Goal: Task Accomplishment & Management: Manage account settings

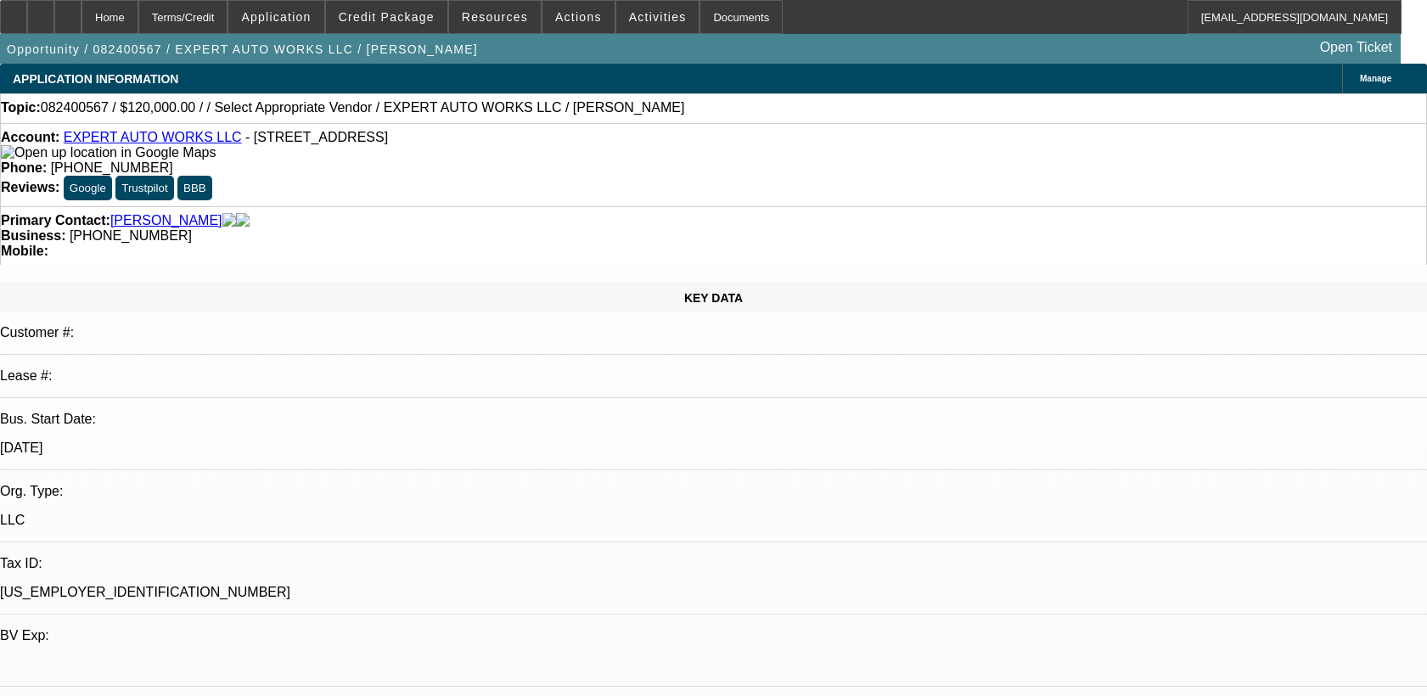
select select "0"
select select "2"
select select "0"
select select "6"
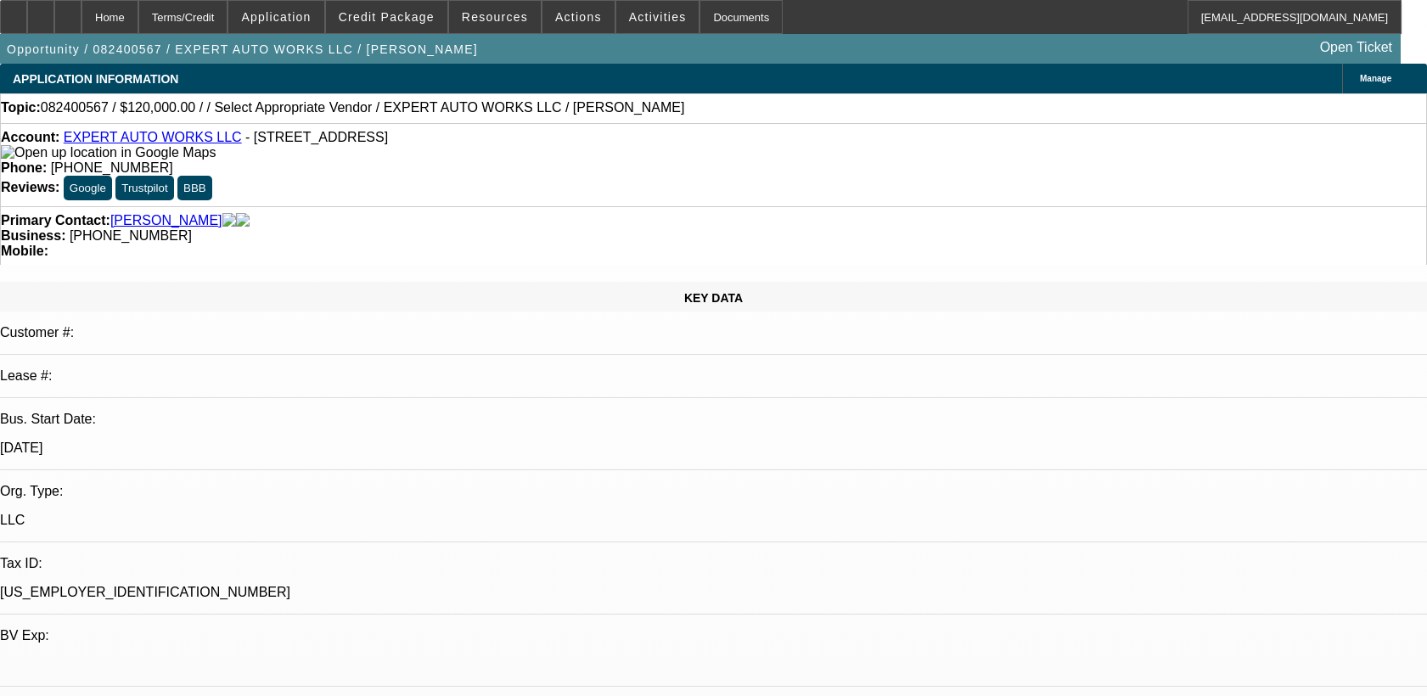
select select "0"
select select "2"
select select "0"
select select "6"
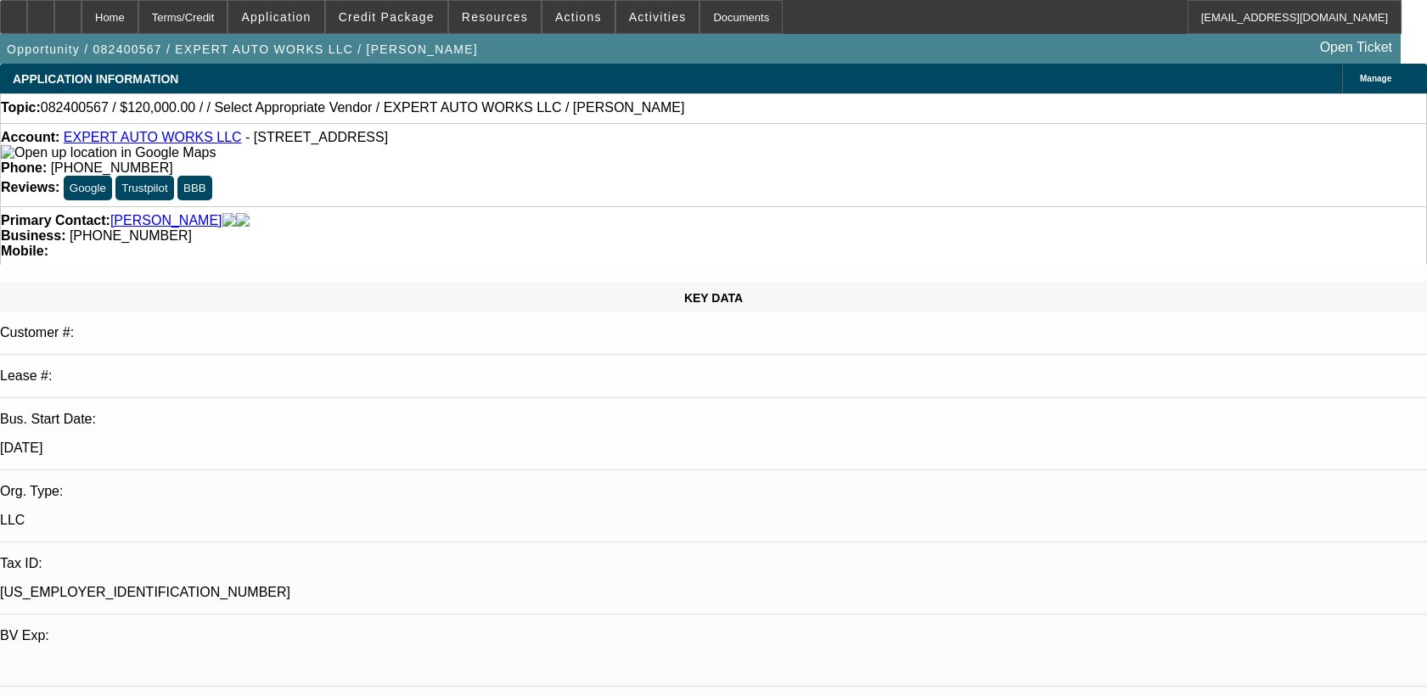
select select "0"
select select "2"
select select "0"
select select "6"
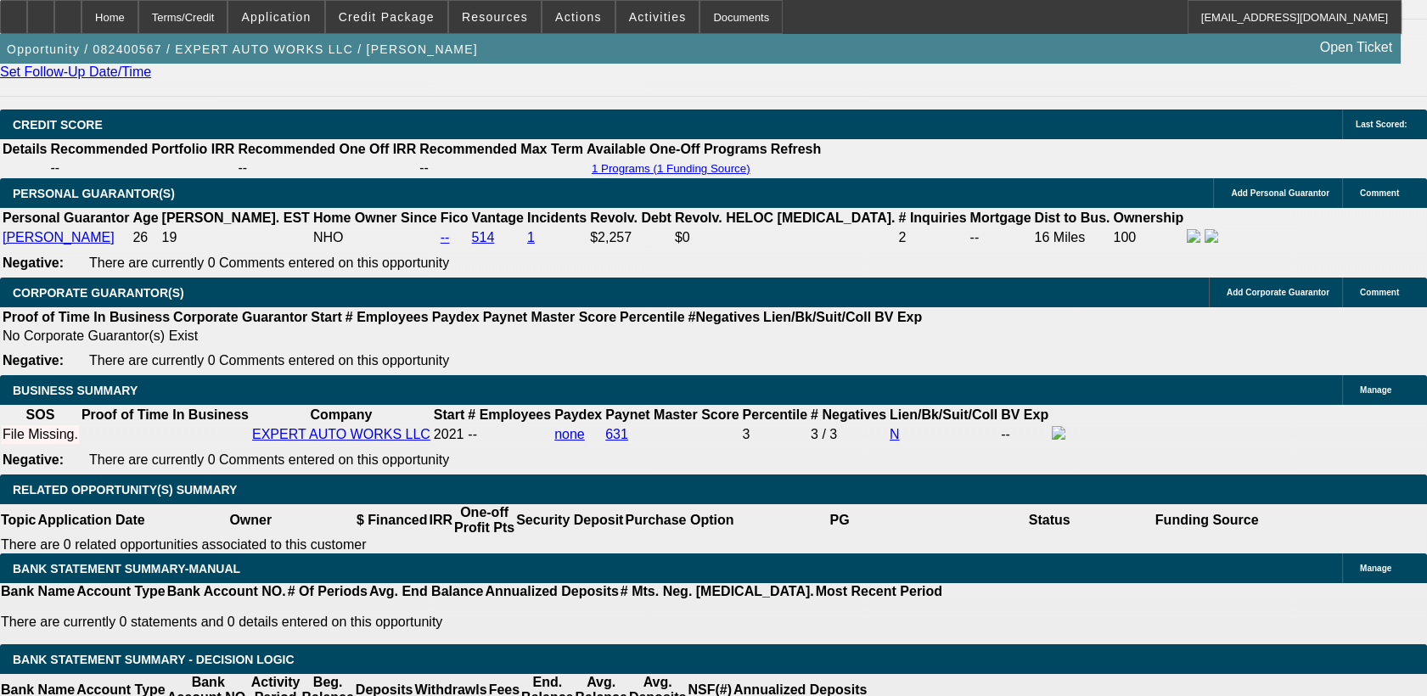
scroll to position [2458, 0]
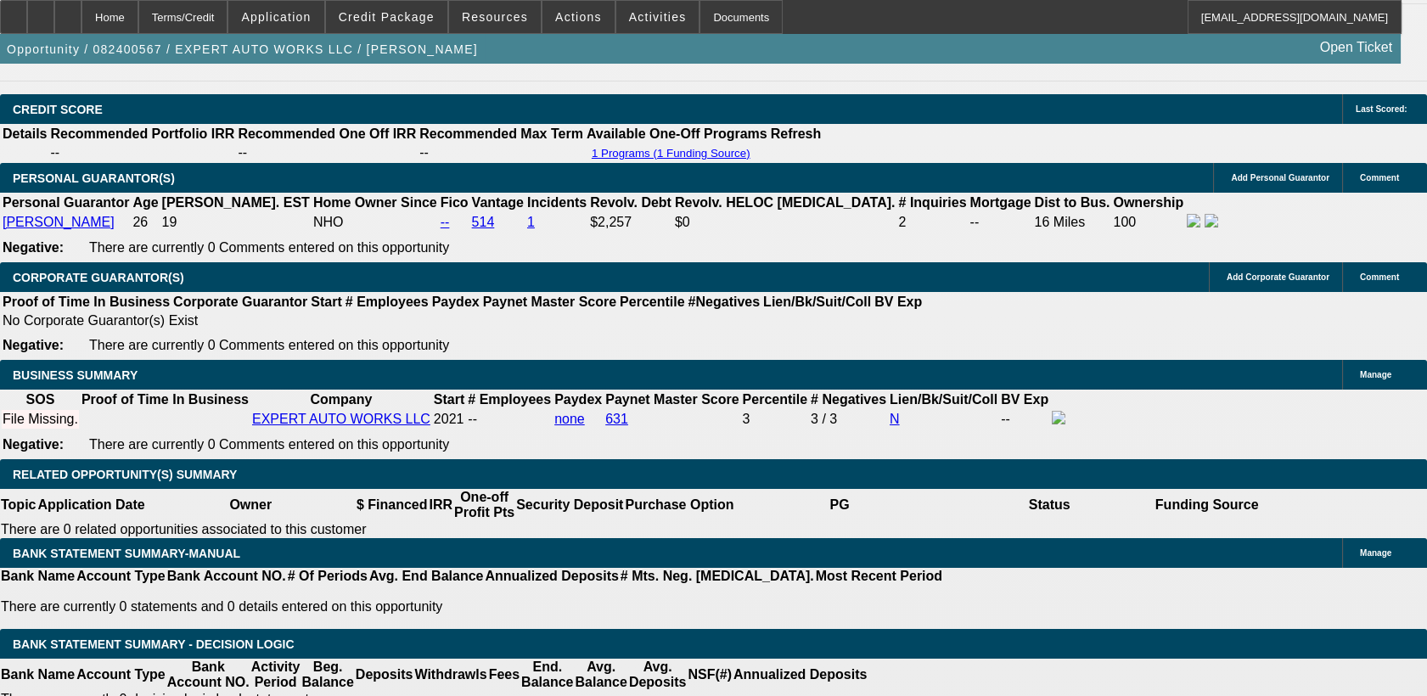
select select "0"
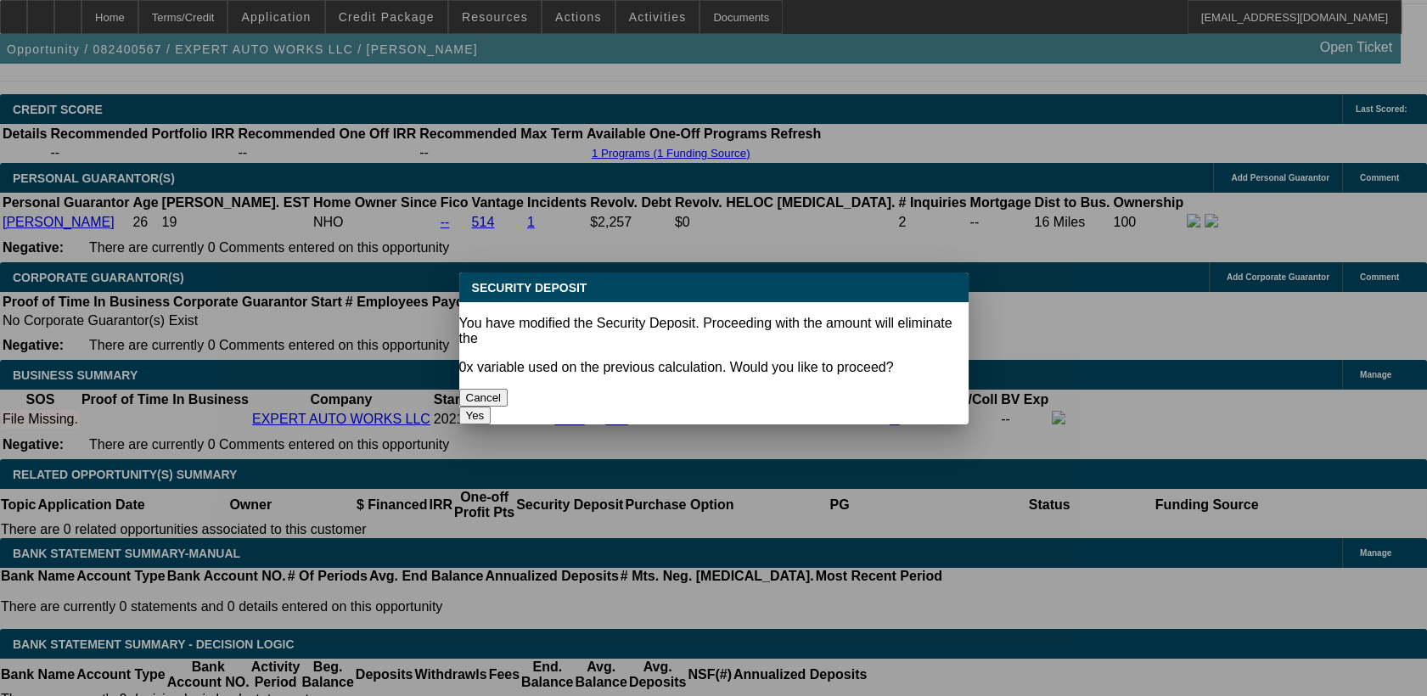
click at [492, 407] on button "Yes" at bounding box center [475, 416] width 32 height 18
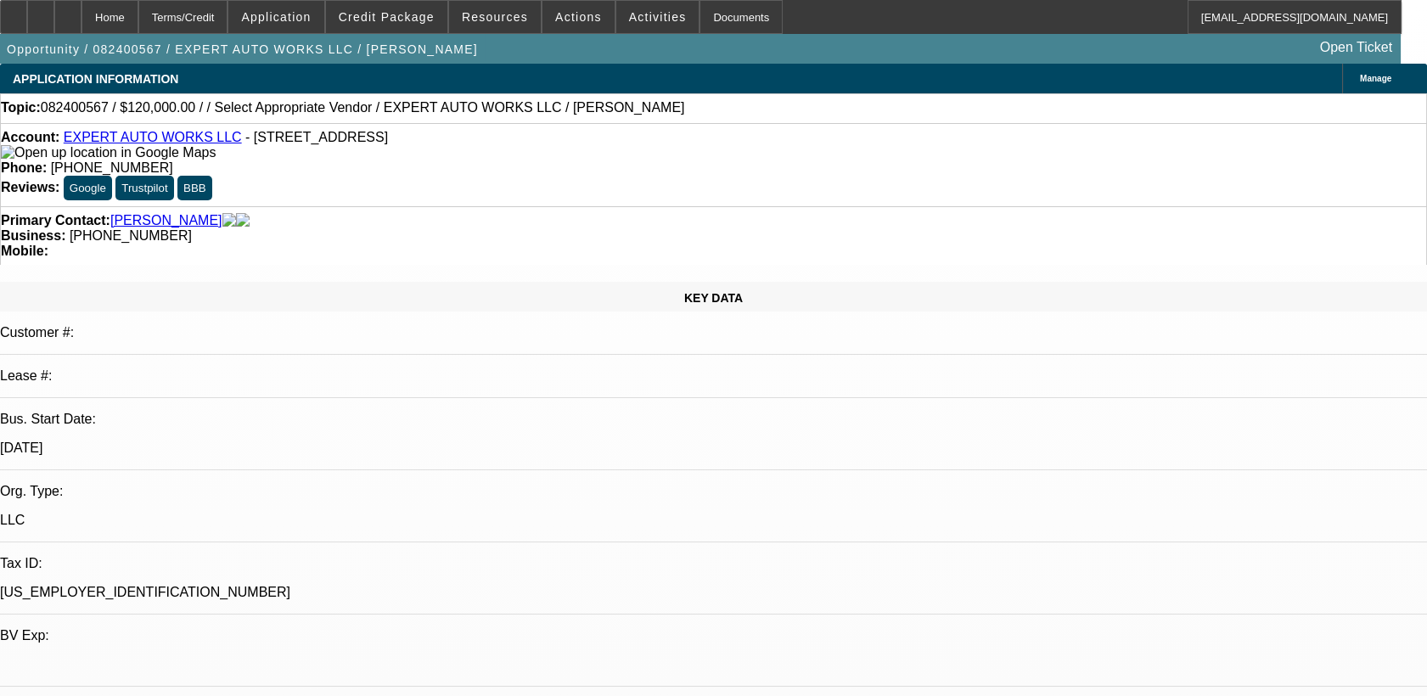
type input "$0.00"
type input "UNKNOWN"
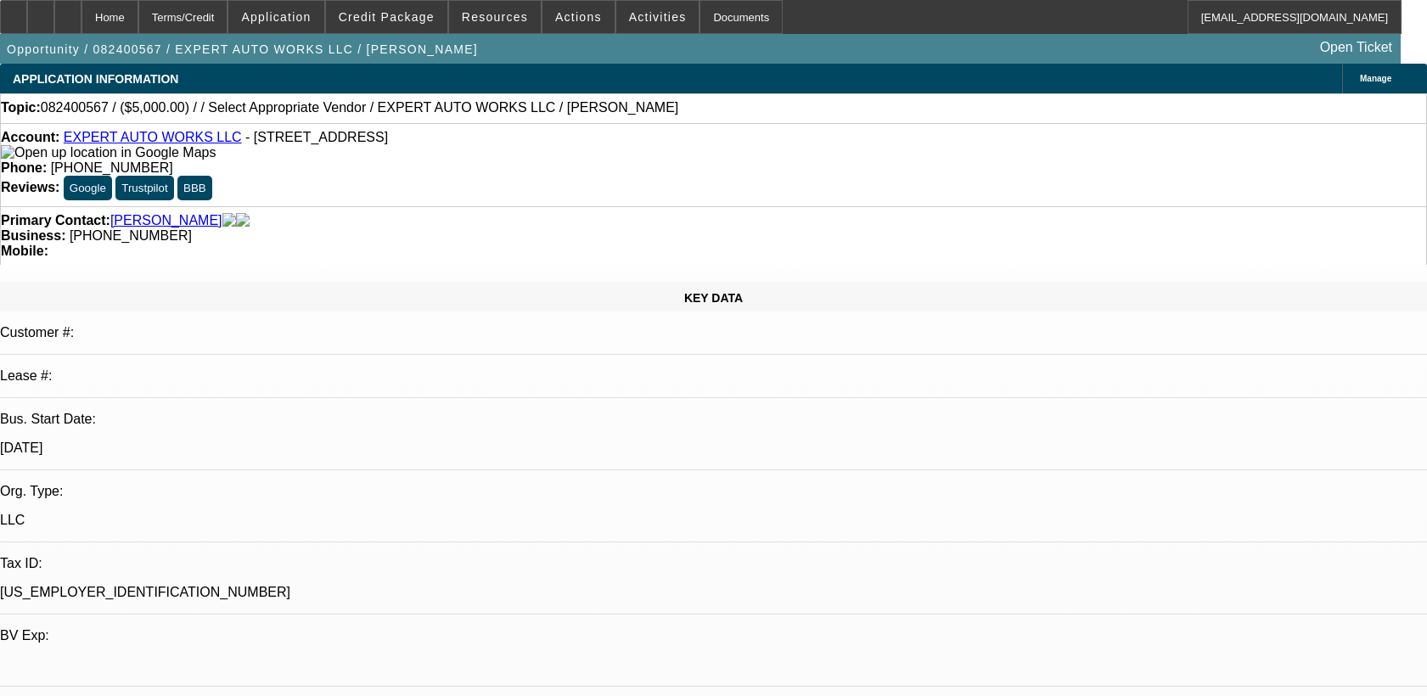
select select "0"
select select "2"
select select "0"
select select "6"
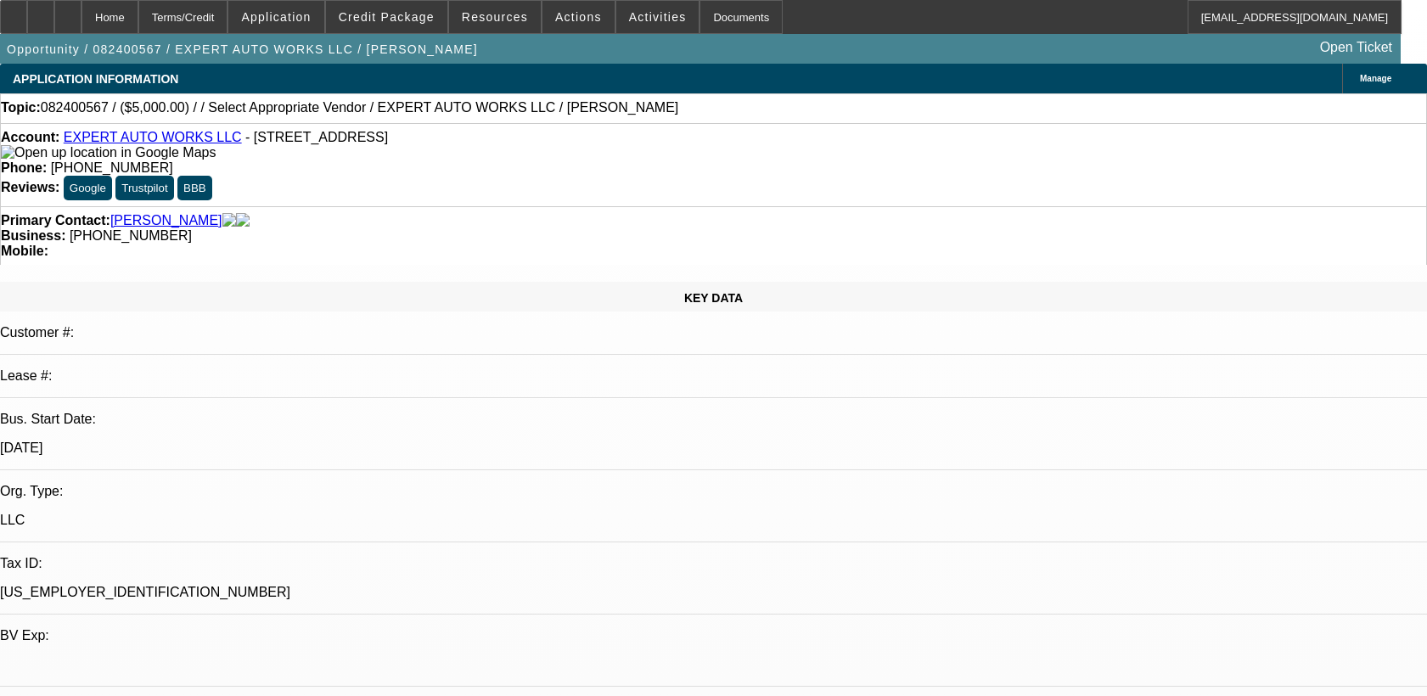
select select "0"
select select "2"
select select "0"
select select "6"
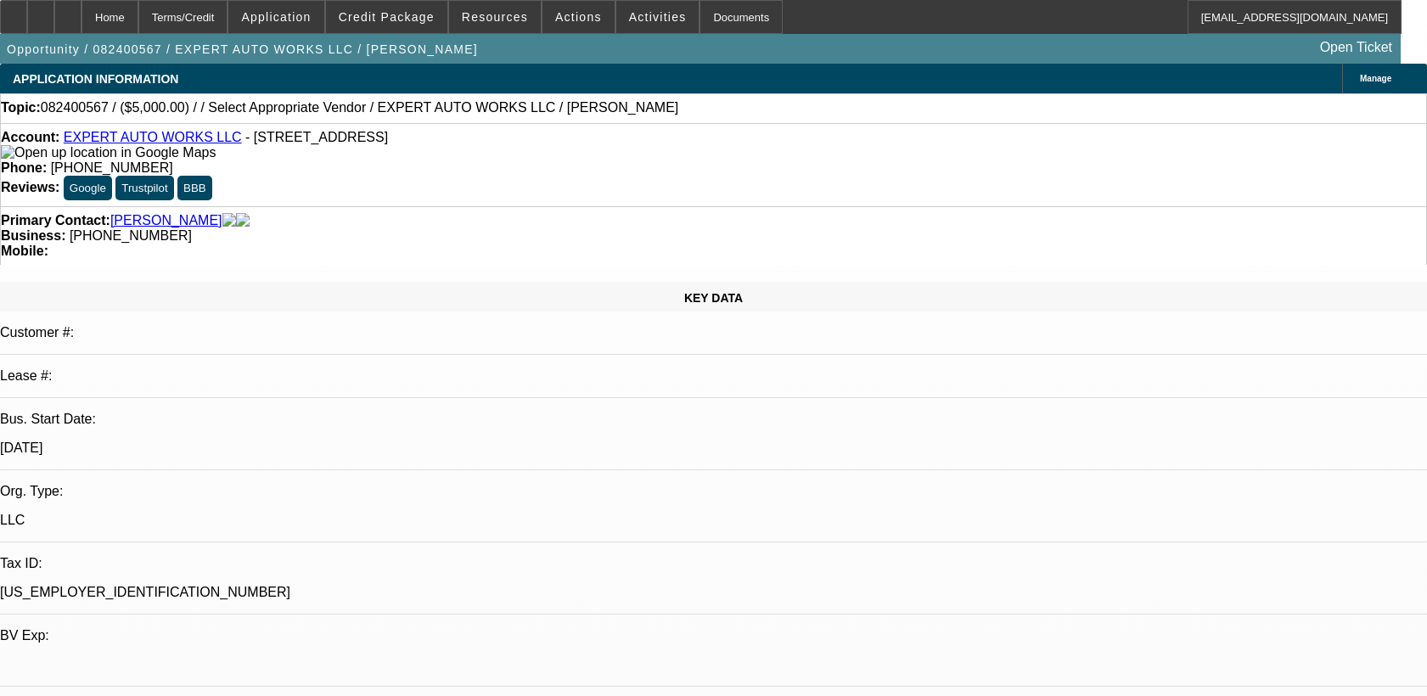
select select "0"
select select "2"
select select "0"
select select "6"
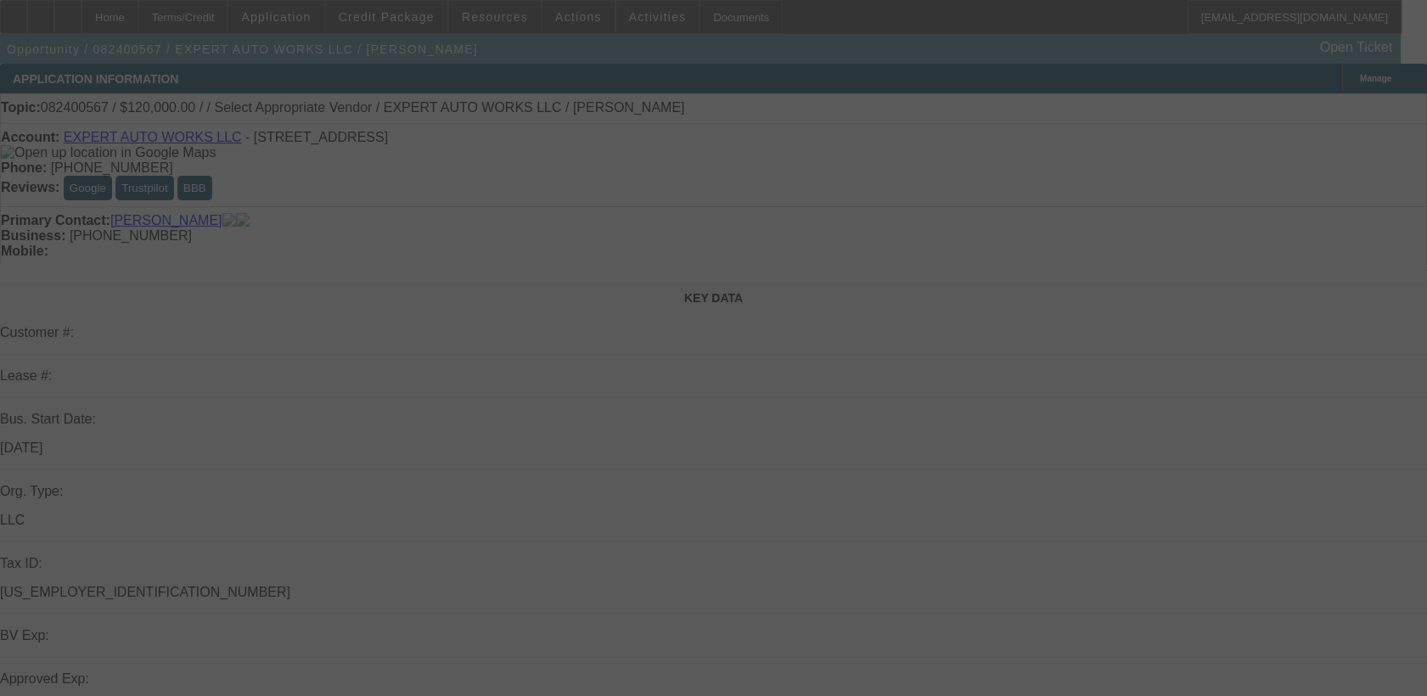
scroll to position [22, 0]
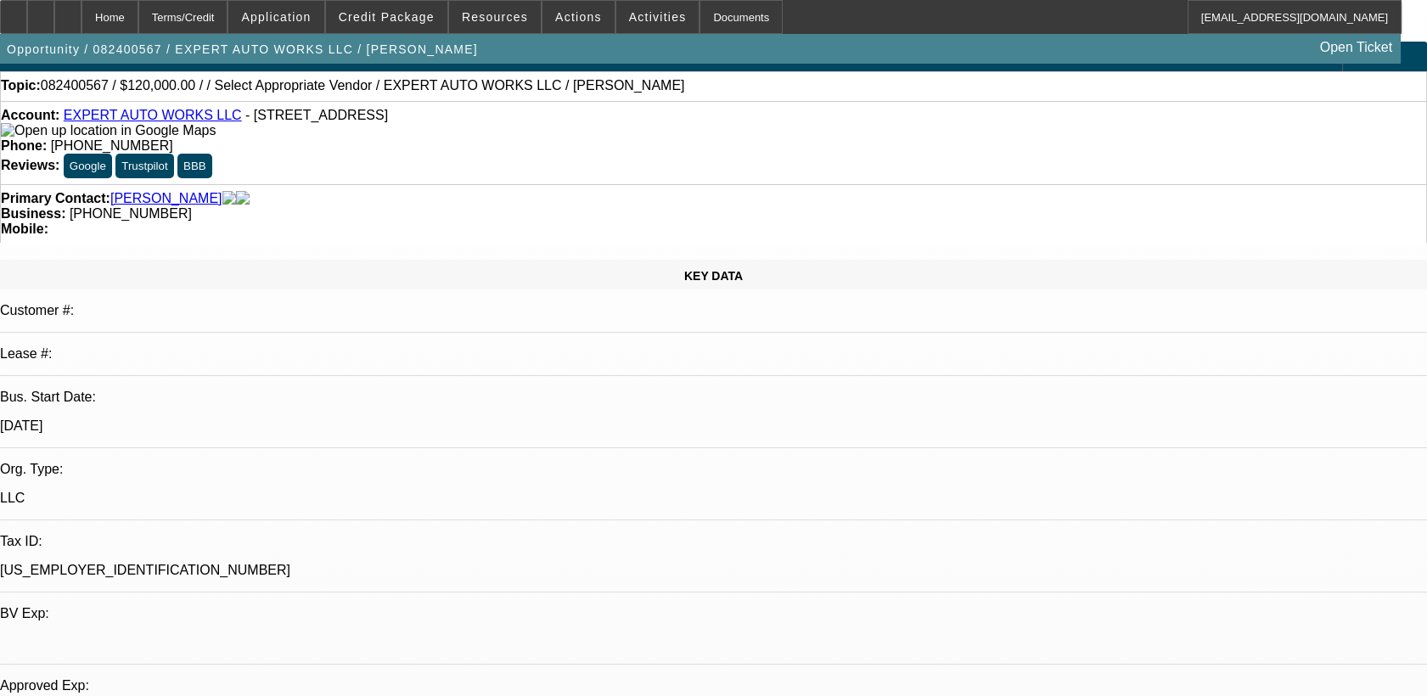
select select "0"
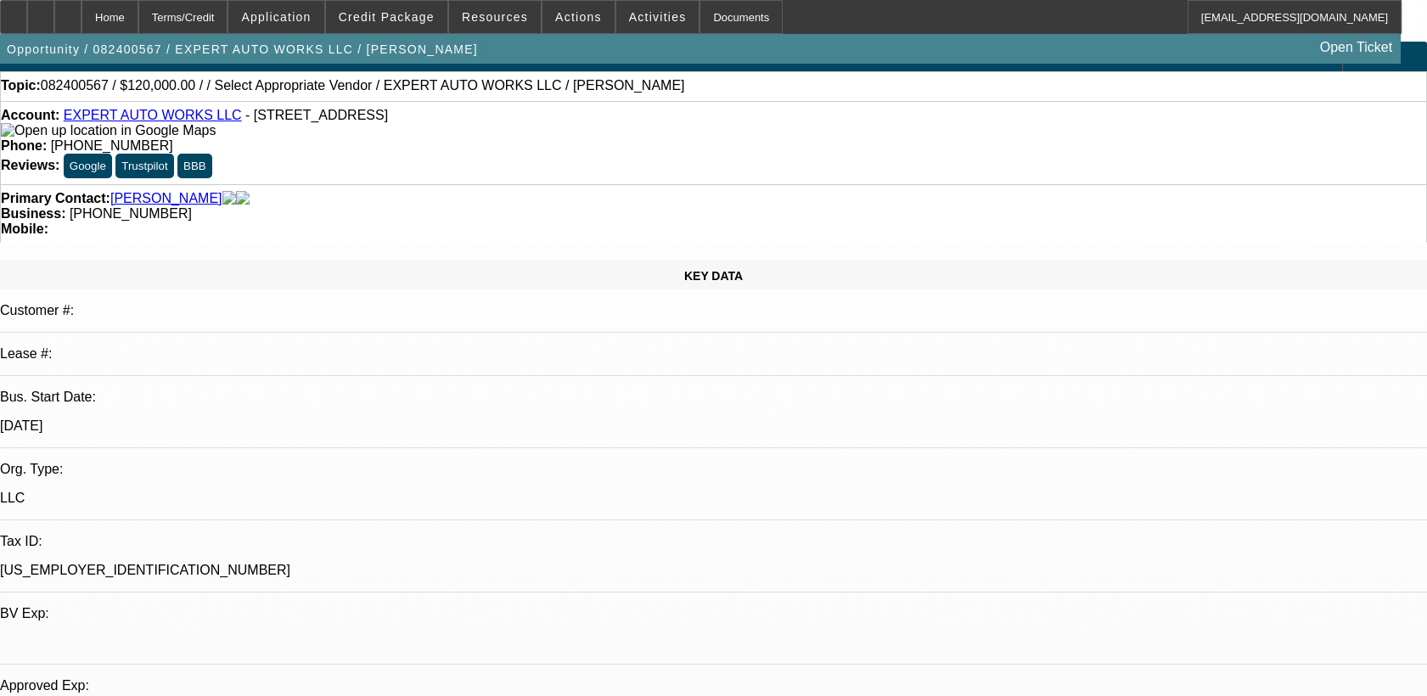
select select "0"
select select "1"
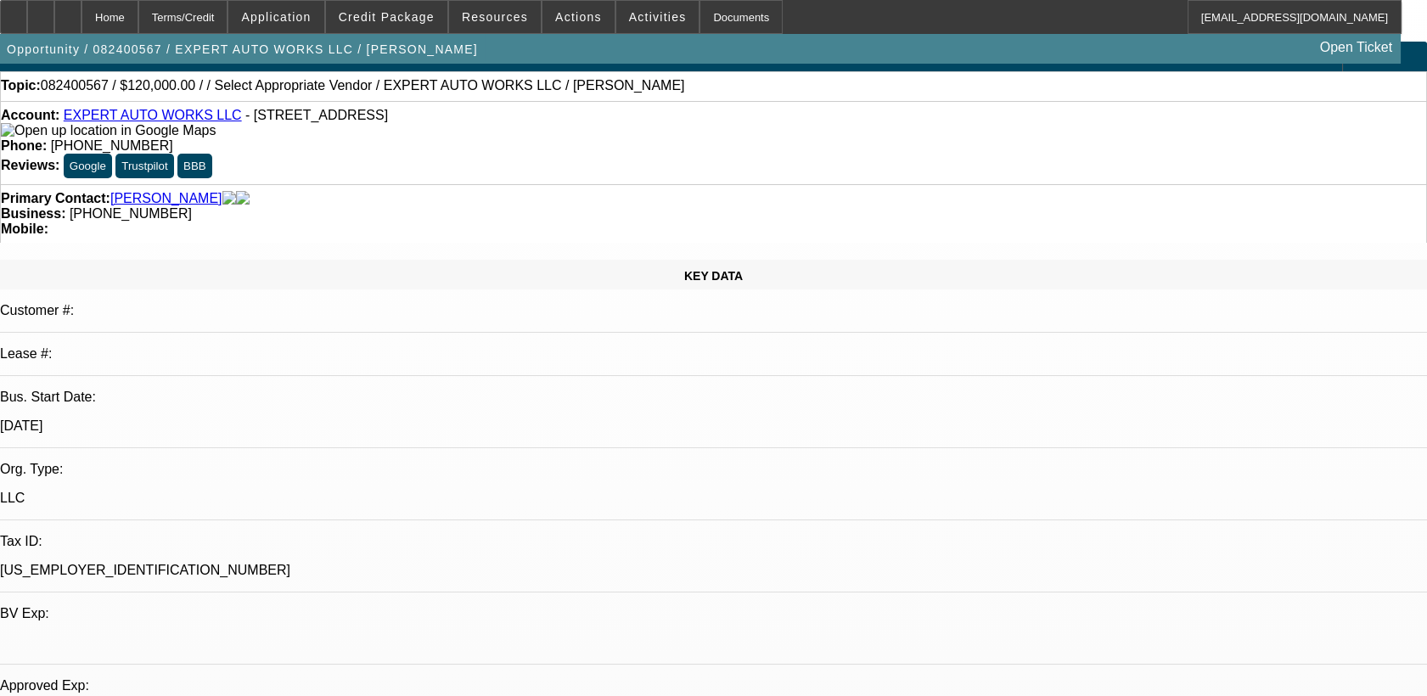
select select "2"
select select "6"
select select "1"
select select "2"
select select "6"
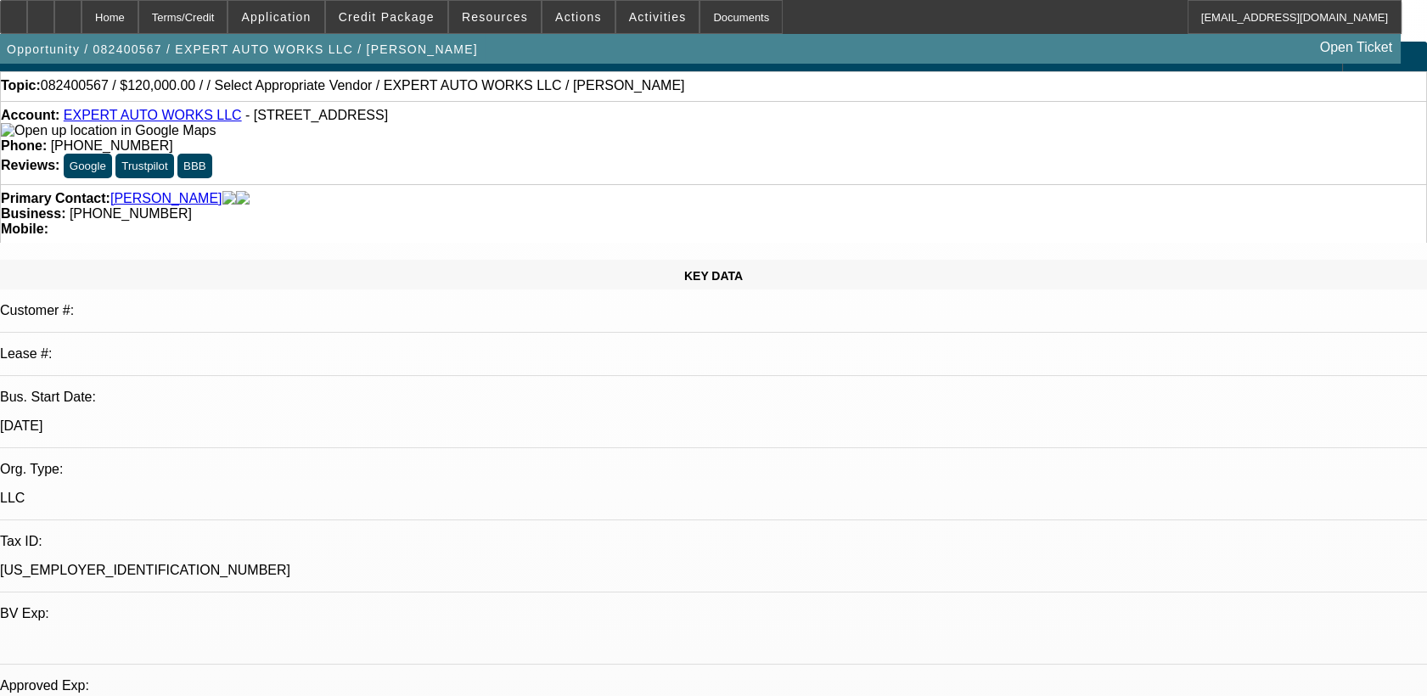
select select "1"
select select "2"
select select "6"
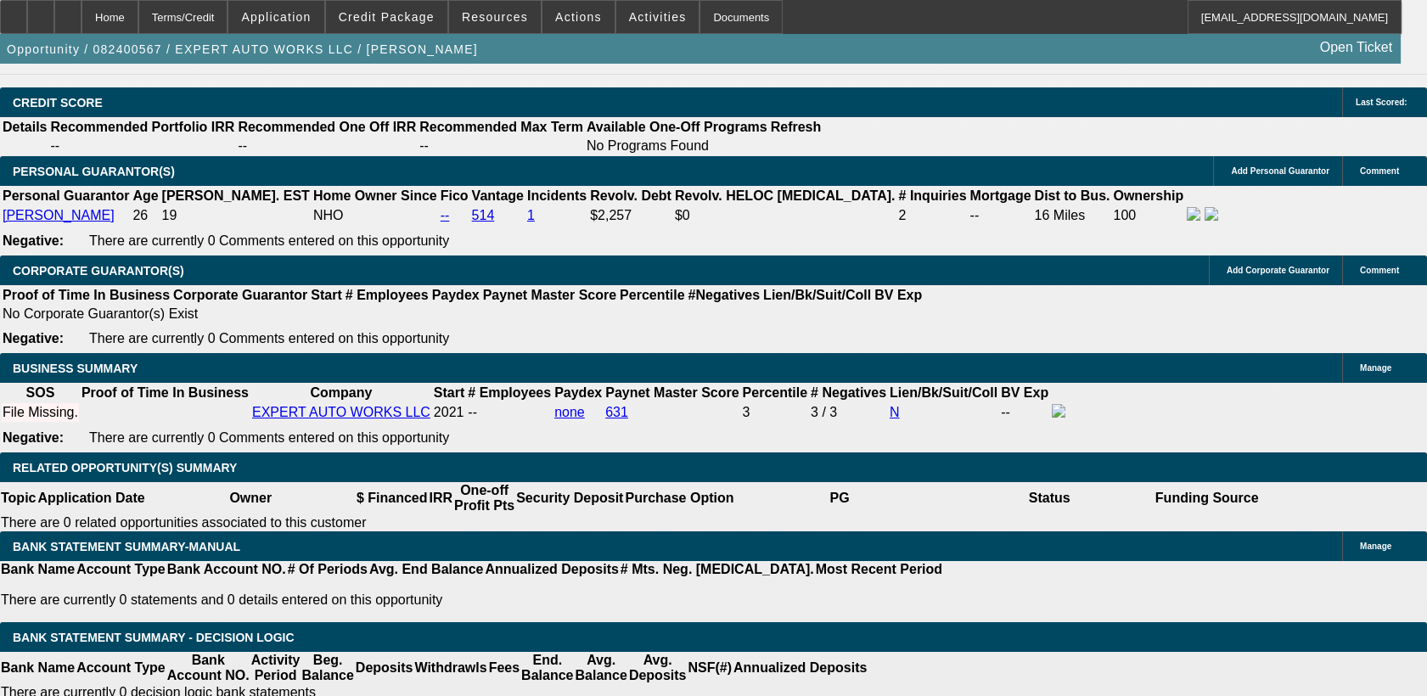
scroll to position [2463, 0]
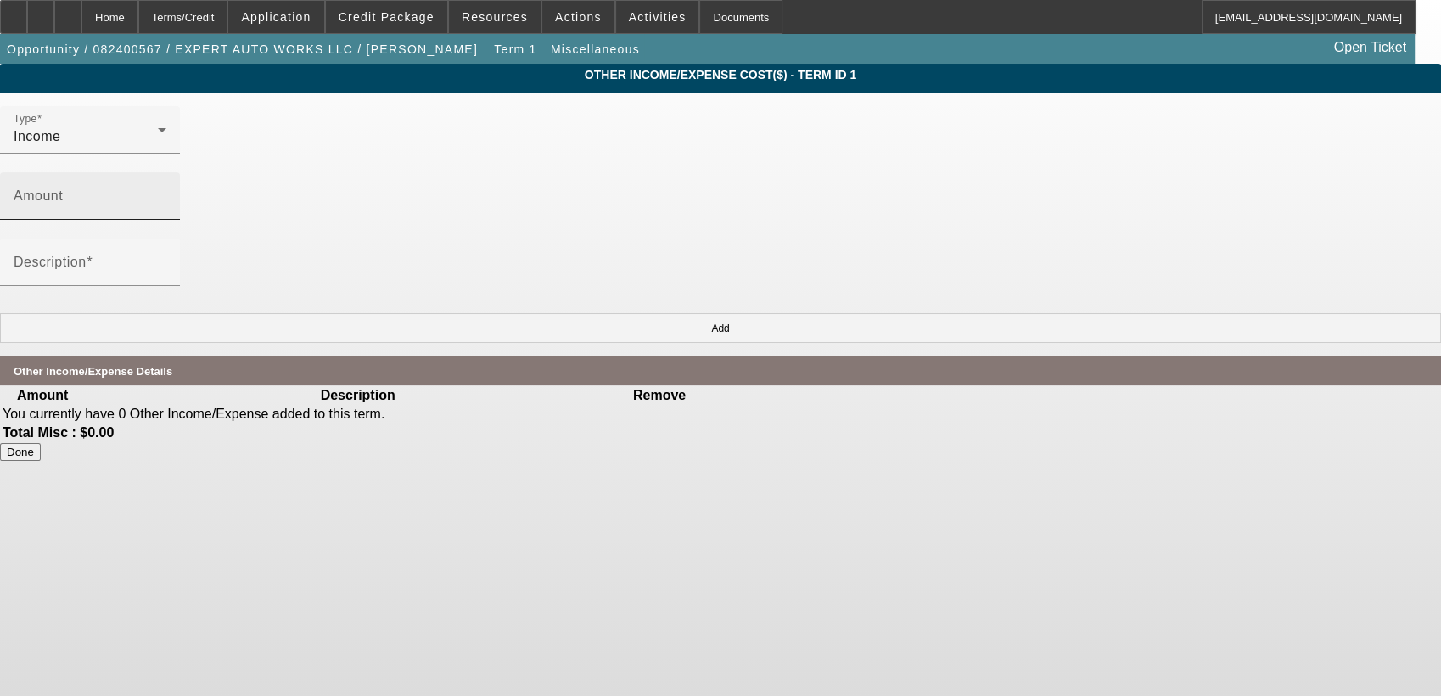
click at [63, 188] on mat-label "Amount" at bounding box center [38, 195] width 49 height 14
click at [166, 193] on input "Amount" at bounding box center [90, 203] width 153 height 20
type input "2"
type input "$12,000.00"
click at [87, 255] on mat-label "Description" at bounding box center [50, 262] width 73 height 14
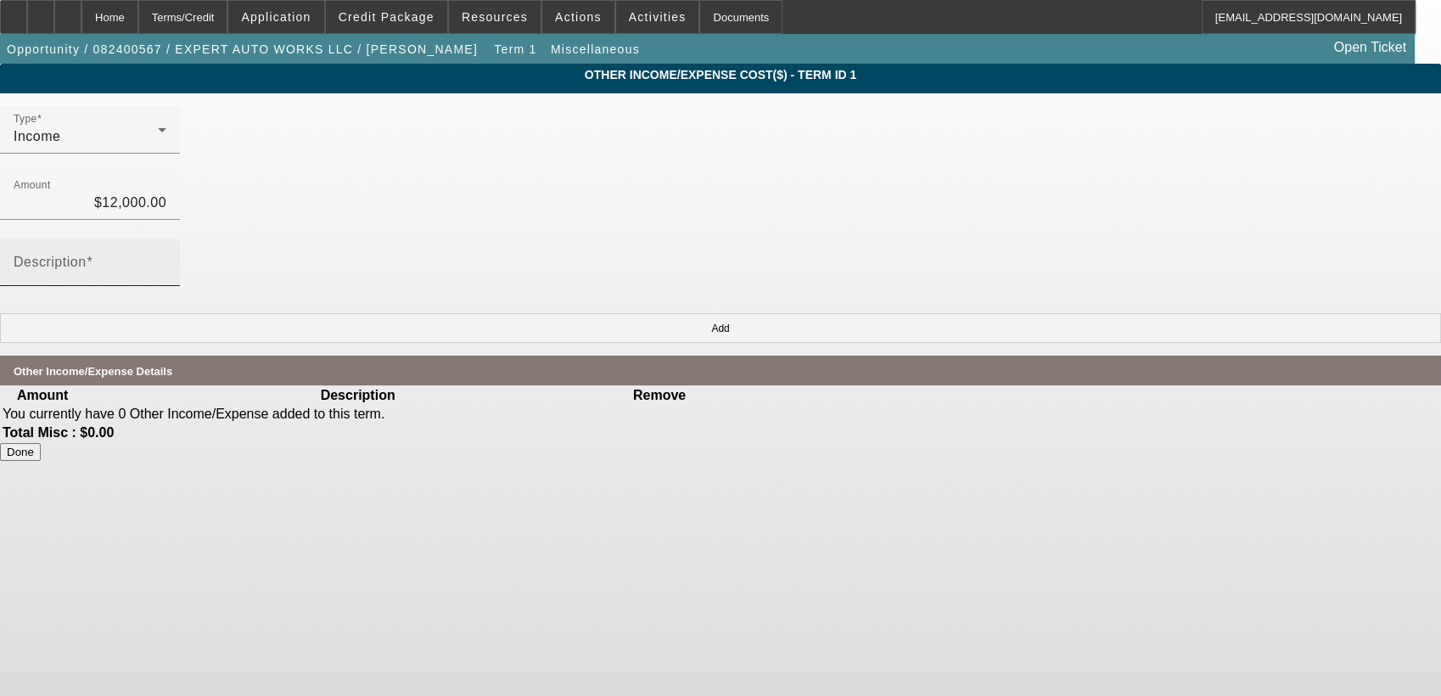
click at [166, 259] on input "Description" at bounding box center [90, 269] width 153 height 20
type input "rate bd"
click at [1027, 313] on button "Add" at bounding box center [720, 328] width 1441 height 30
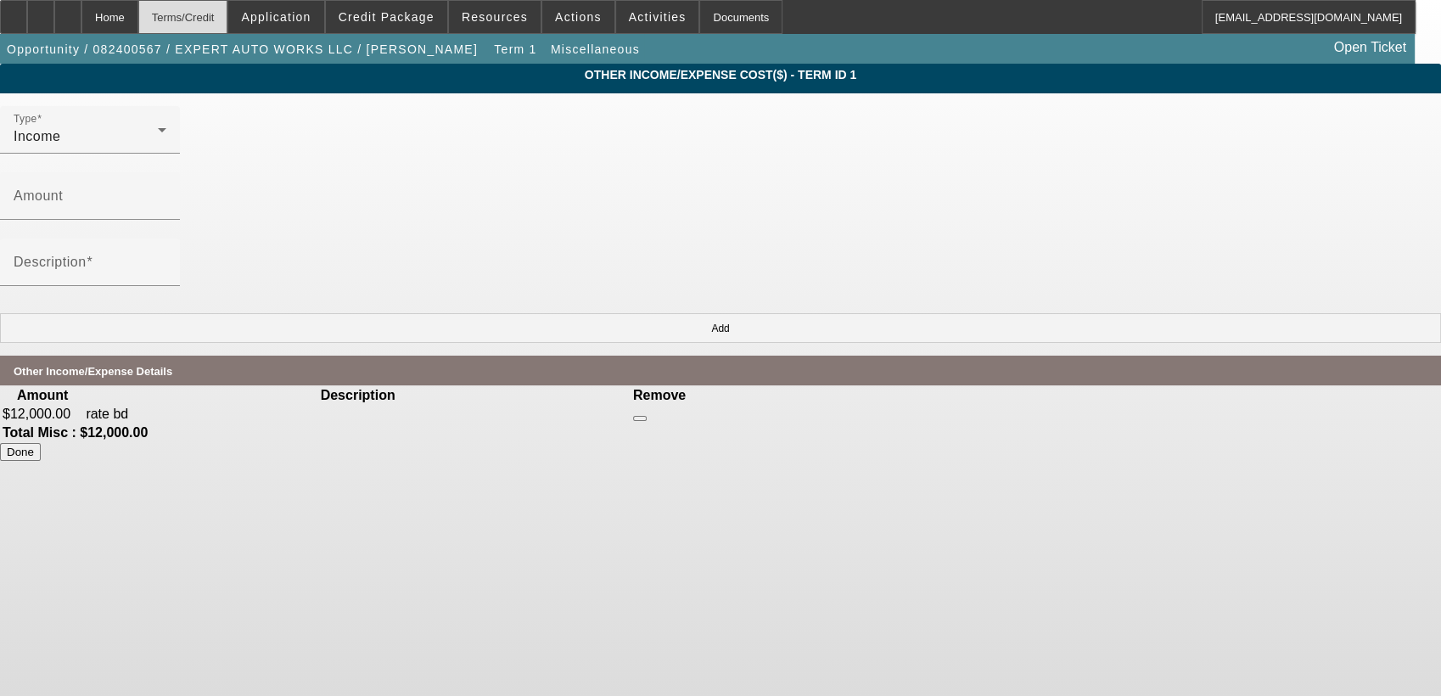
click at [228, 19] on div "Terms/Credit" at bounding box center [183, 17] width 90 height 34
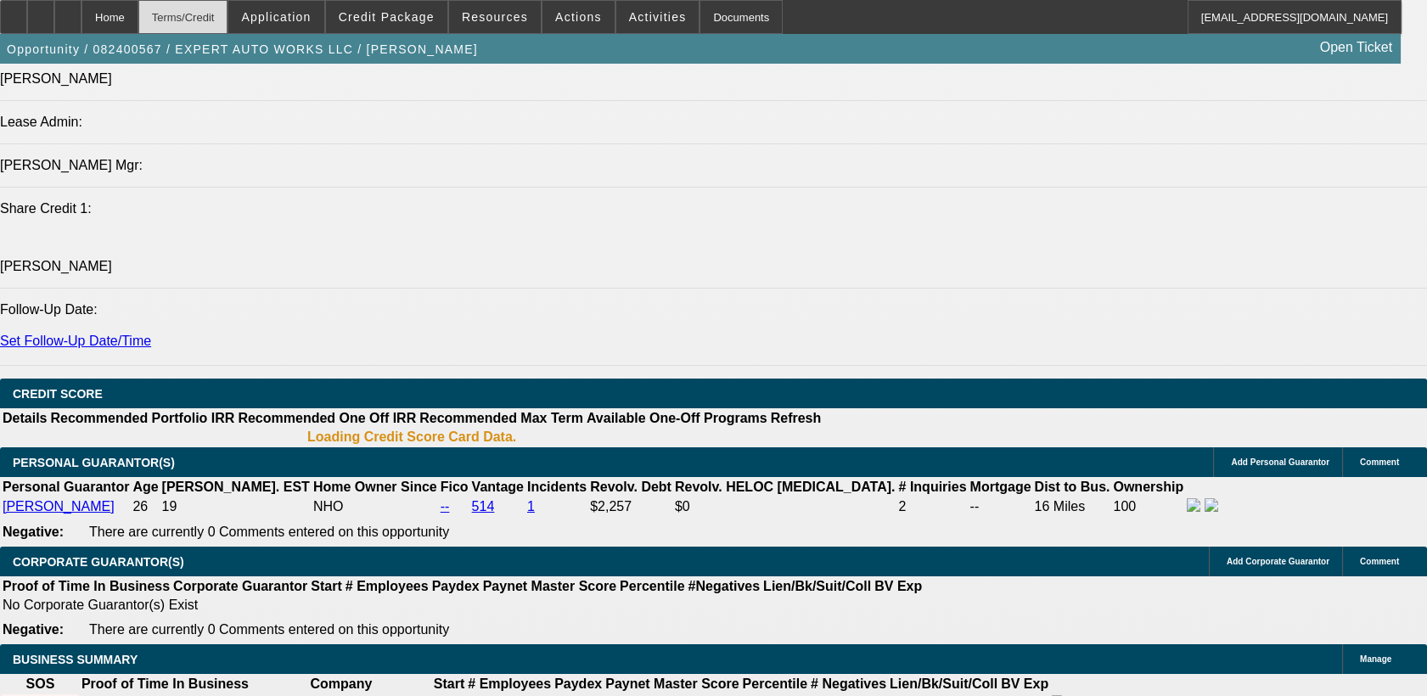
scroll to position [2166, 0]
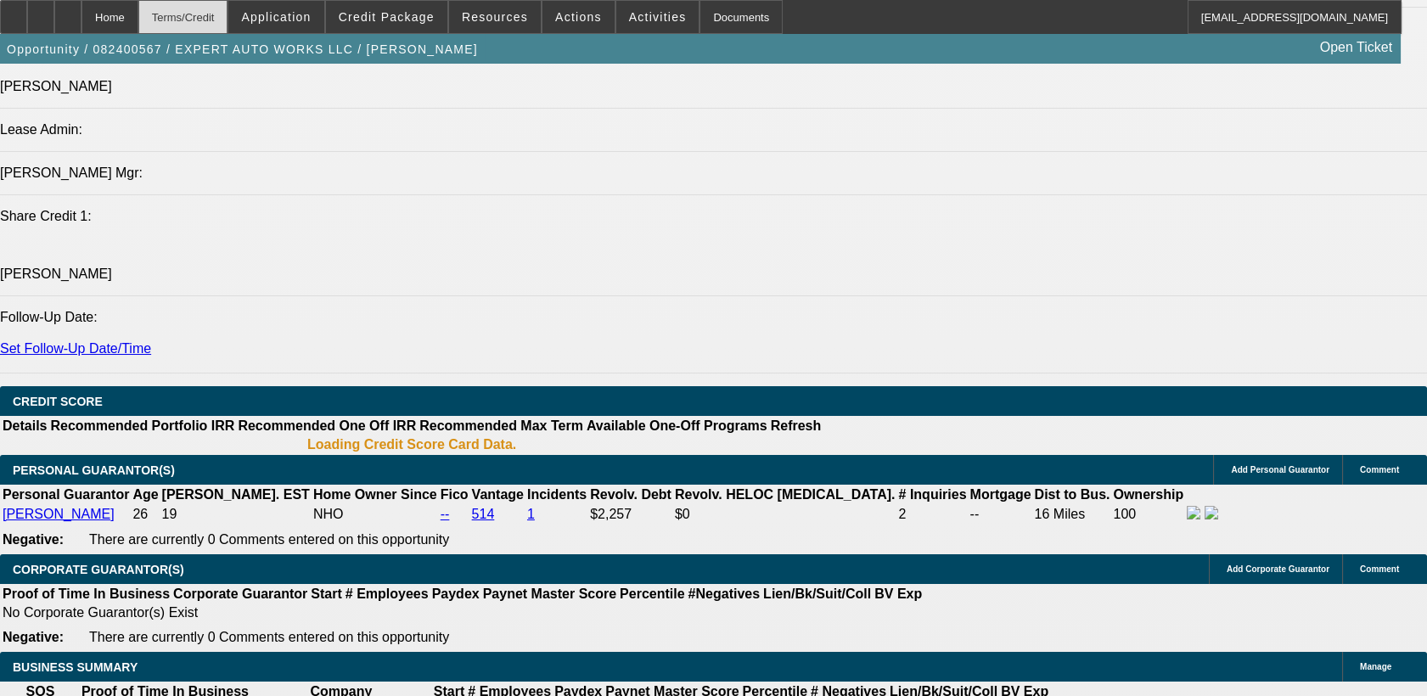
select select "0"
select select "2"
select select "0"
select select "6"
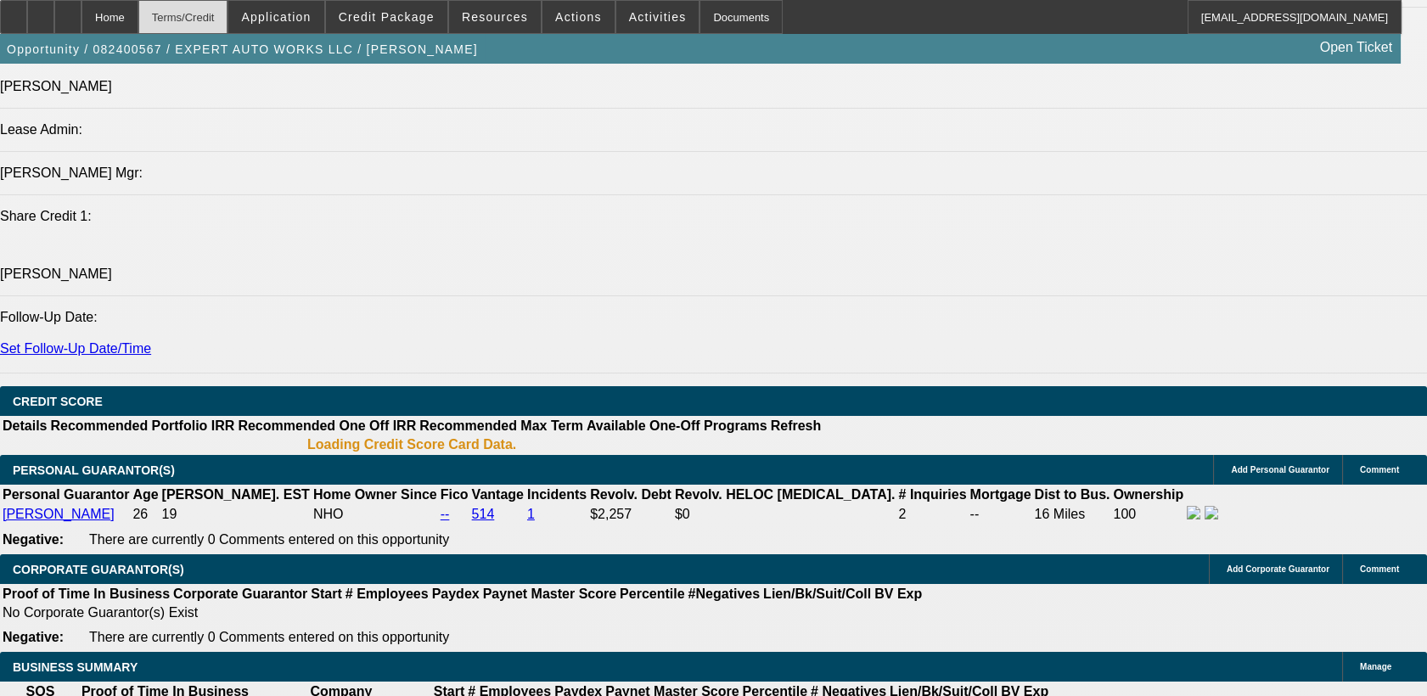
select select "0"
select select "2"
select select "0"
select select "6"
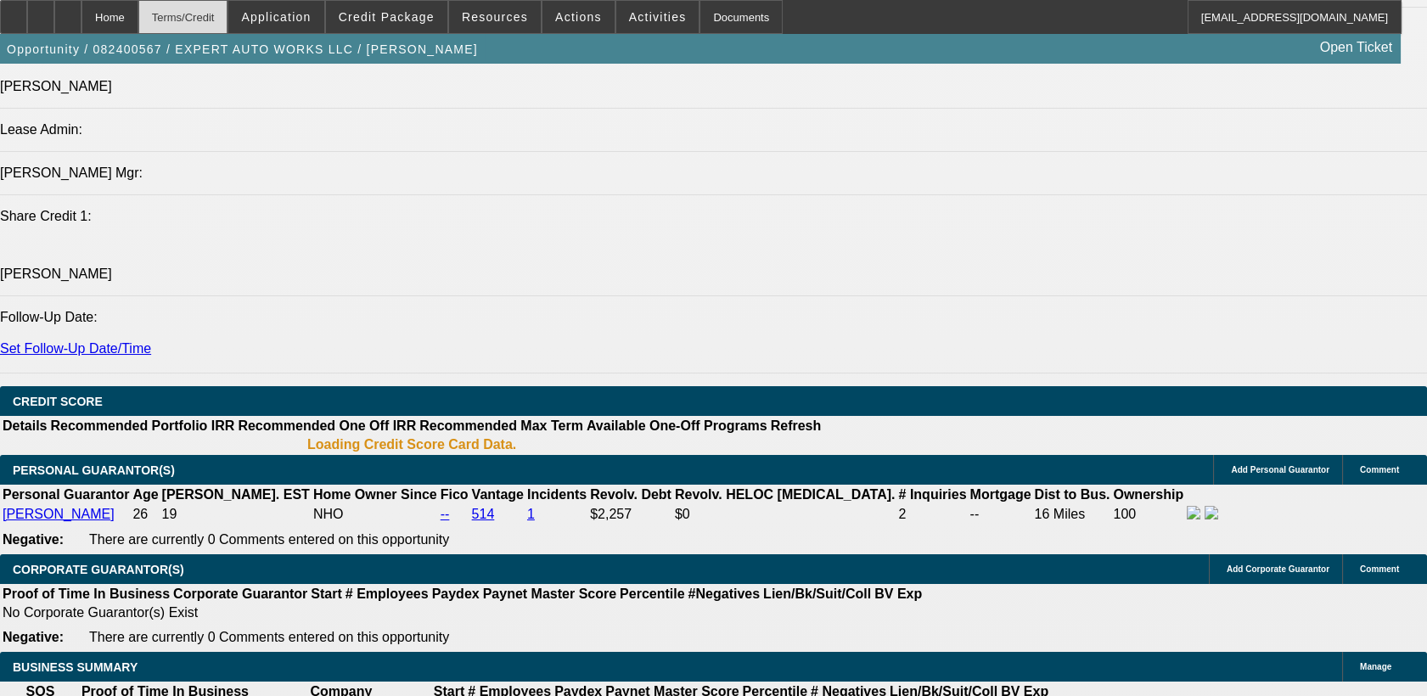
select select "0"
select select "2"
select select "0"
select select "6"
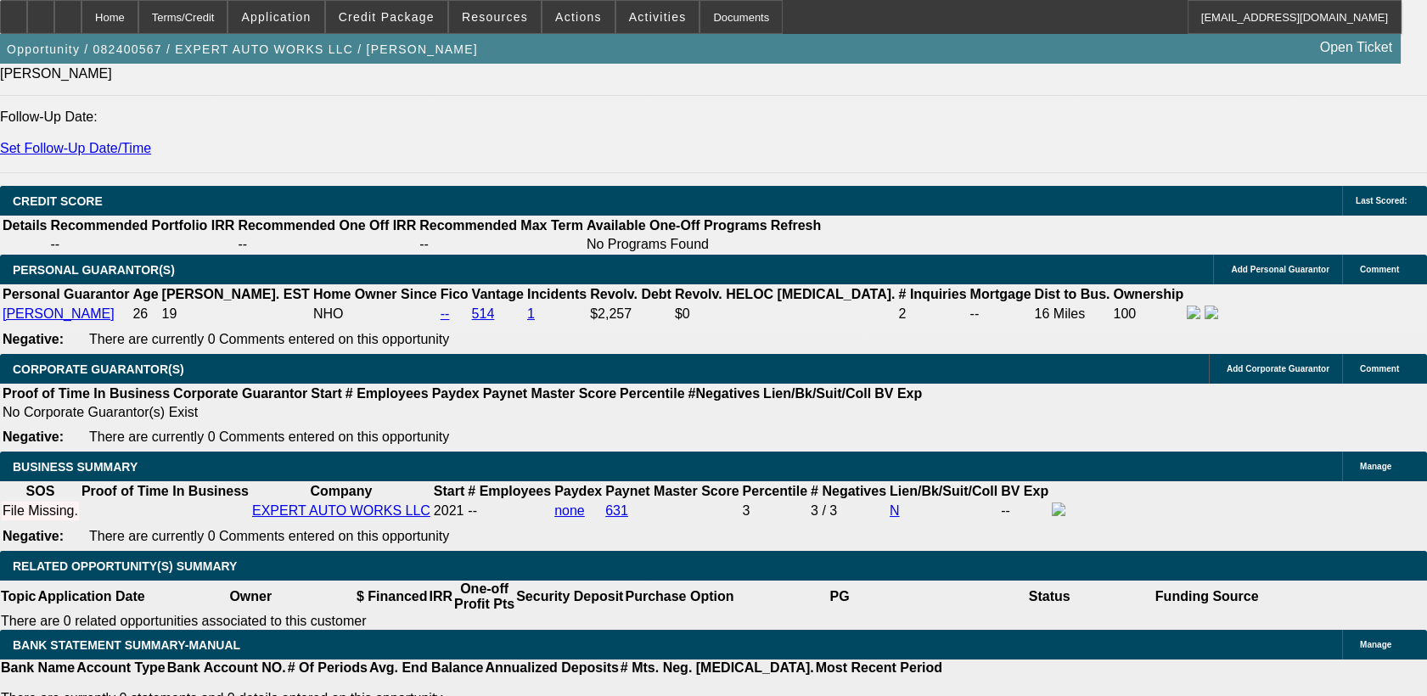
scroll to position [2464, 0]
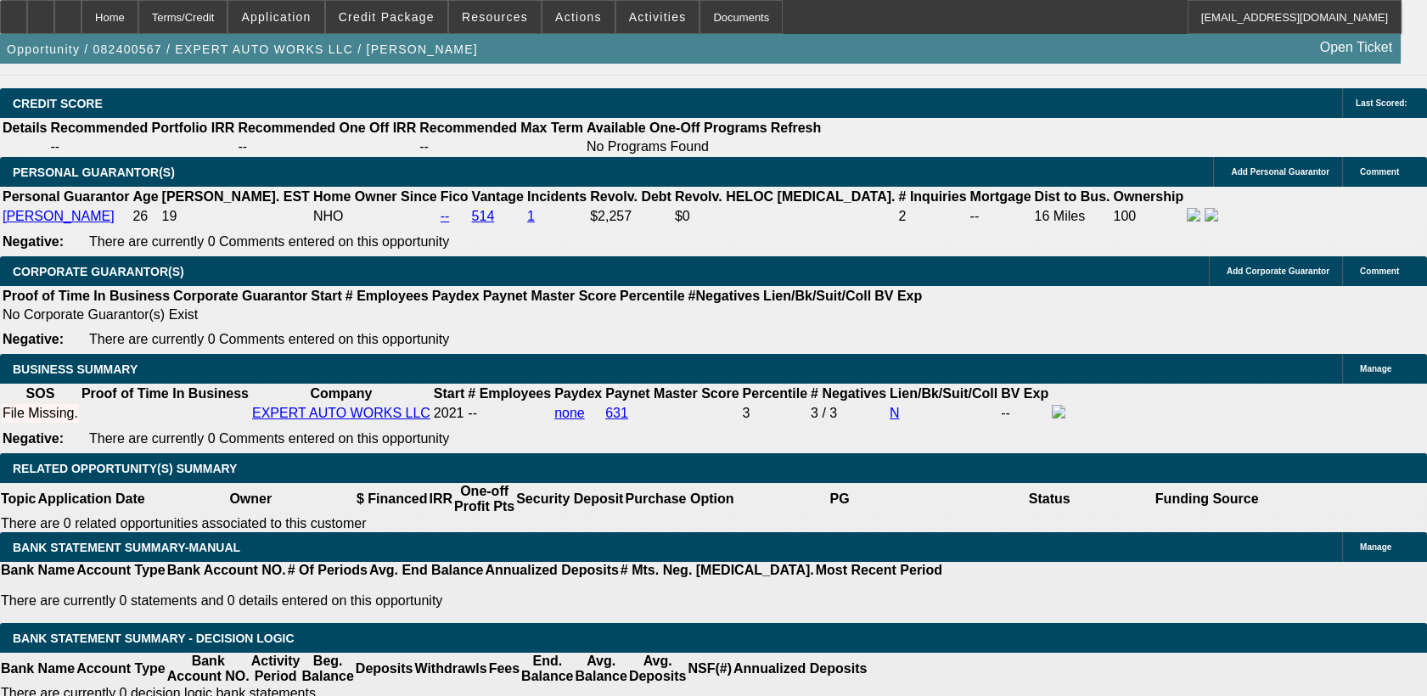
type input "UNKNOWN"
type input "9"
type input "$2,163.06"
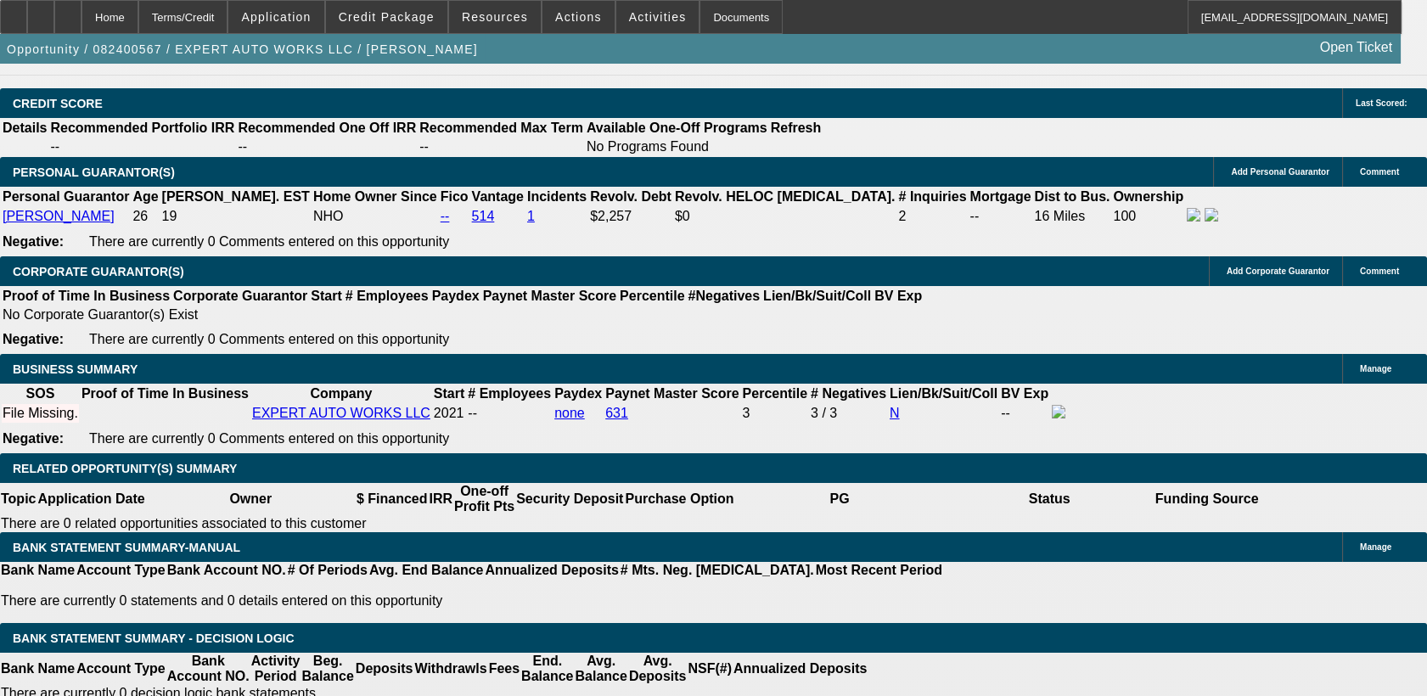
type input "9"
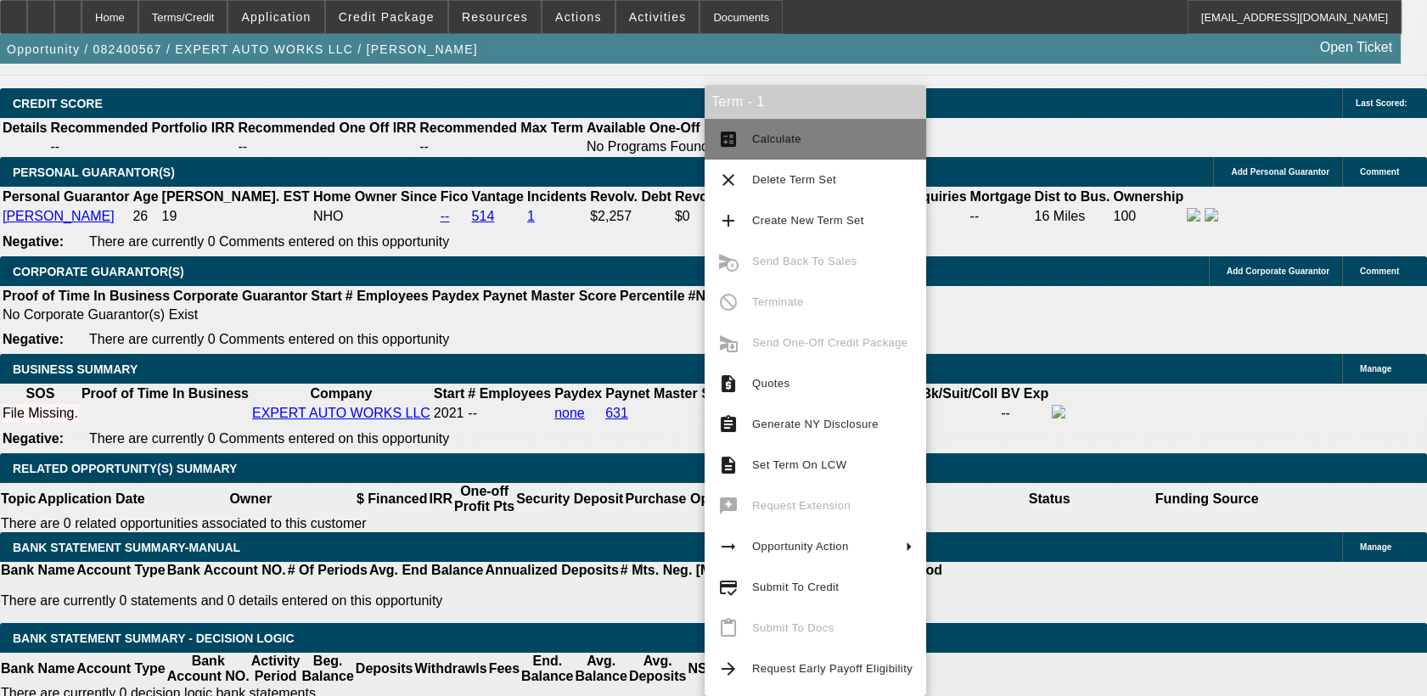
click at [767, 151] on button "calculate Calculate" at bounding box center [816, 139] width 222 height 41
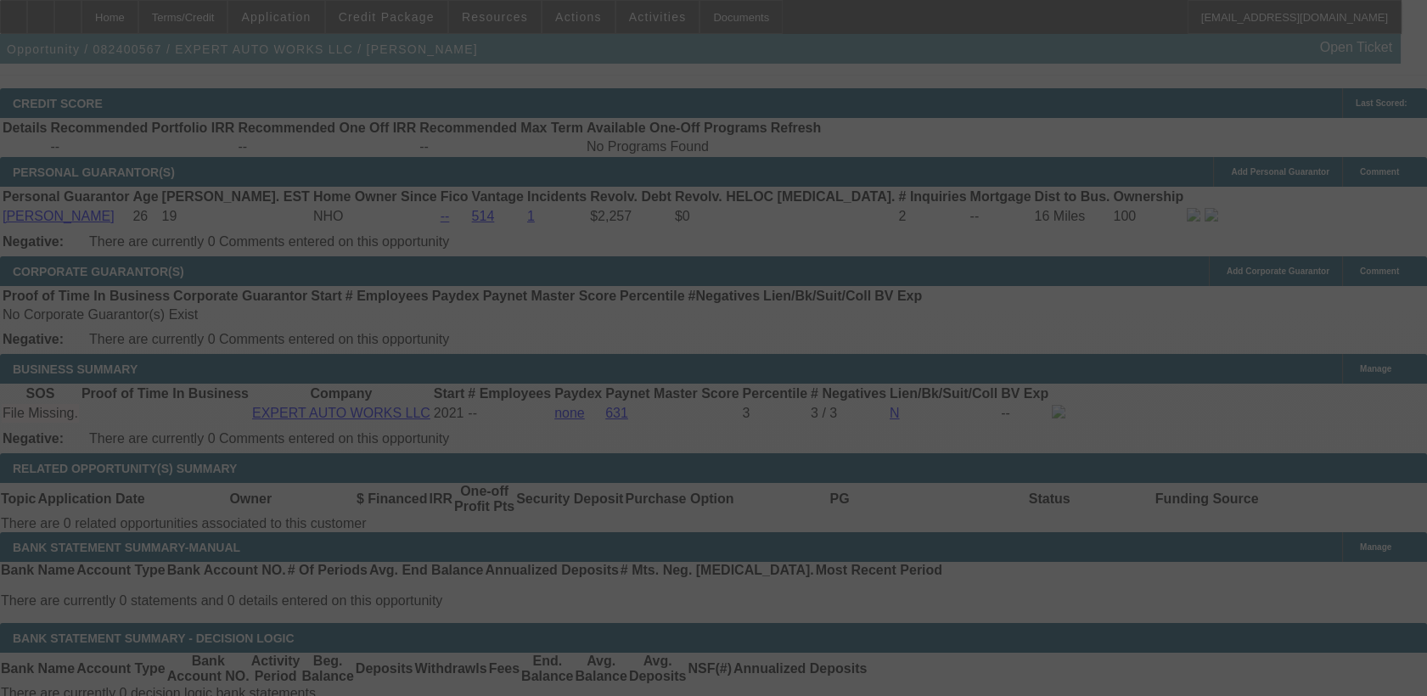
select select "0"
select select "2"
select select "0"
select select "6"
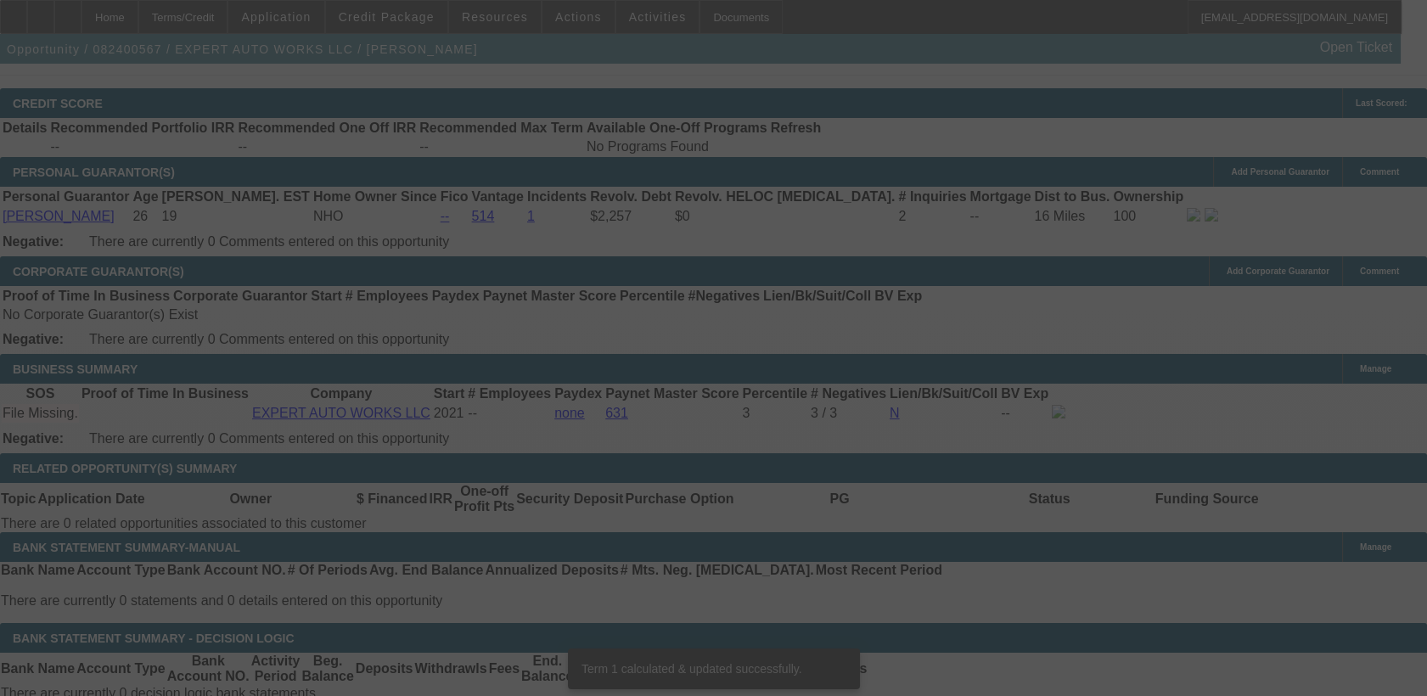
scroll to position [2448, 0]
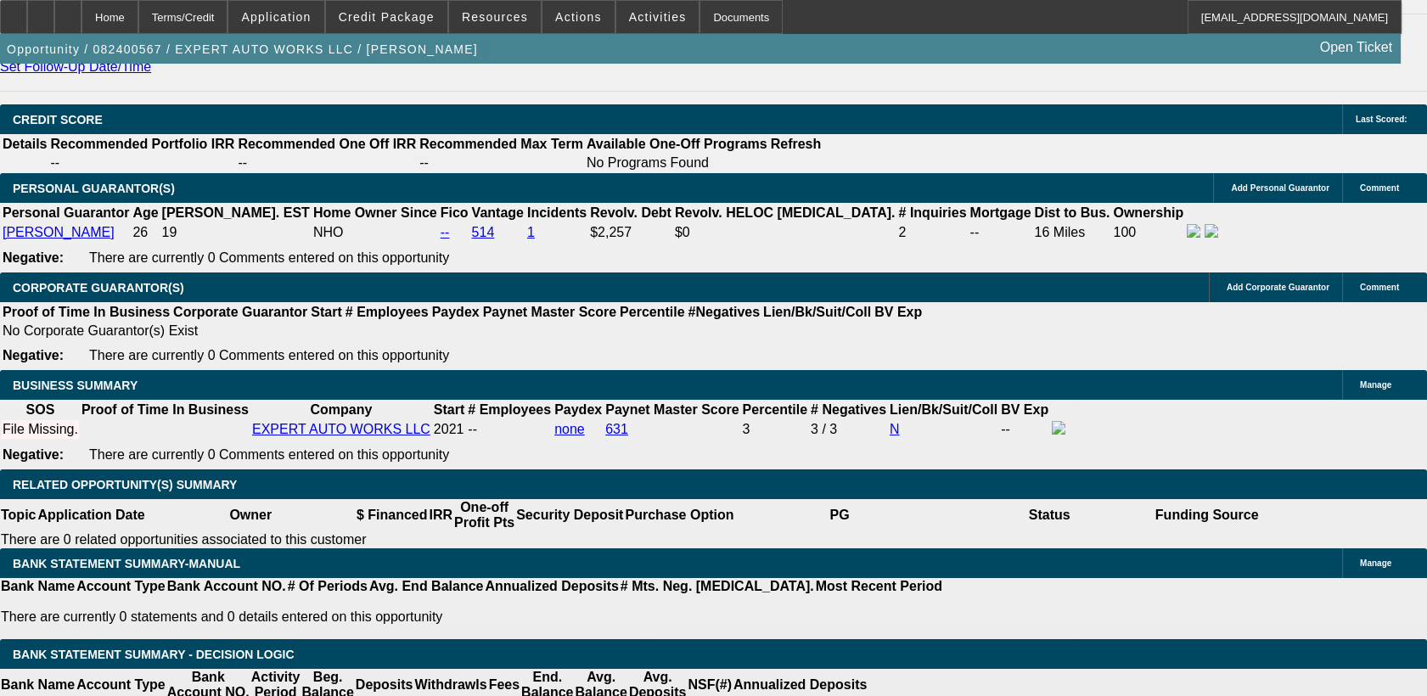
type input "UNKNOWN"
type input "10"
type input "$2,223.10"
type input "10"
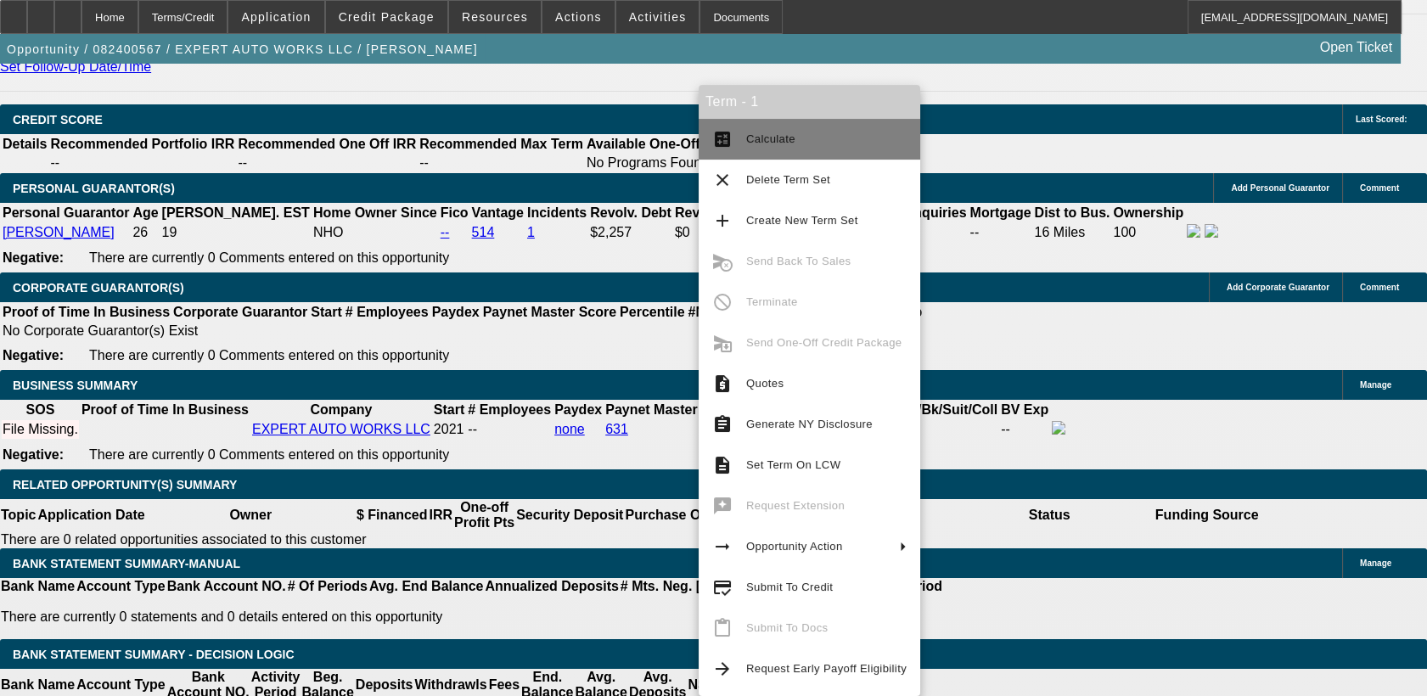
click at [767, 137] on span "Calculate" at bounding box center [770, 138] width 49 height 13
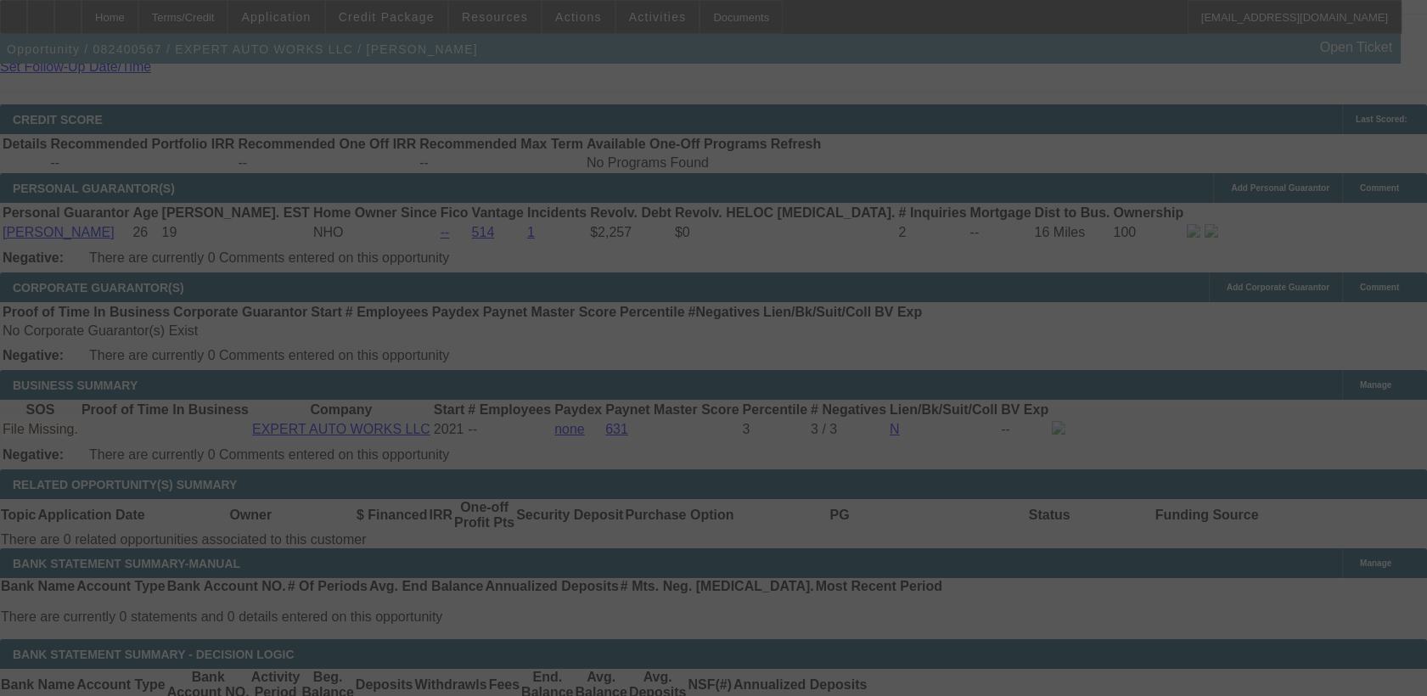
select select "0"
select select "2"
select select "0"
select select "6"
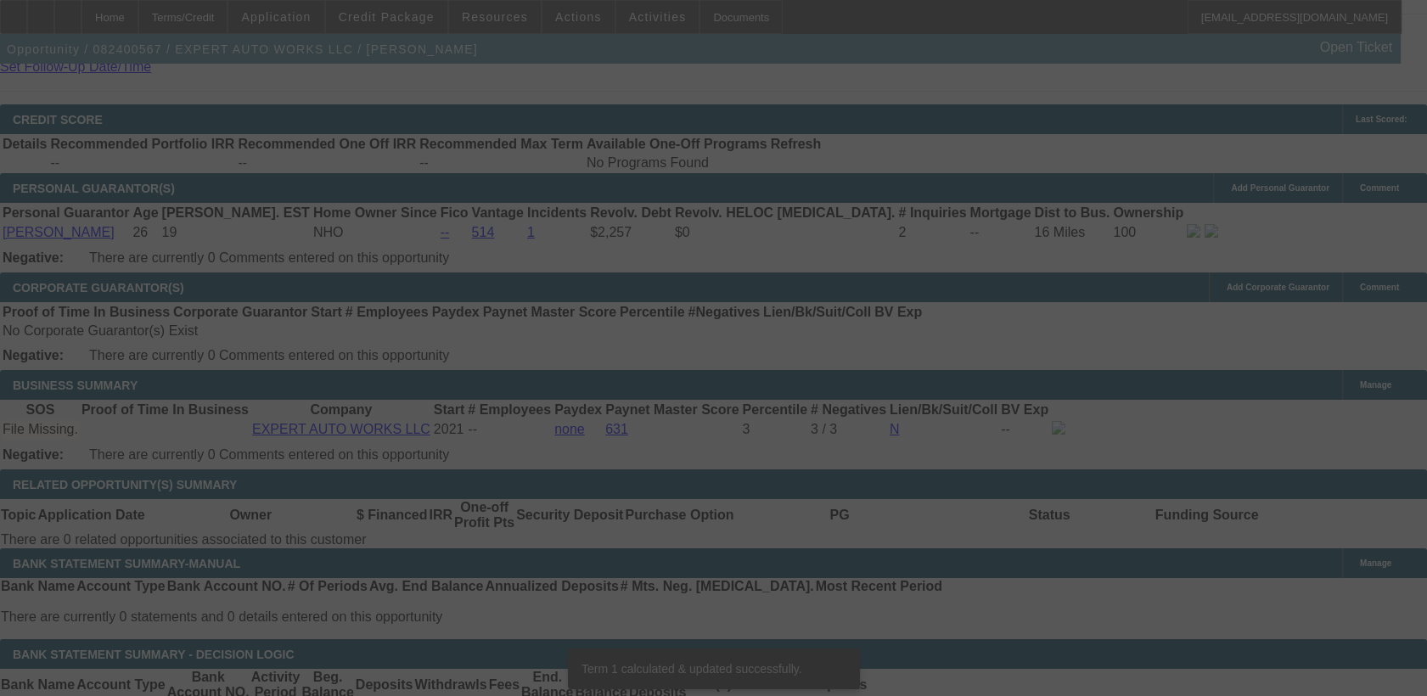
scroll to position [2437, 0]
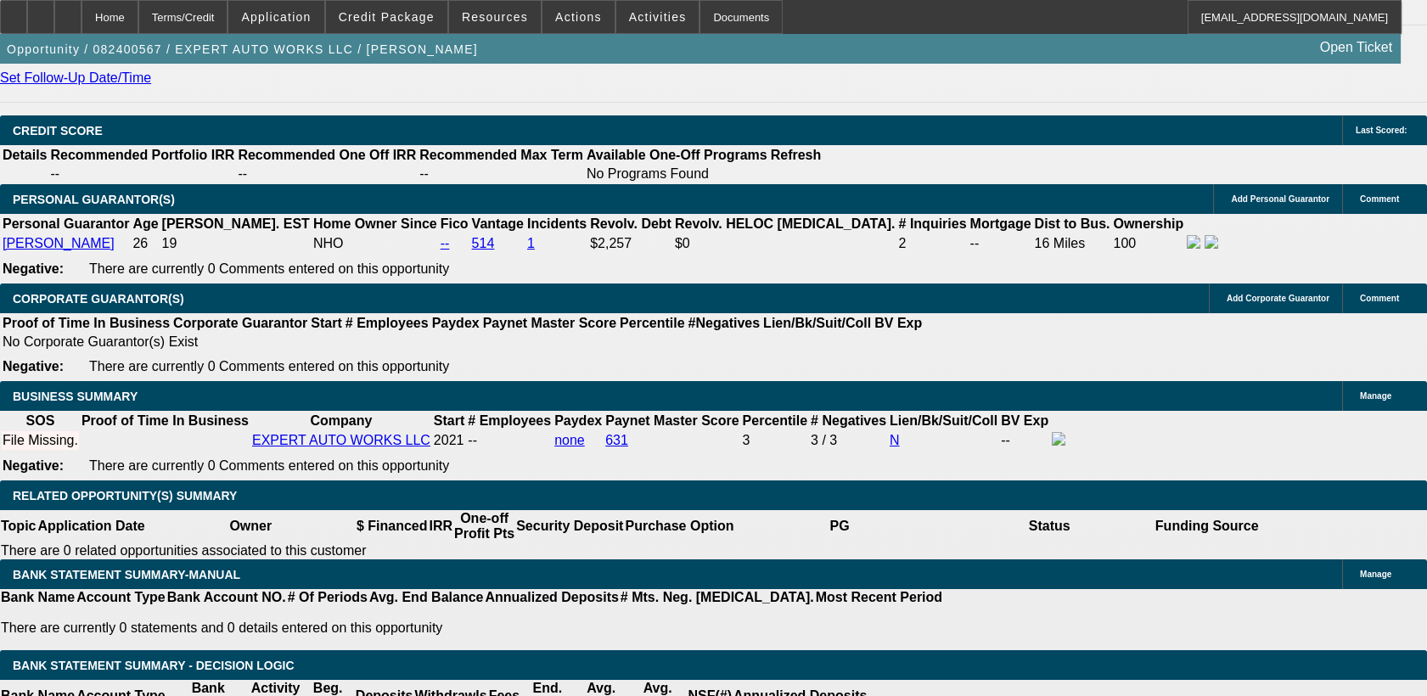
type input "12000"
type input "UNKNOWN"
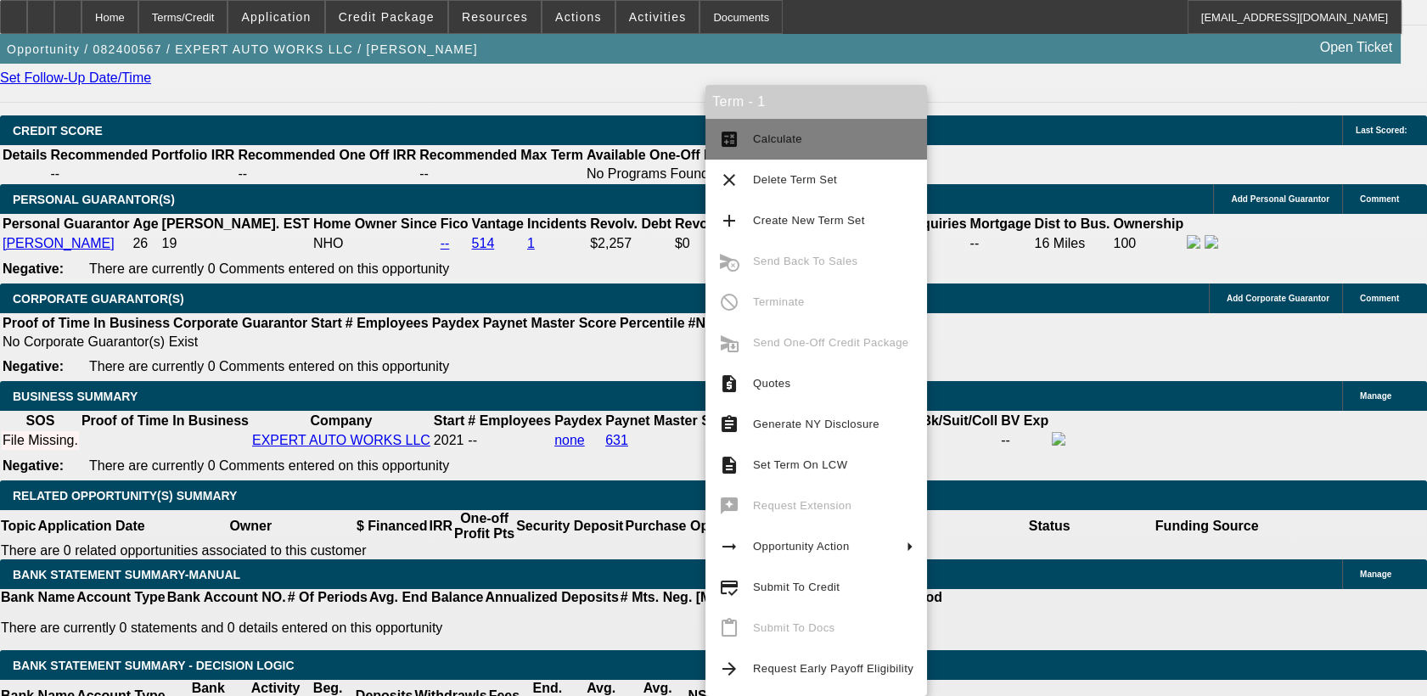
click at [784, 145] on span "Calculate" at bounding box center [833, 139] width 160 height 20
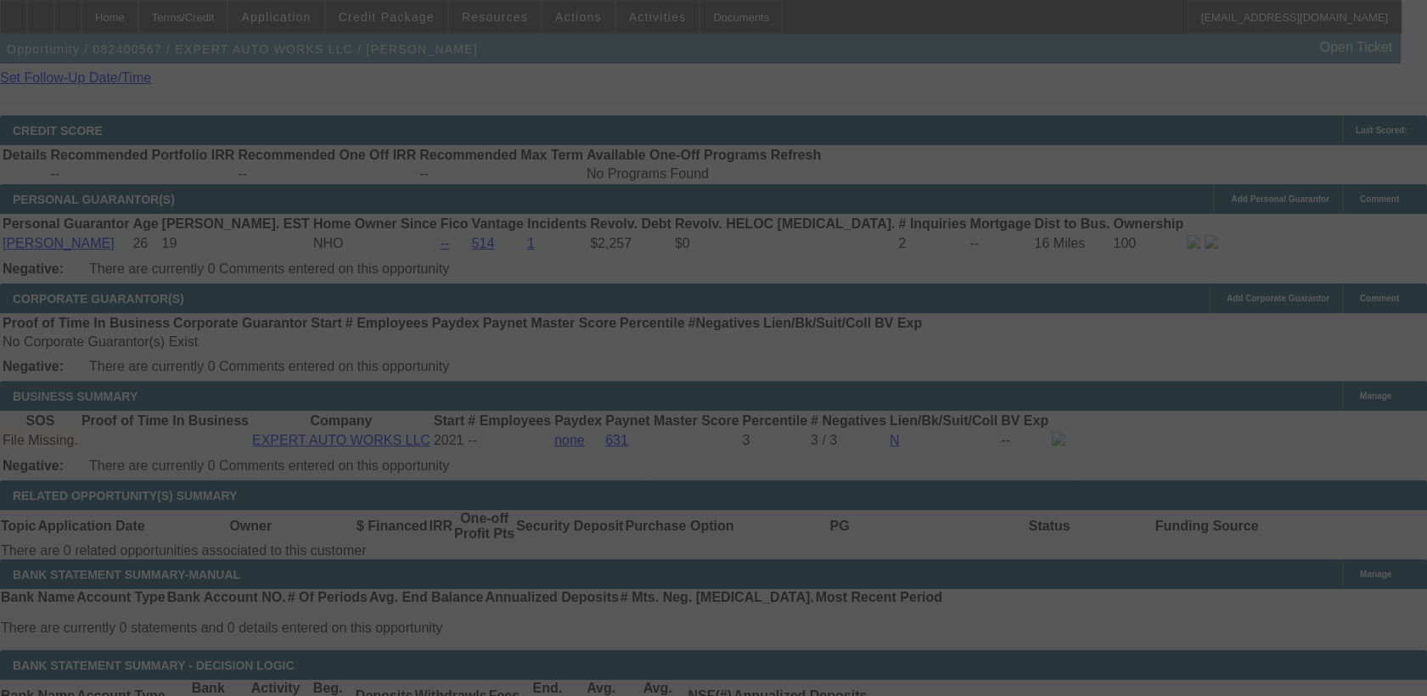
scroll to position [0, 0]
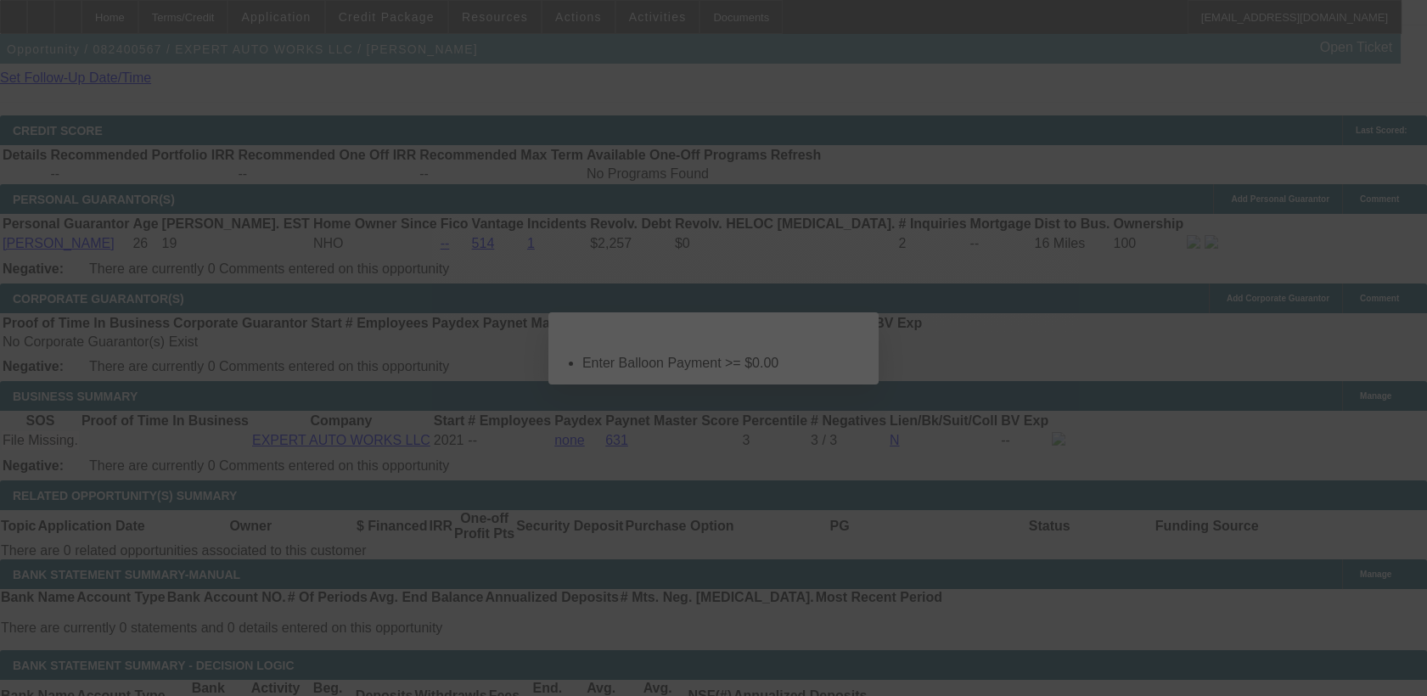
select select "0"
select select "2"
select select "0"
select select "6"
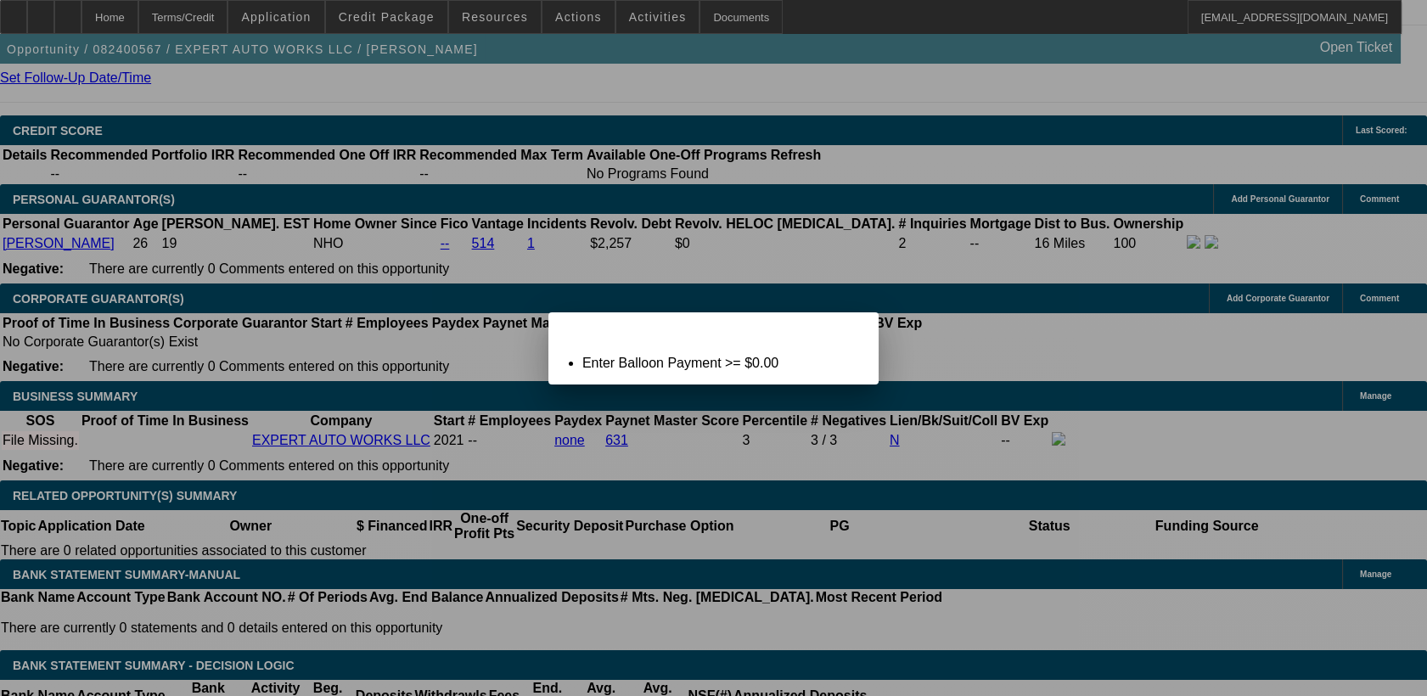
click at [842, 342] on div "Term Not Ready To Calculate: Term Id 1 Close" at bounding box center [713, 327] width 330 height 30
click at [846, 332] on span "Close" at bounding box center [857, 327] width 23 height 9
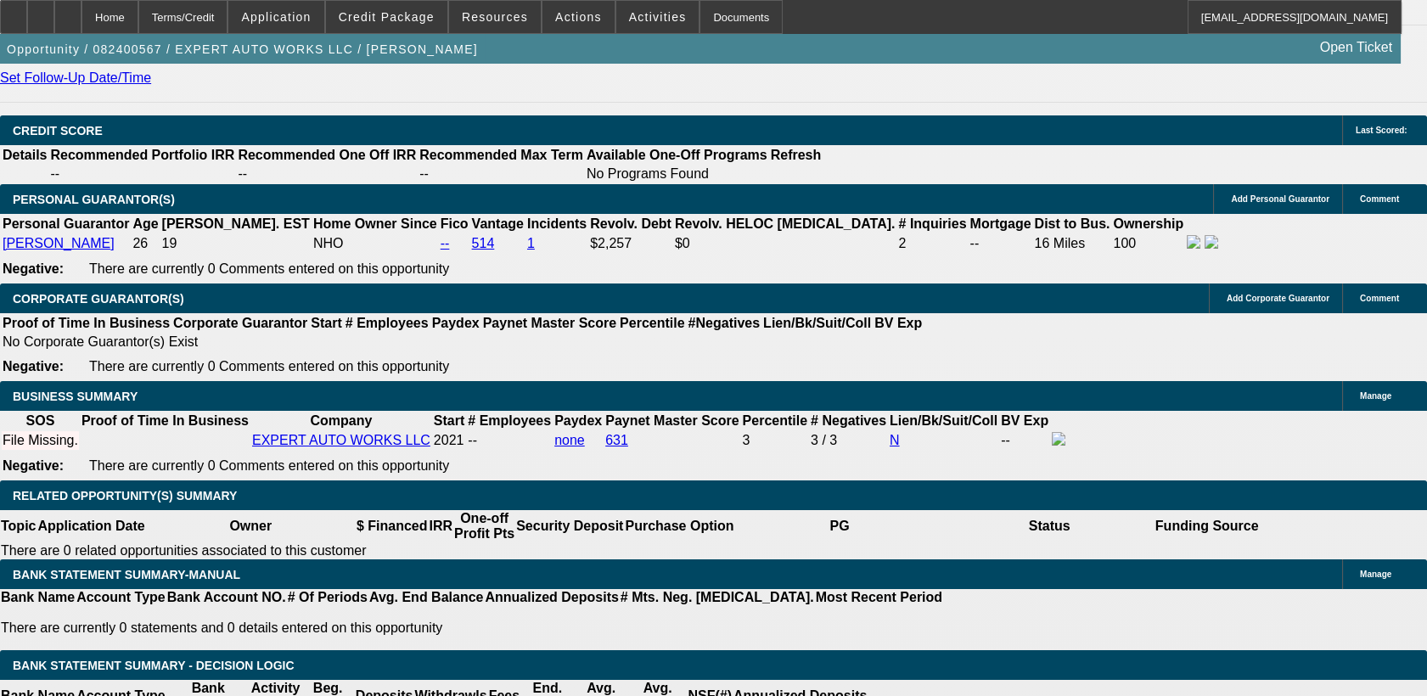
scroll to position [2437, 0]
type input "$0.00"
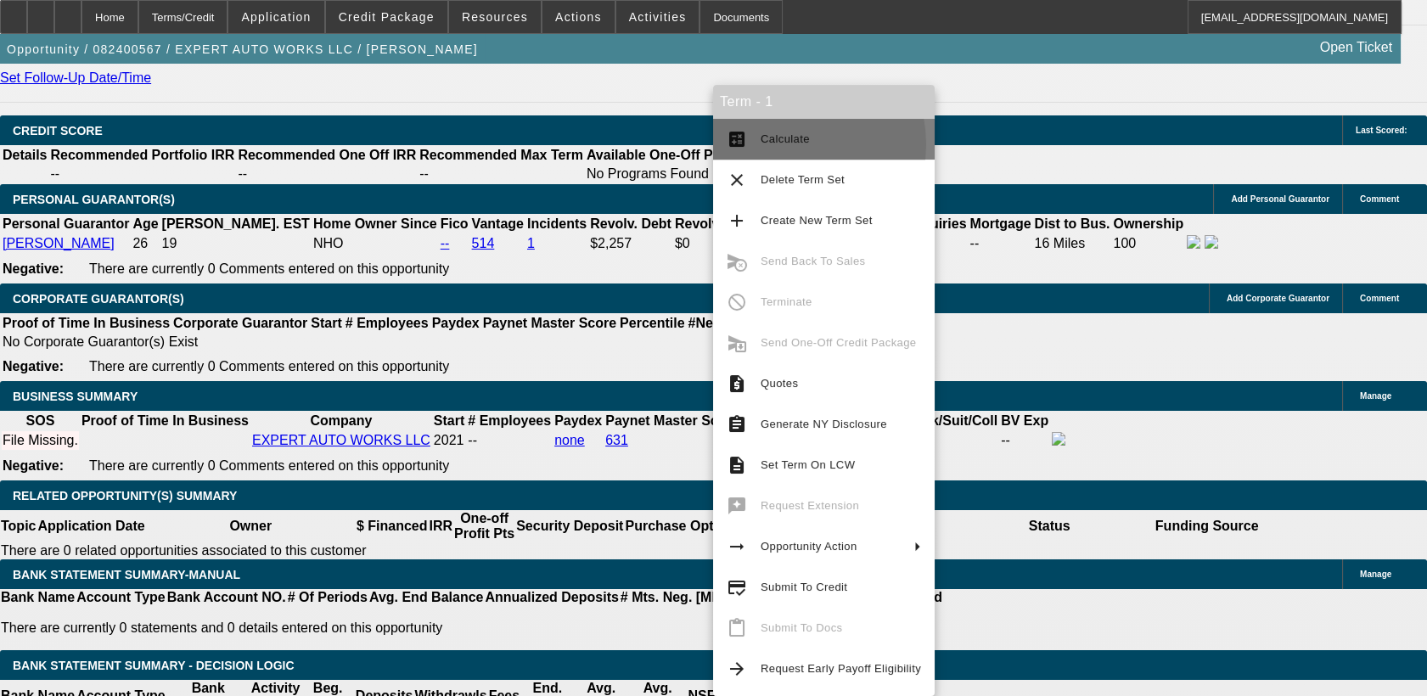
click at [781, 144] on span "Calculate" at bounding box center [785, 138] width 49 height 13
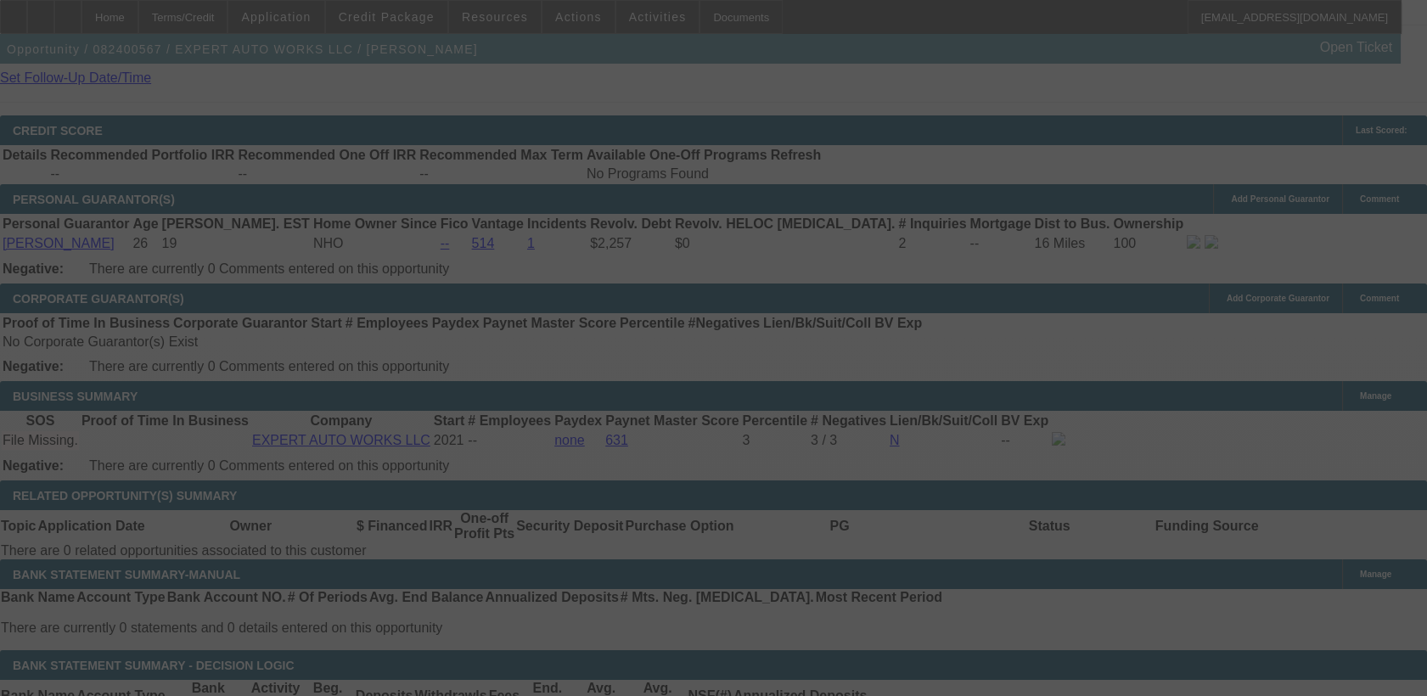
select select "0"
select select "2"
select select "0"
select select "6"
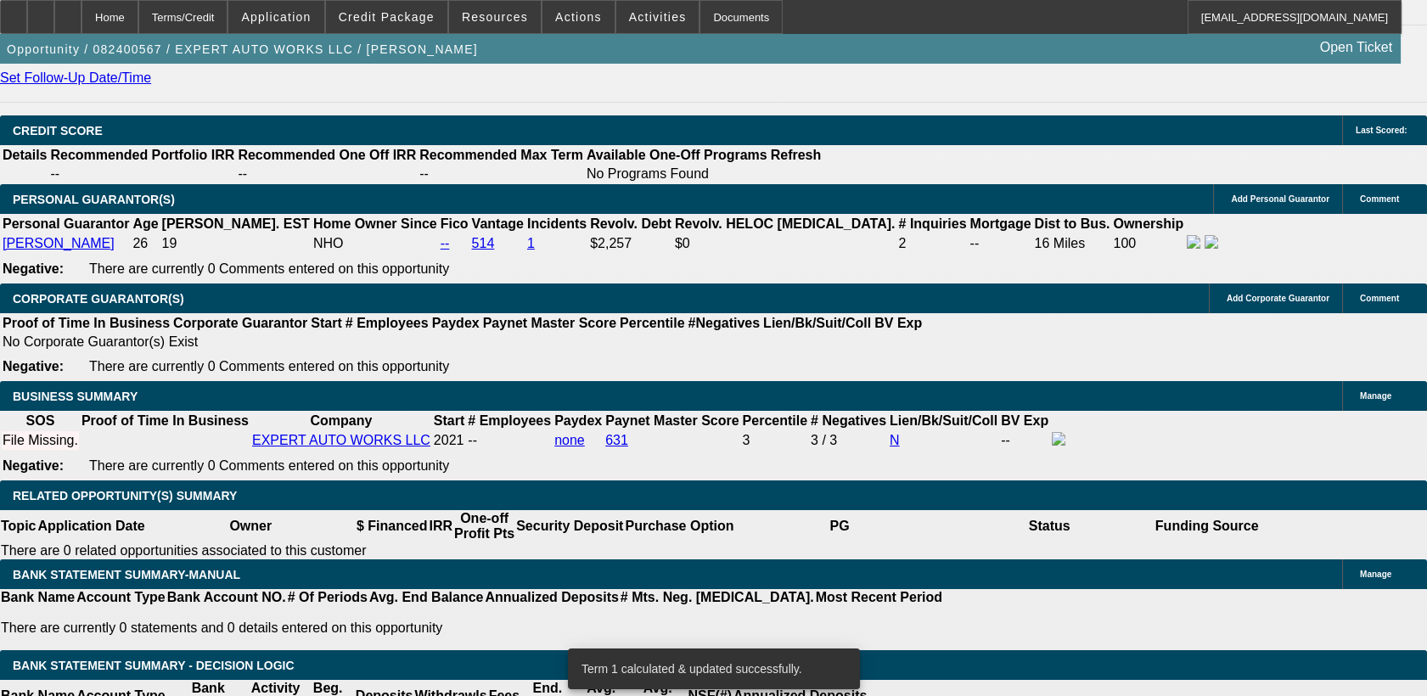
scroll to position [2426, 0]
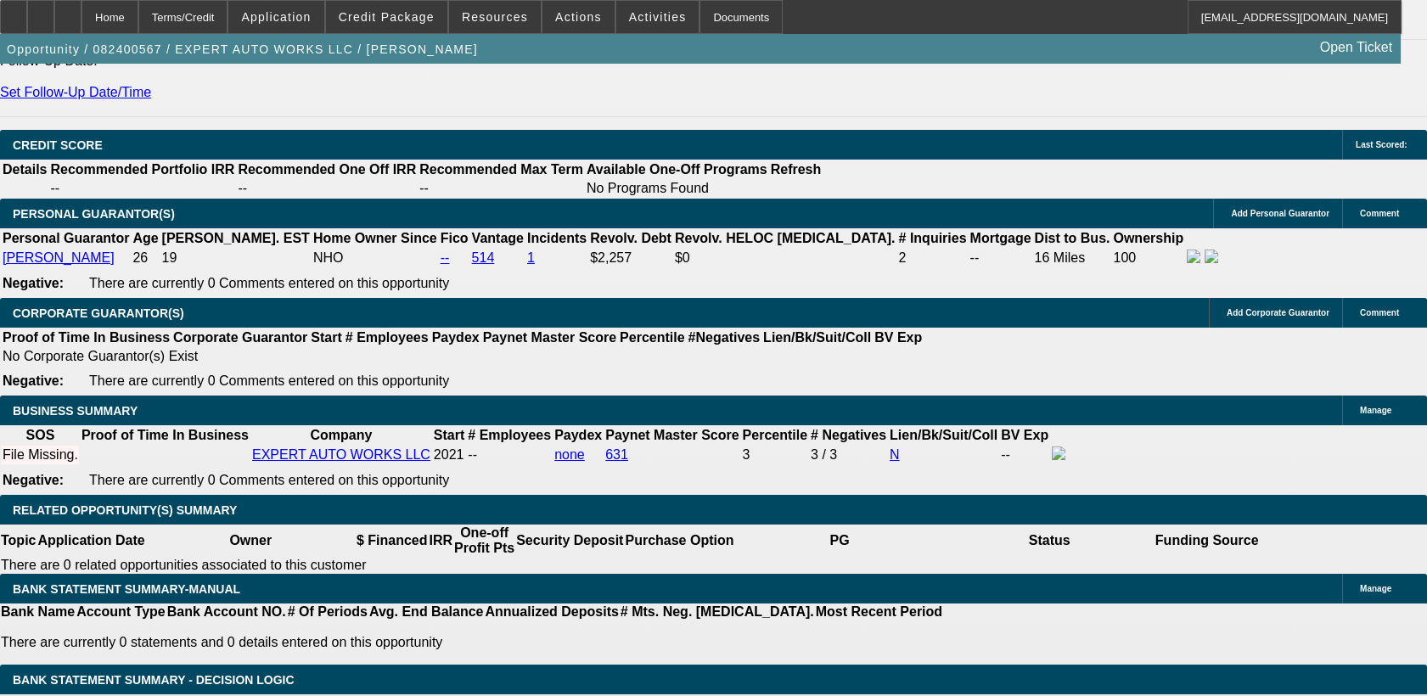
scroll to position [2450, 0]
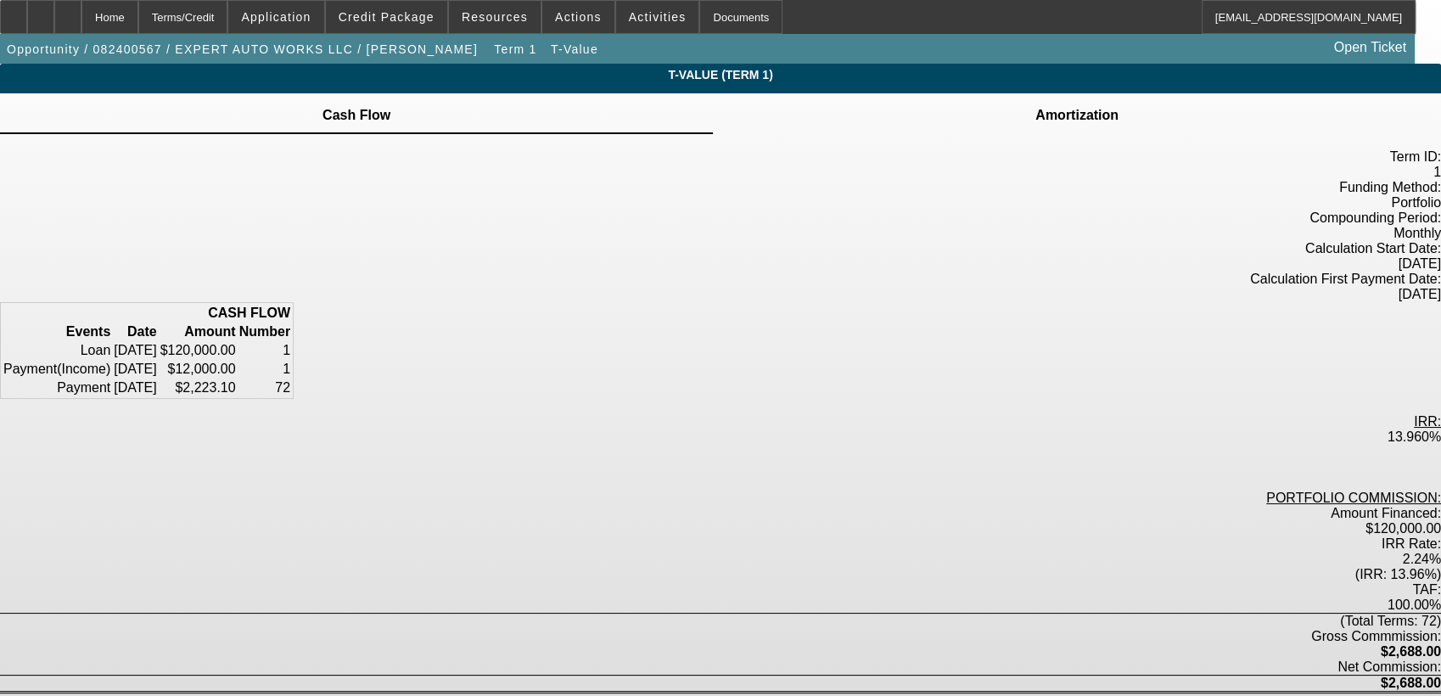
drag, startPoint x: 801, startPoint y: 323, endPoint x: 864, endPoint y: 323, distance: 62.8
click at [237, 342] on td "$120,000.00" at bounding box center [198, 350] width 77 height 17
drag, startPoint x: 804, startPoint y: 337, endPoint x: 864, endPoint y: 343, distance: 60.6
click at [237, 361] on td "$12,000.00" at bounding box center [198, 369] width 77 height 17
drag, startPoint x: 814, startPoint y: 367, endPoint x: 871, endPoint y: 366, distance: 56.9
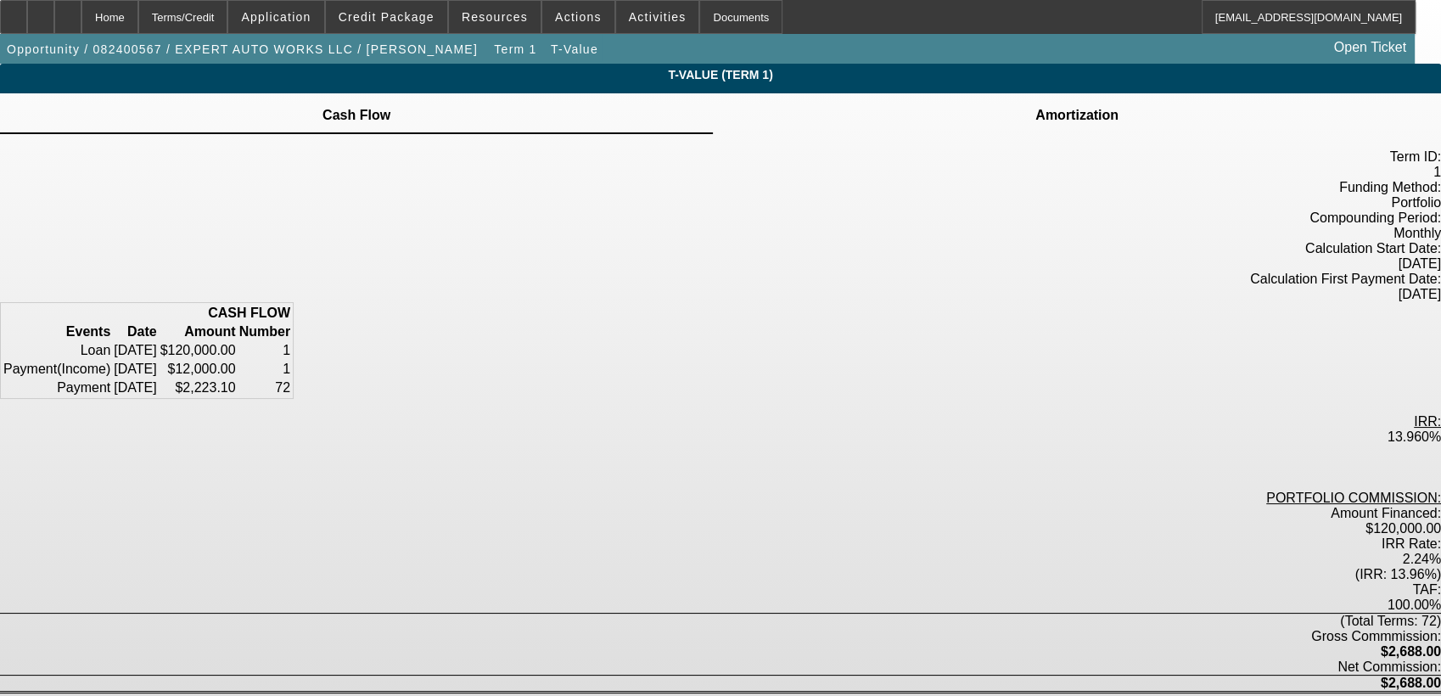
click at [291, 379] on tr "Payment [DATE] $2,223.10 72" at bounding box center [147, 387] width 289 height 17
click at [223, 17] on div "Terms/Credit" at bounding box center [183, 17] width 90 height 34
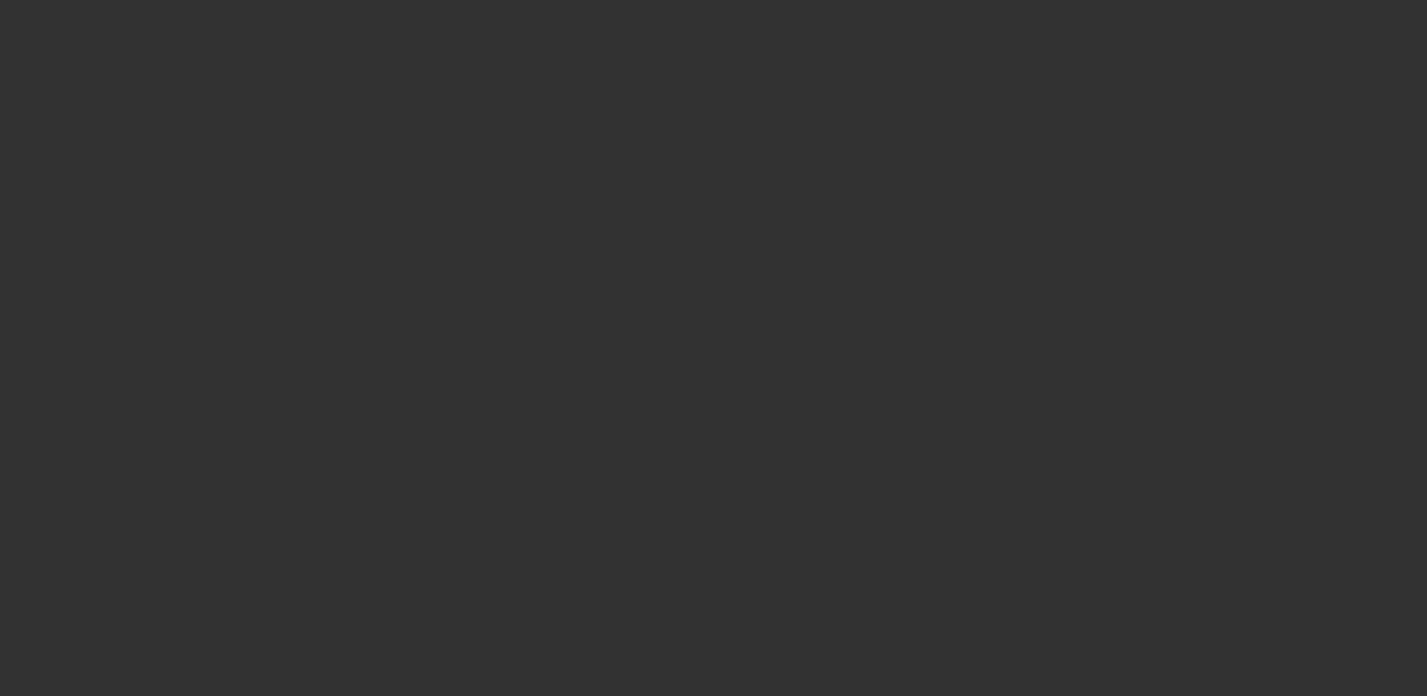
scroll to position [2177, 0]
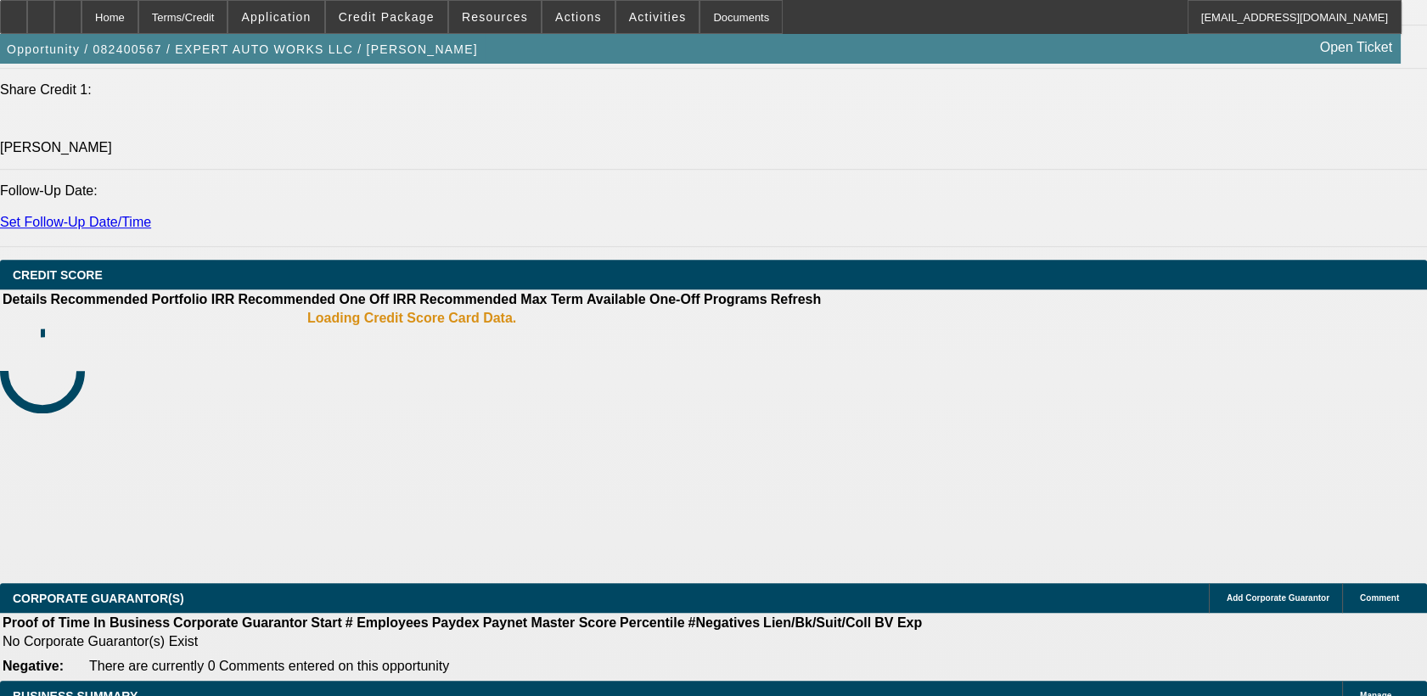
select select "0"
select select "2"
select select "0"
select select "6"
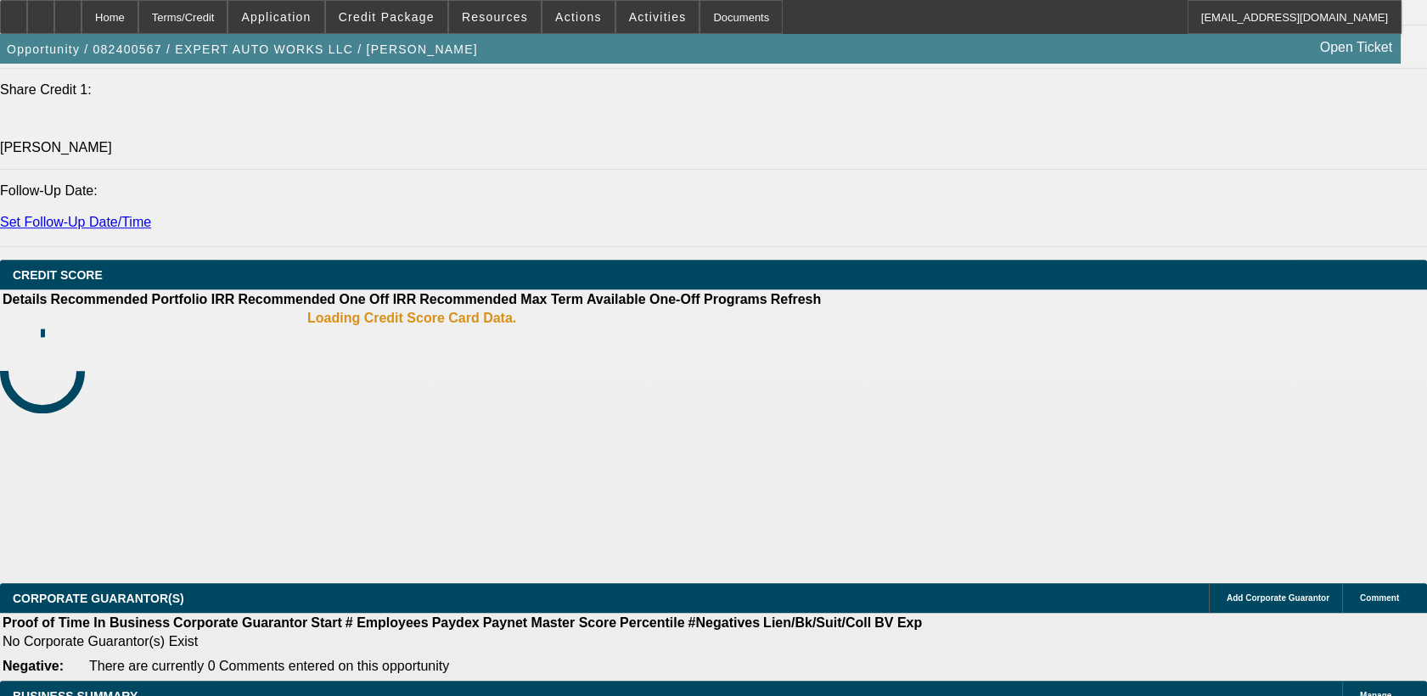
select select "0"
select select "2"
select select "0"
select select "6"
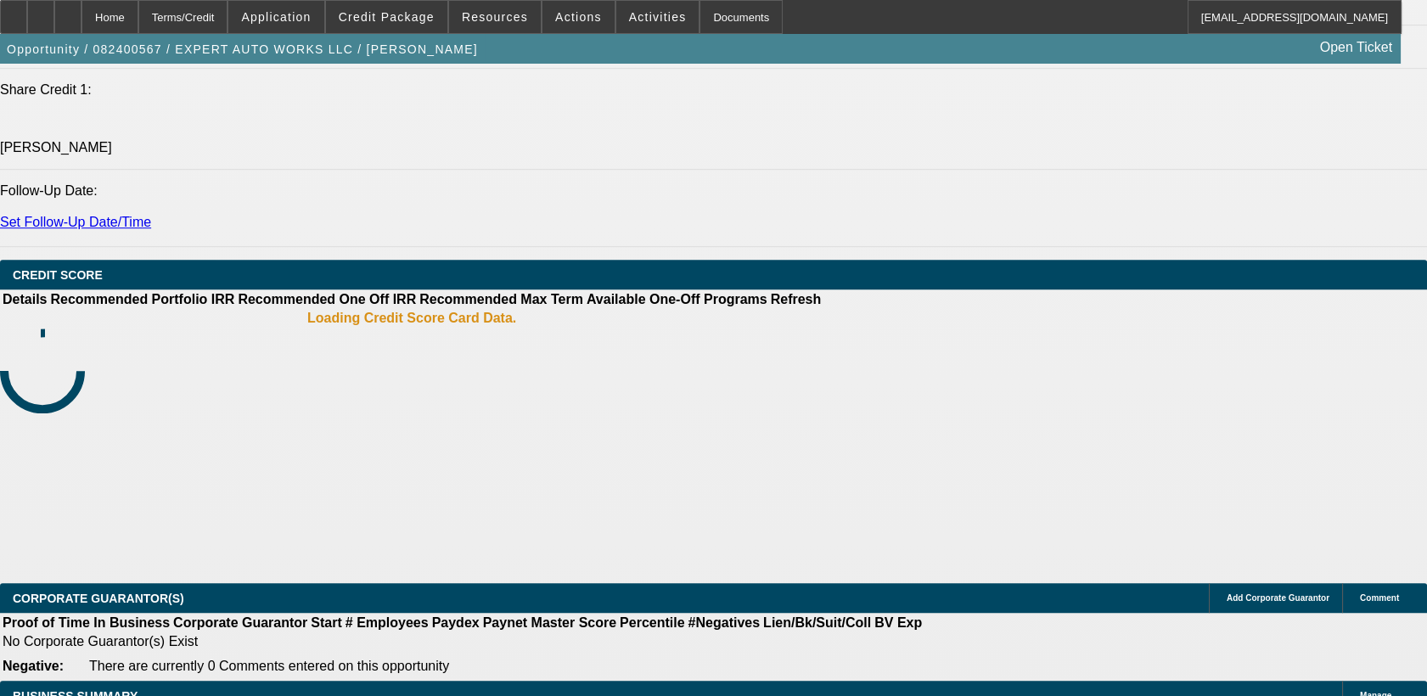
select select "0"
select select "2"
select select "0"
select select "6"
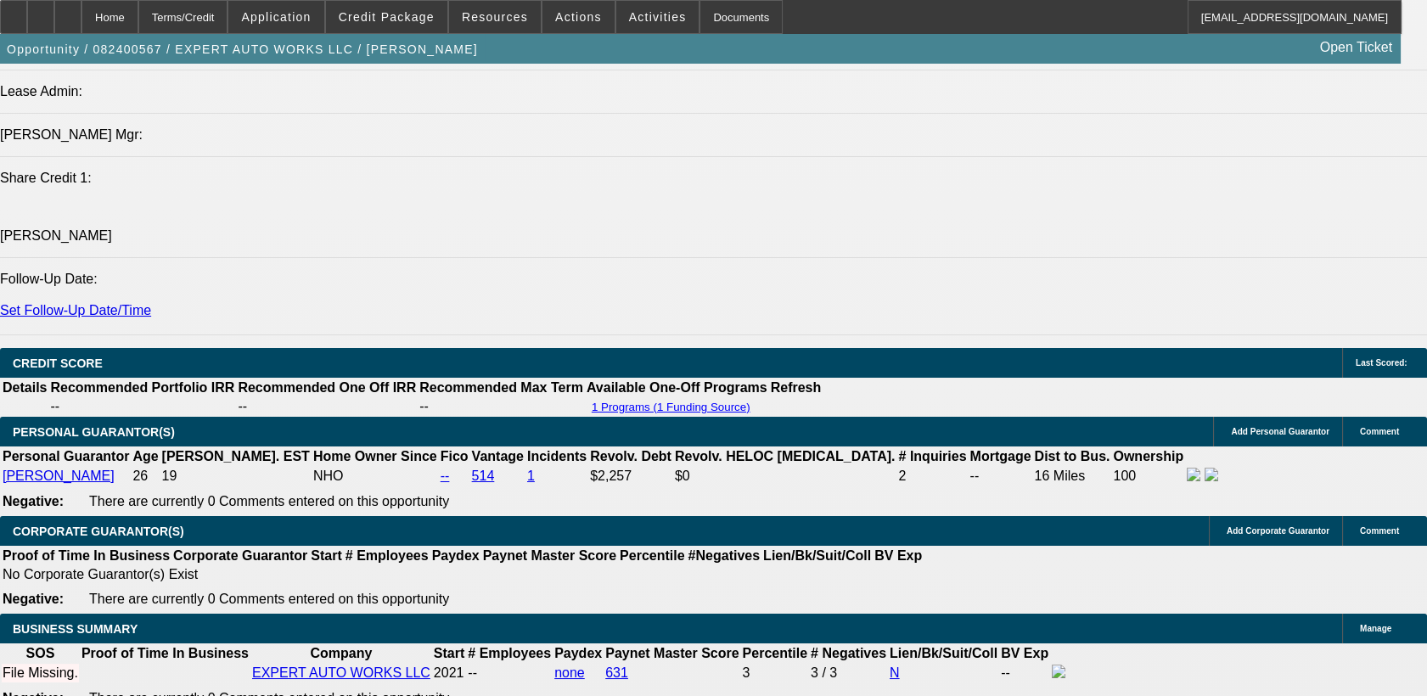
scroll to position [2331, 0]
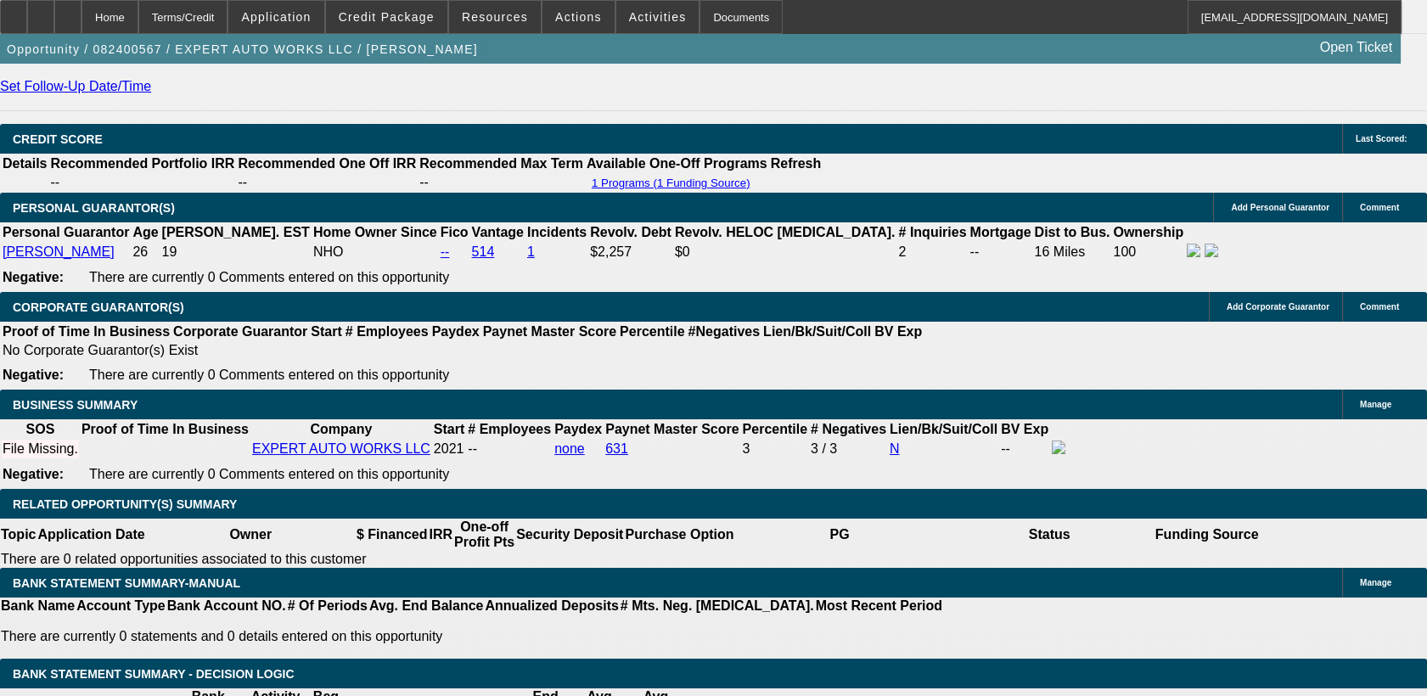
type input "$12,000.00"
type input "UNKNOWN"
type input "$2,429.11"
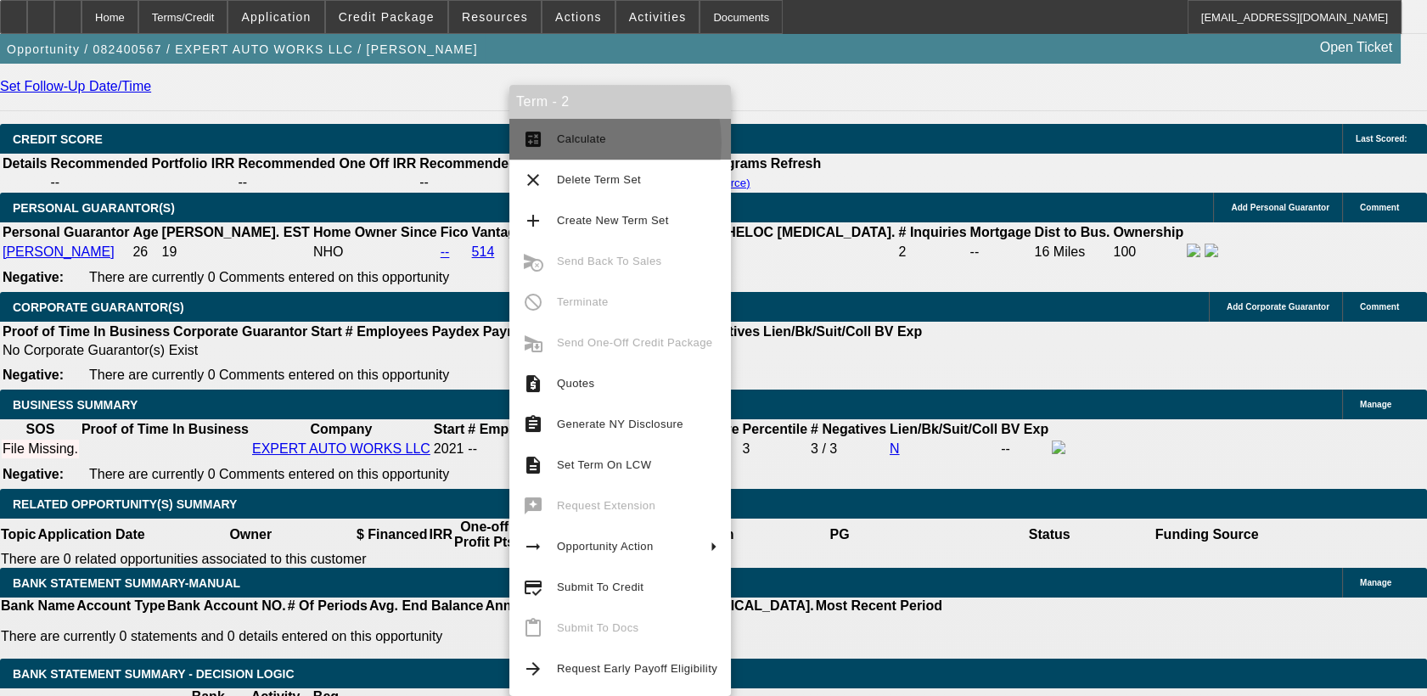
click at [577, 143] on span "Calculate" at bounding box center [581, 138] width 49 height 13
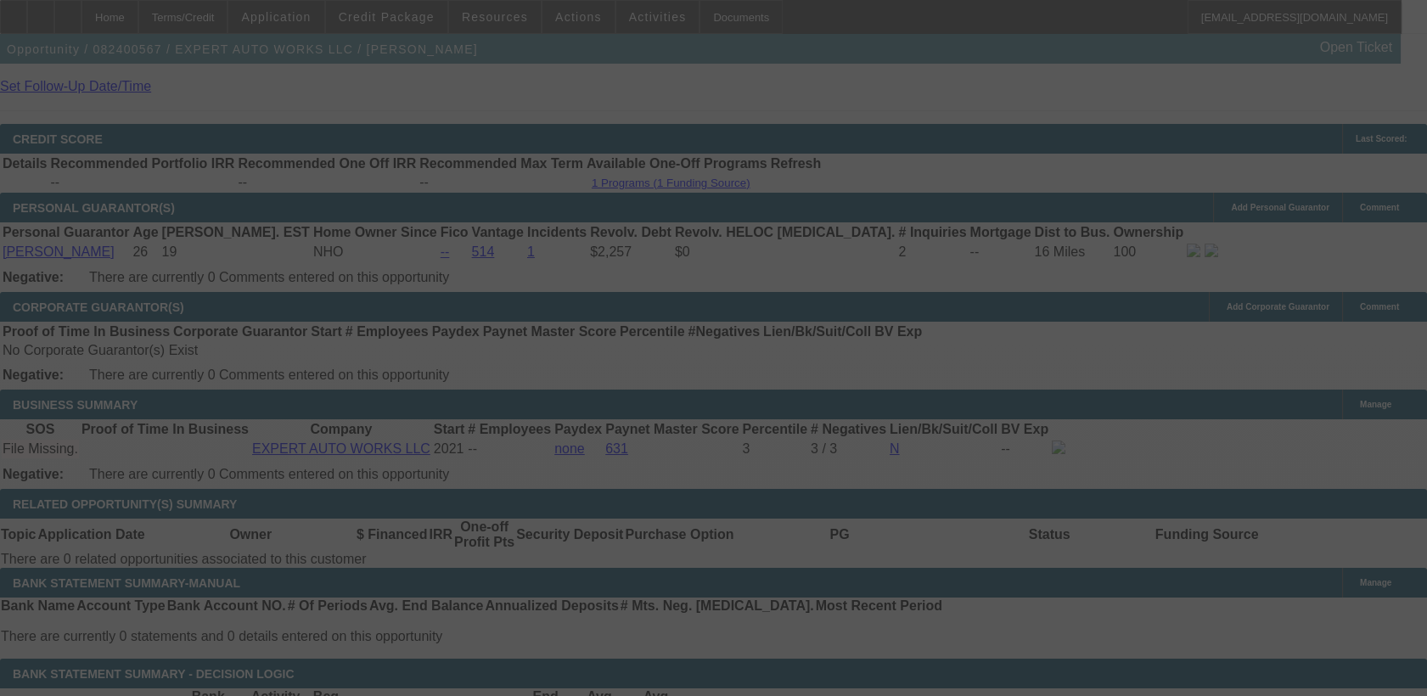
select select "0"
select select "2"
select select "0"
select select "6"
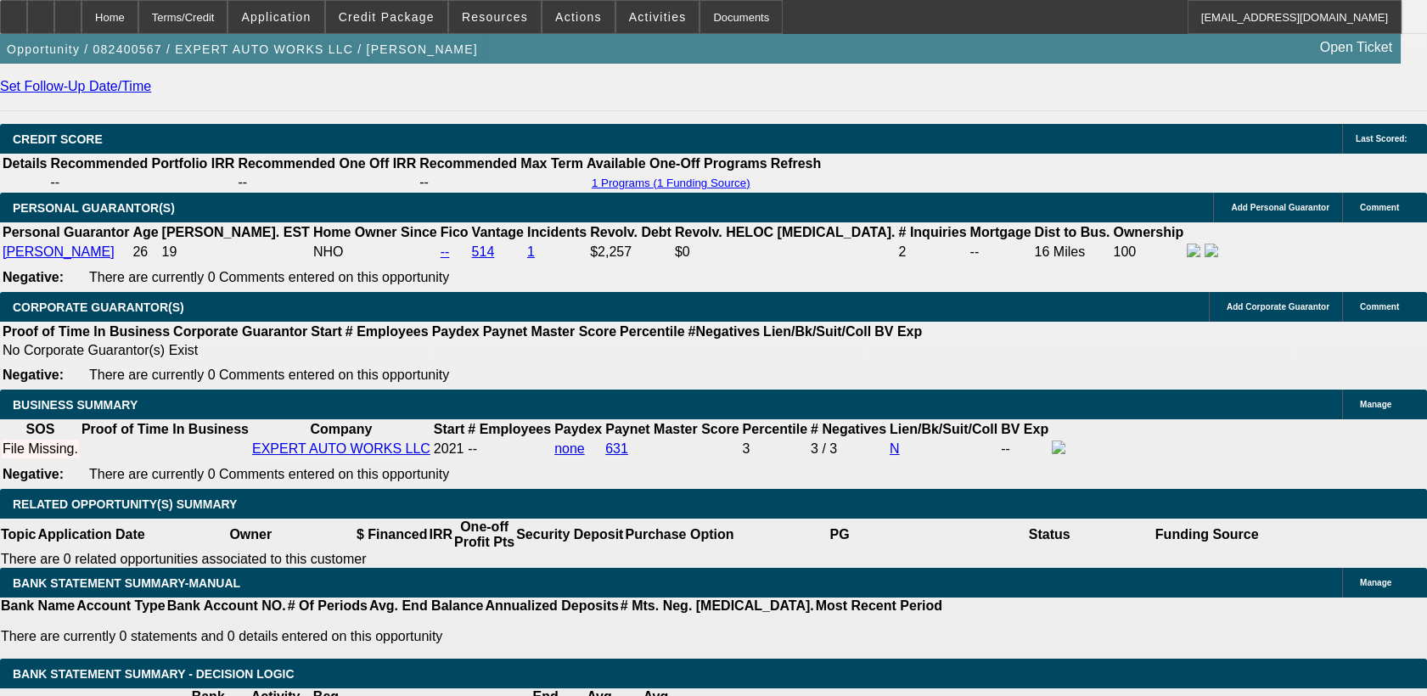
type input "2"
type input "UNKNOWN"
type input "22"
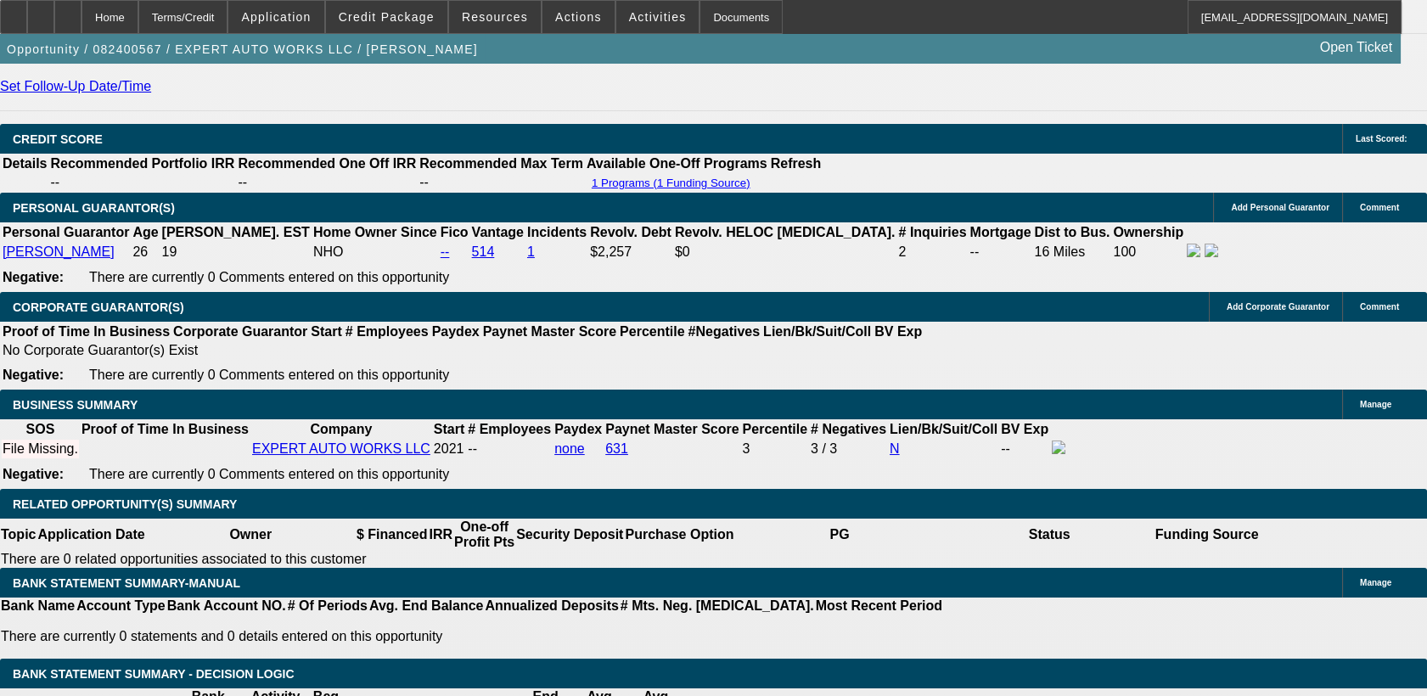
type input "2230"
type input "14.1"
type input "22320"
type input "248"
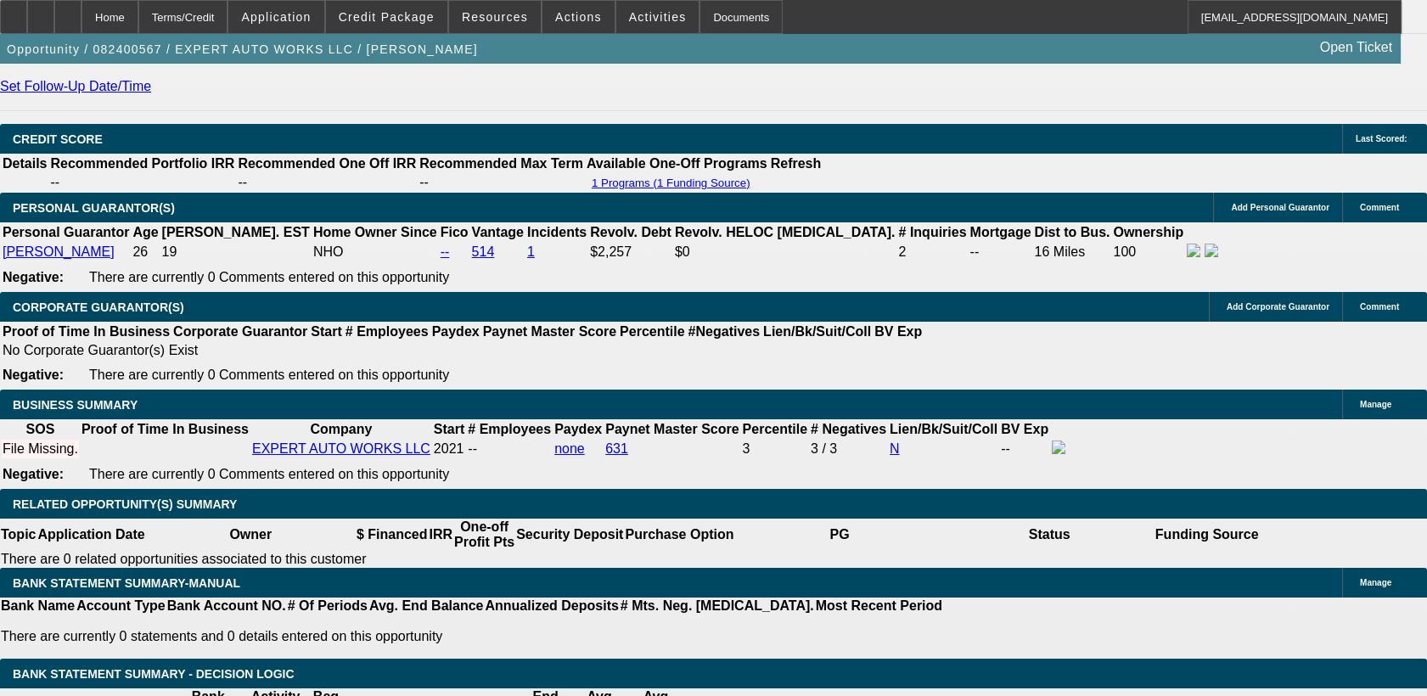
type input "223230"
type input "22320"
type input "248"
type input "2230"
type input "14.1"
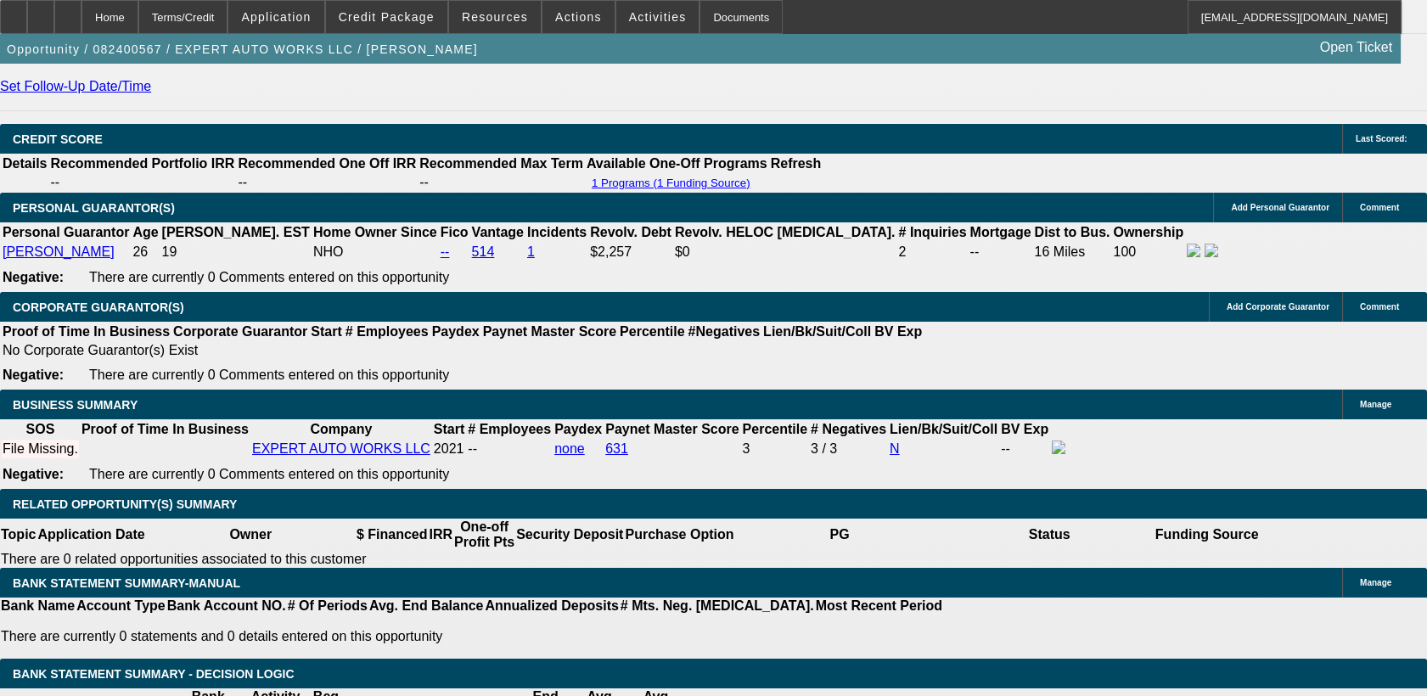
type input "220"
type input "2220"
type input "13.9"
type input "22230"
type input "247"
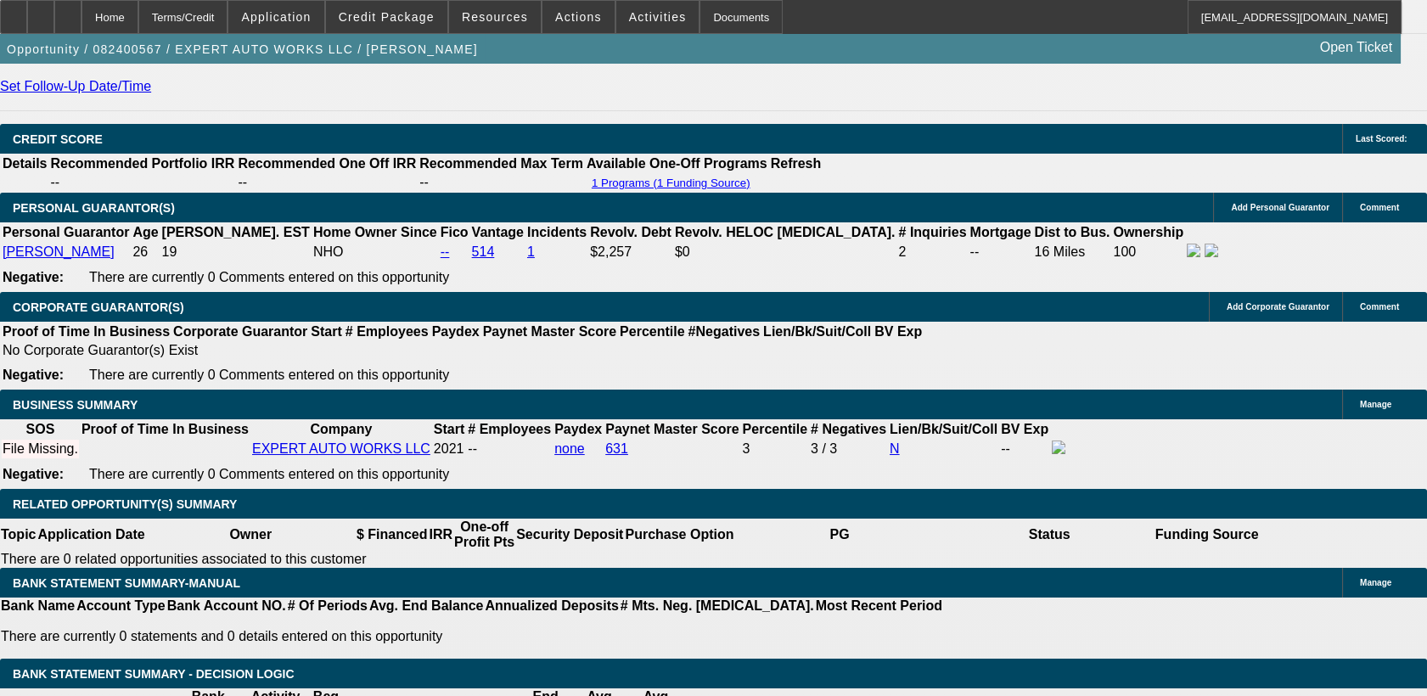
type input "2223"
type input "14"
type input "$2,223.00"
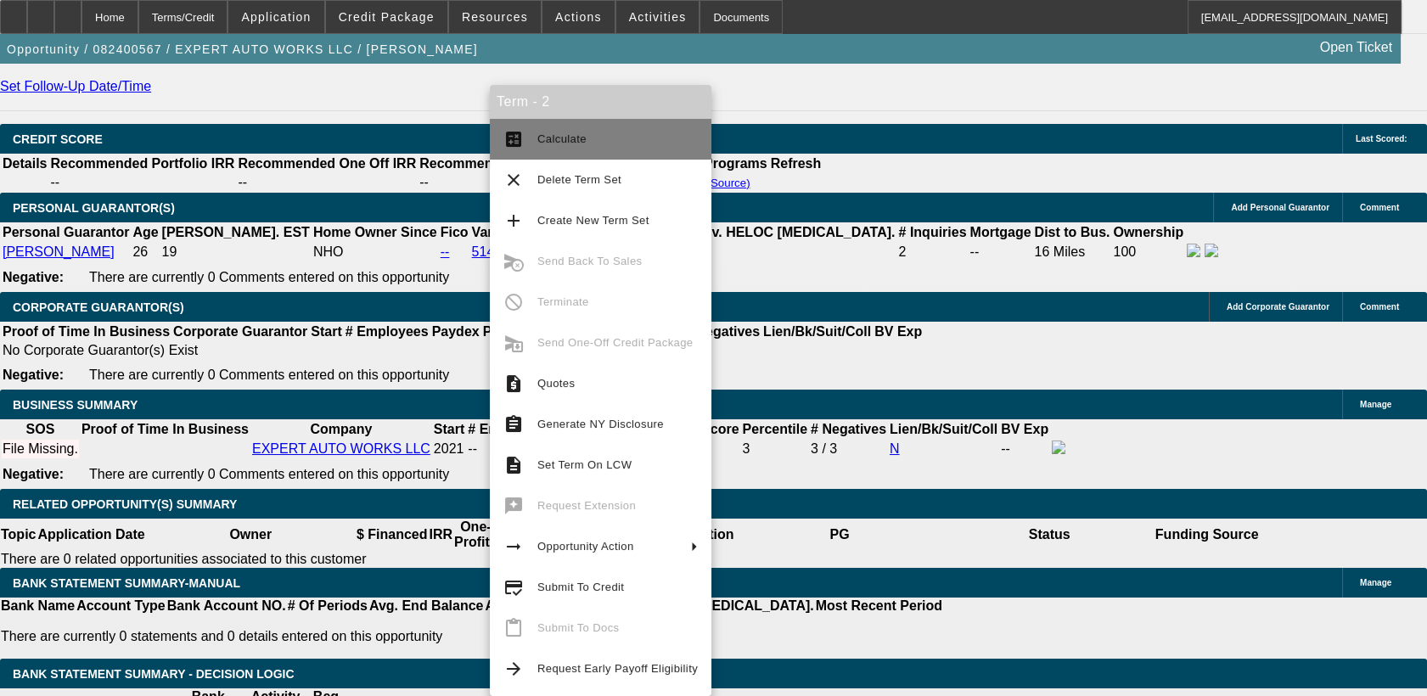
click at [576, 143] on span "Calculate" at bounding box center [561, 138] width 49 height 13
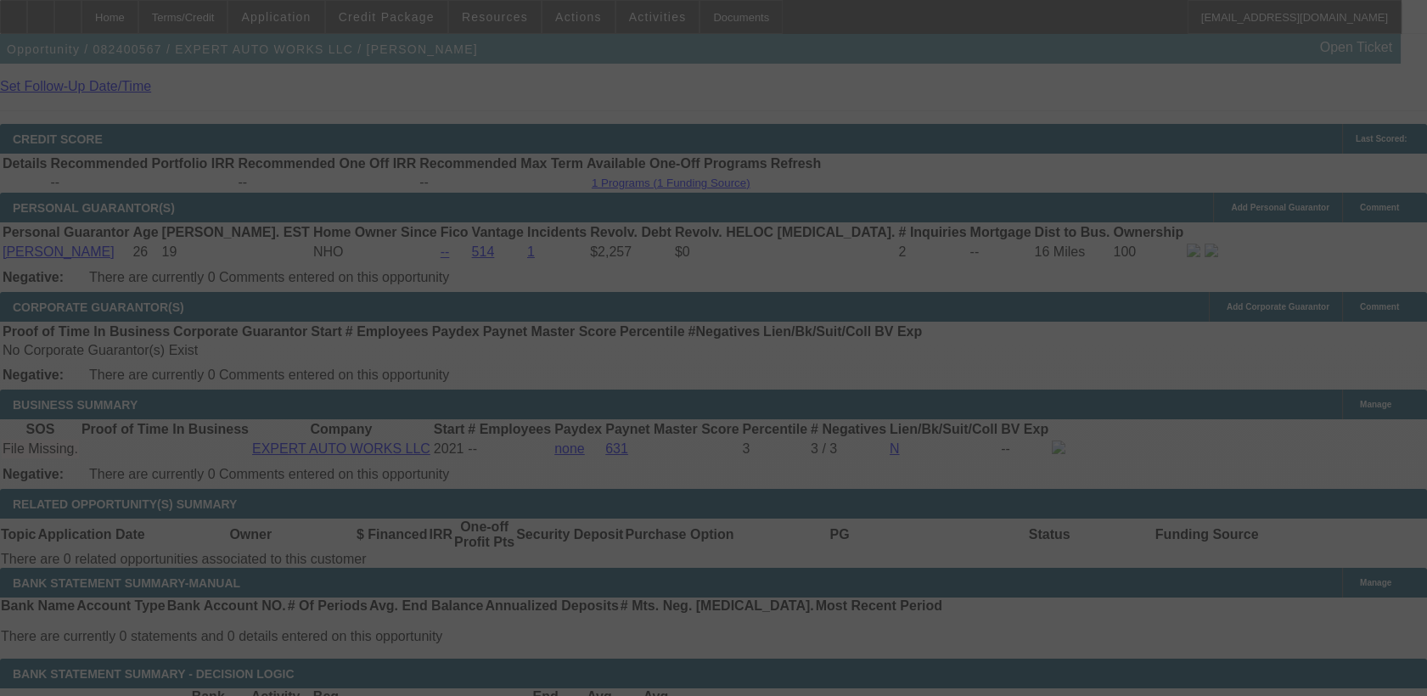
select select "0"
select select "2"
select select "0"
select select "6"
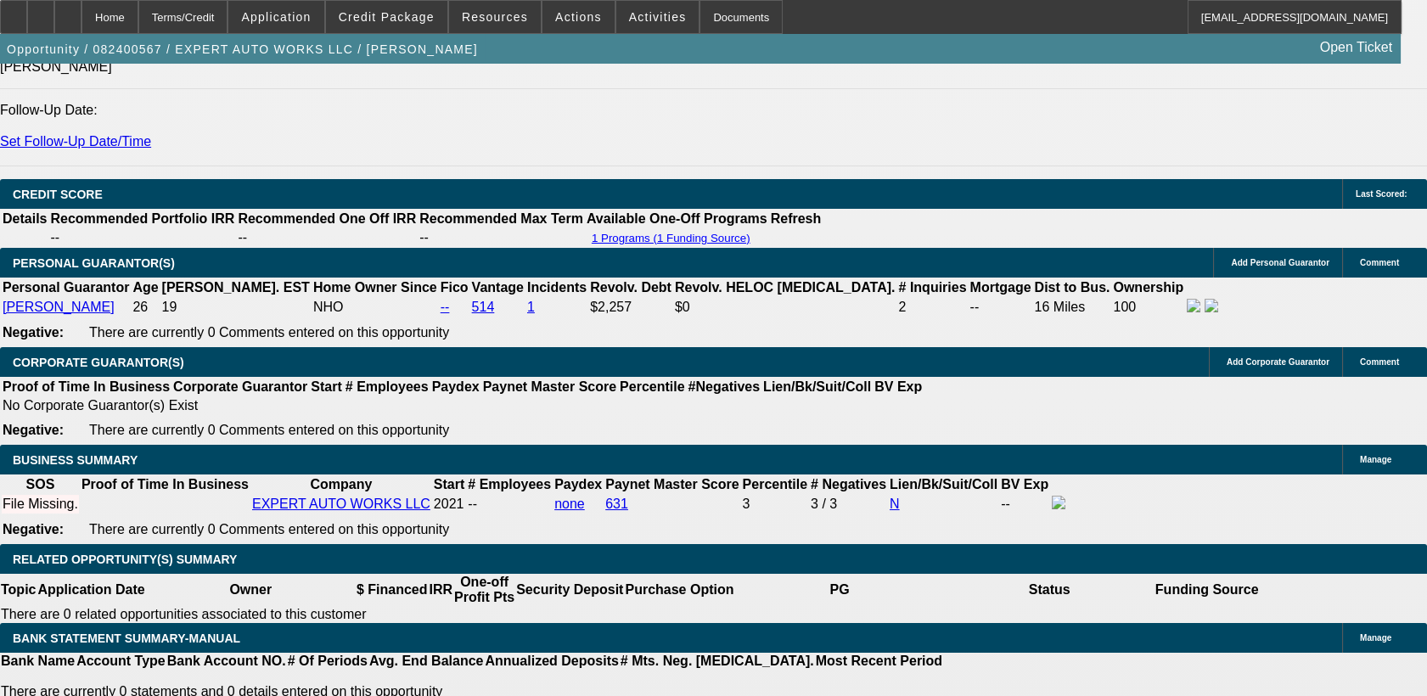
scroll to position [2371, 0]
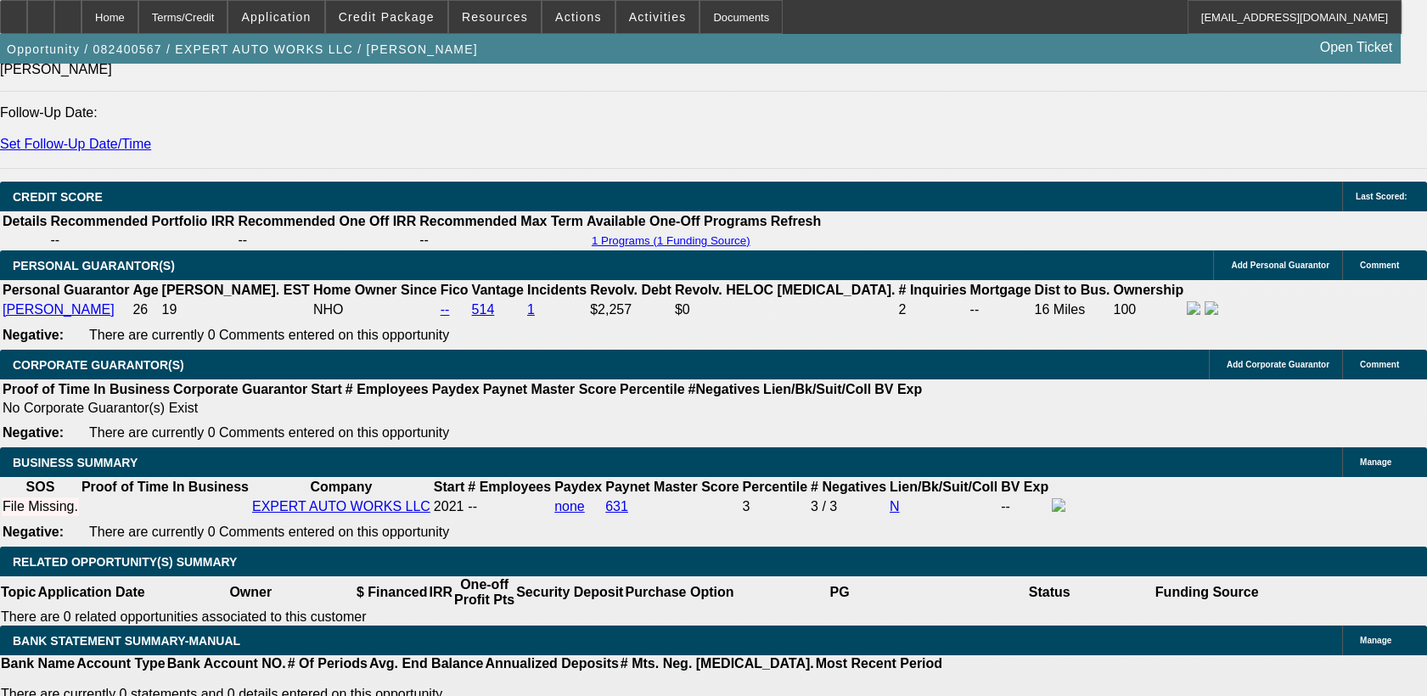
type input "0"
type input "UNKNOWN"
type input "$12,000.00"
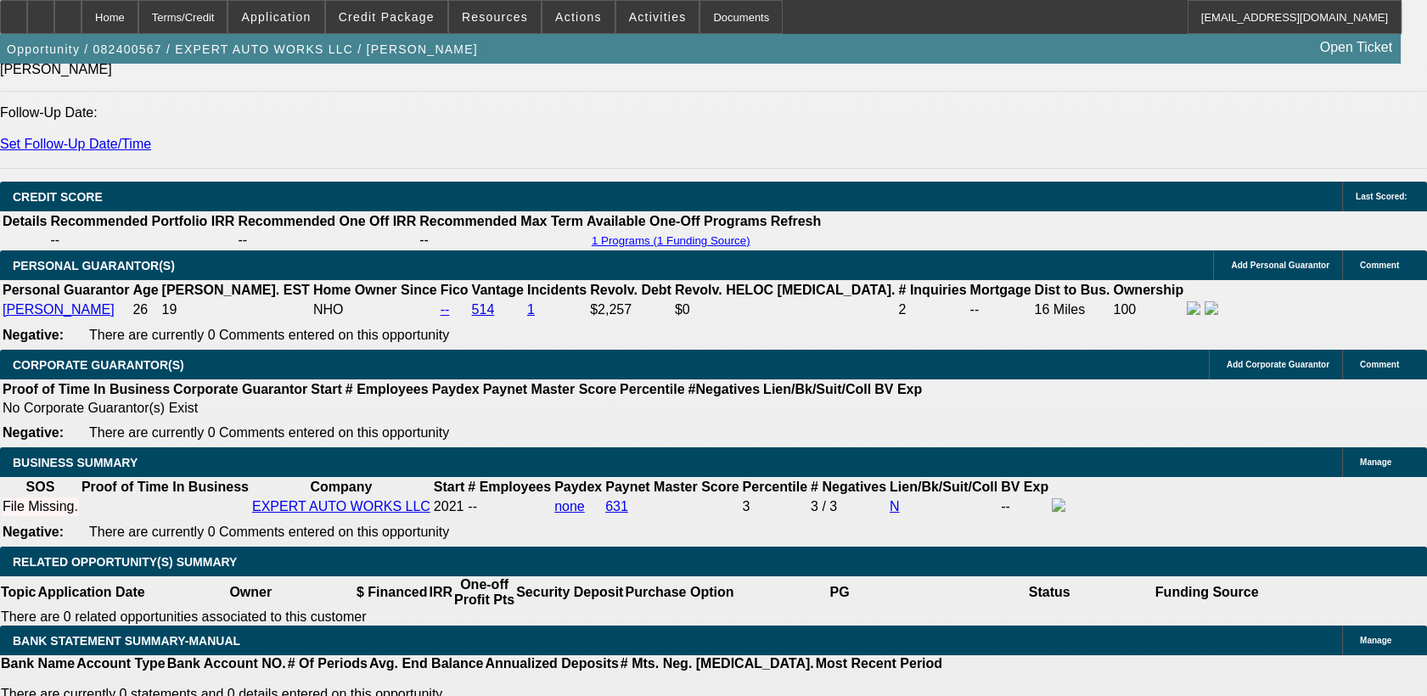
type input "$12,000.00"
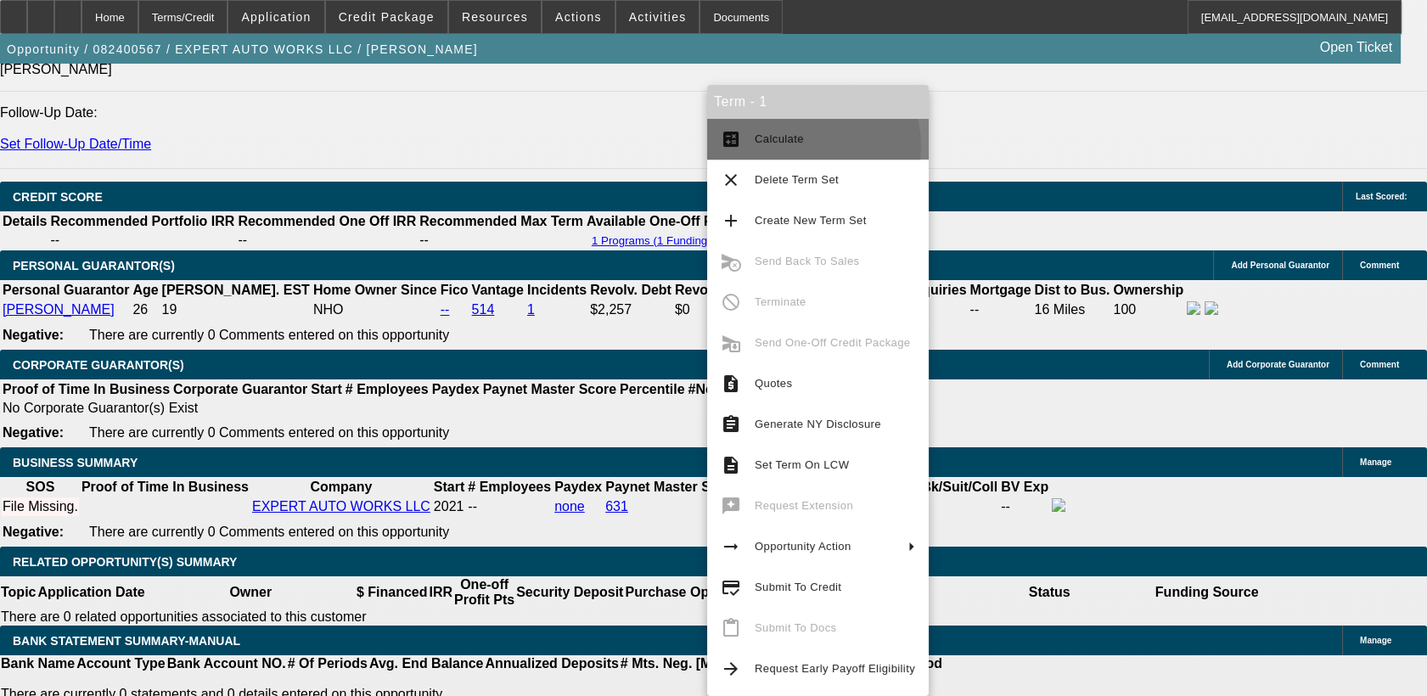
click at [804, 146] on span "Calculate" at bounding box center [835, 139] width 160 height 20
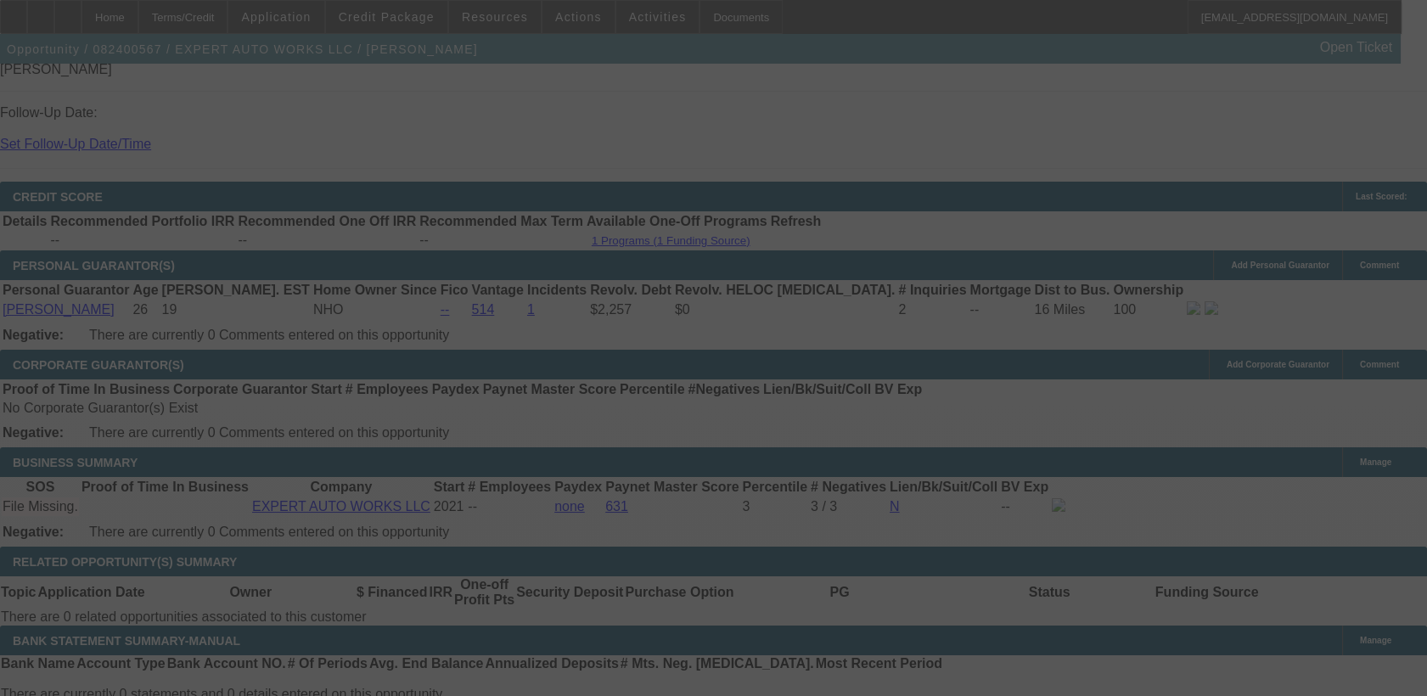
scroll to position [2351, 0]
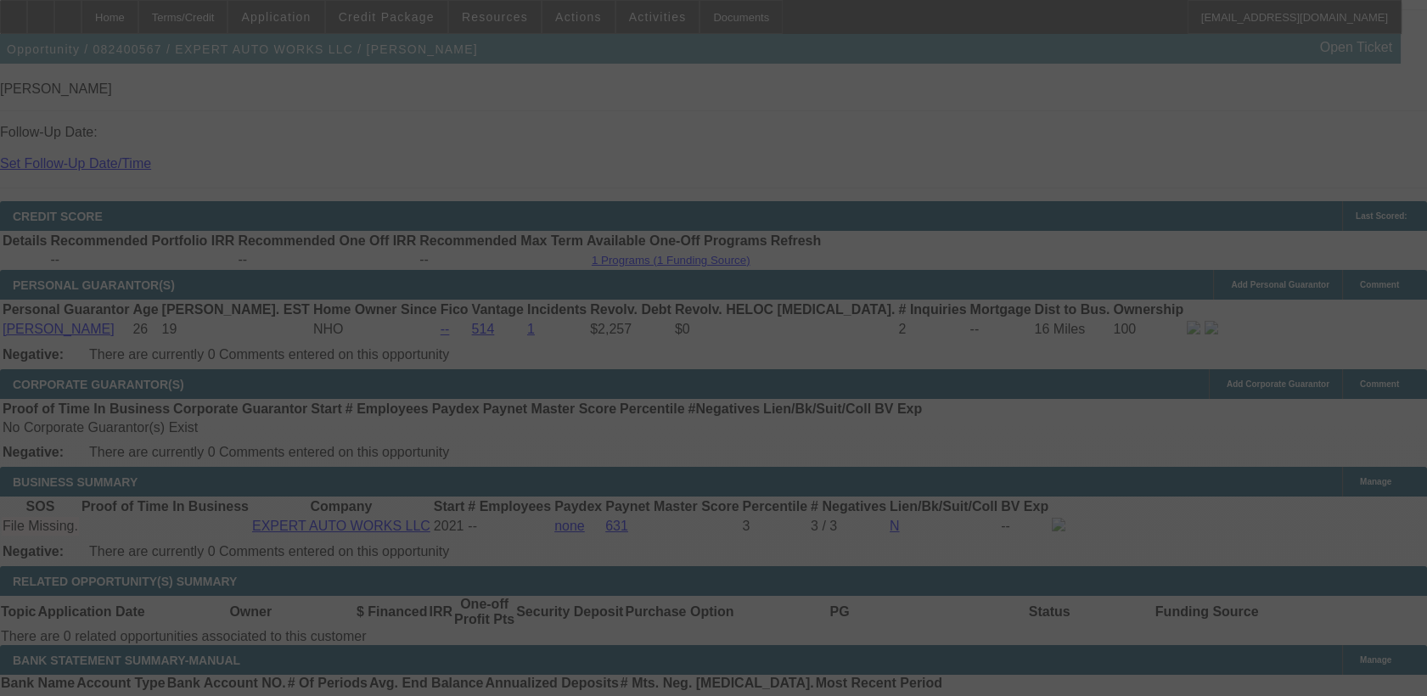
select select "0"
select select "2"
select select "0"
select select "6"
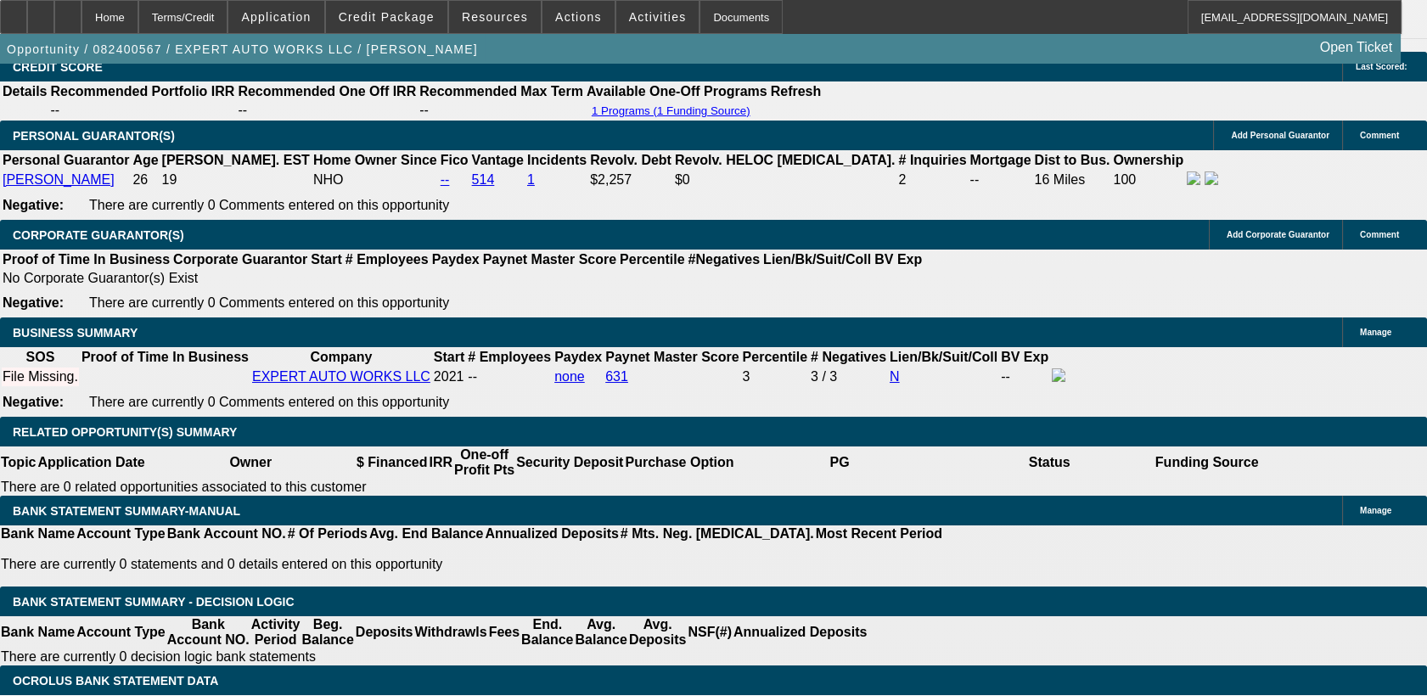
scroll to position [2490, 0]
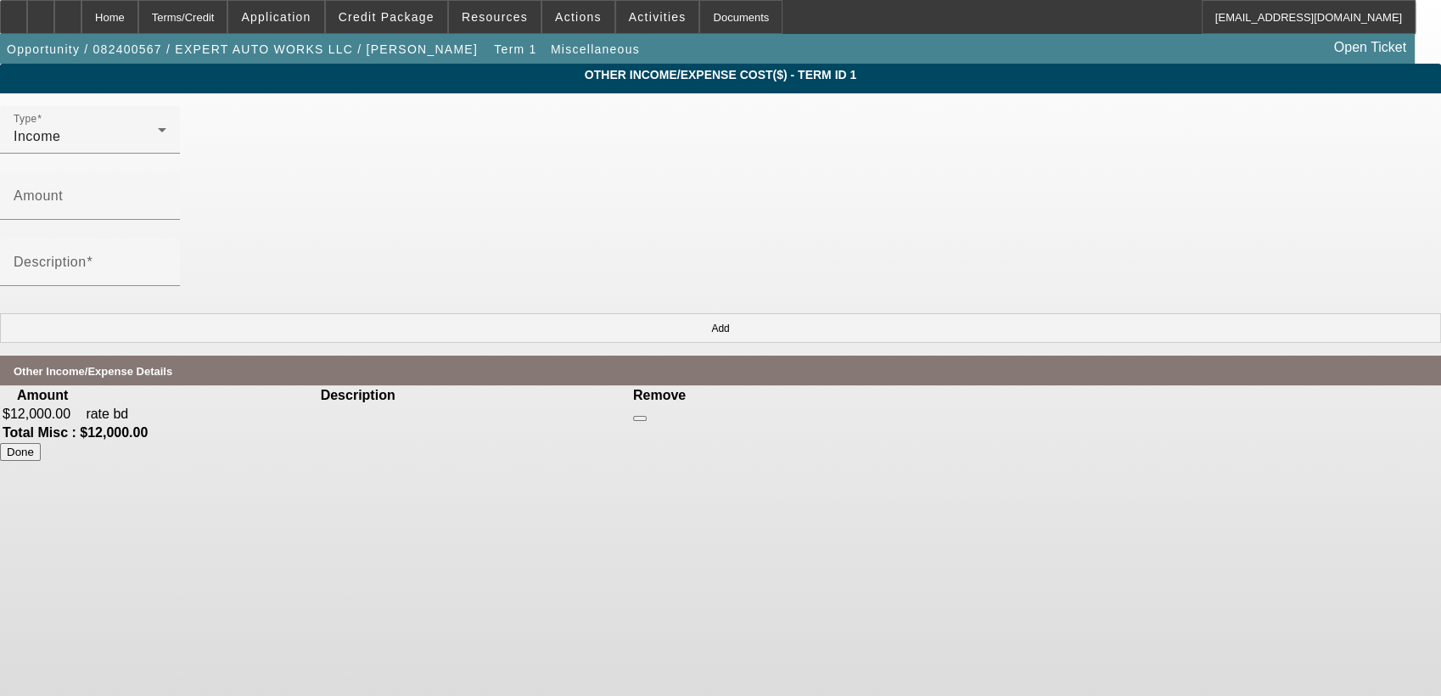
click at [640, 419] on icon at bounding box center [640, 419] width 0 height 0
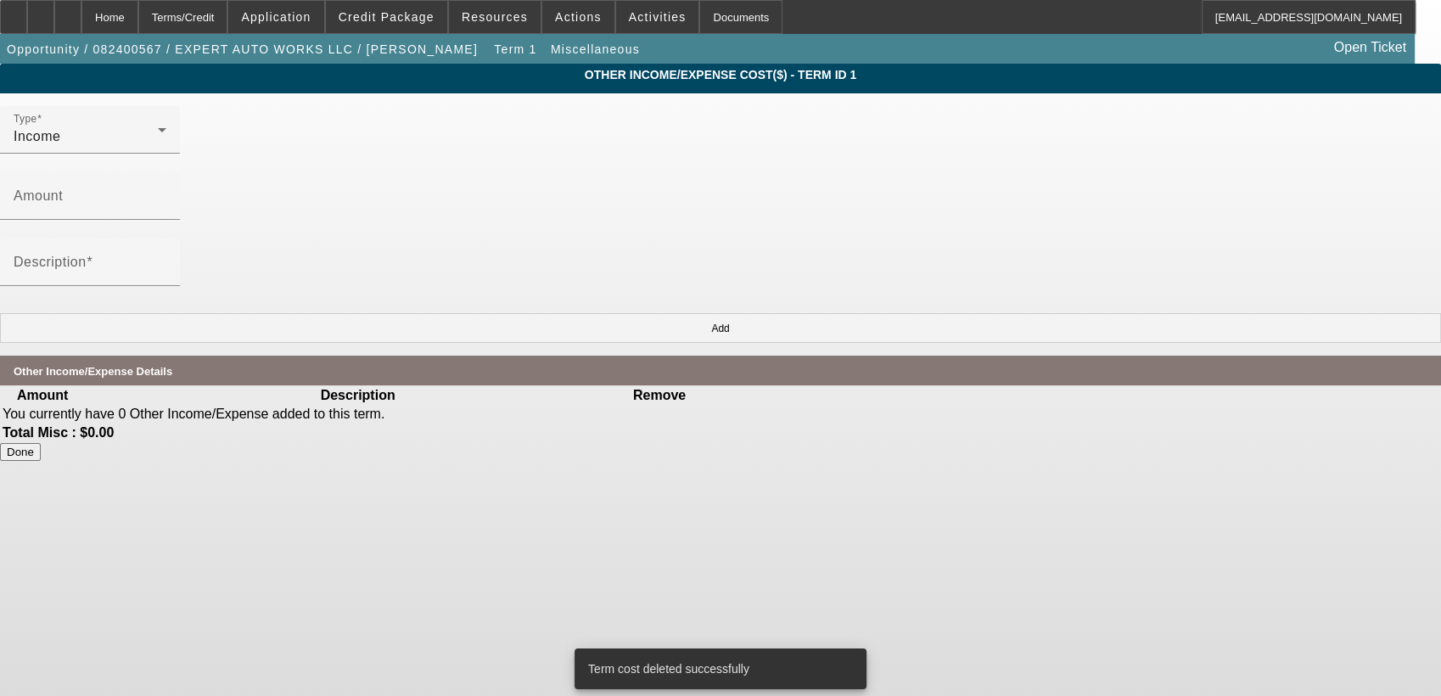
click at [41, 443] on button "Done" at bounding box center [20, 452] width 41 height 18
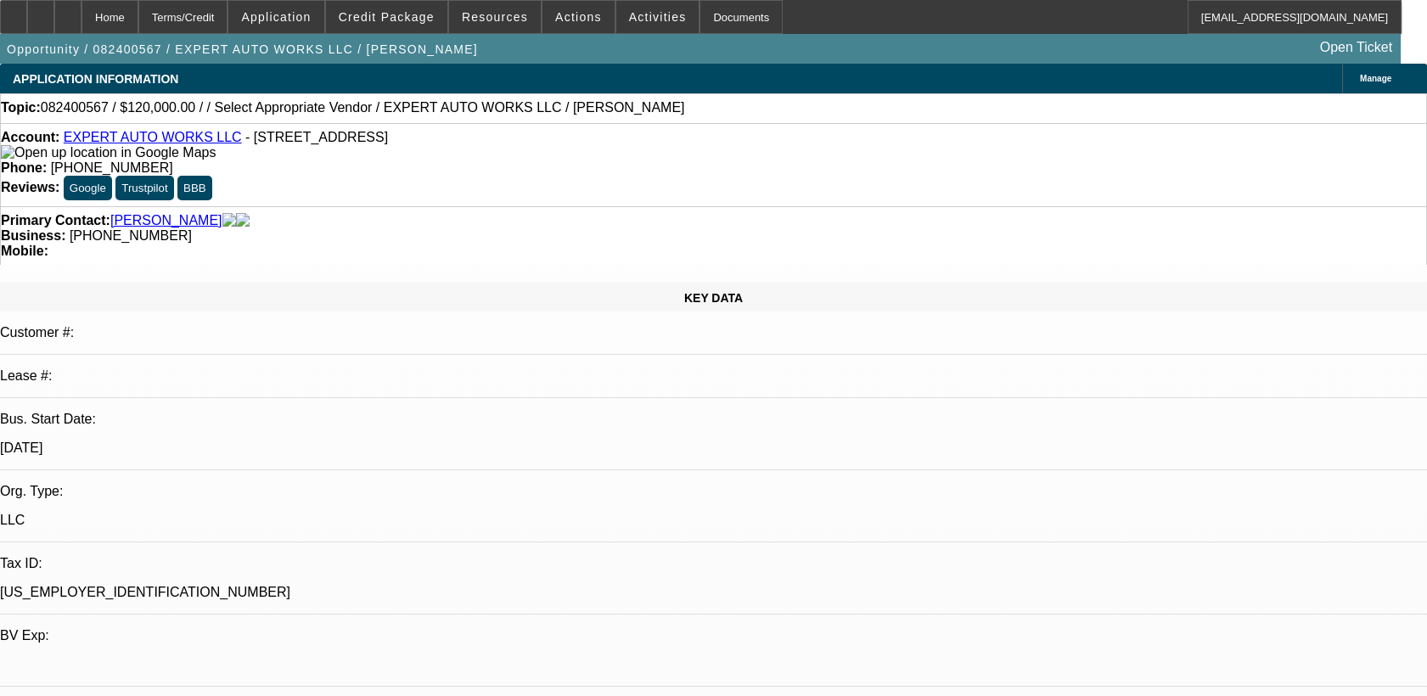
select select "0"
select select "2"
select select "0"
select select "6"
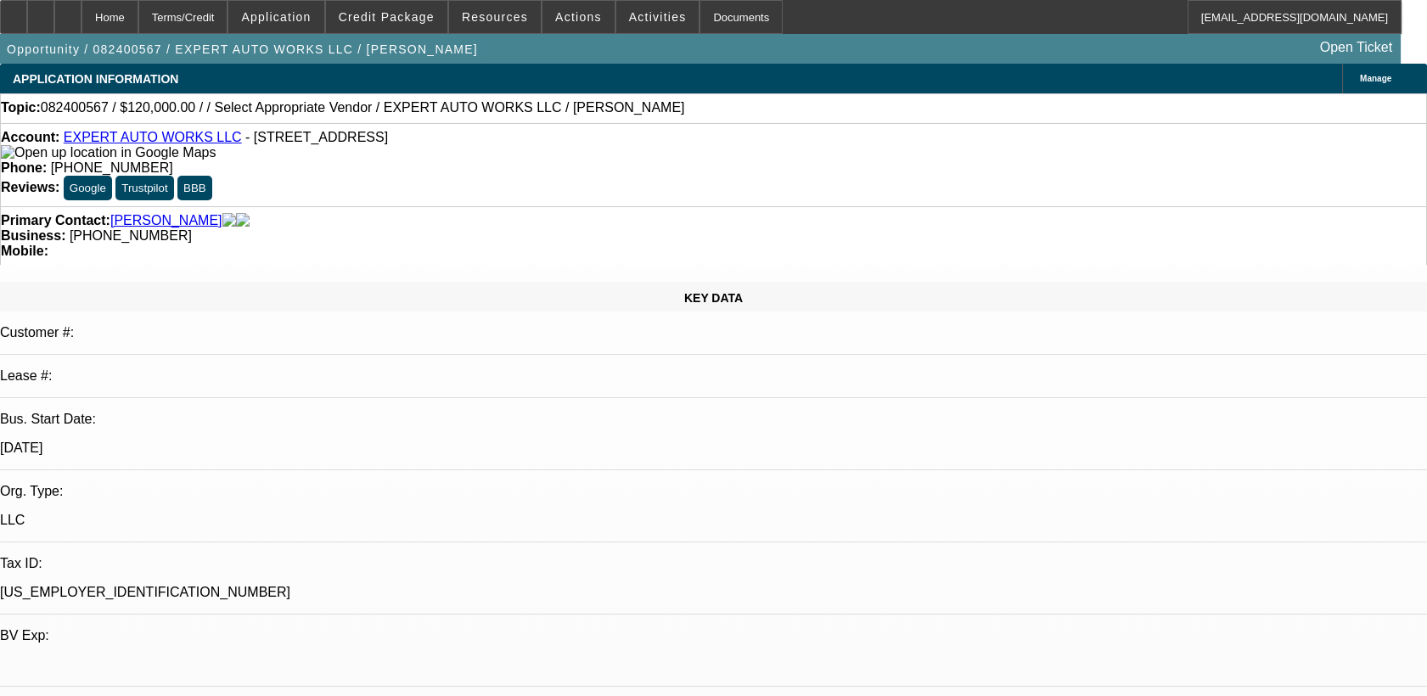
select select "0"
select select "2"
select select "0"
select select "6"
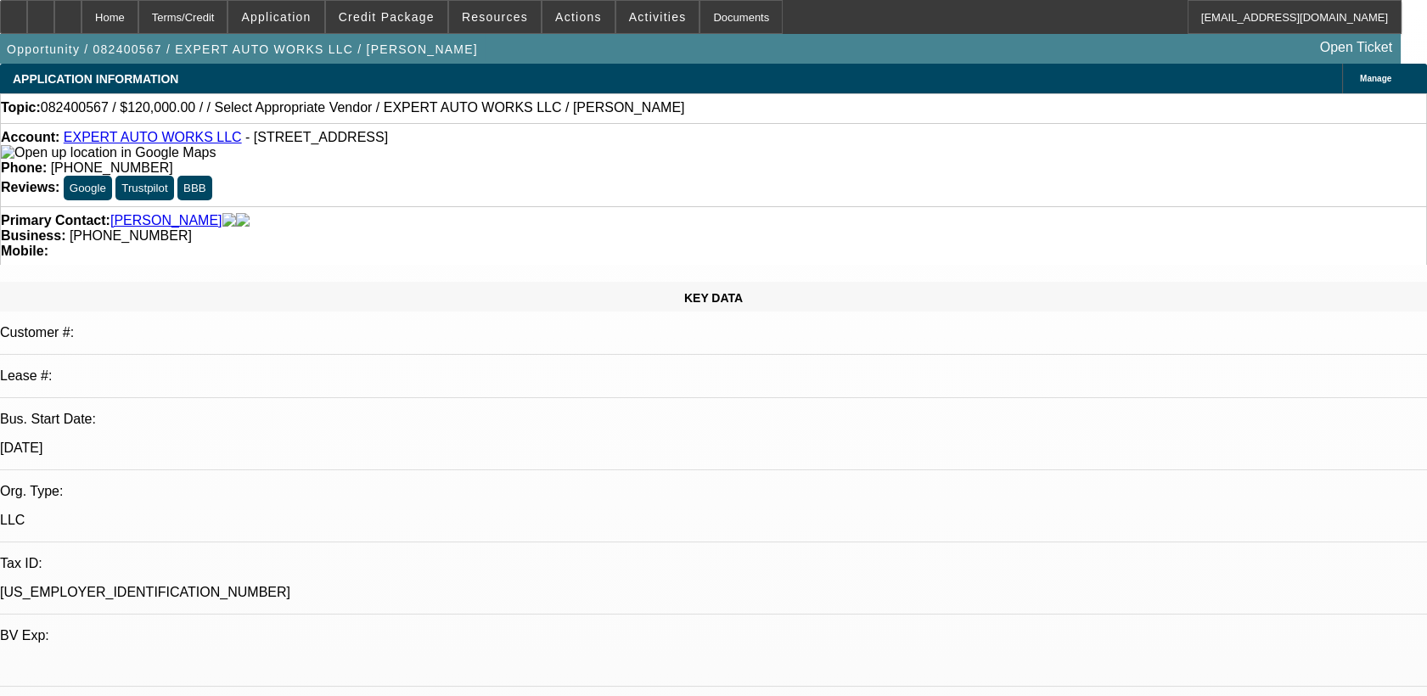
select select "0"
select select "2"
select select "0"
select select "6"
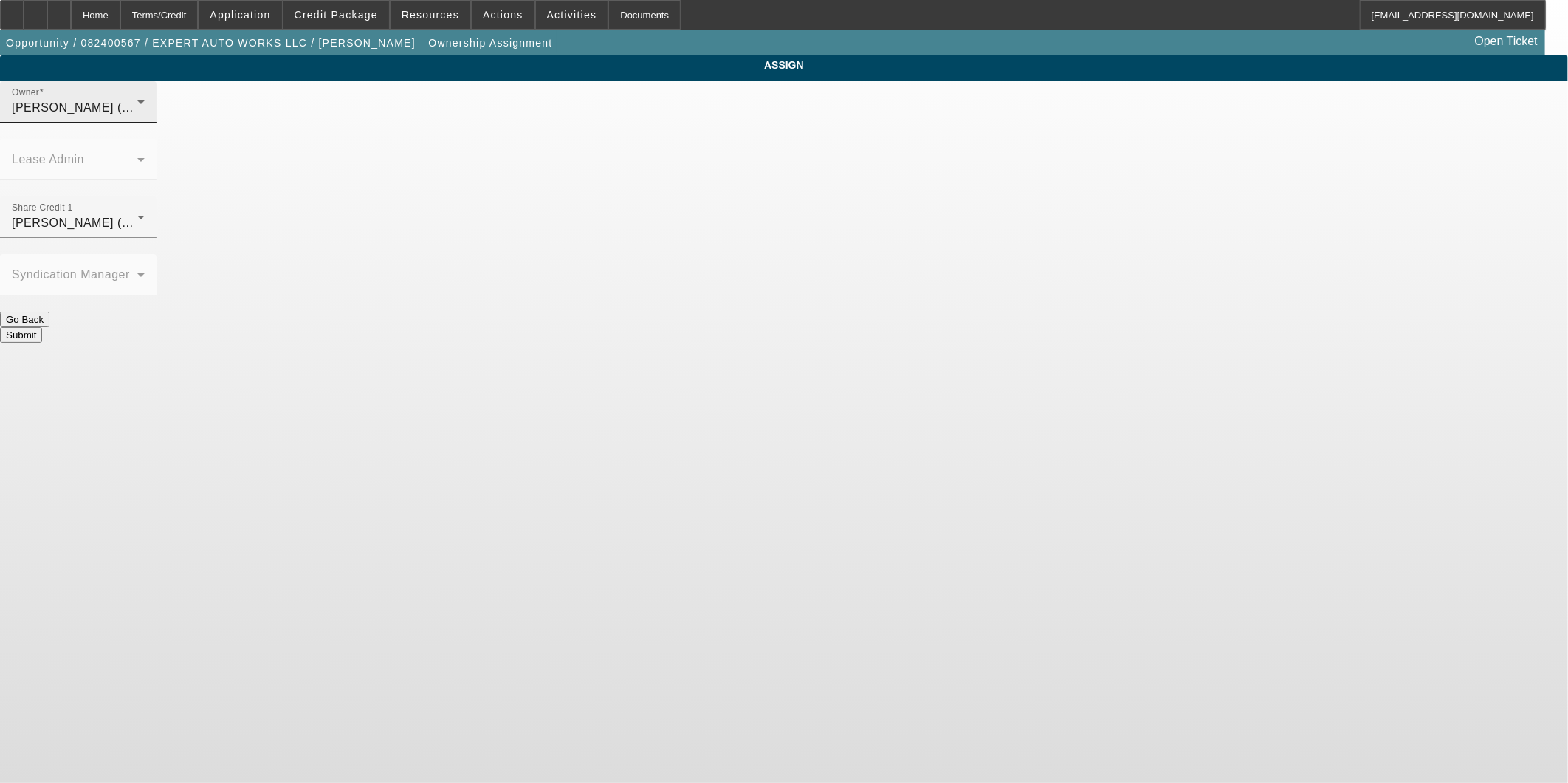
click at [137, 117] on div "[PERSON_NAME] (Lvl 2)" at bounding box center [75, 108] width 125 height 17
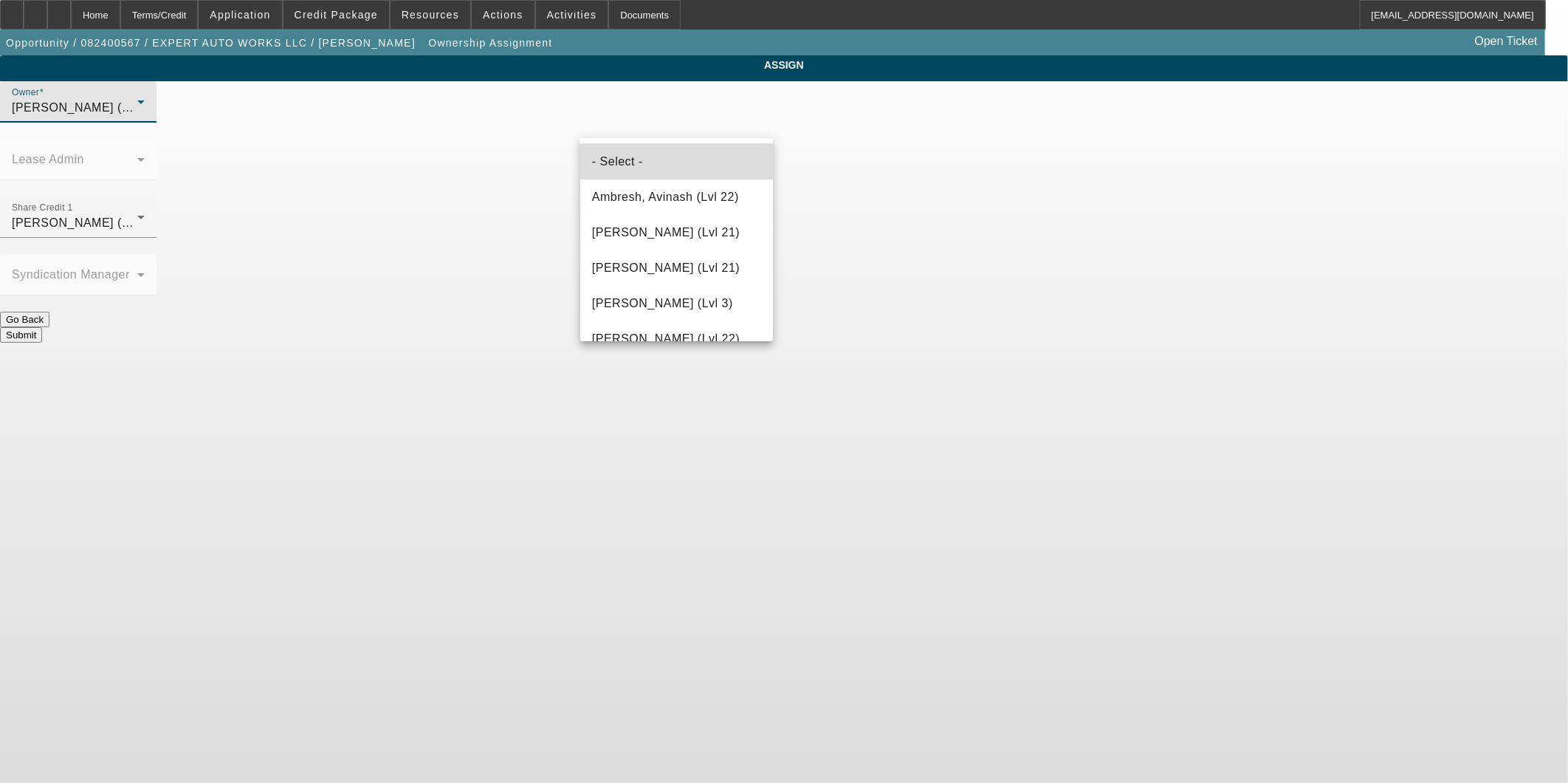
click at [717, 157] on mat-option "- Select -" at bounding box center [677, 162] width 193 height 36
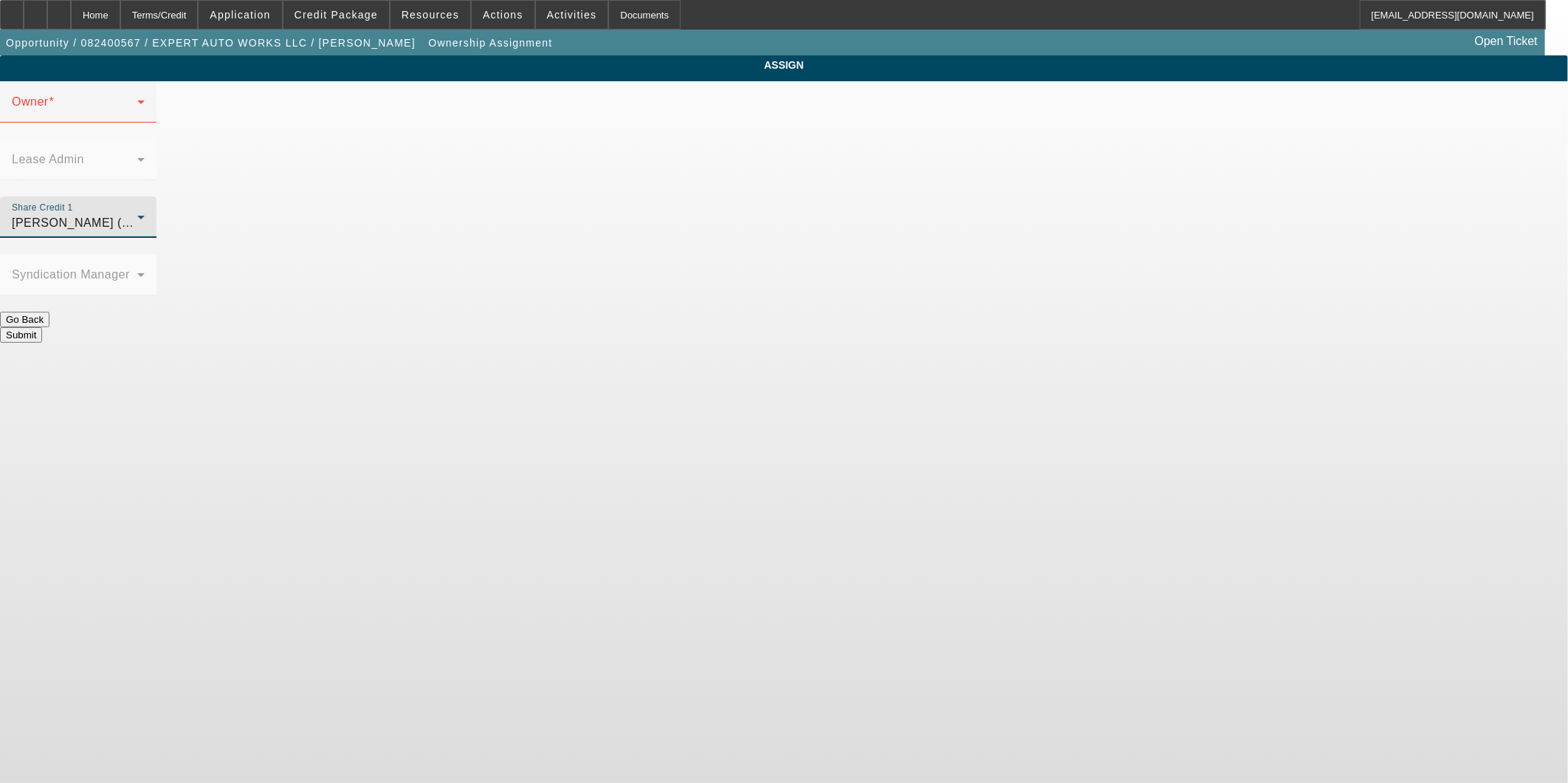
click at [150, 208] on icon at bounding box center [141, 217] width 17 height 17
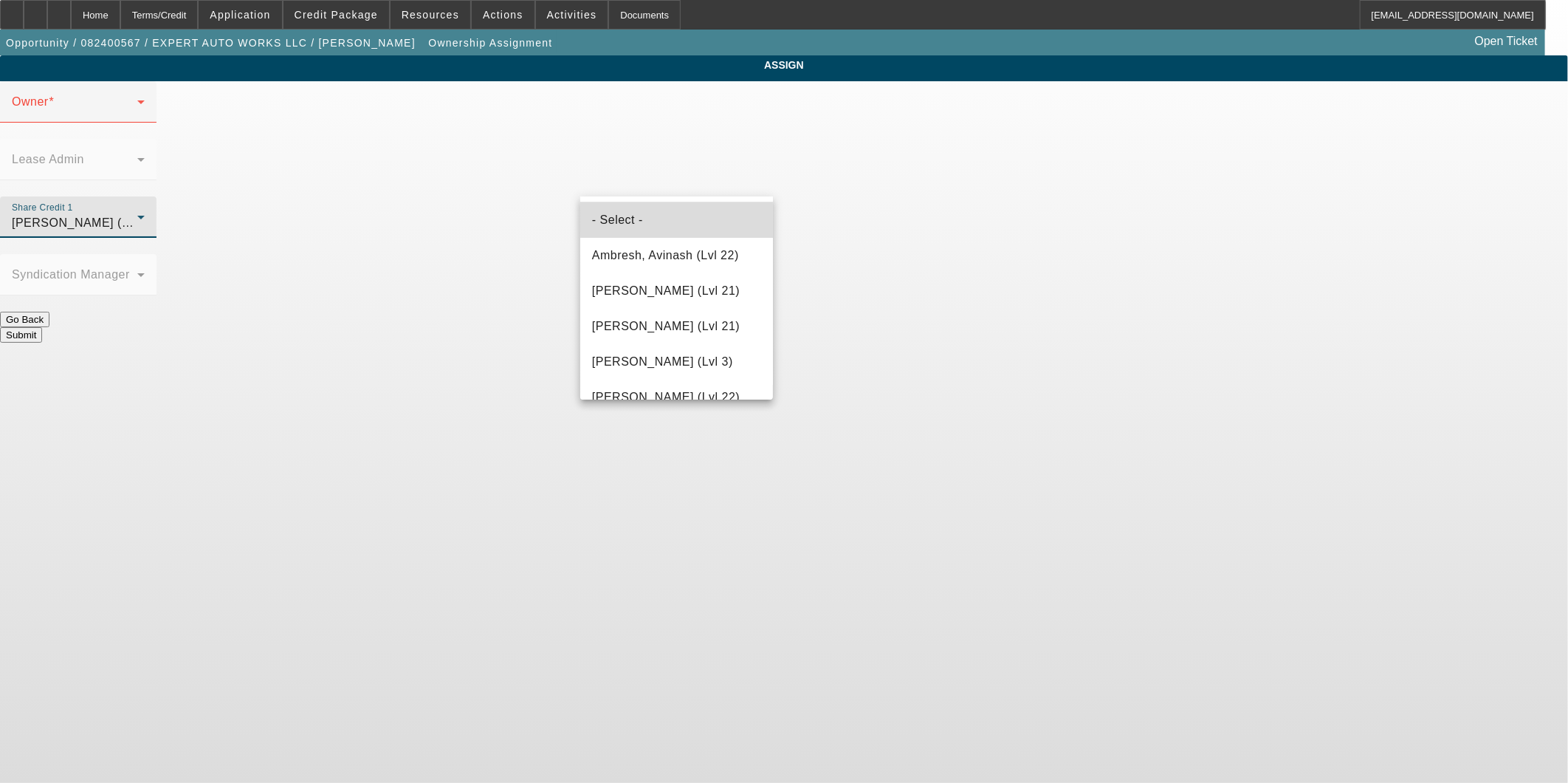
click at [744, 211] on mat-option "- Select -" at bounding box center [677, 220] width 193 height 36
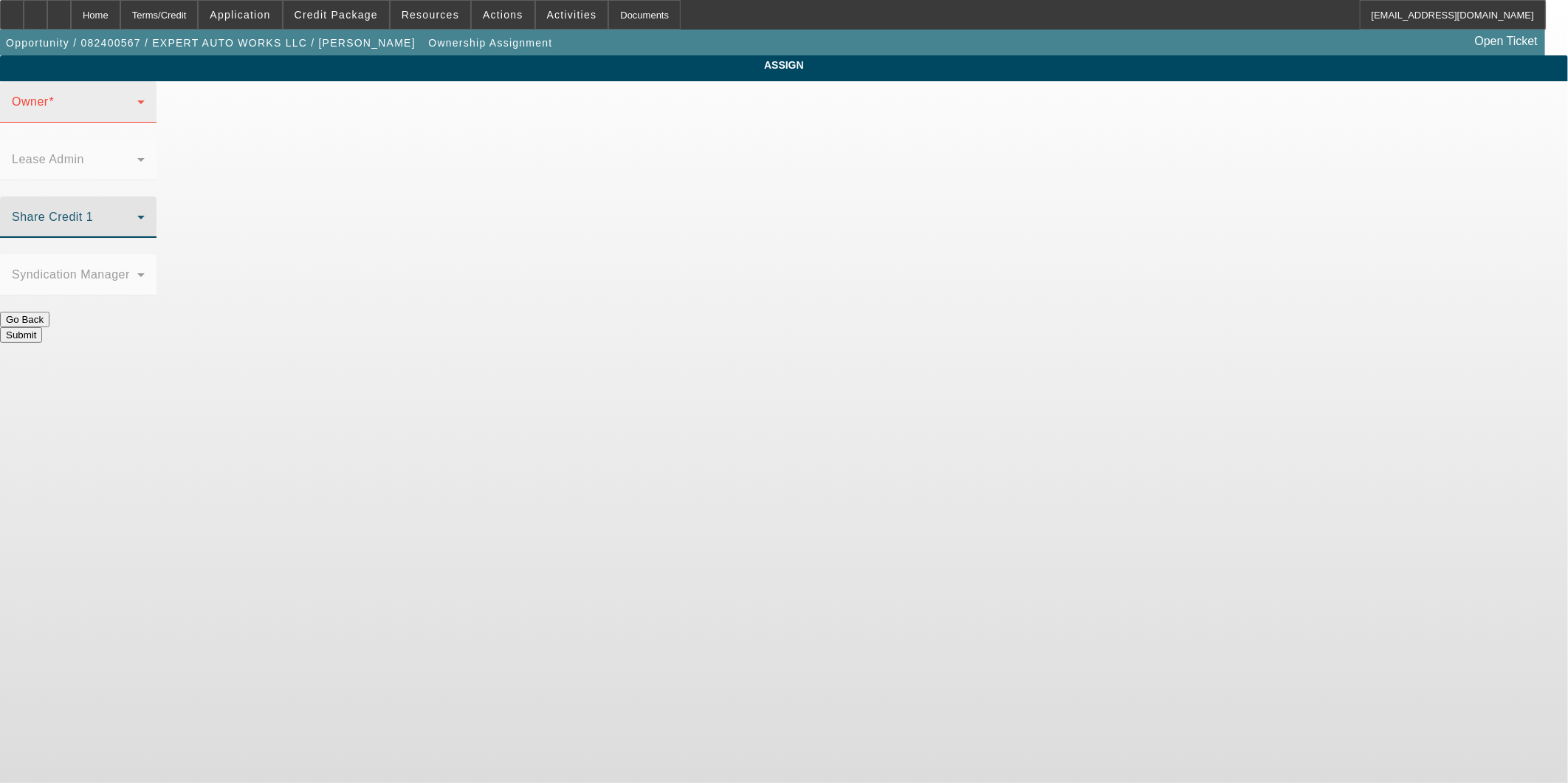
click at [137, 117] on span at bounding box center [75, 108] width 125 height 17
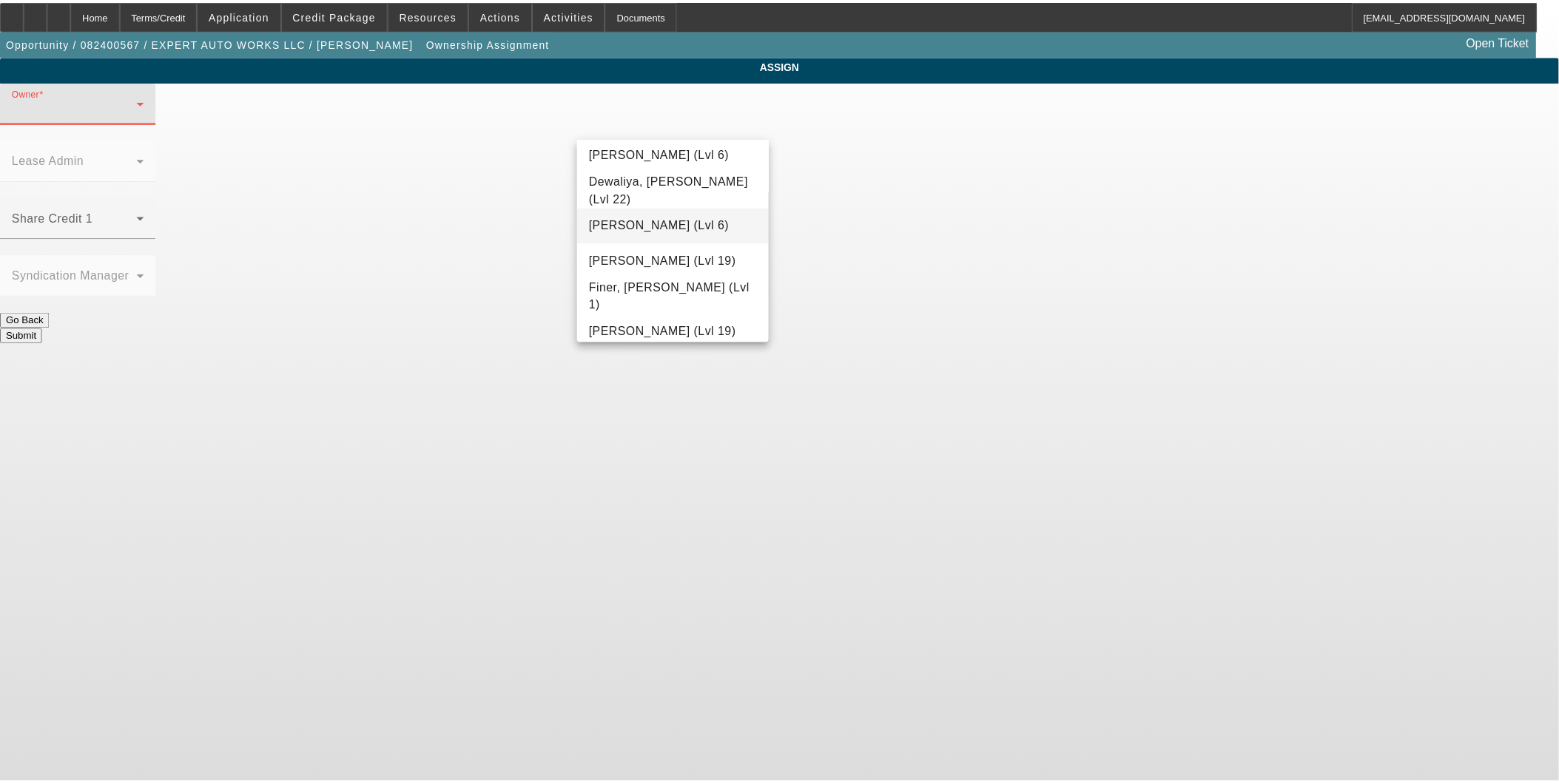
scroll to position [328, 0]
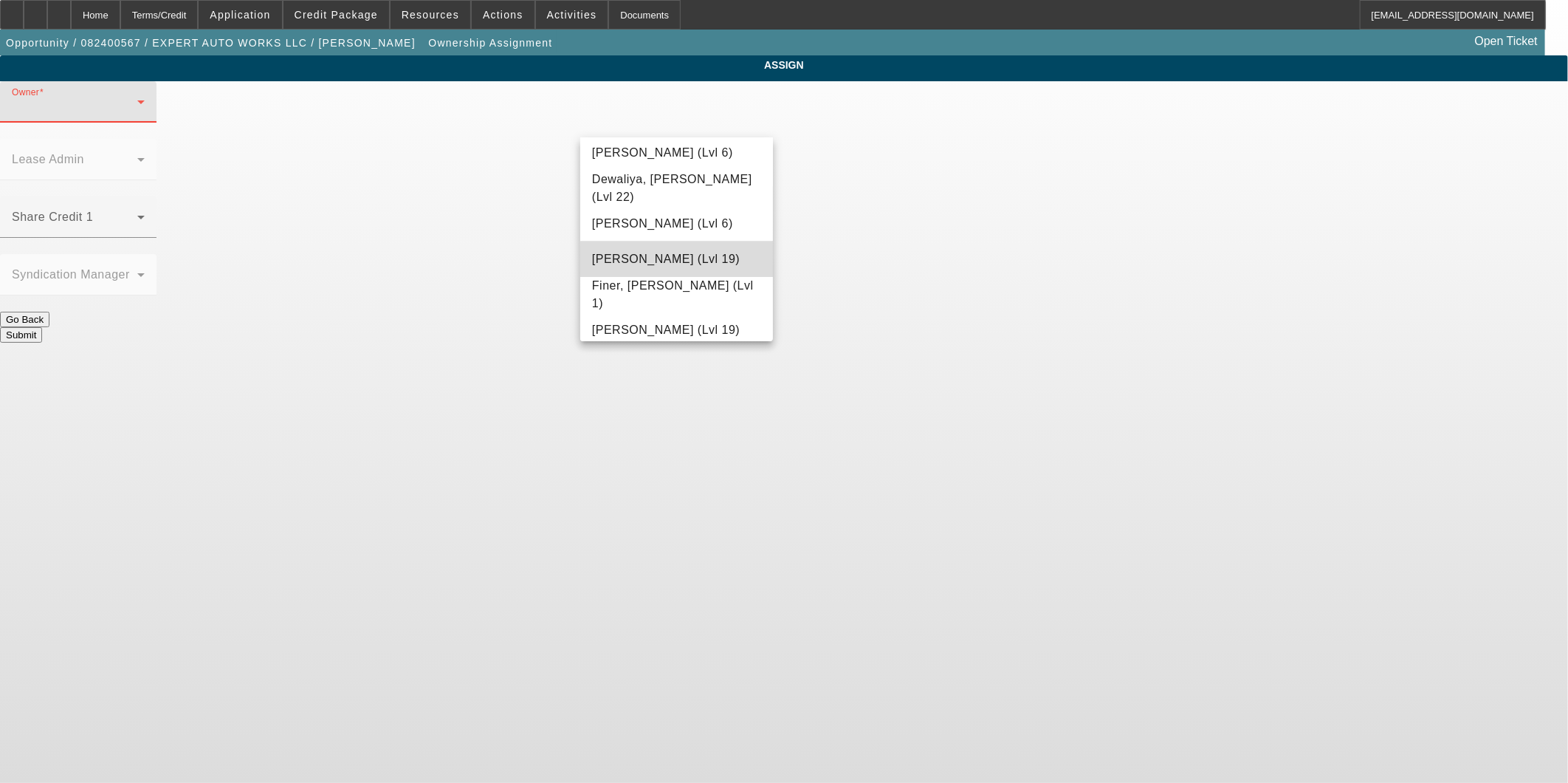
click at [689, 262] on span "[PERSON_NAME] (Lvl 19)" at bounding box center [666, 259] width 148 height 17
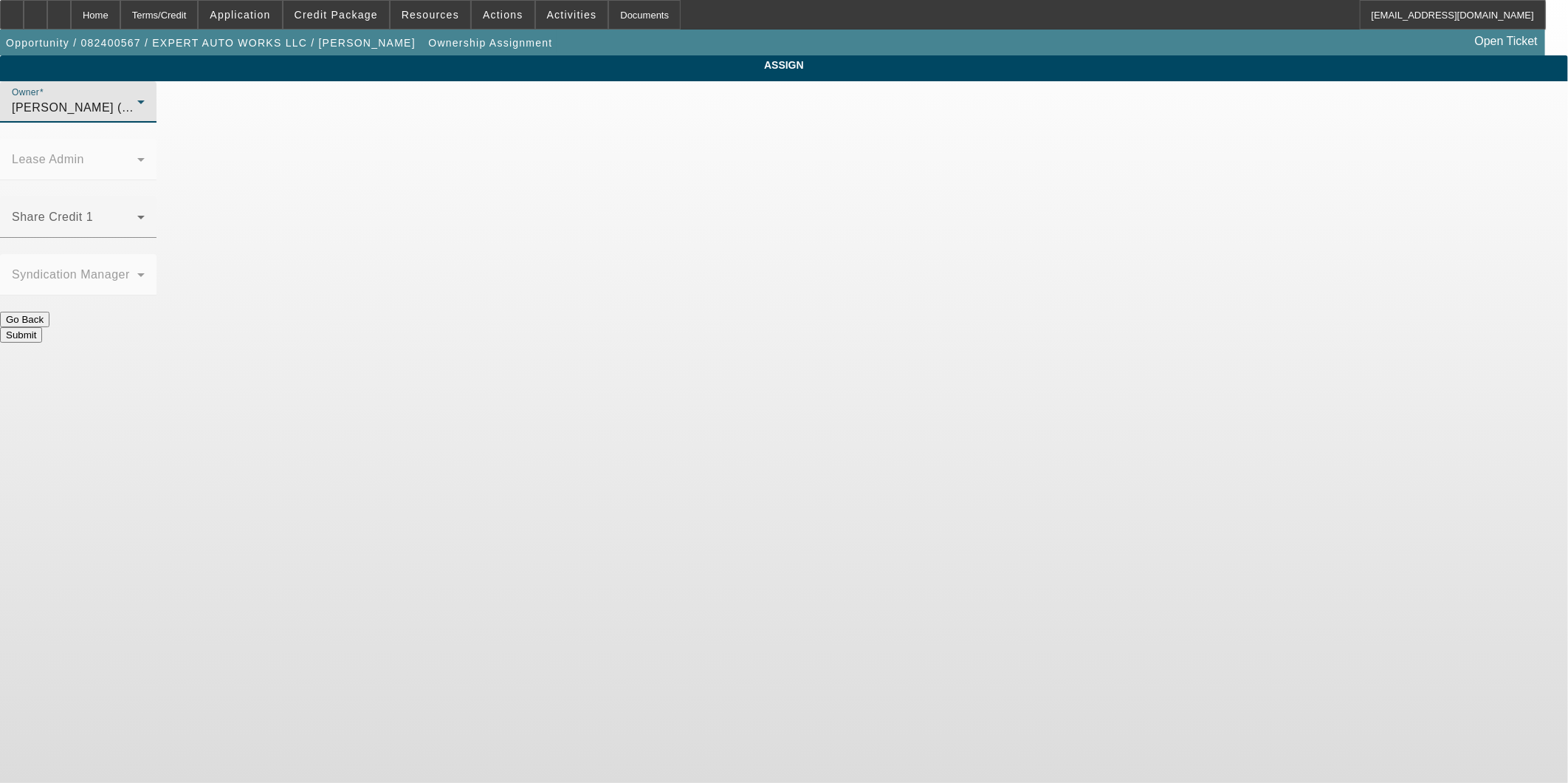
click at [42, 327] on button "Submit" at bounding box center [21, 335] width 42 height 16
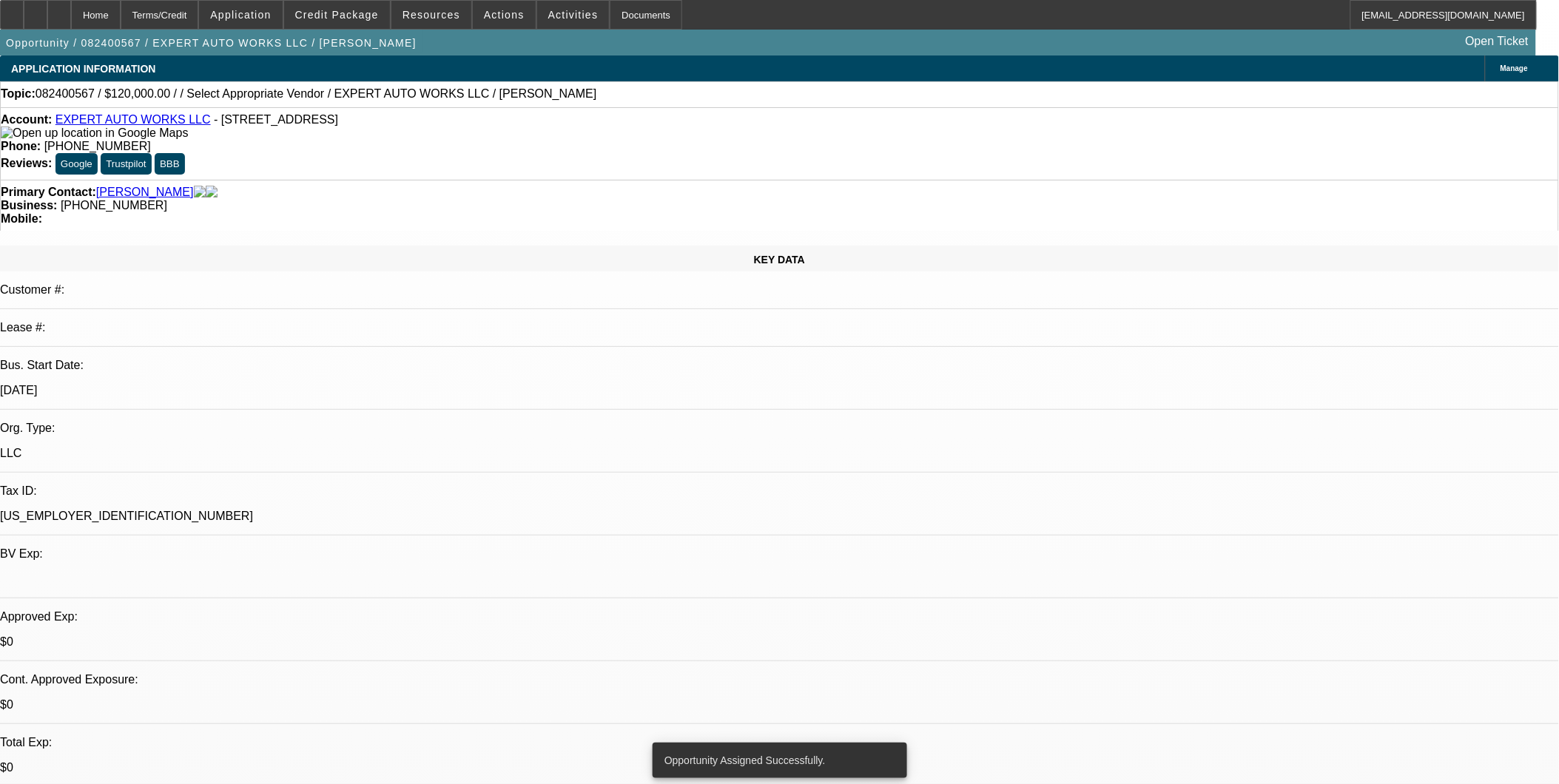
select select "0"
select select "2"
select select "0"
select select "6"
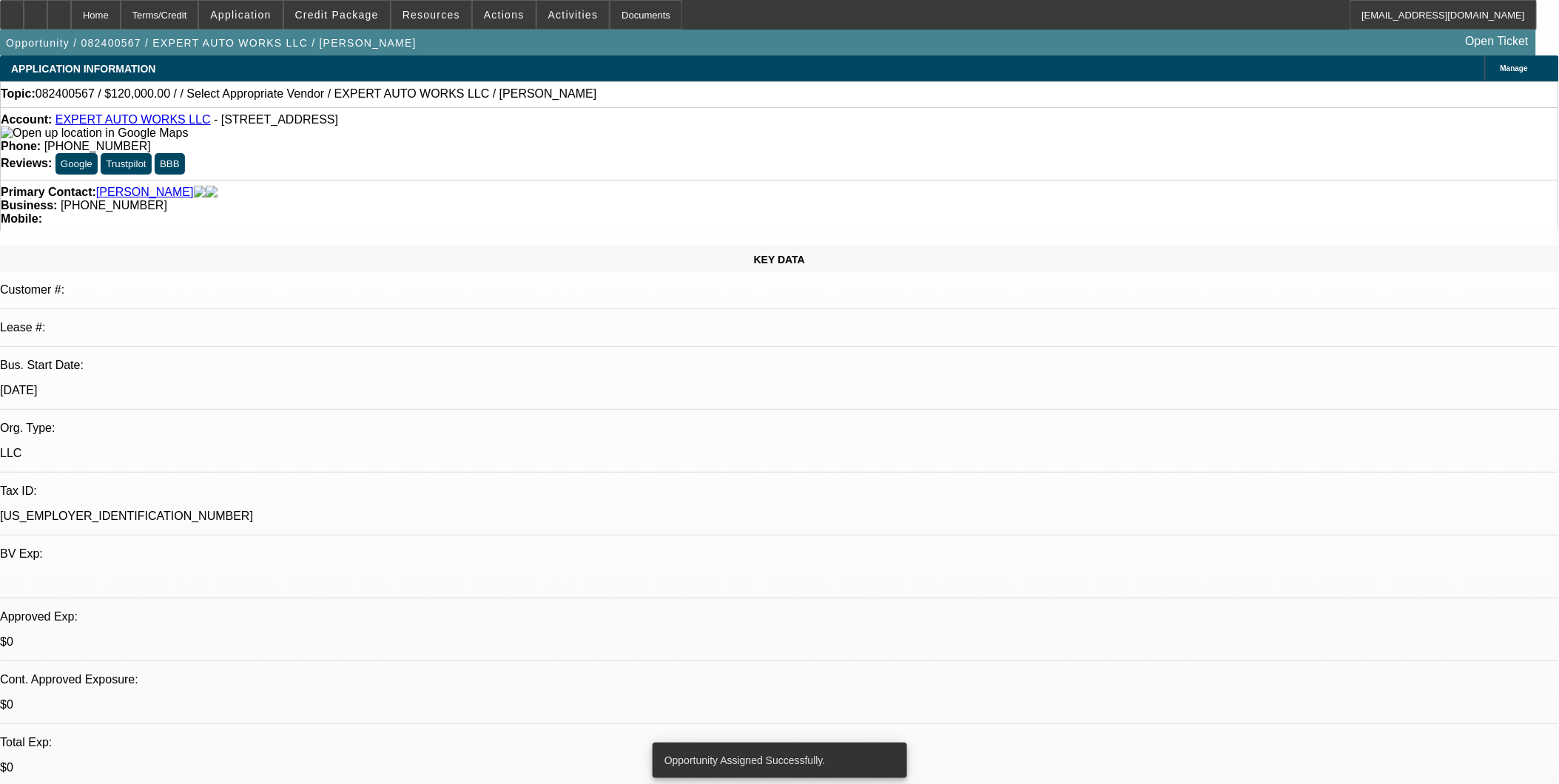
select select "0"
select select "2"
select select "0"
select select "6"
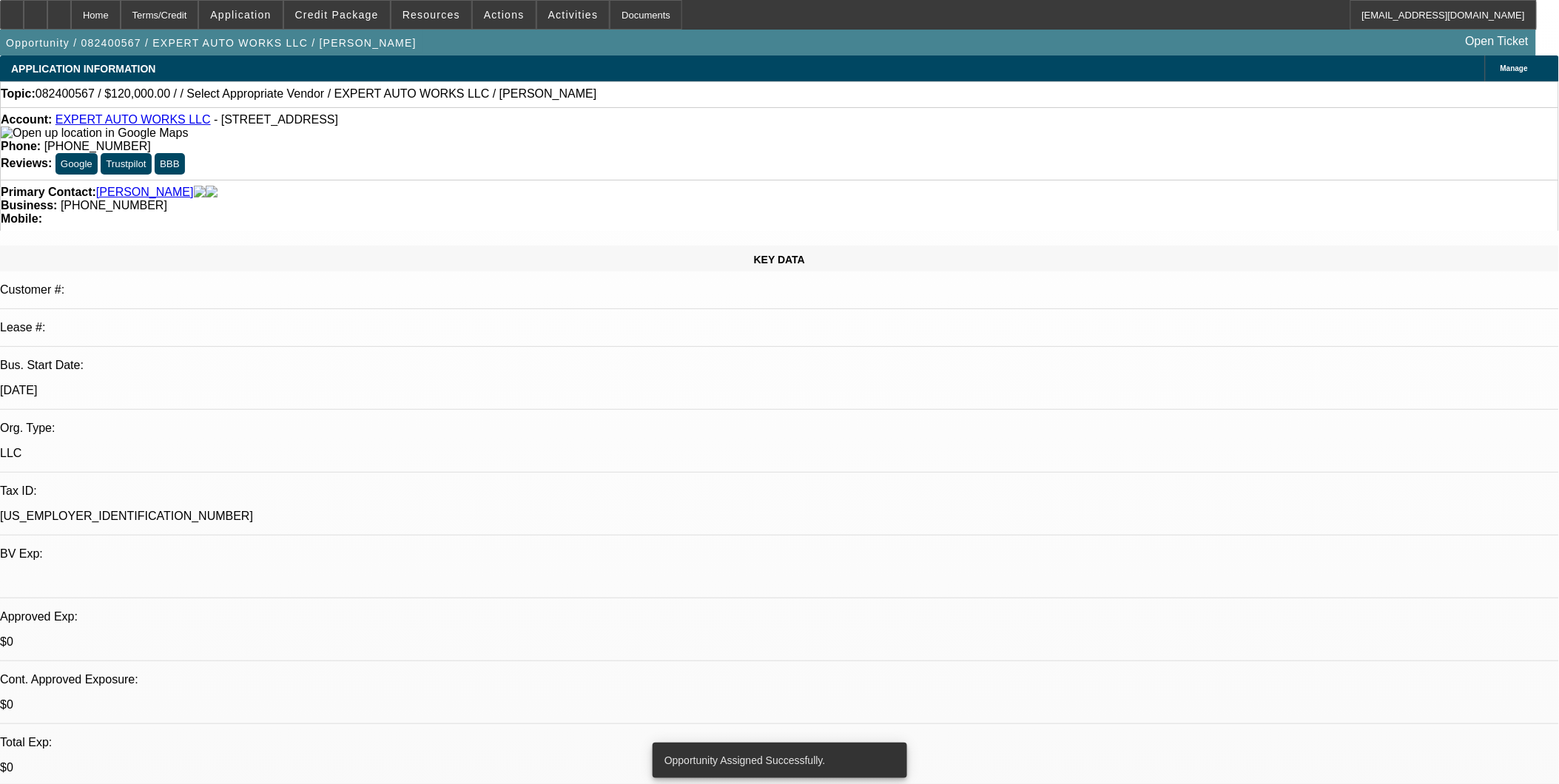
select select "0"
select select "2"
select select "0"
select select "6"
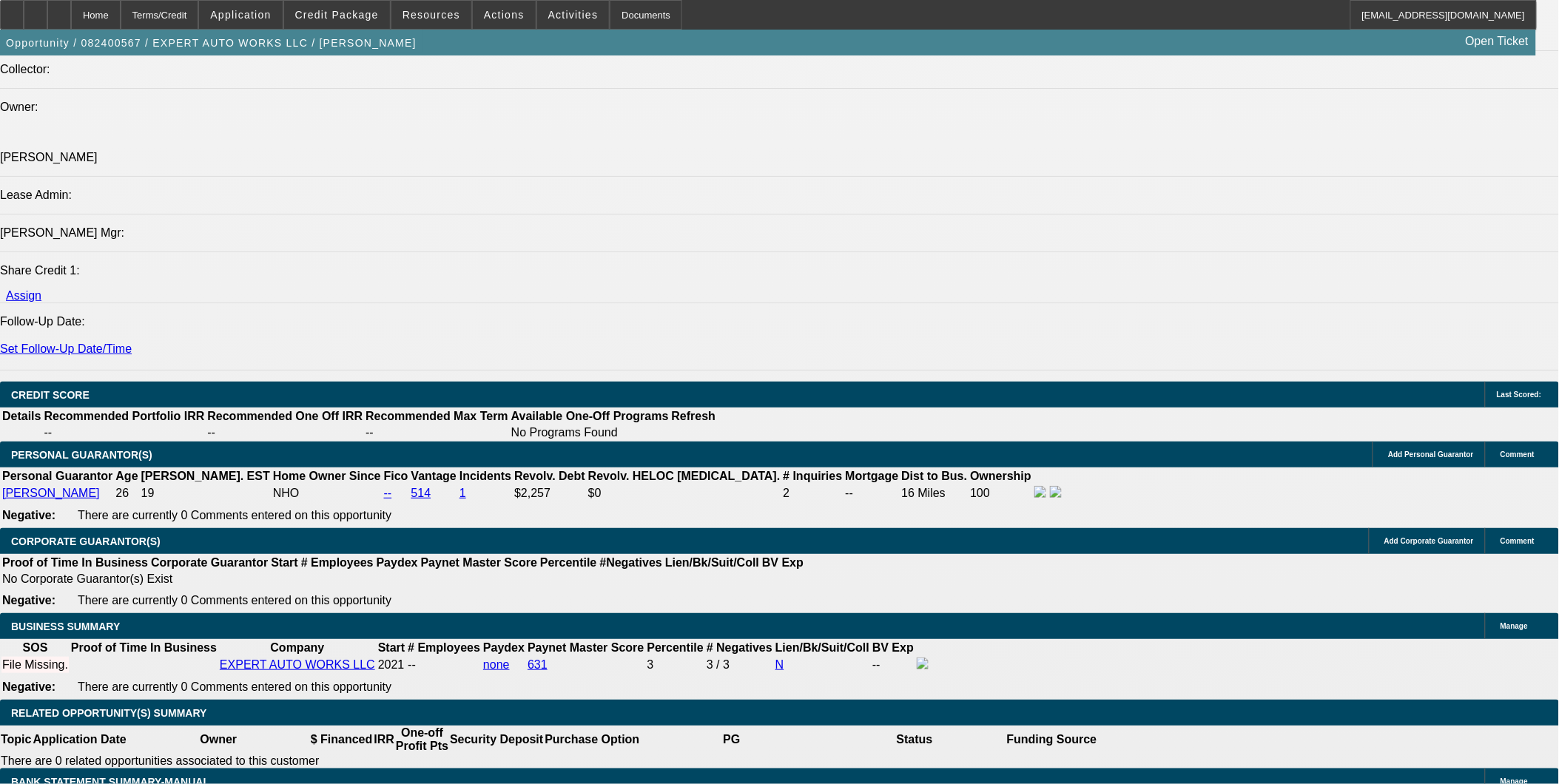
scroll to position [1808, 0]
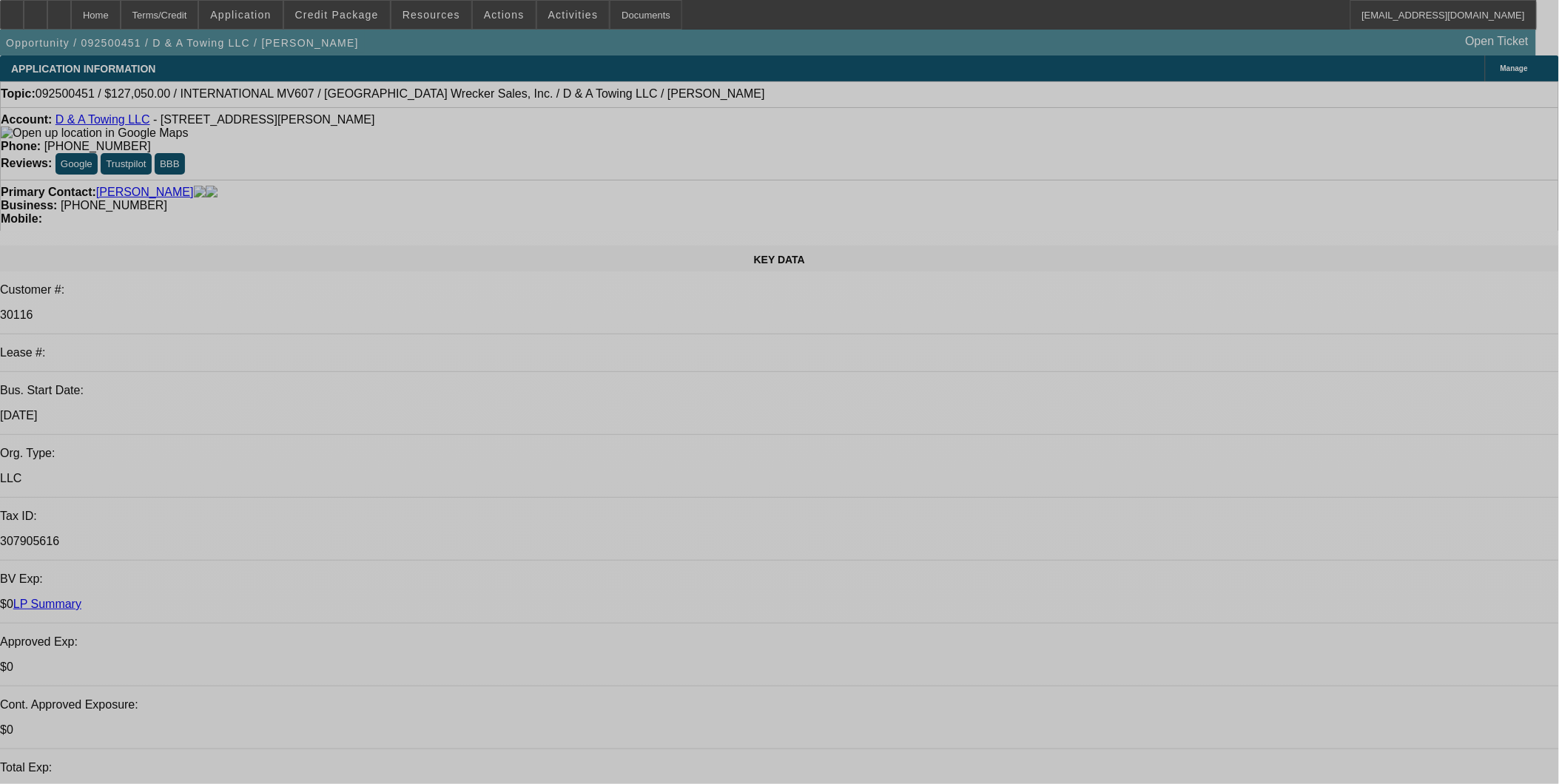
select select "0"
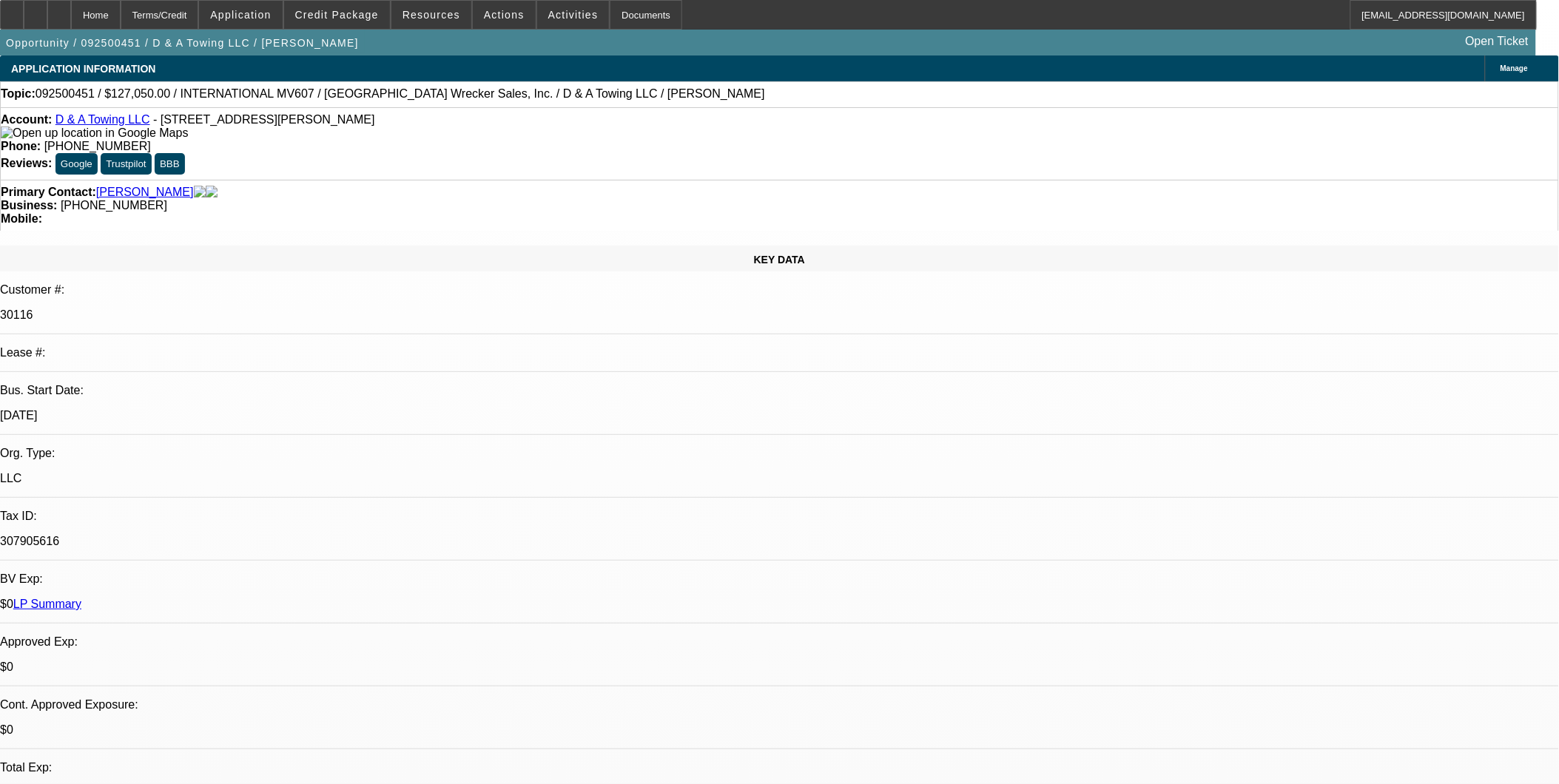
select select "0"
select select "0.2"
select select "0"
select select "0.15"
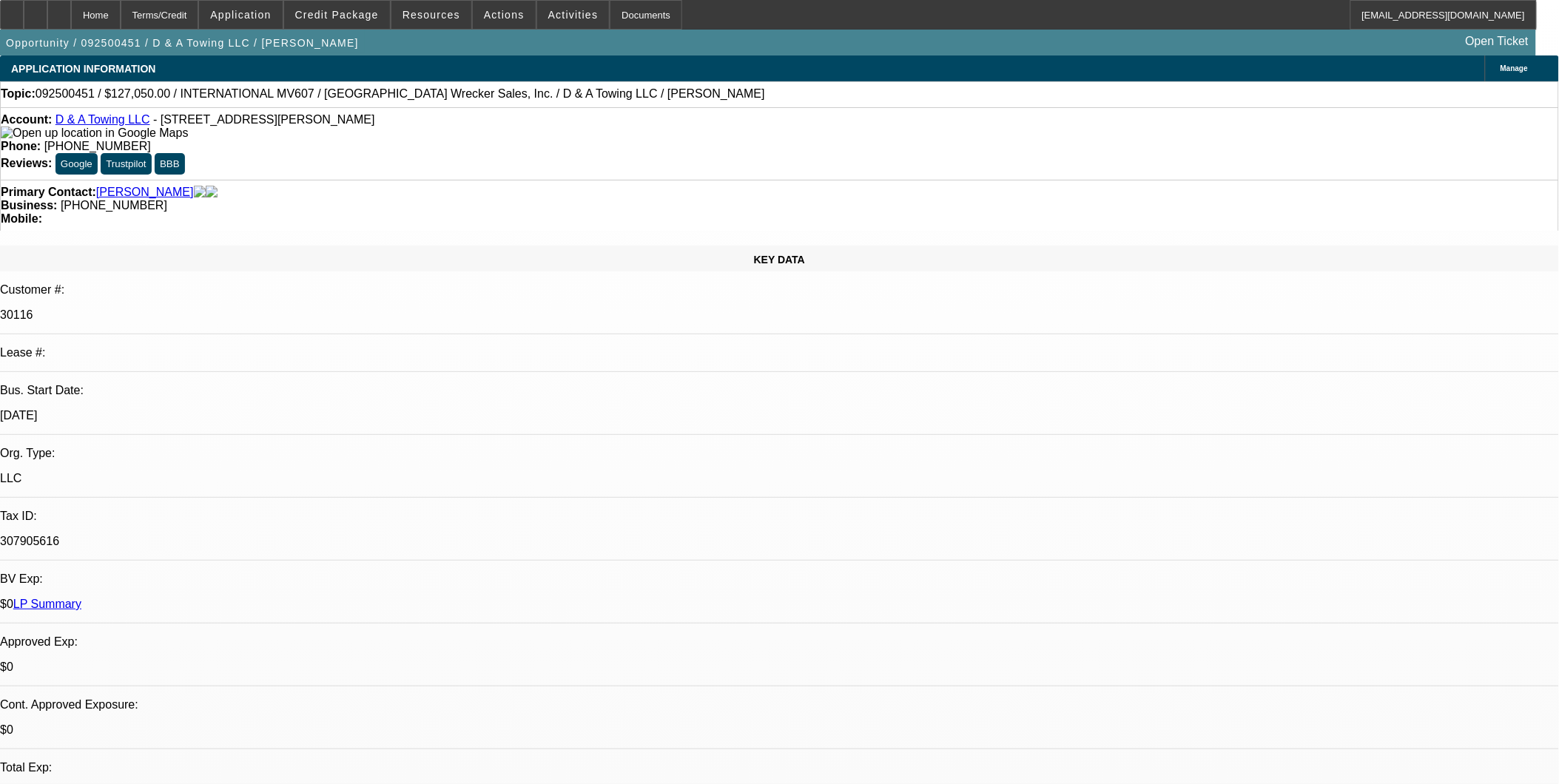
select select "0"
select select "0.1"
select select "0"
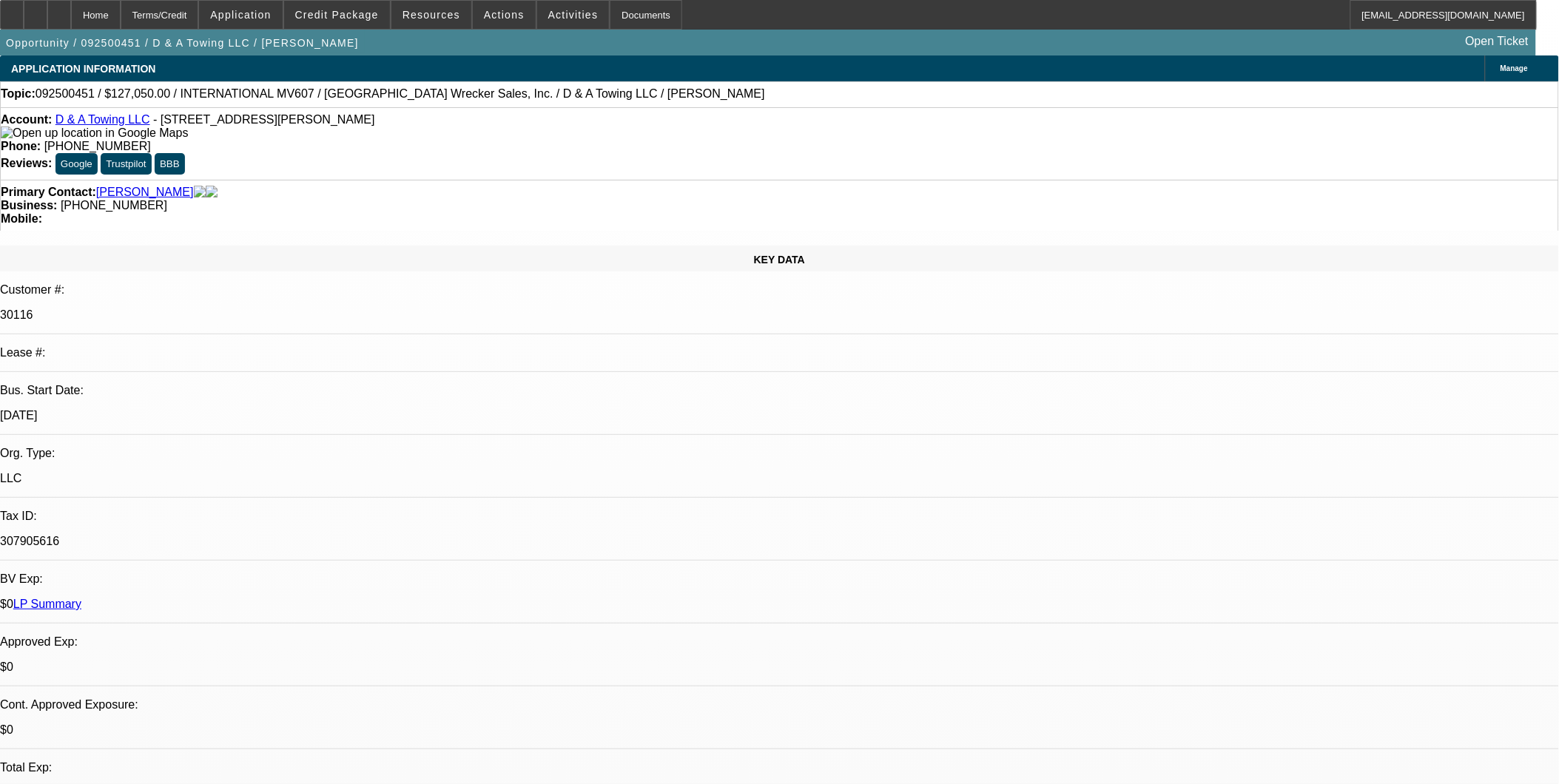
select select "0"
select select "1"
select select "3"
select select "17"
select select "1"
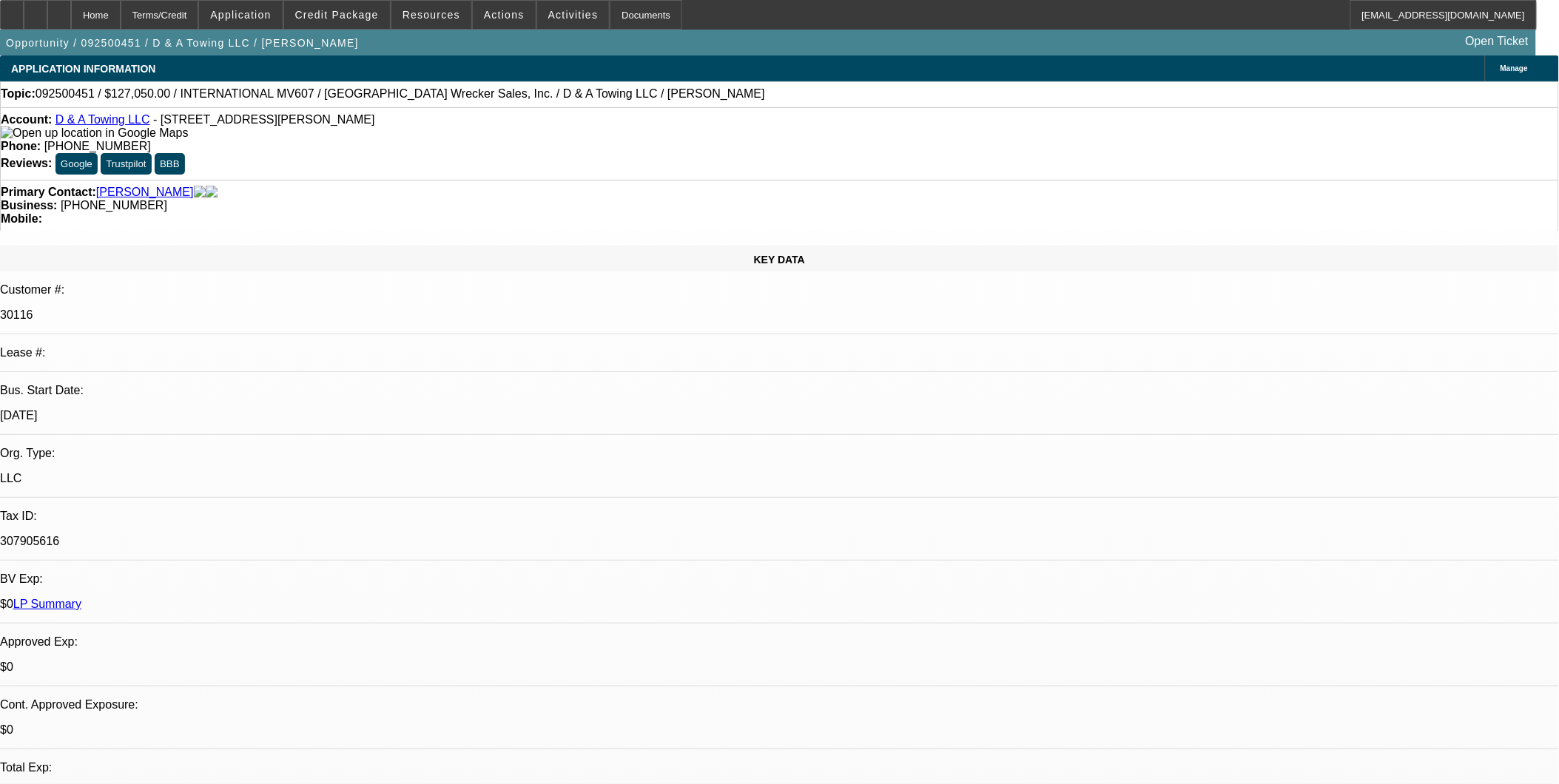
select select "3"
select select "16"
select select "1"
select select "3"
select select "4"
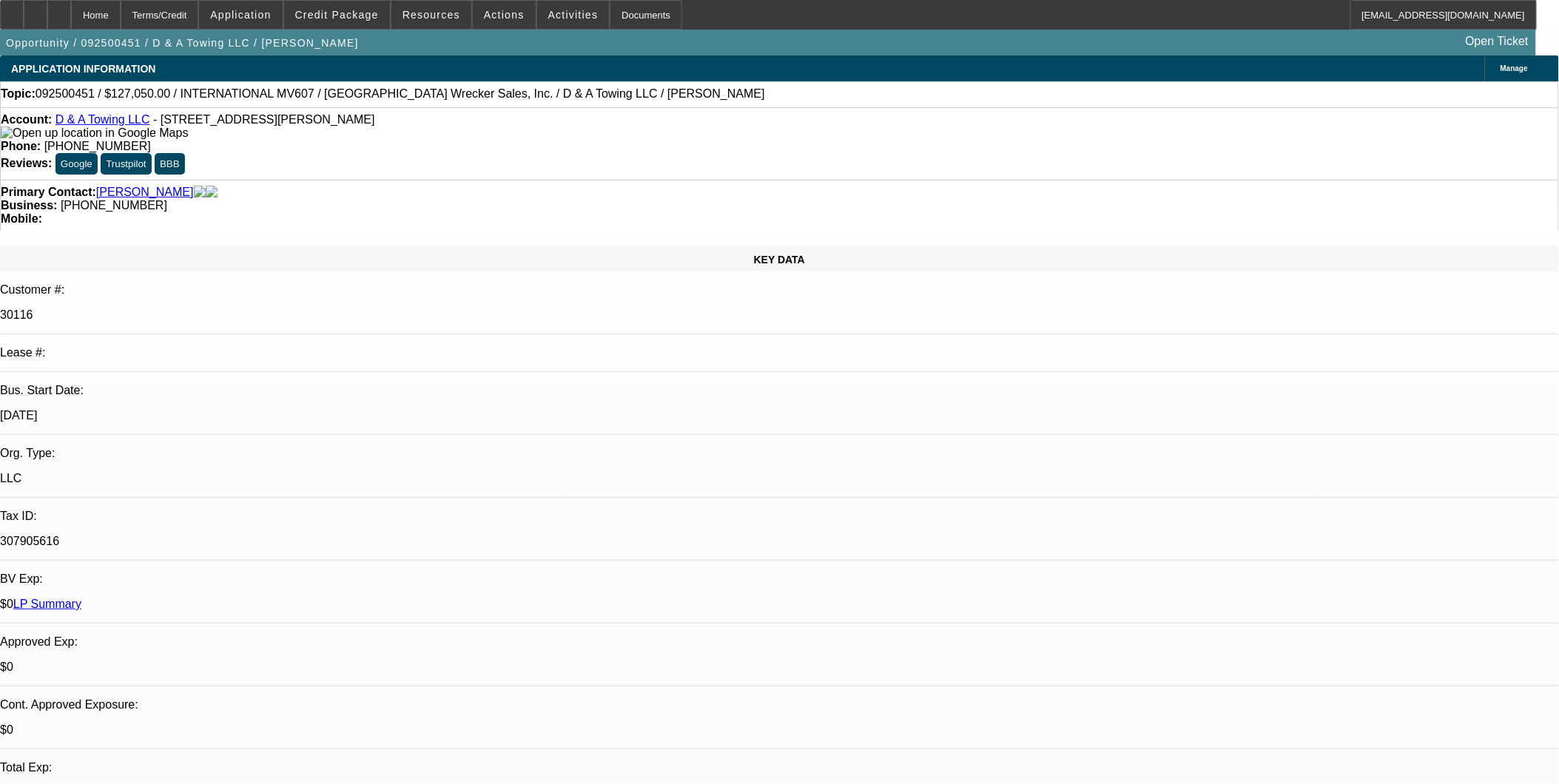
select select "1"
select select "2"
select select "6"
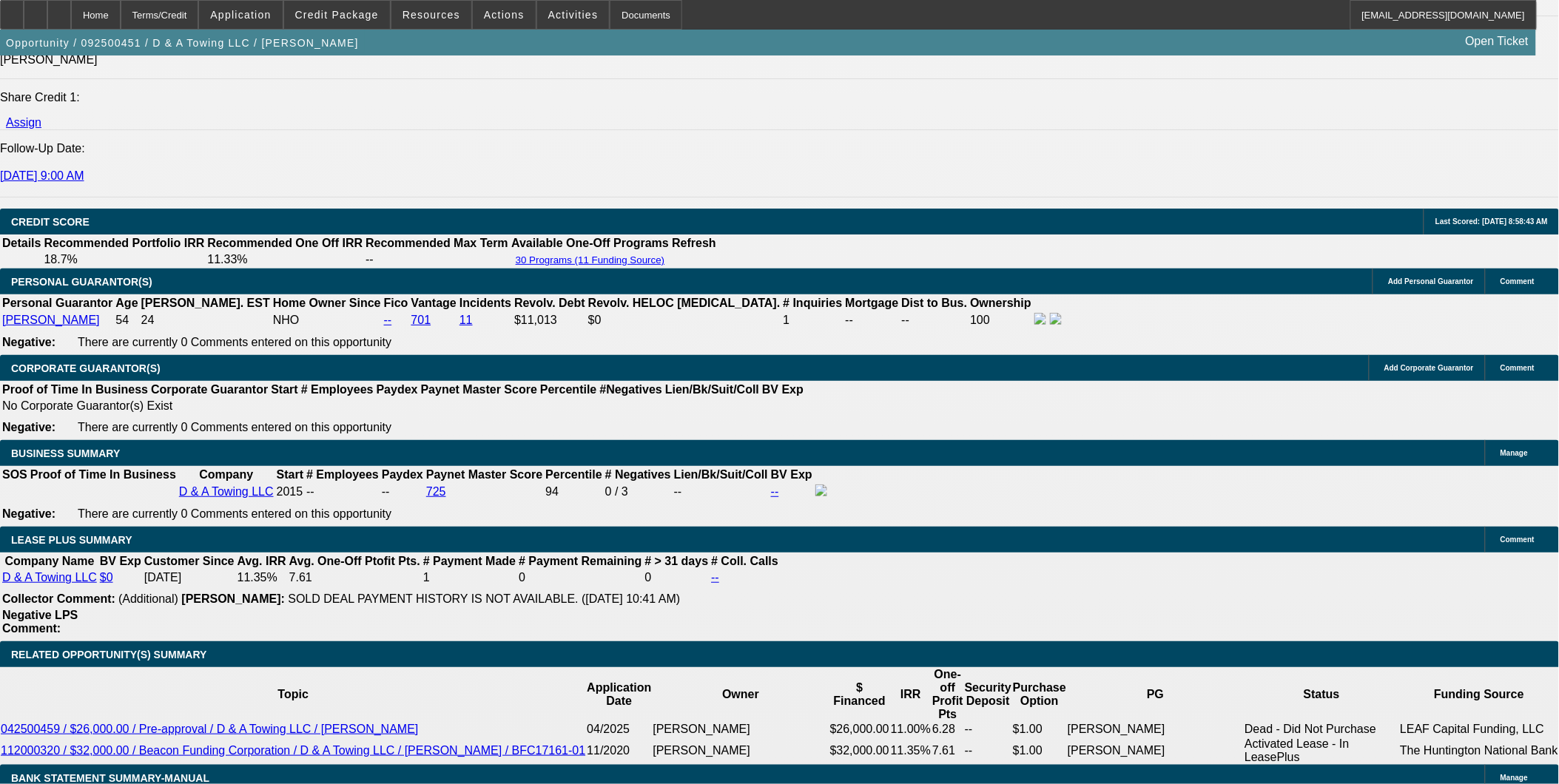
scroll to position [2053, 0]
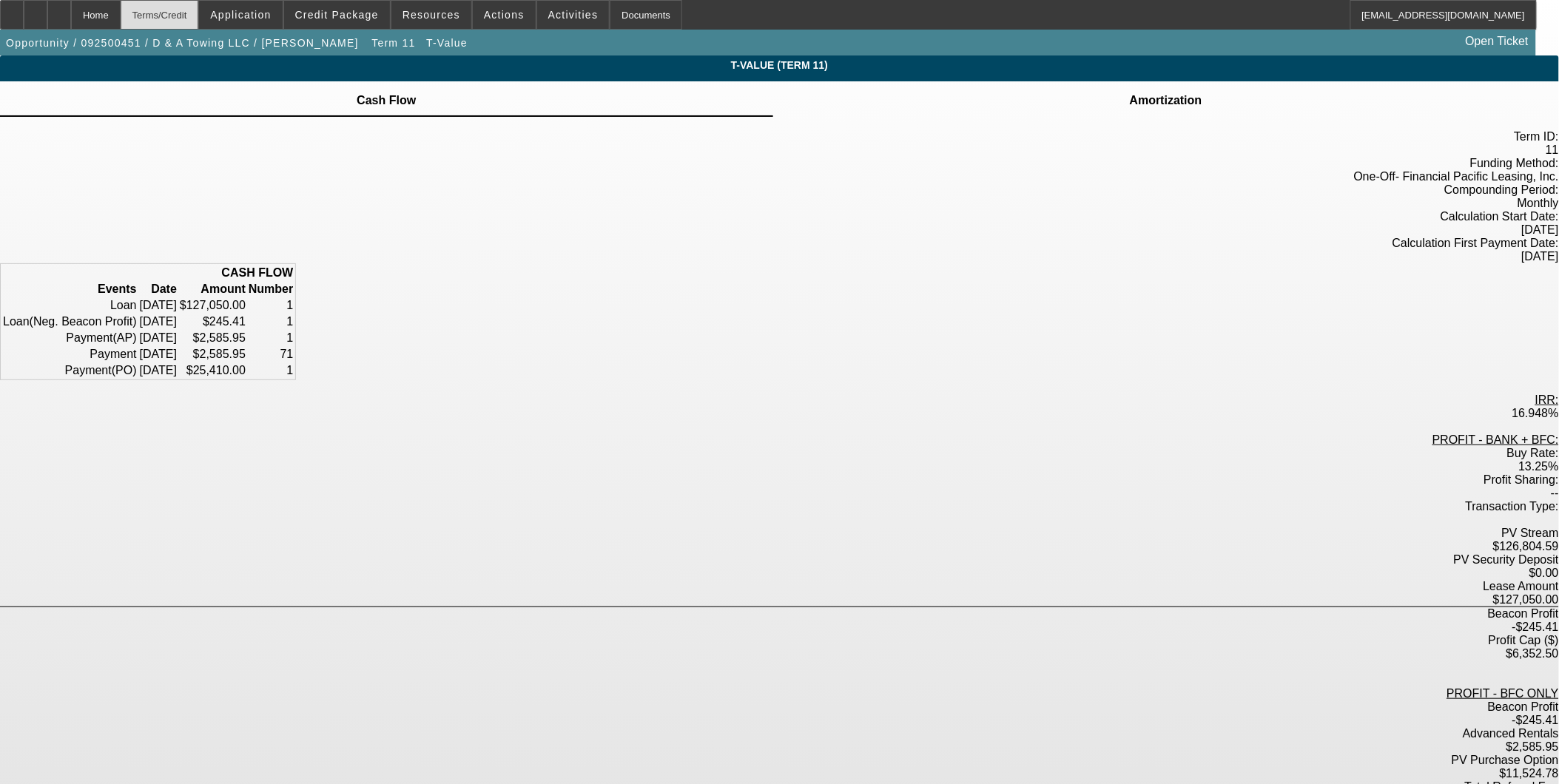
click at [197, 12] on div "Terms/Credit" at bounding box center [159, 15] width 78 height 30
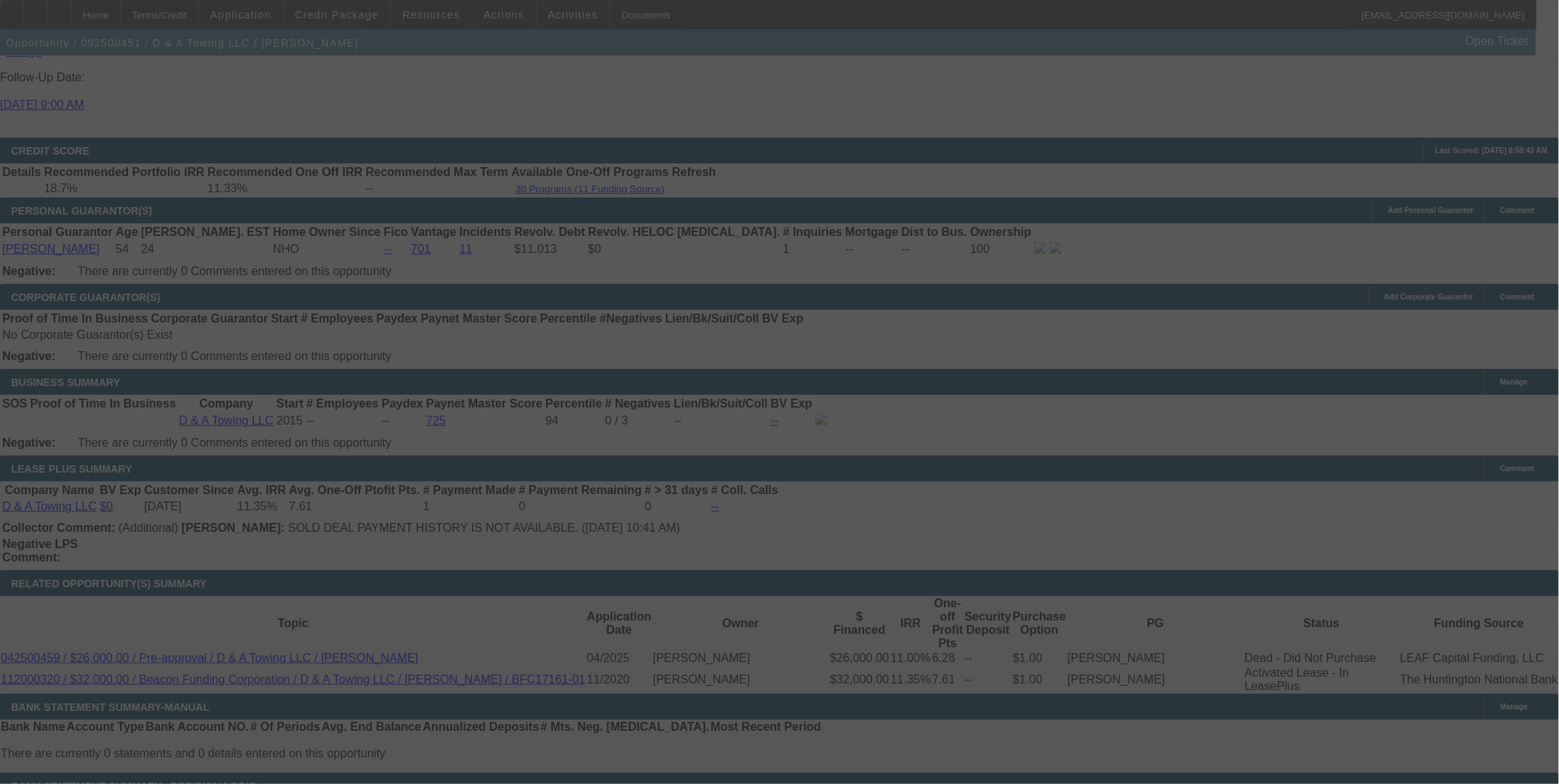
scroll to position [1980, 0]
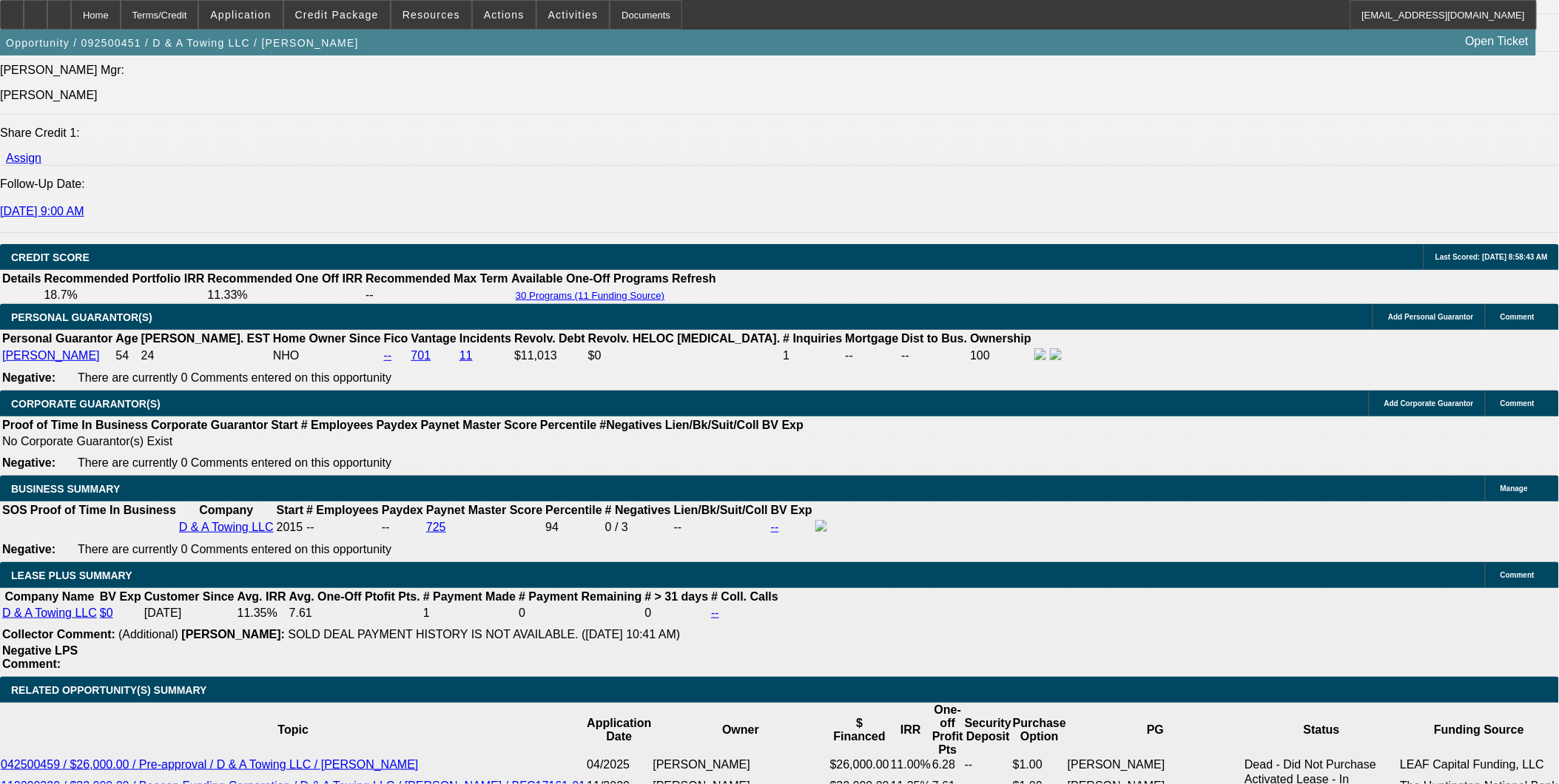
select select "0"
select select "3"
select select "0.2"
select select "17"
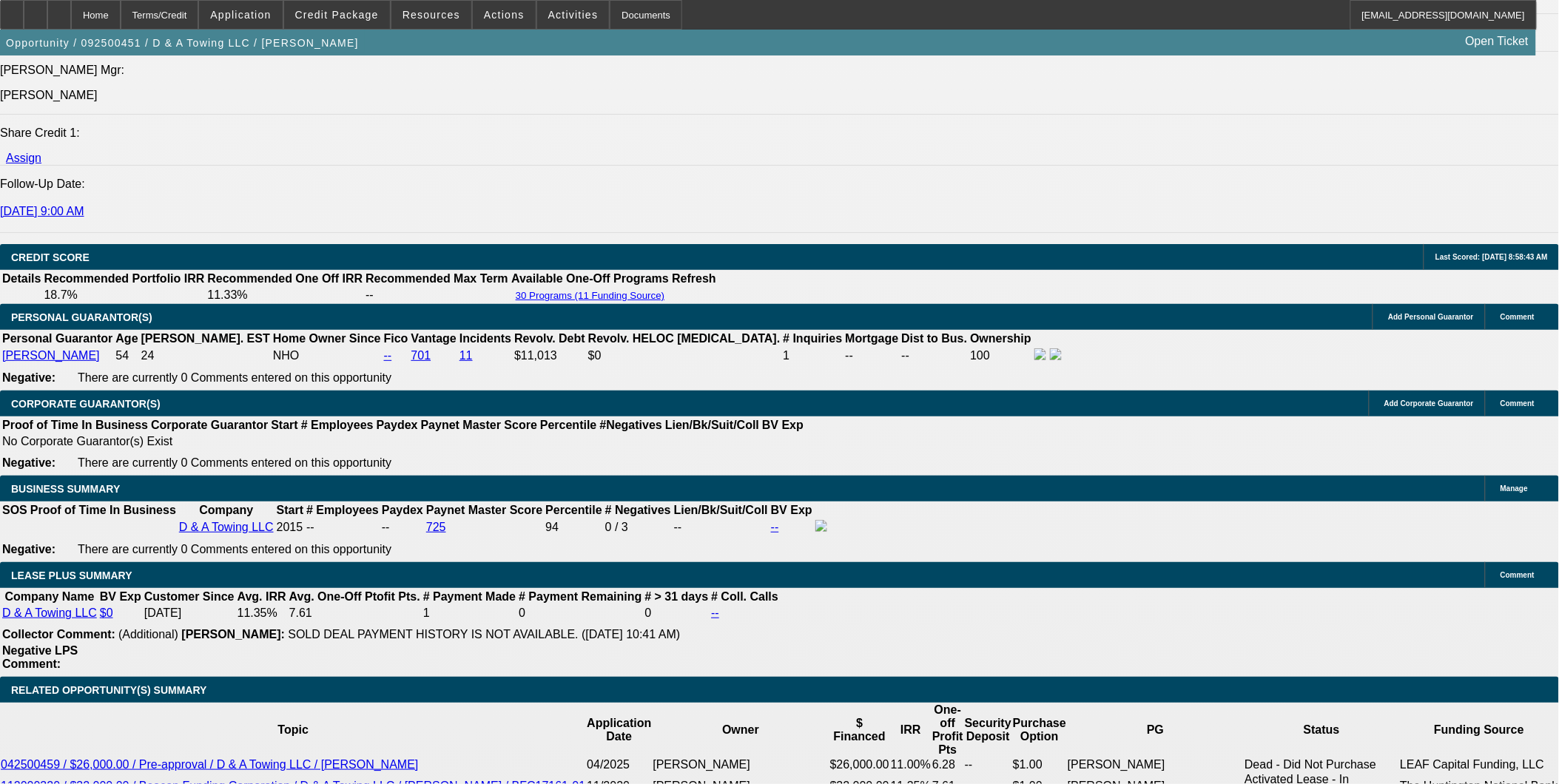
select select "0"
select select "3"
select select "0.15"
select select "16"
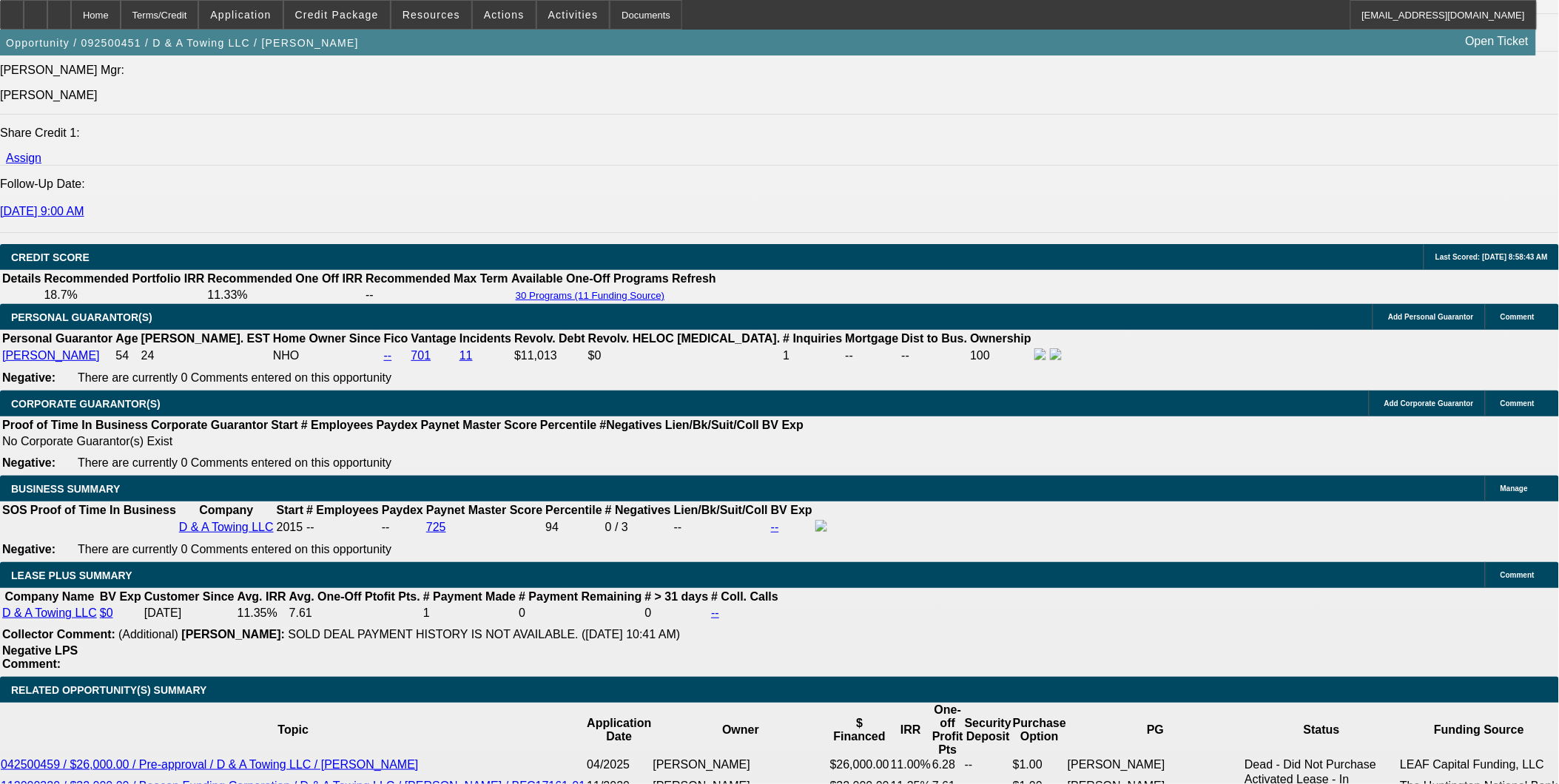
select select "0"
select select "3"
select select "0.1"
select select "4"
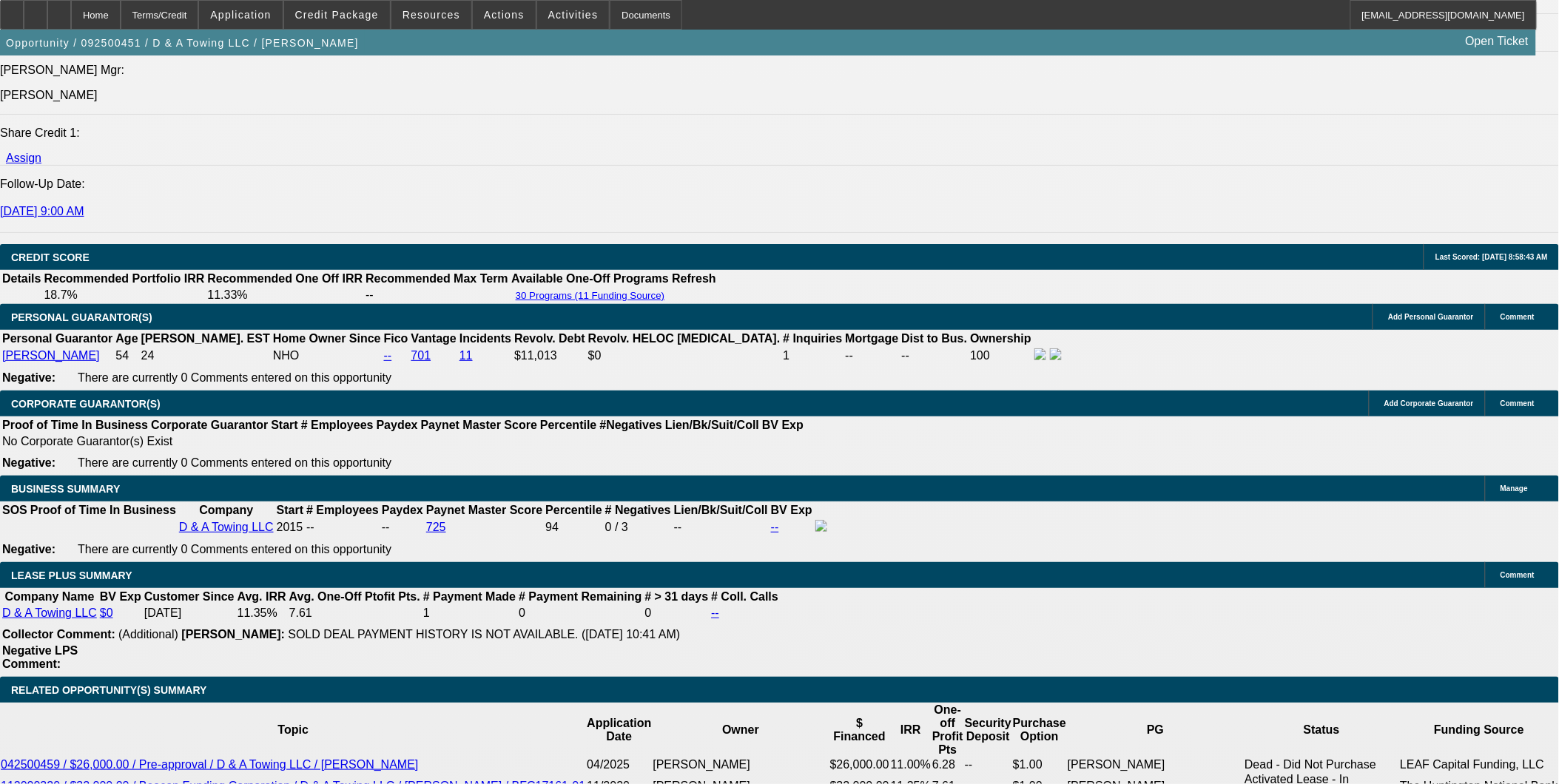
select select "0"
select select "2"
select select "0"
select select "6"
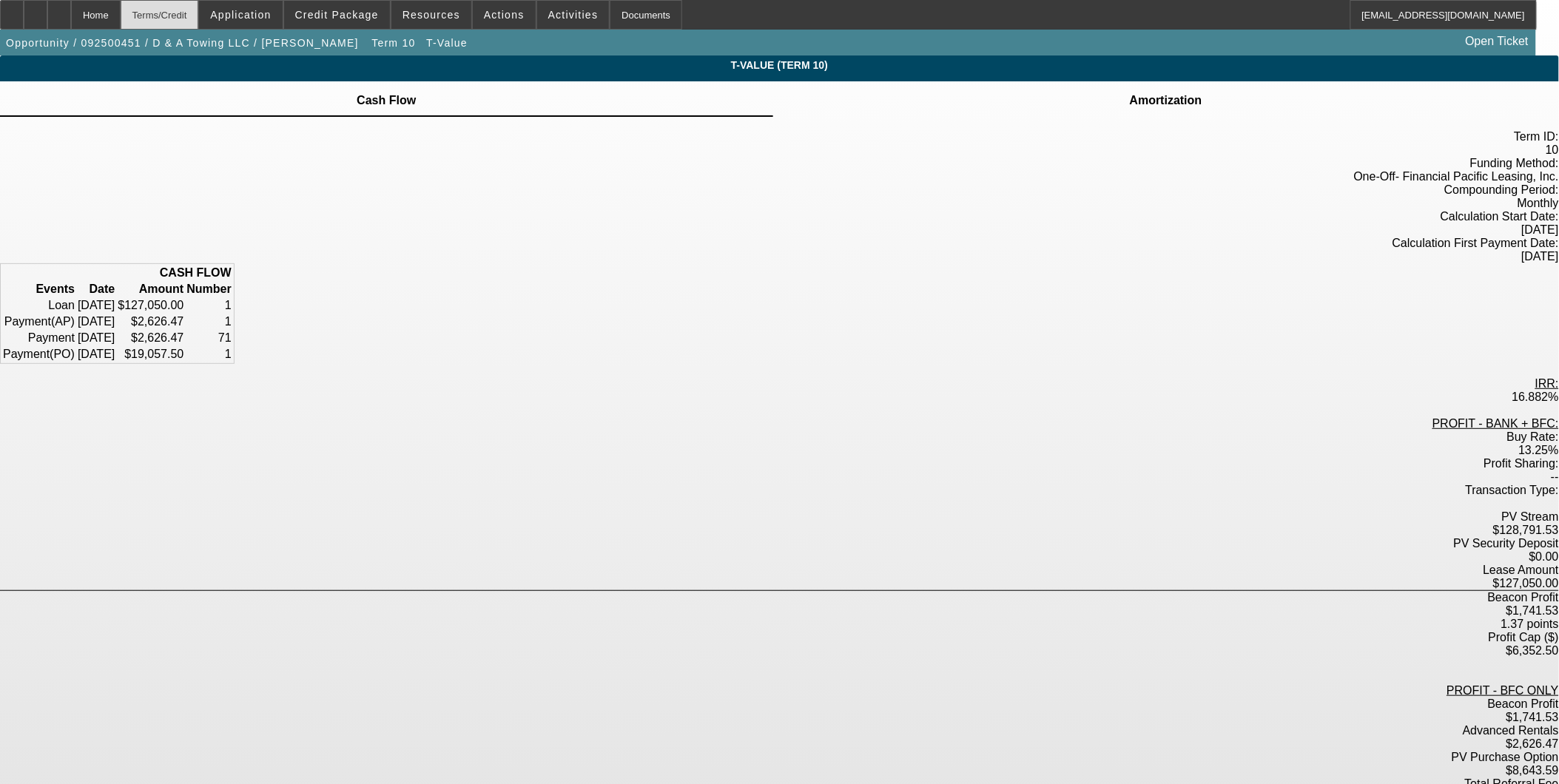
click at [197, 18] on div "Terms/Credit" at bounding box center [159, 15] width 78 height 30
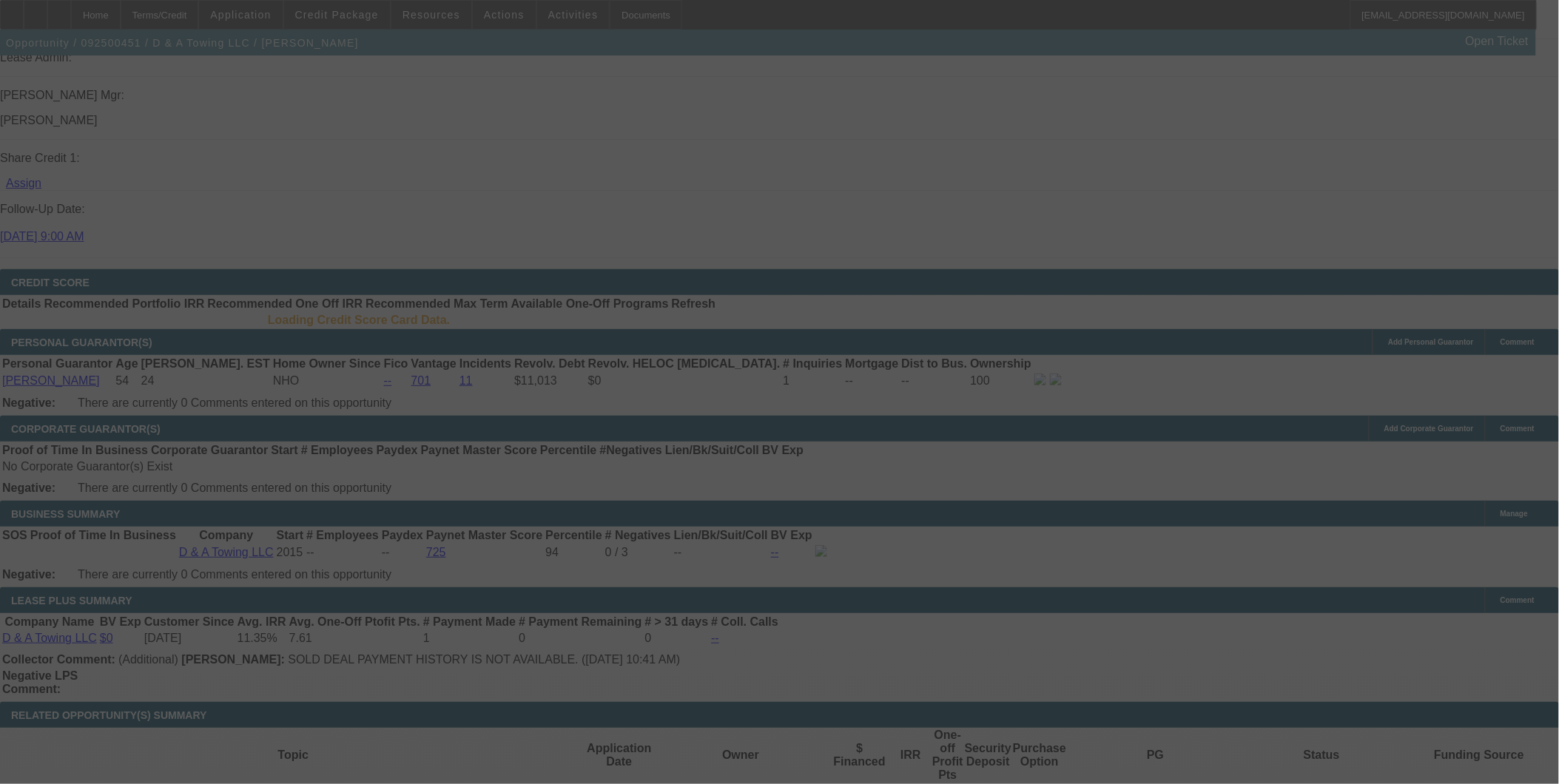
scroll to position [1848, 0]
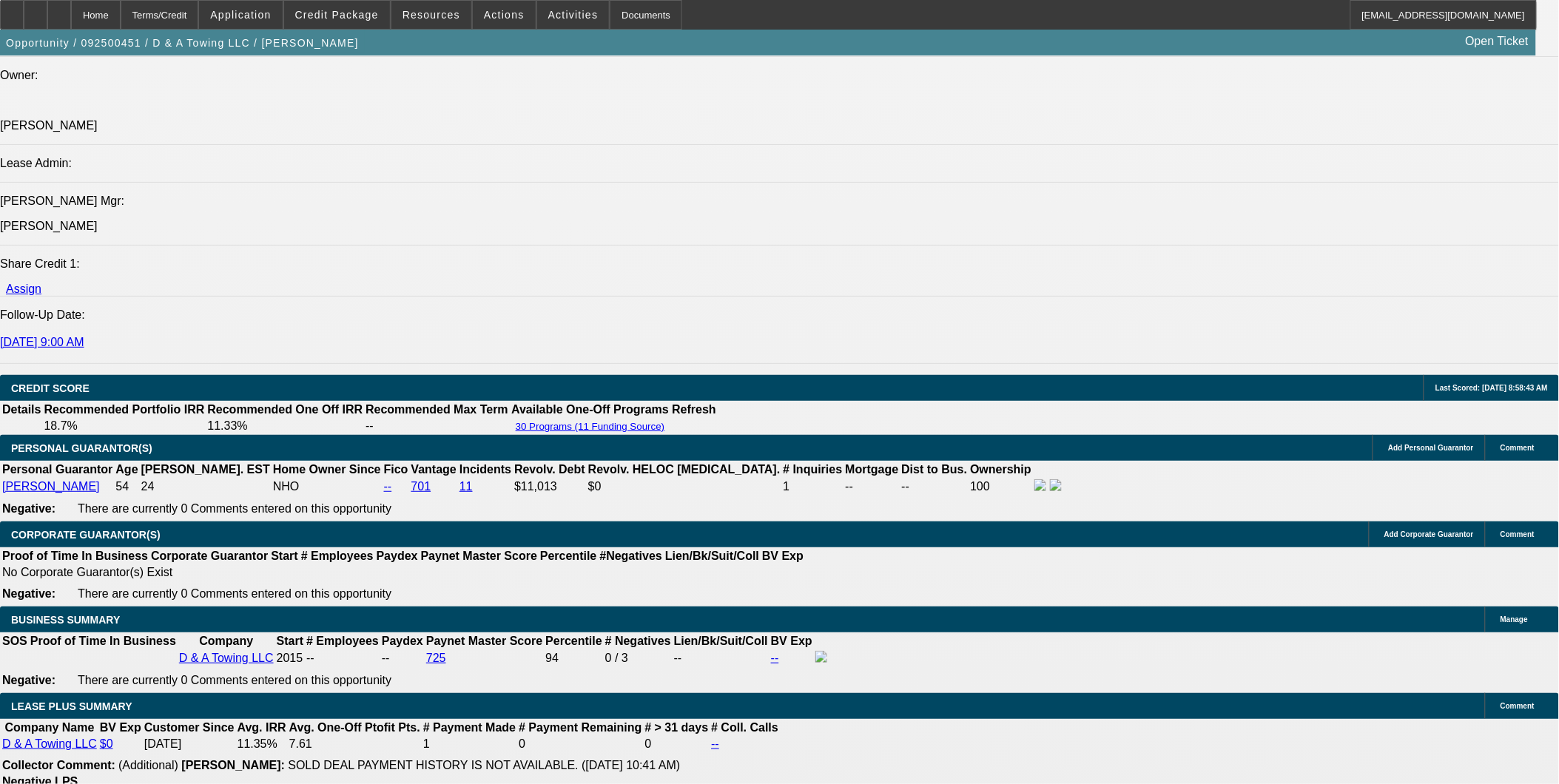
select select "0"
select select "3"
select select "0.2"
select select "17"
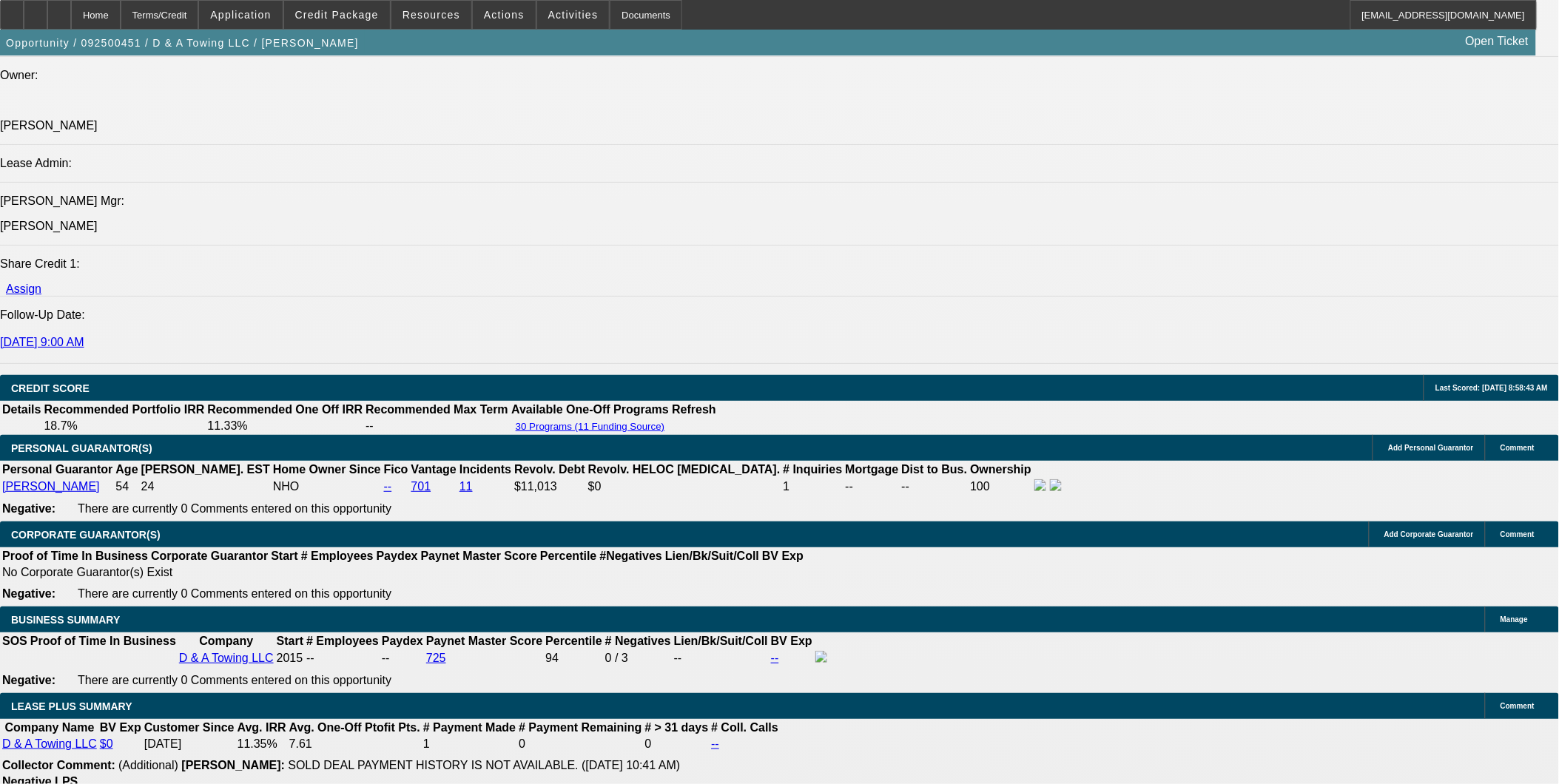
select select "0"
select select "3"
select select "0.15"
select select "16"
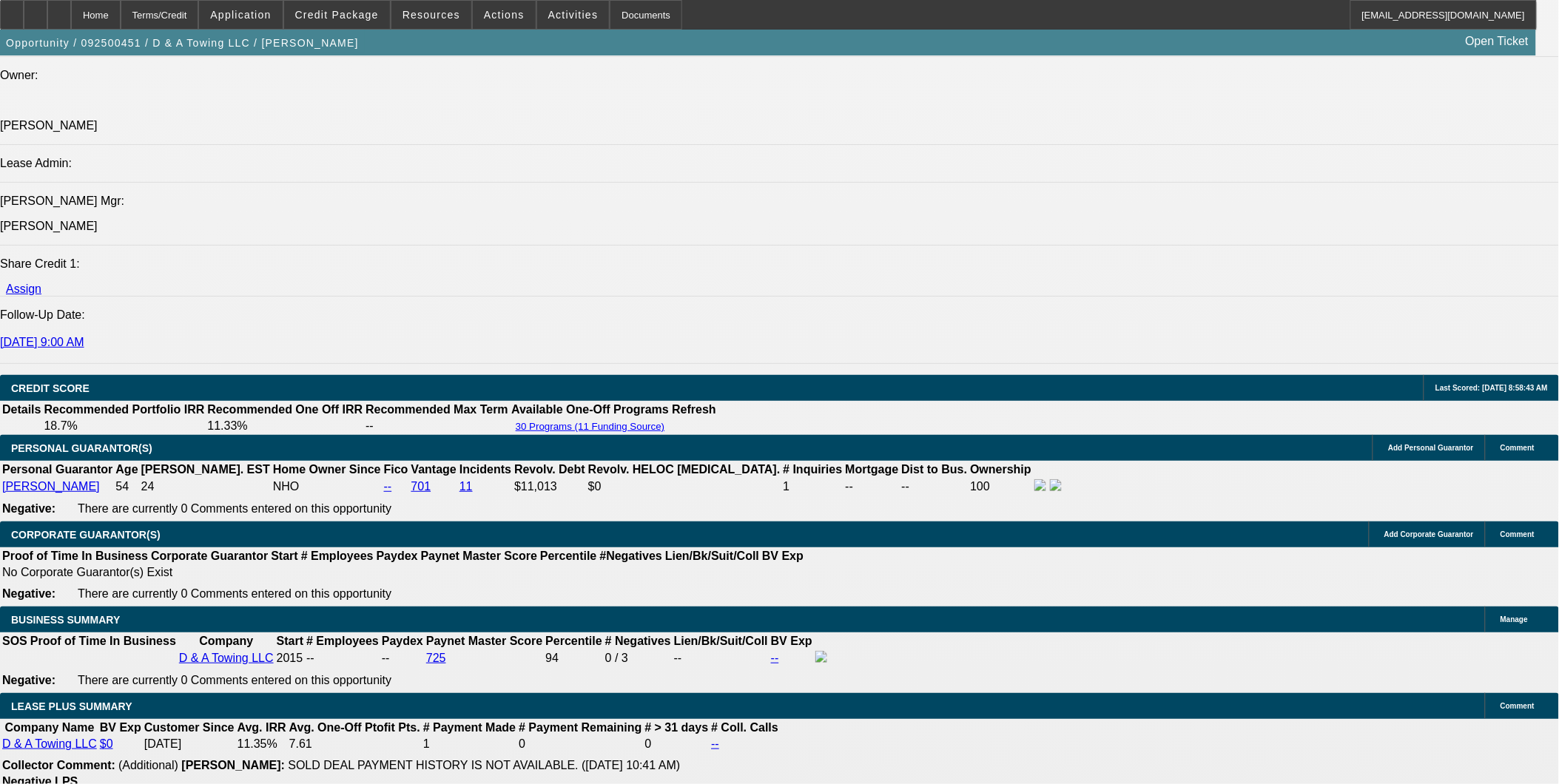
select select "0"
select select "3"
select select "0.1"
select select "4"
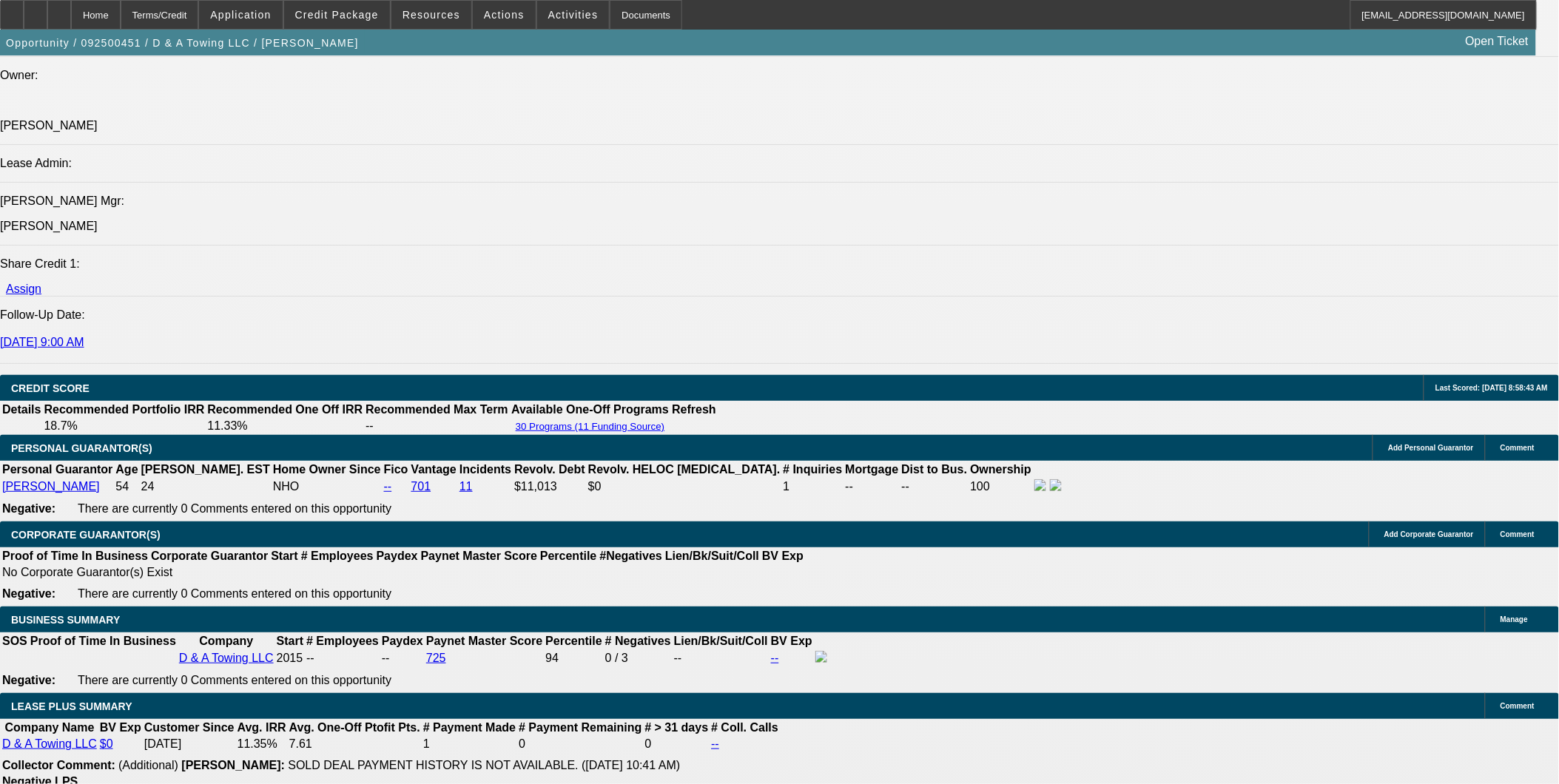
select select "0"
select select "2"
select select "0"
select select "6"
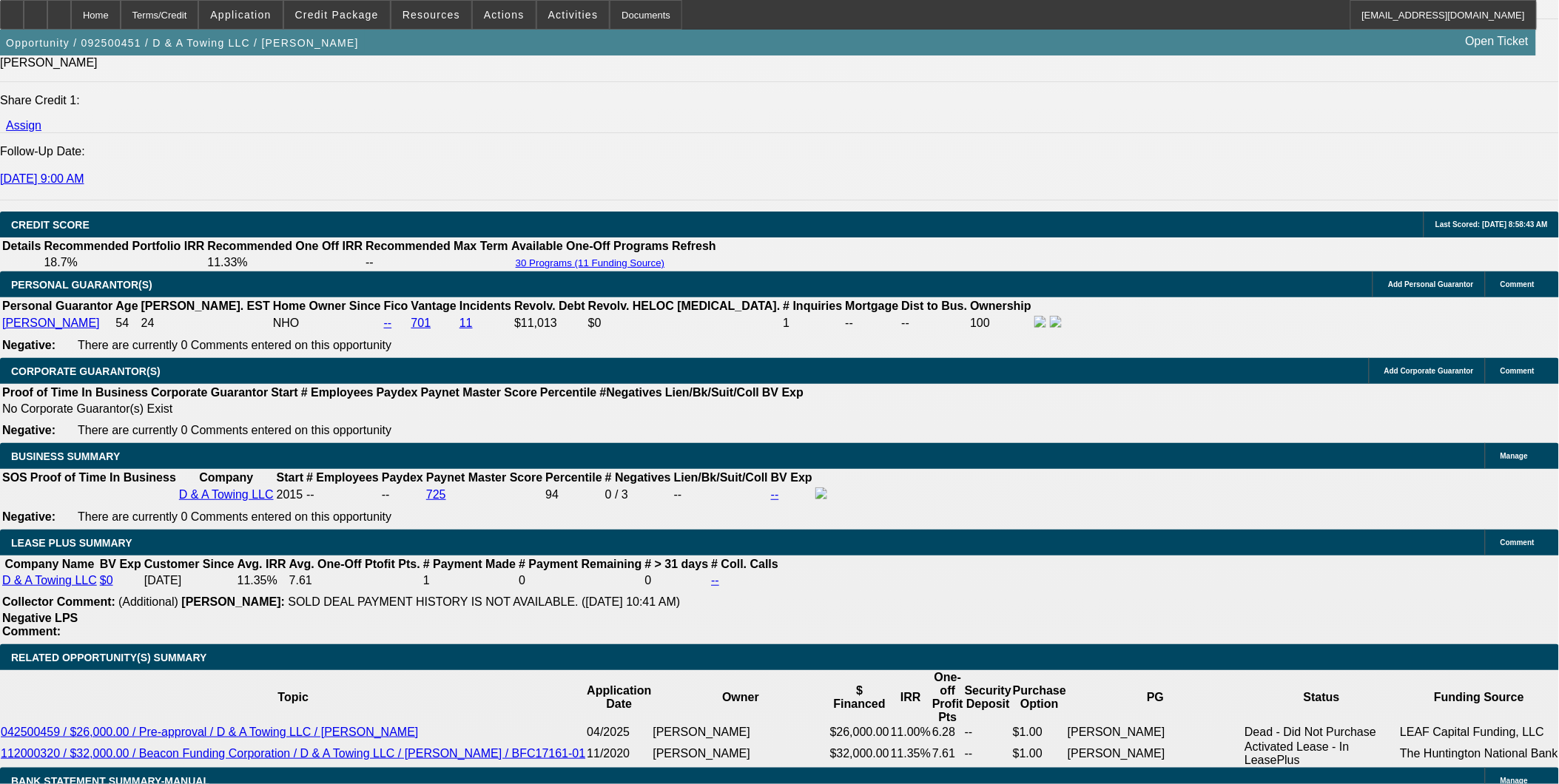
scroll to position [2013, 0]
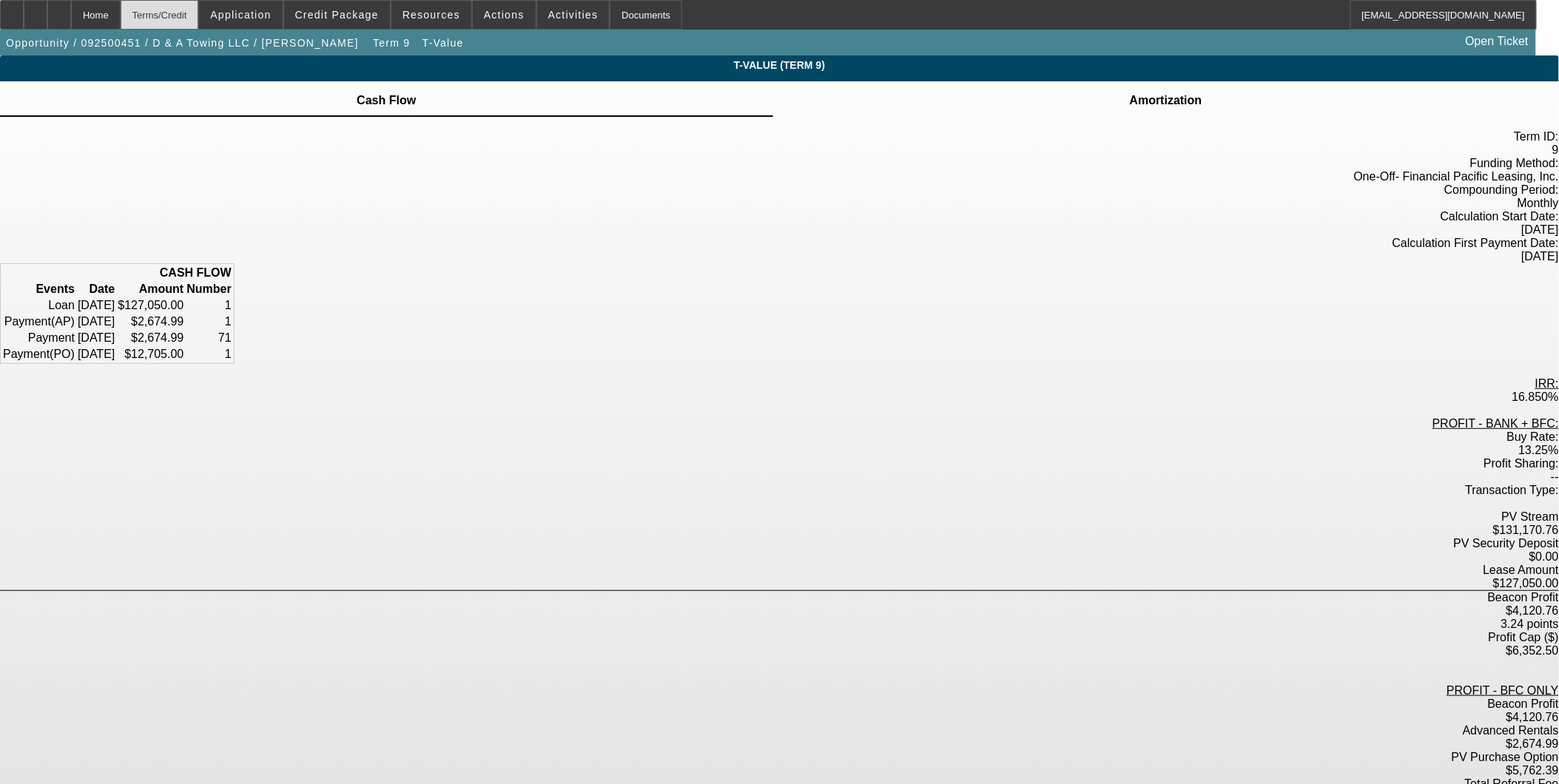
click at [199, 16] on div "Terms/Credit" at bounding box center [159, 15] width 78 height 30
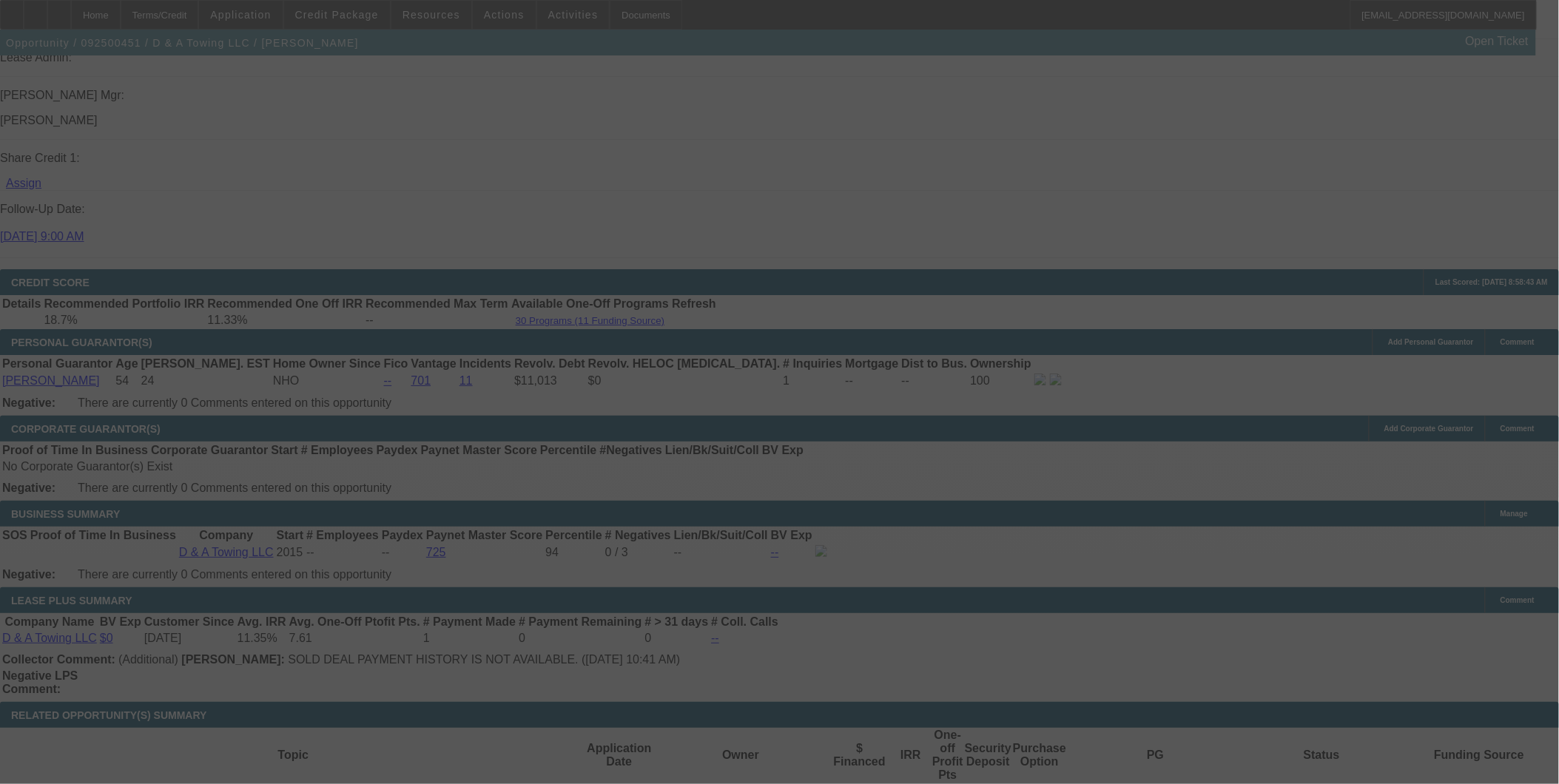
scroll to position [1848, 0]
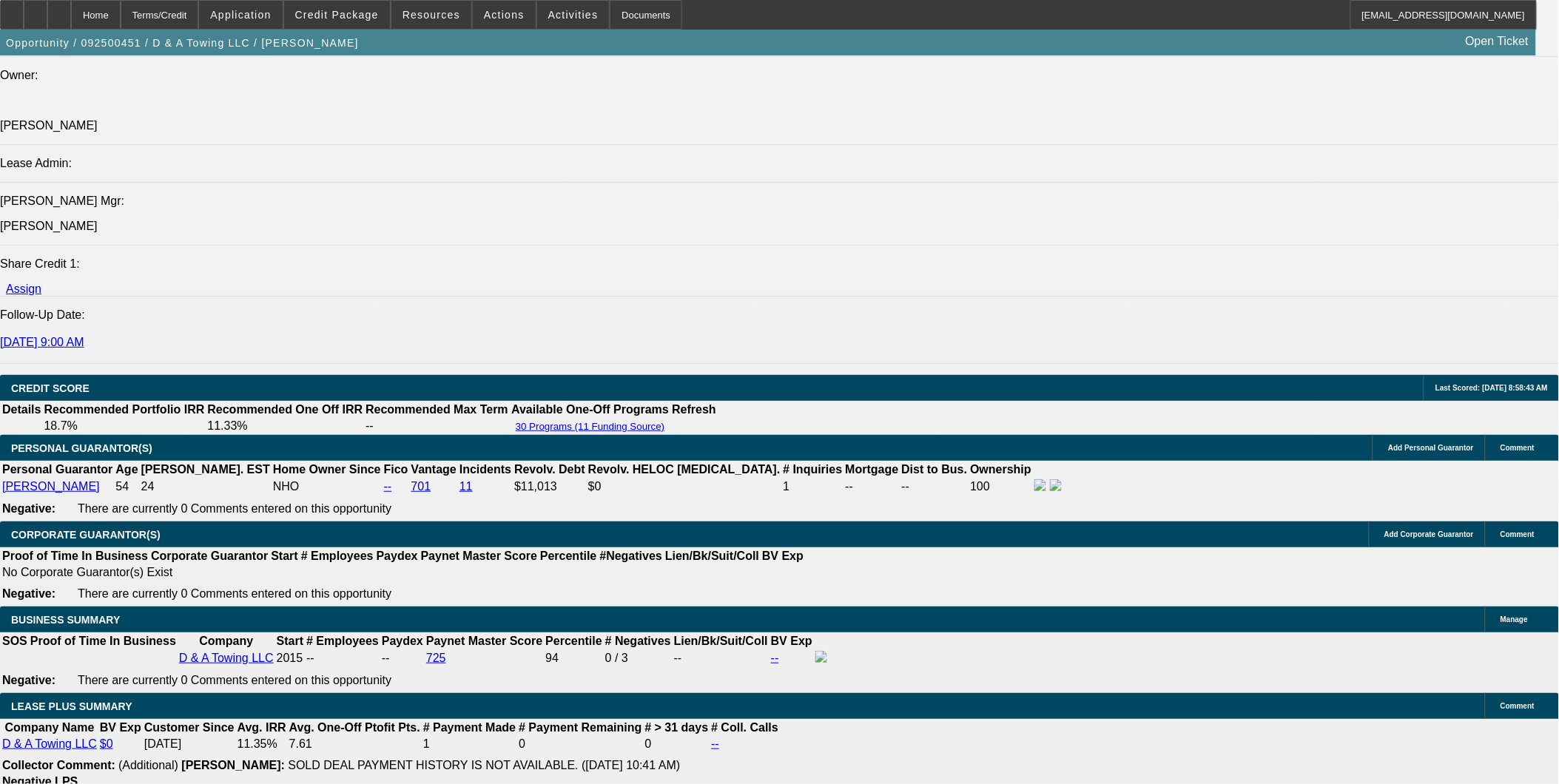
select select "0"
select select "3"
select select "0.2"
select select "17"
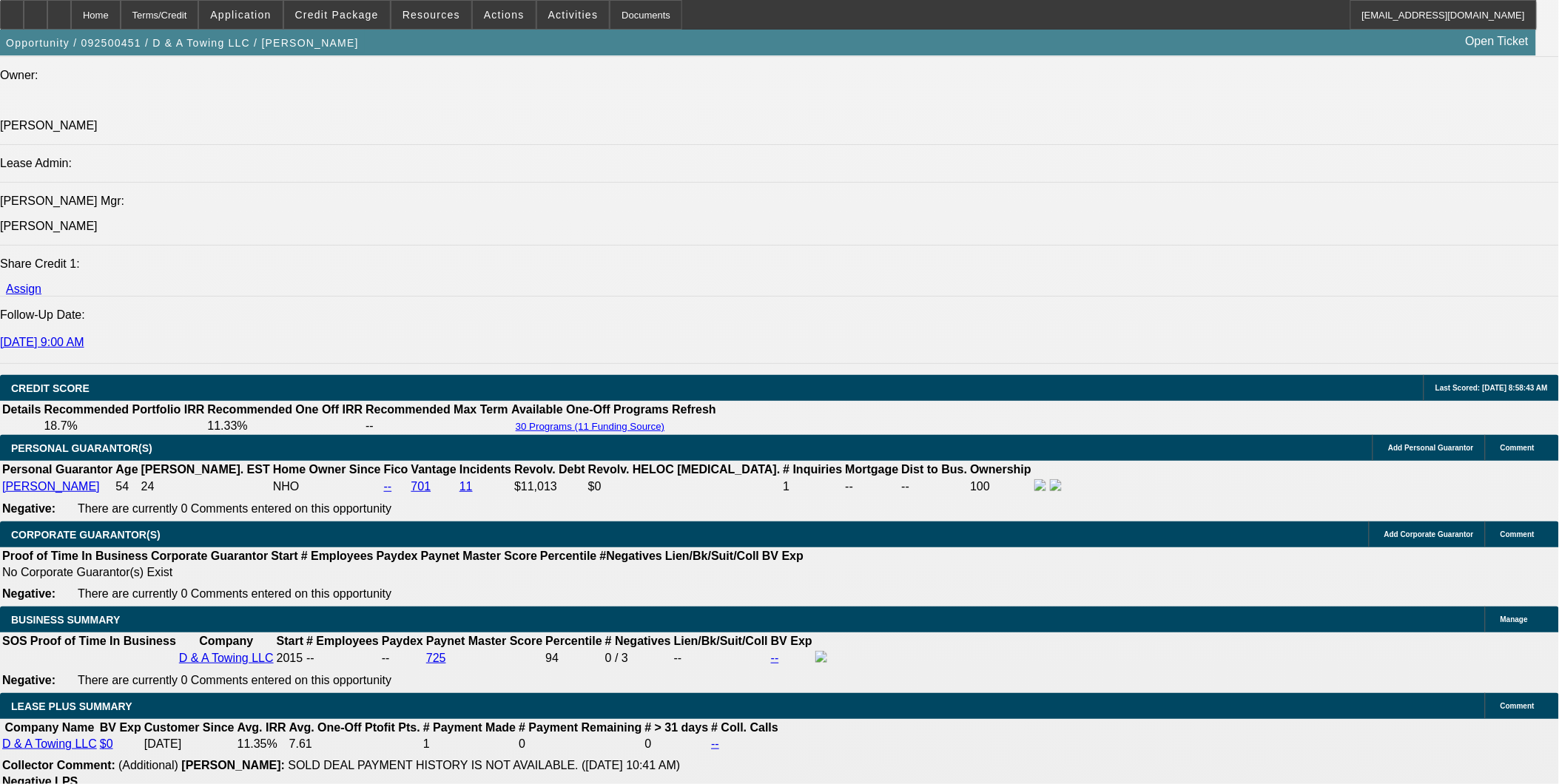
select select "0"
select select "3"
select select "0.15"
select select "16"
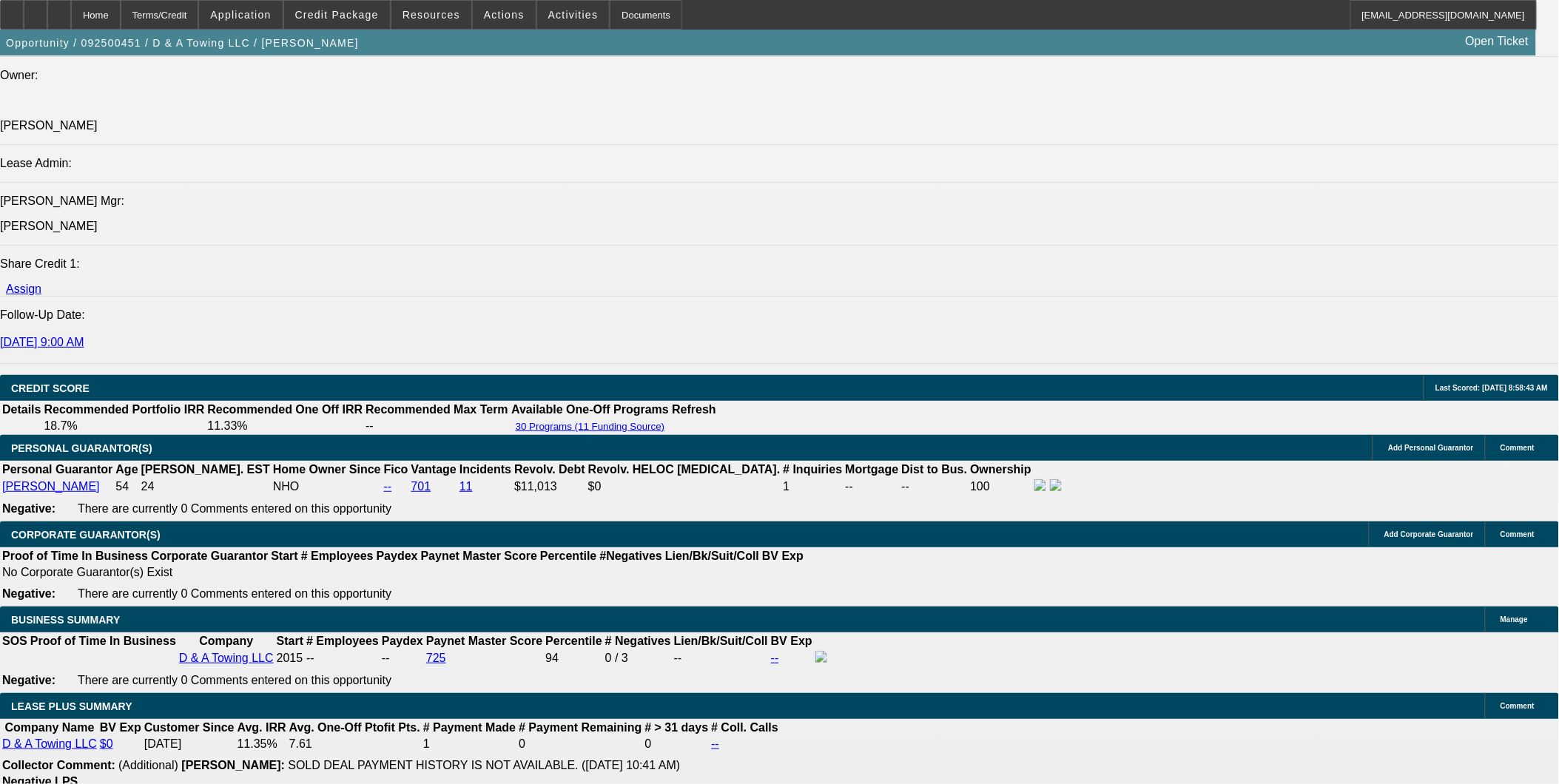
select select "0"
select select "3"
select select "0.1"
select select "4"
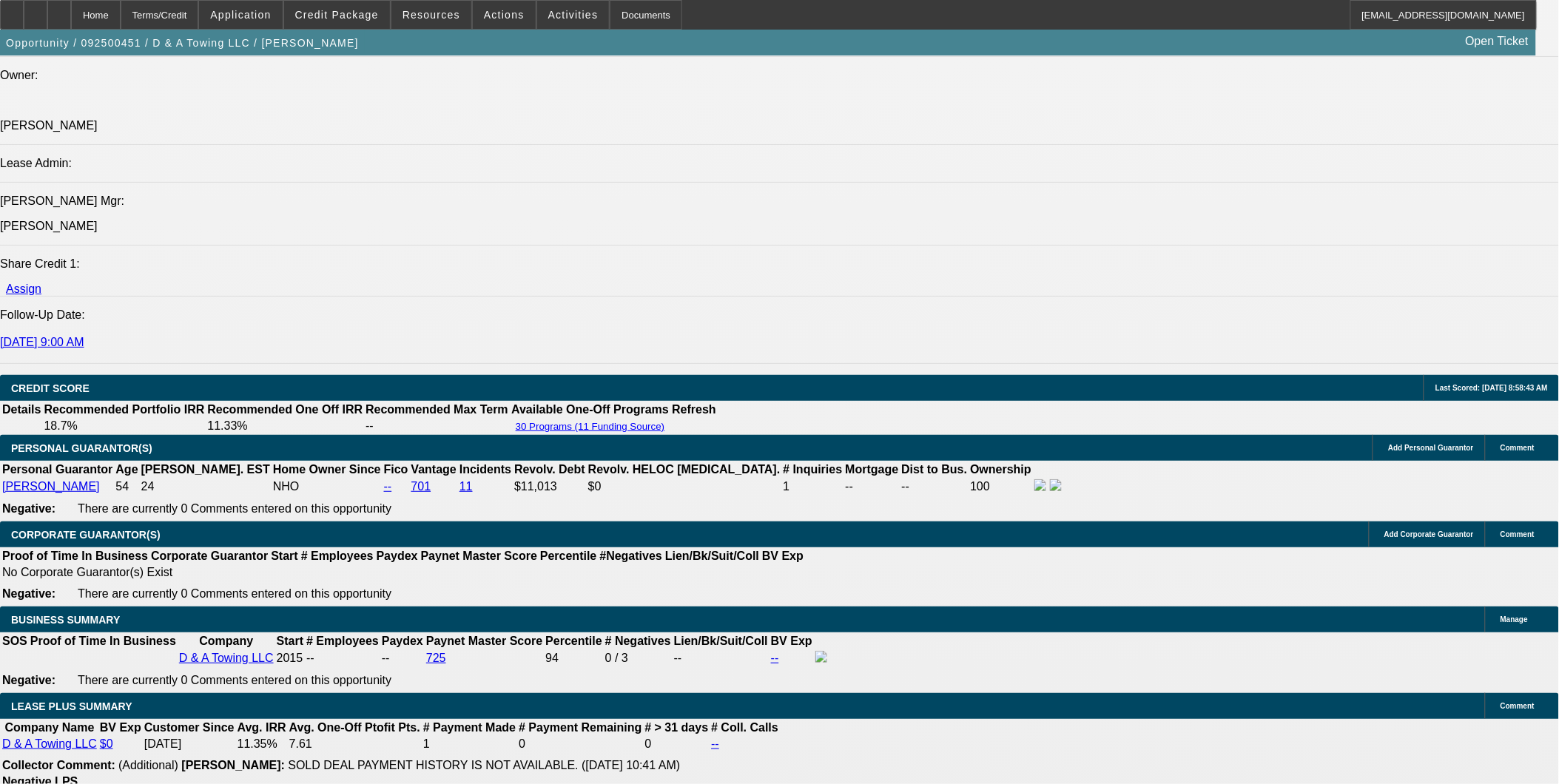
select select "0"
select select "2"
select select "0"
select select "6"
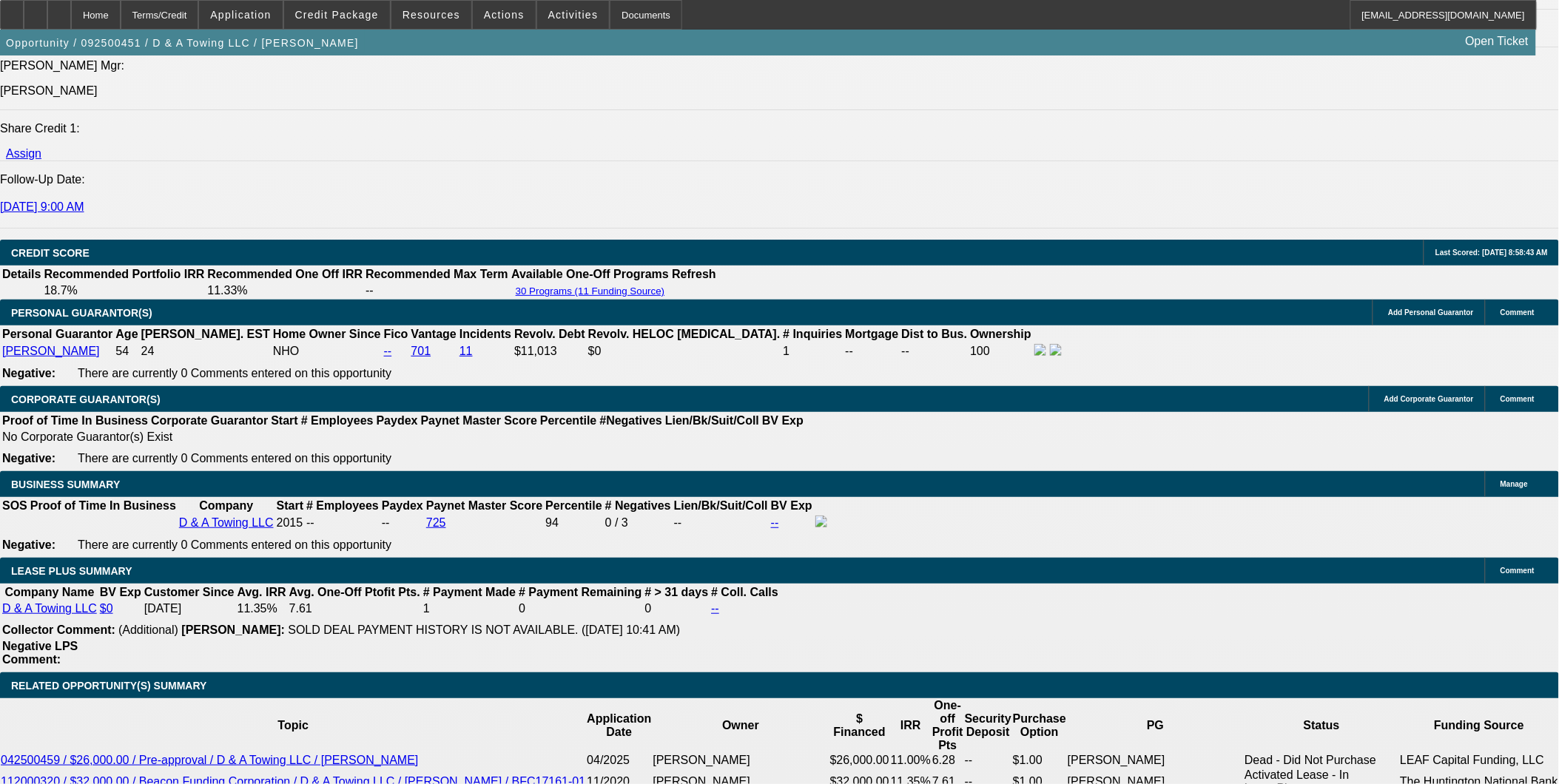
scroll to position [2013, 0]
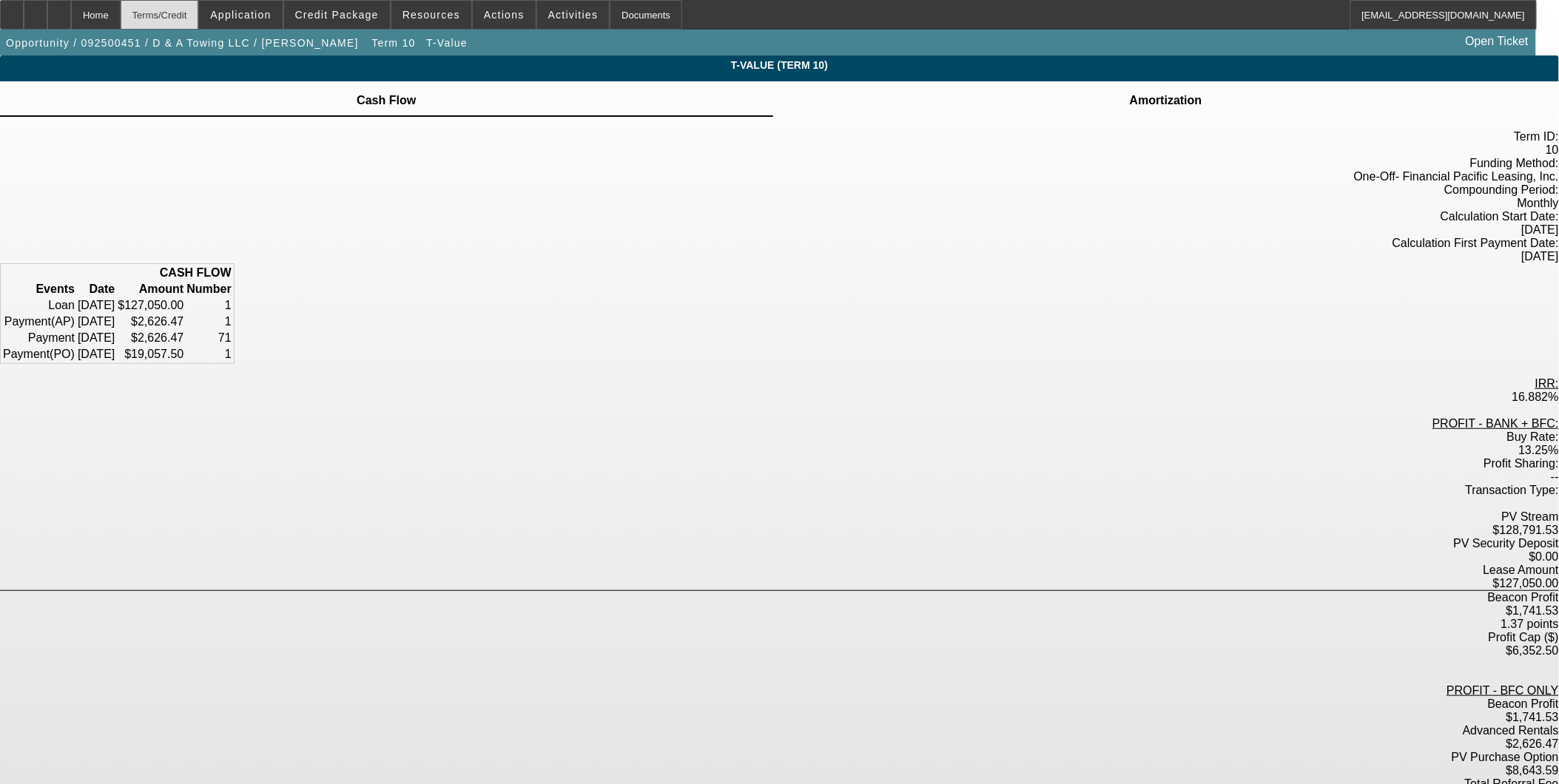
click at [186, 10] on div "Terms/Credit" at bounding box center [159, 15] width 78 height 30
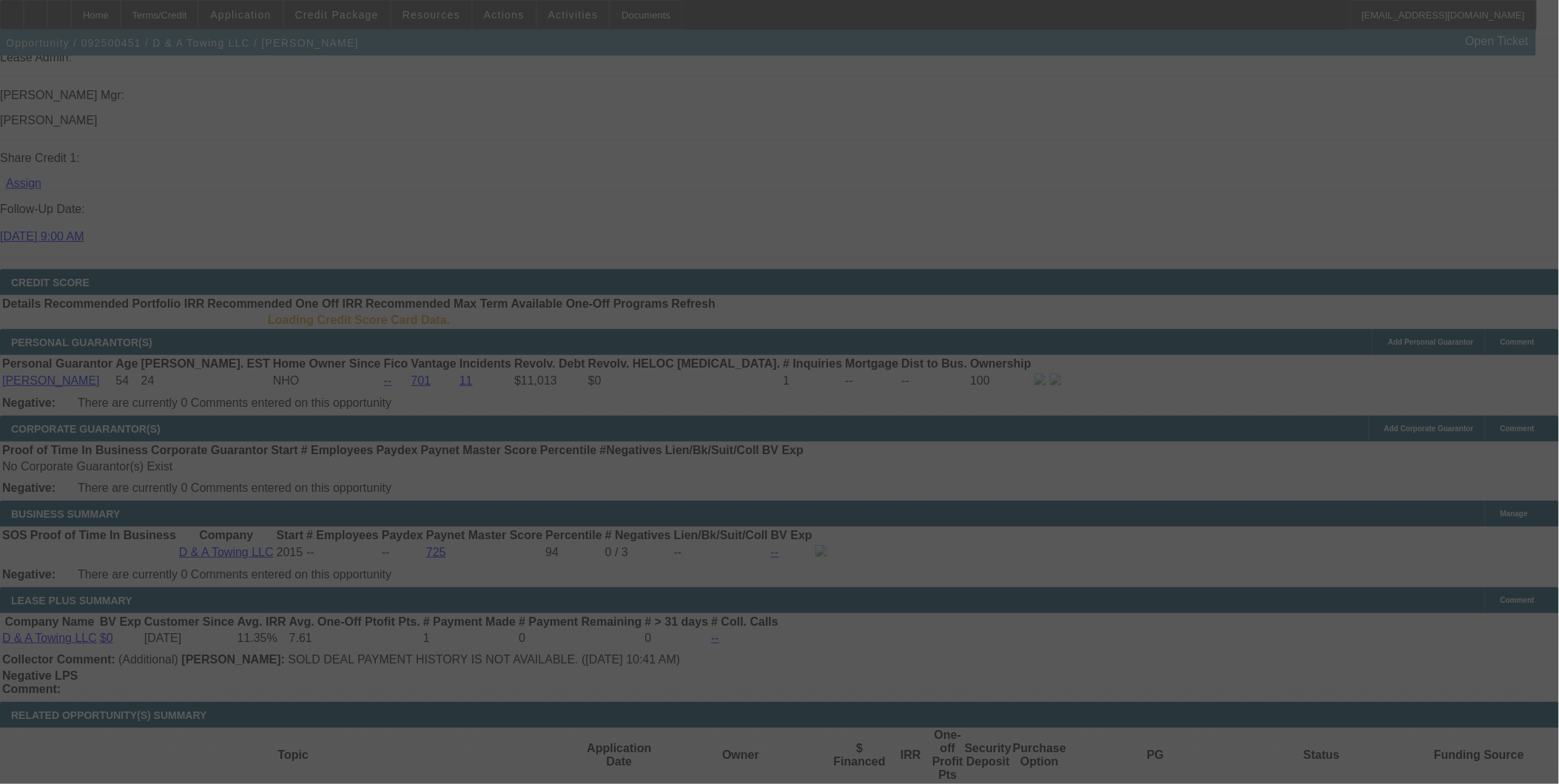
scroll to position [1848, 0]
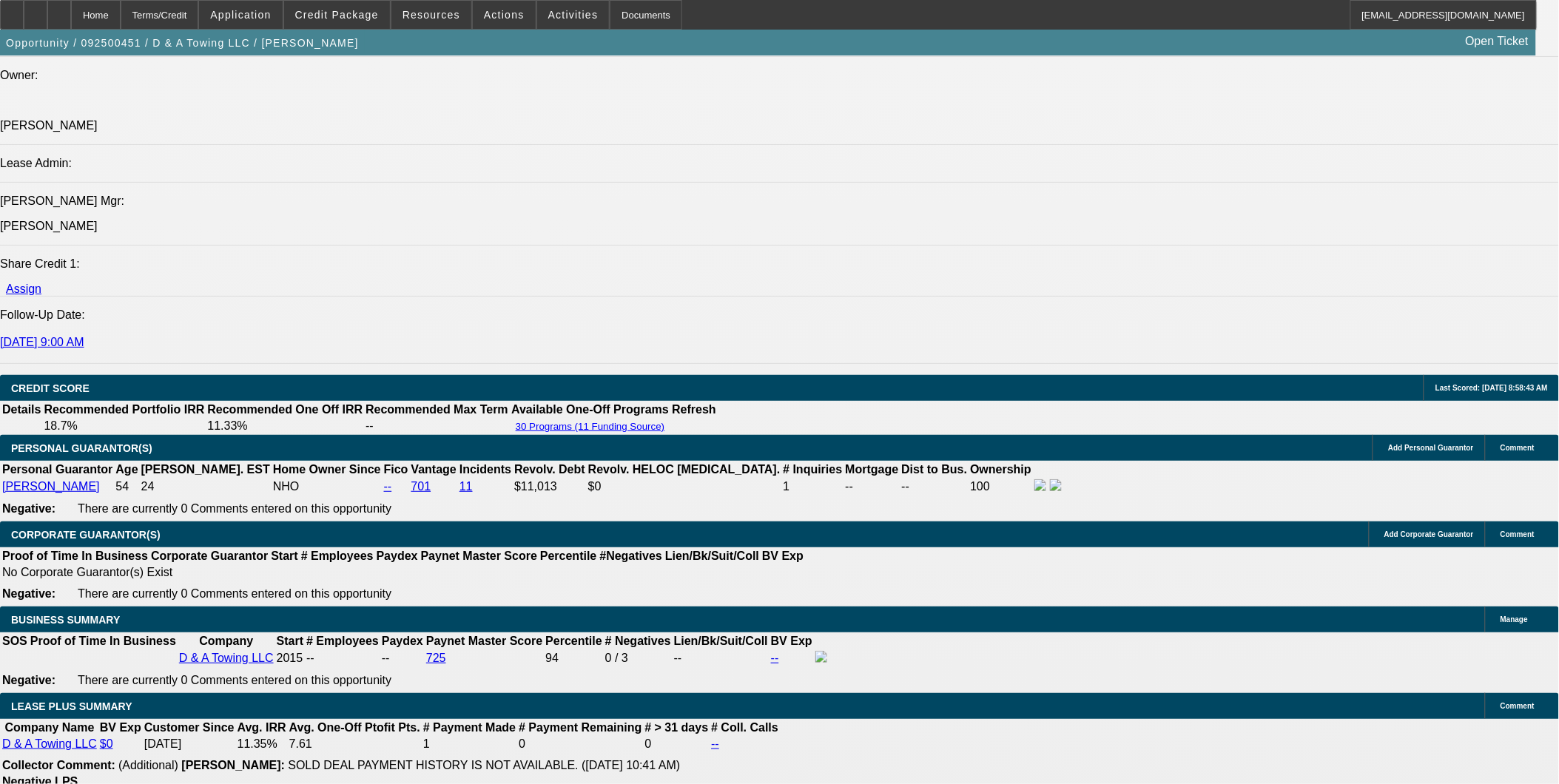
select select "0"
select select "3"
select select "0.2"
select select "17"
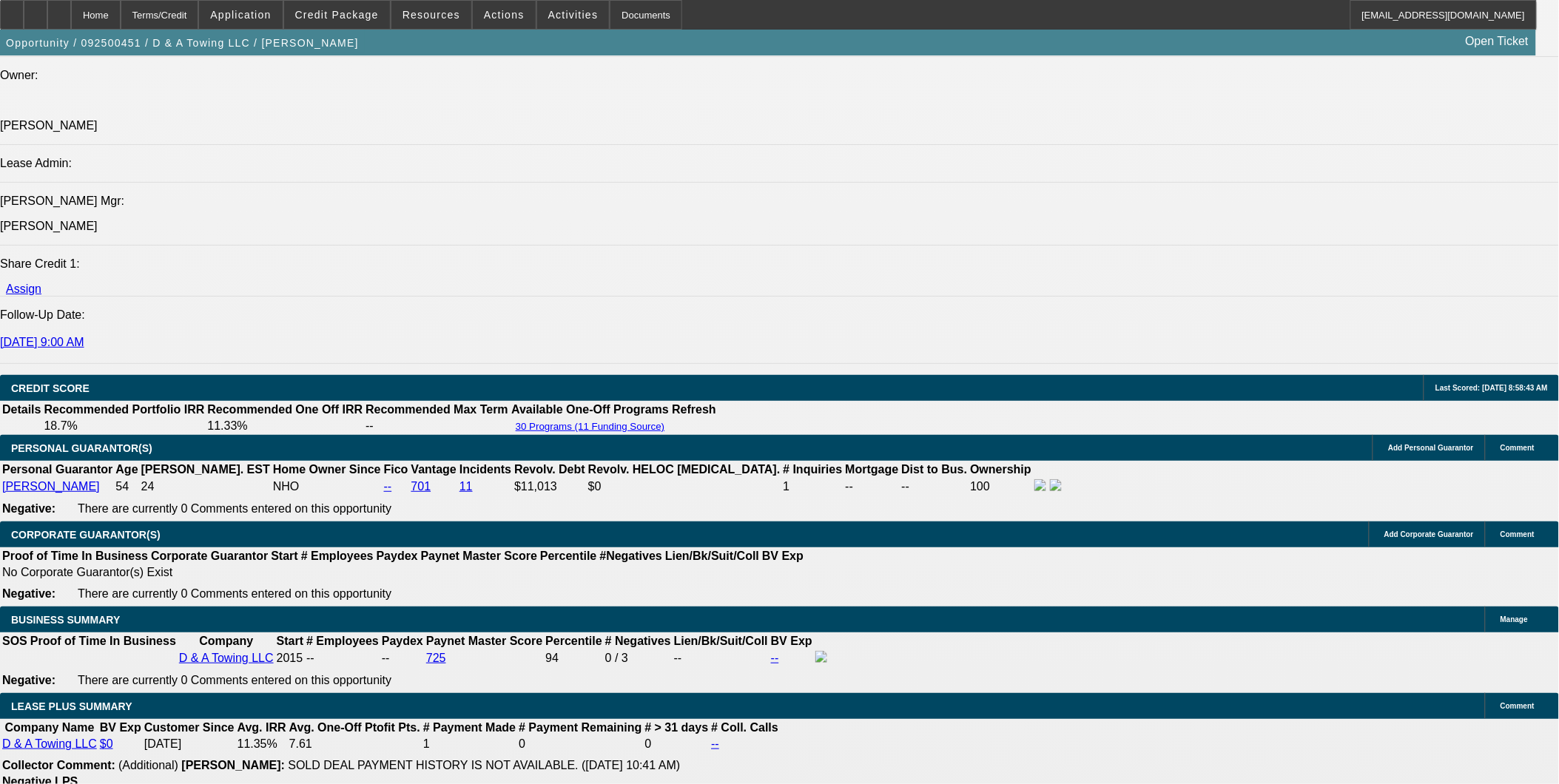
select select "0"
select select "3"
select select "0.15"
select select "16"
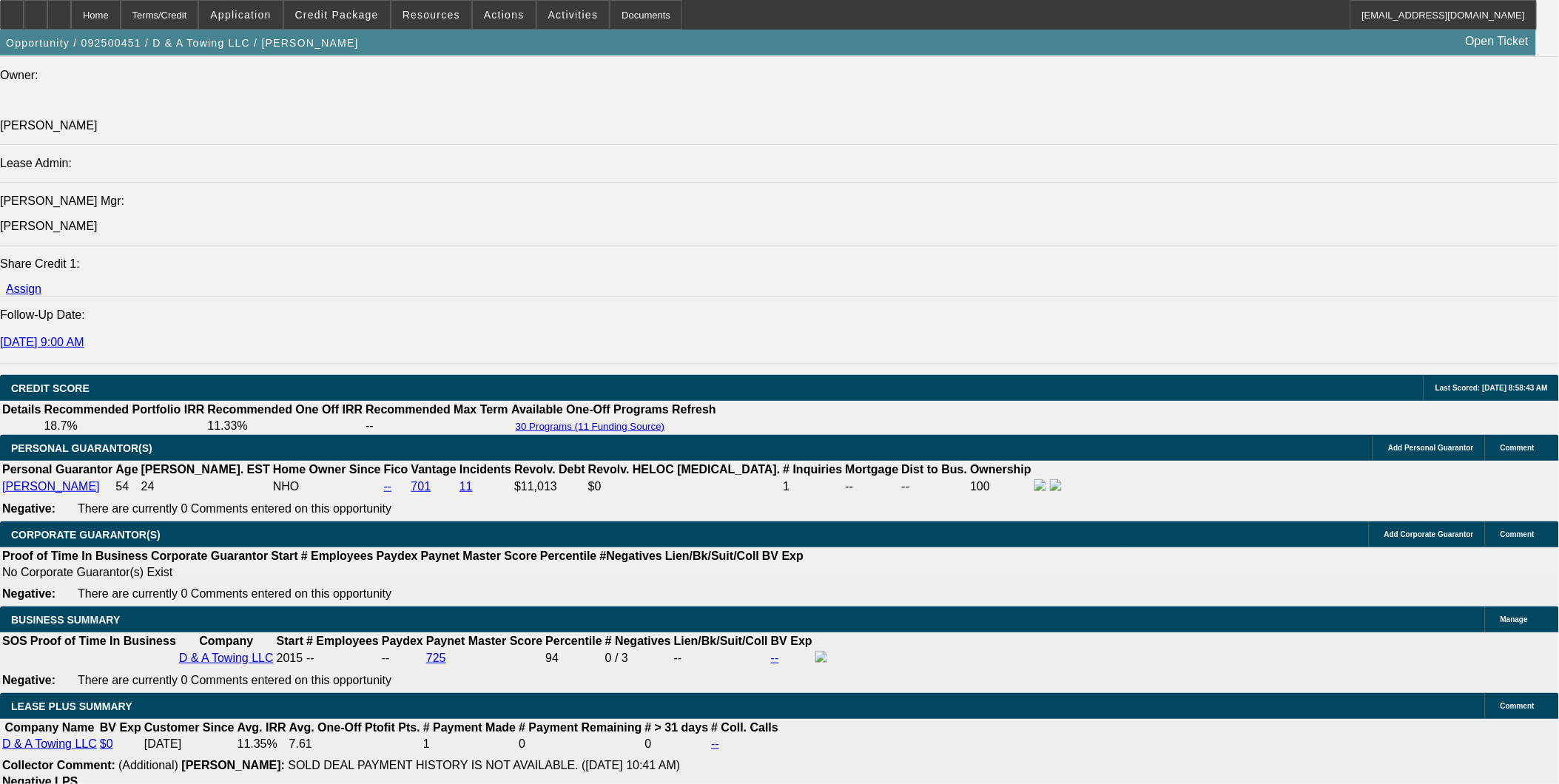
select select "0"
select select "3"
select select "0.1"
select select "4"
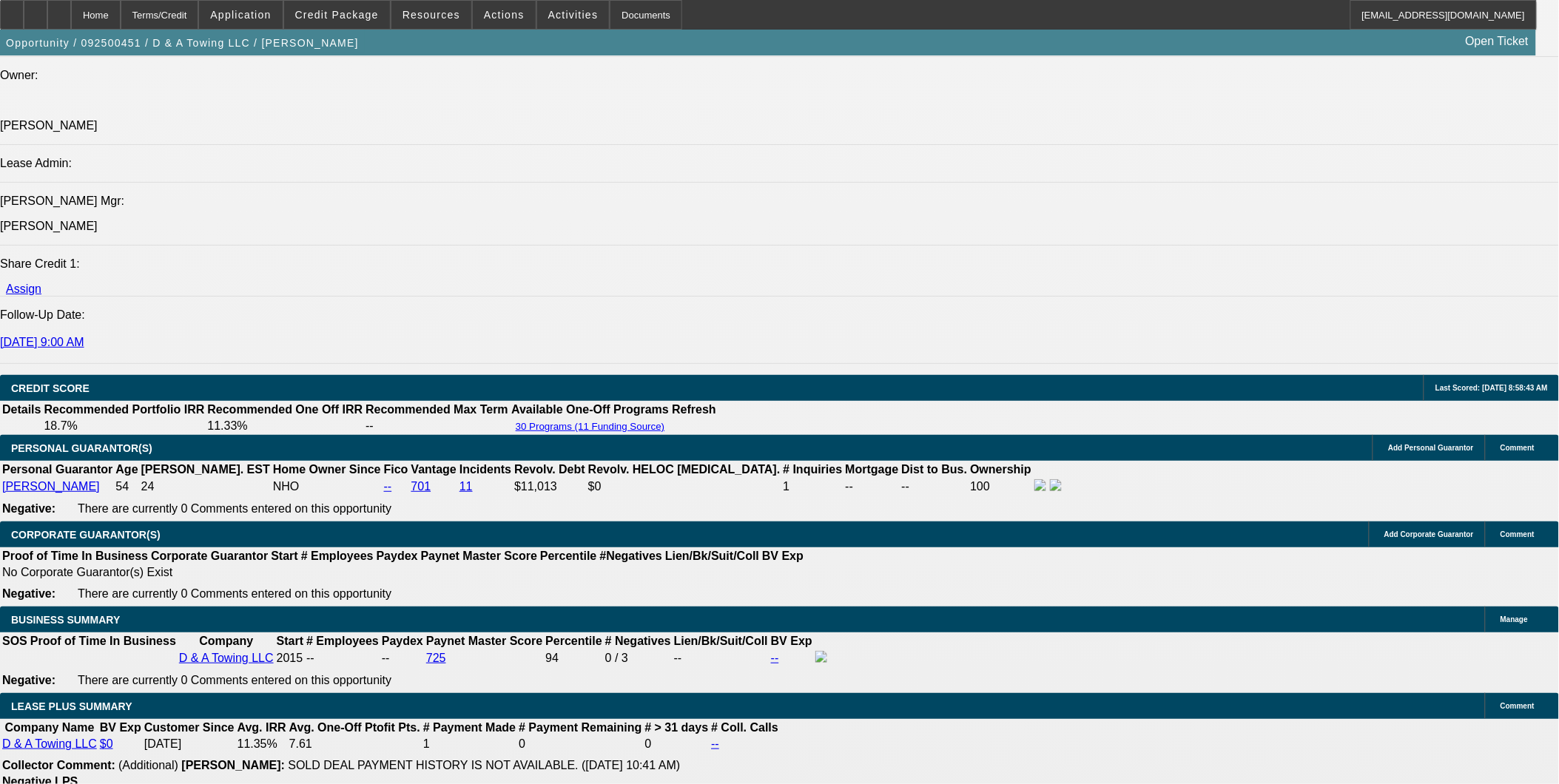
select select "0"
select select "2"
select select "0"
select select "6"
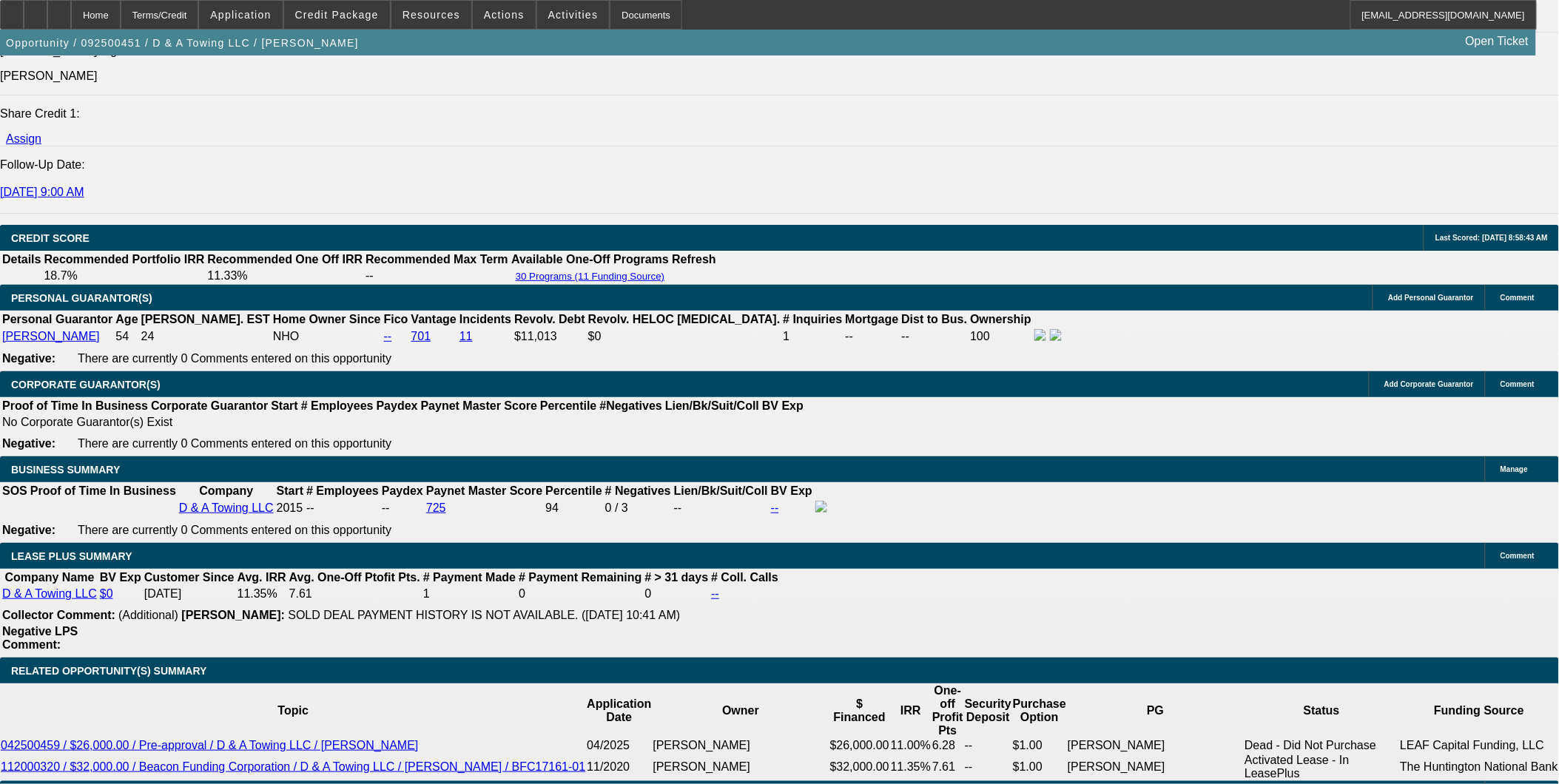
scroll to position [2097, 0]
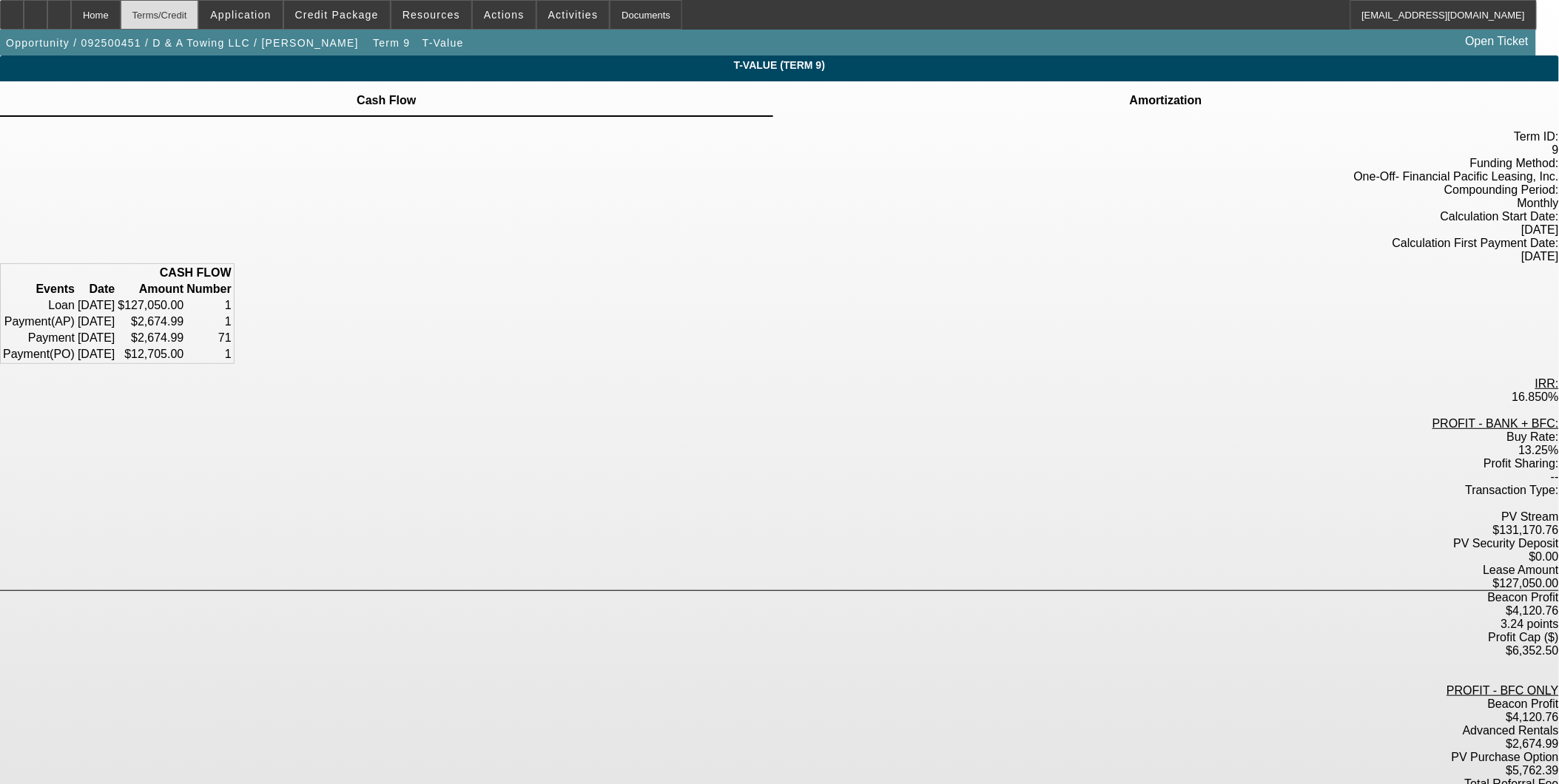
drag, startPoint x: 193, startPoint y: 12, endPoint x: 202, endPoint y: 22, distance: 13.5
click at [193, 12] on div "Terms/Credit" at bounding box center [159, 15] width 78 height 30
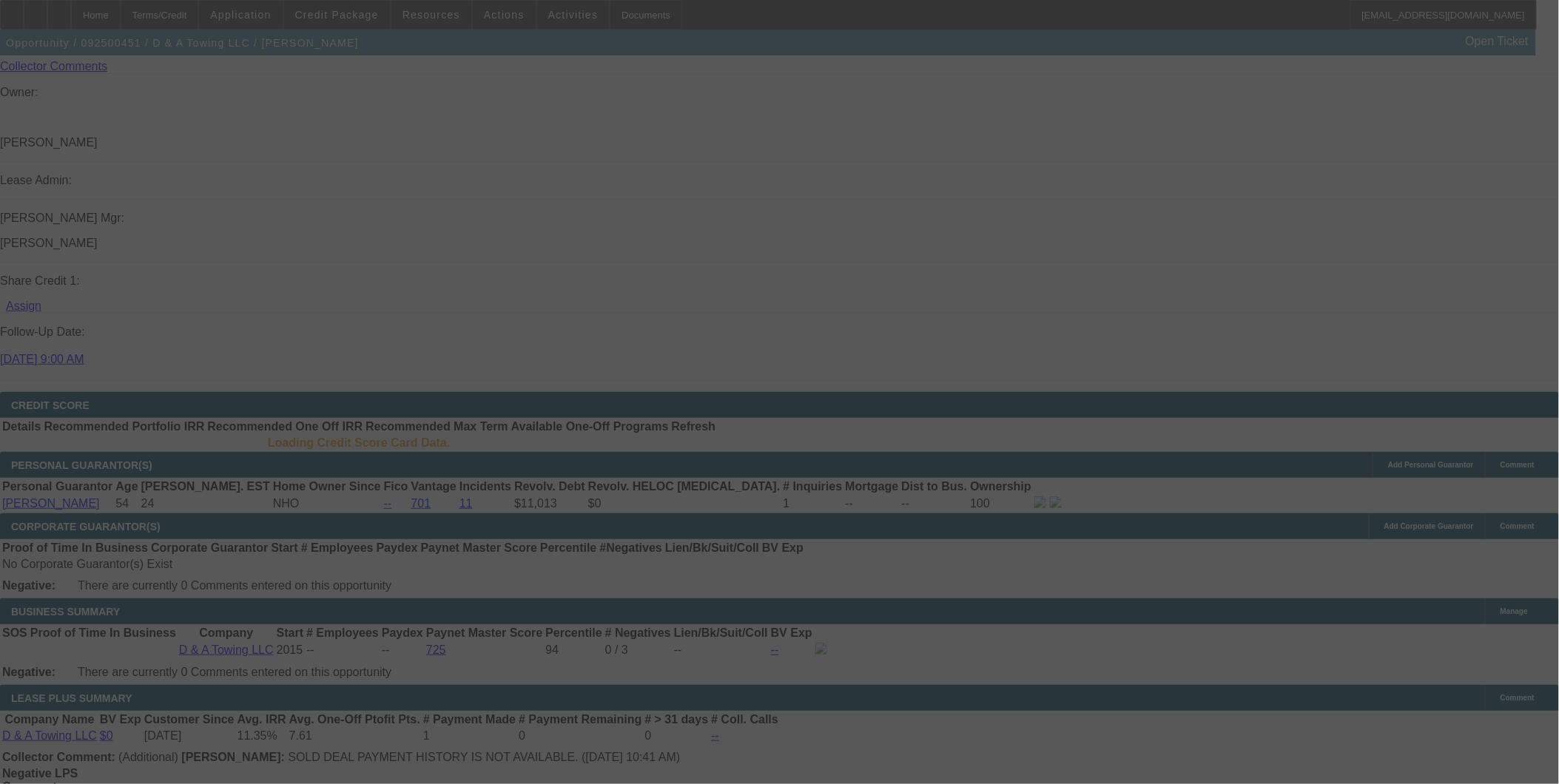
scroll to position [1848, 0]
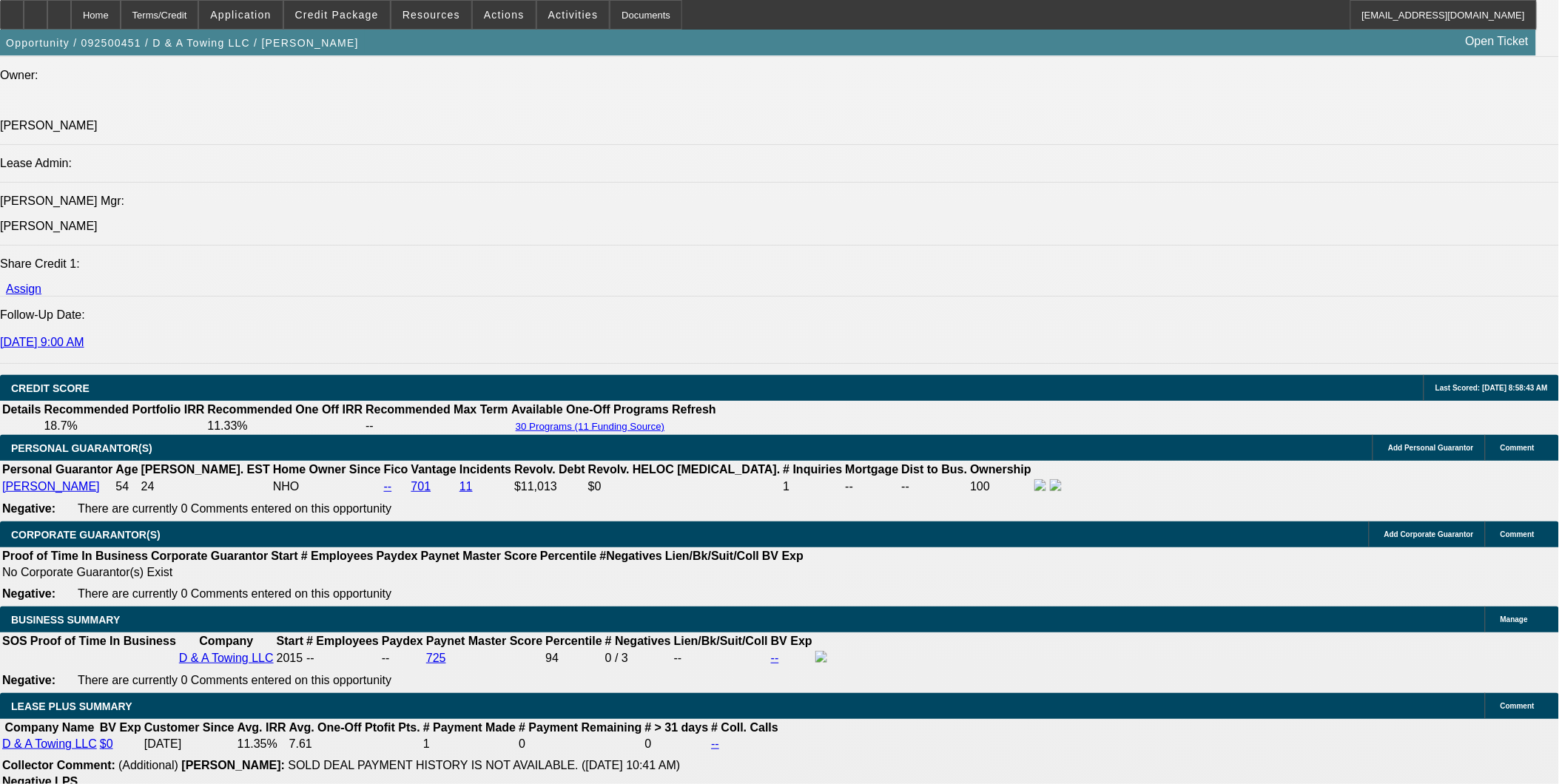
select select "0"
select select "3"
select select "0.2"
select select "17"
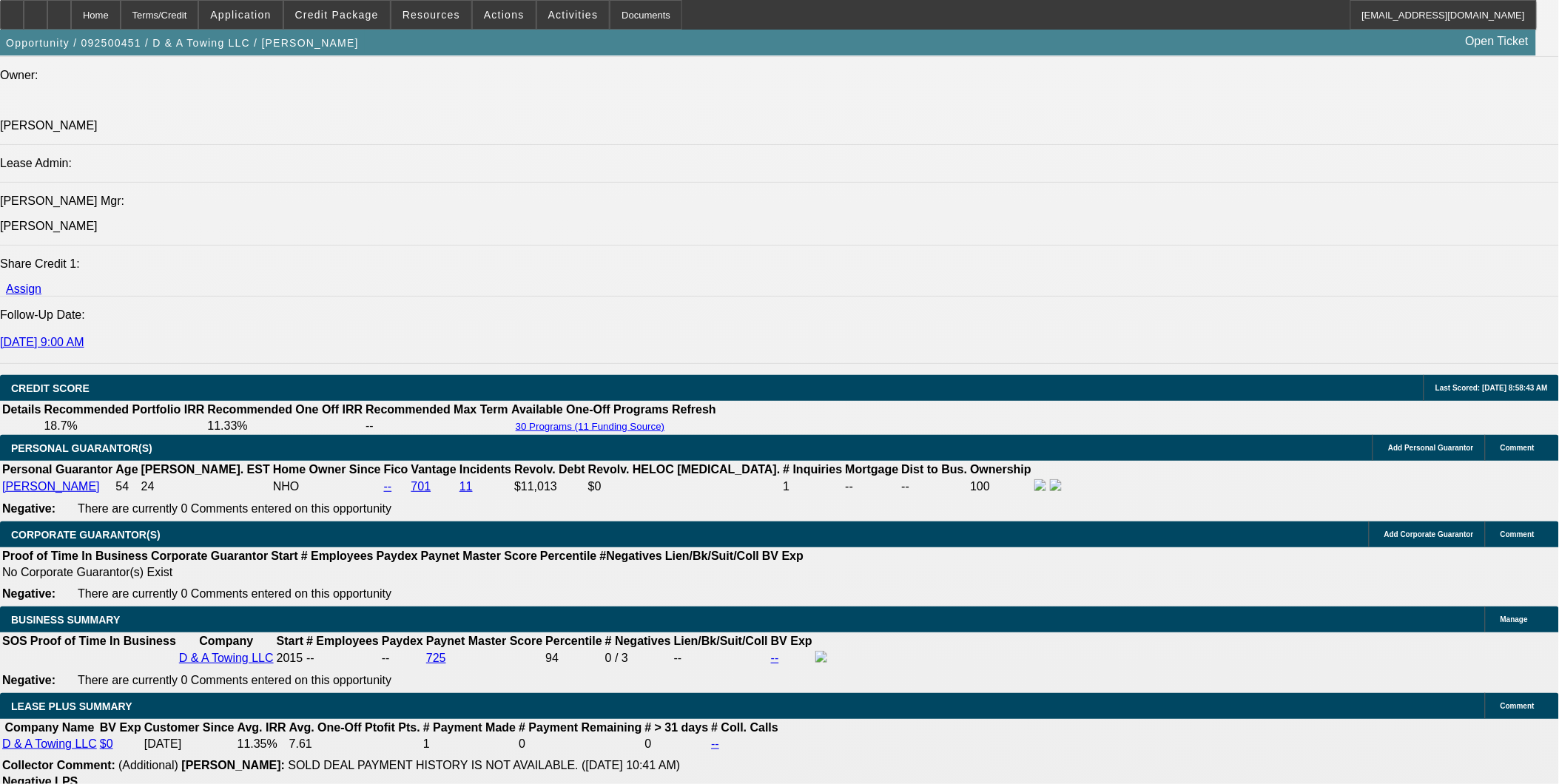
select select "0"
select select "3"
select select "0.15"
select select "16"
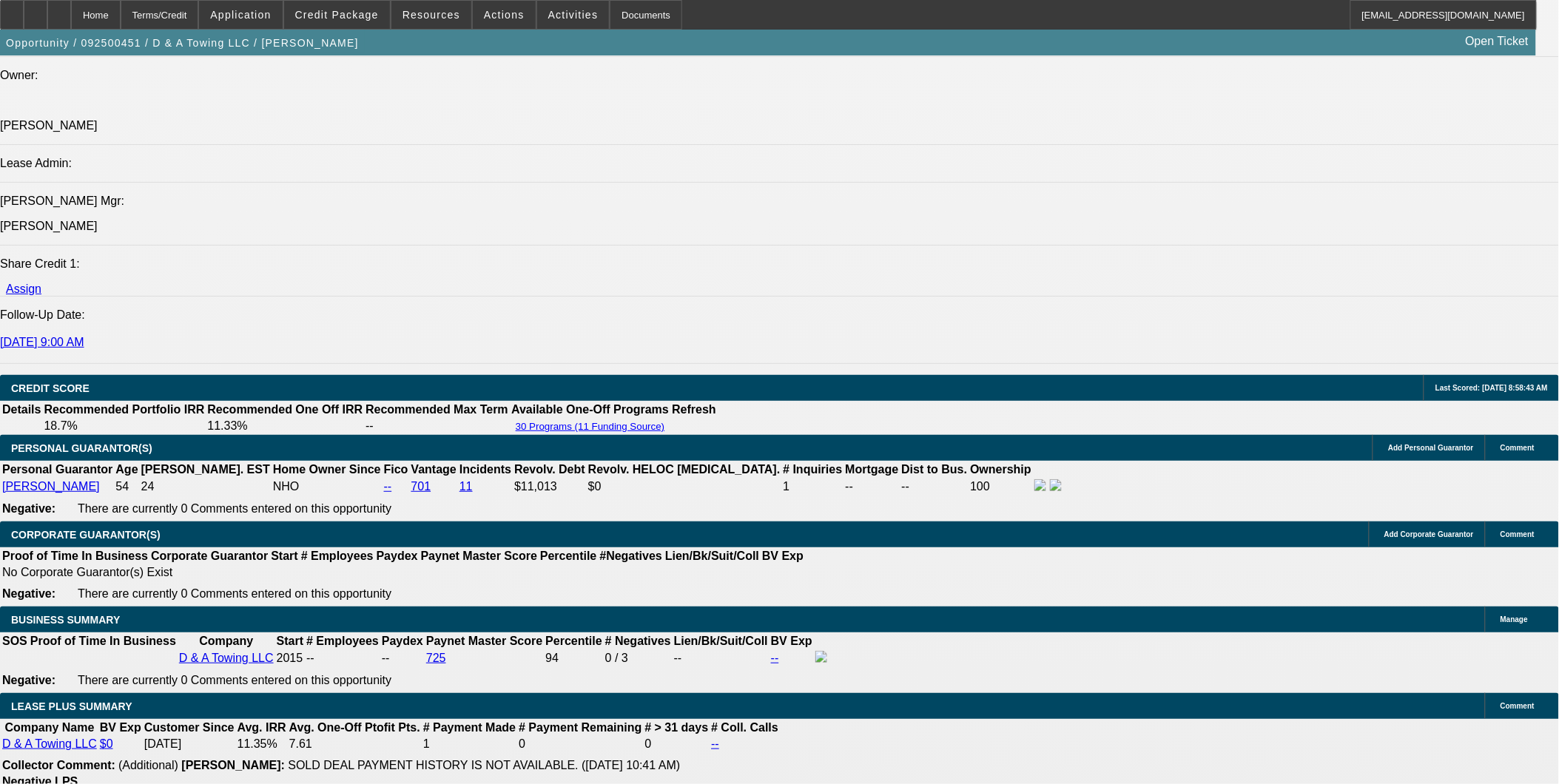
select select "0"
select select "3"
select select "0.1"
select select "4"
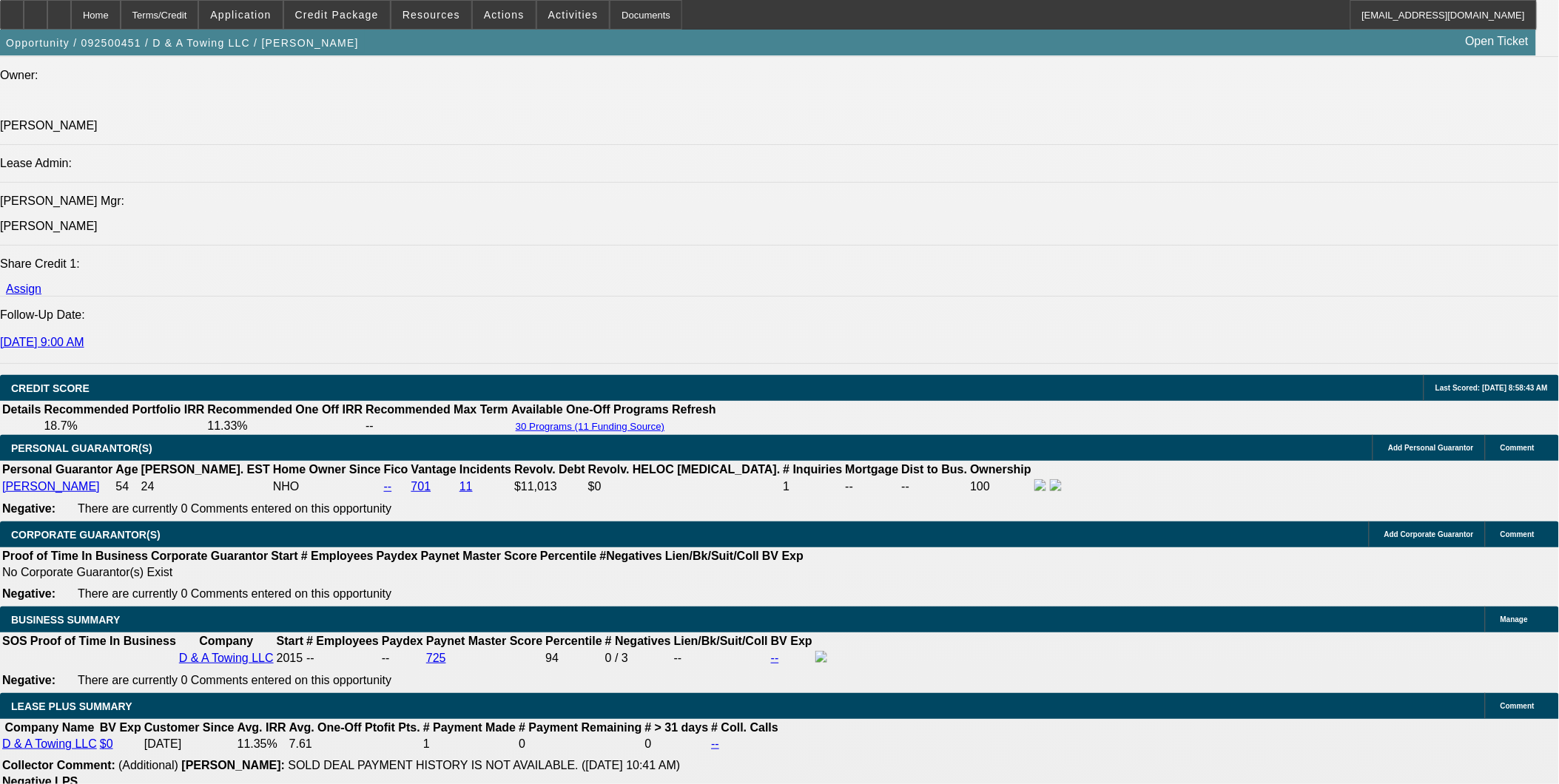
select select "0"
select select "2"
select select "0"
select select "6"
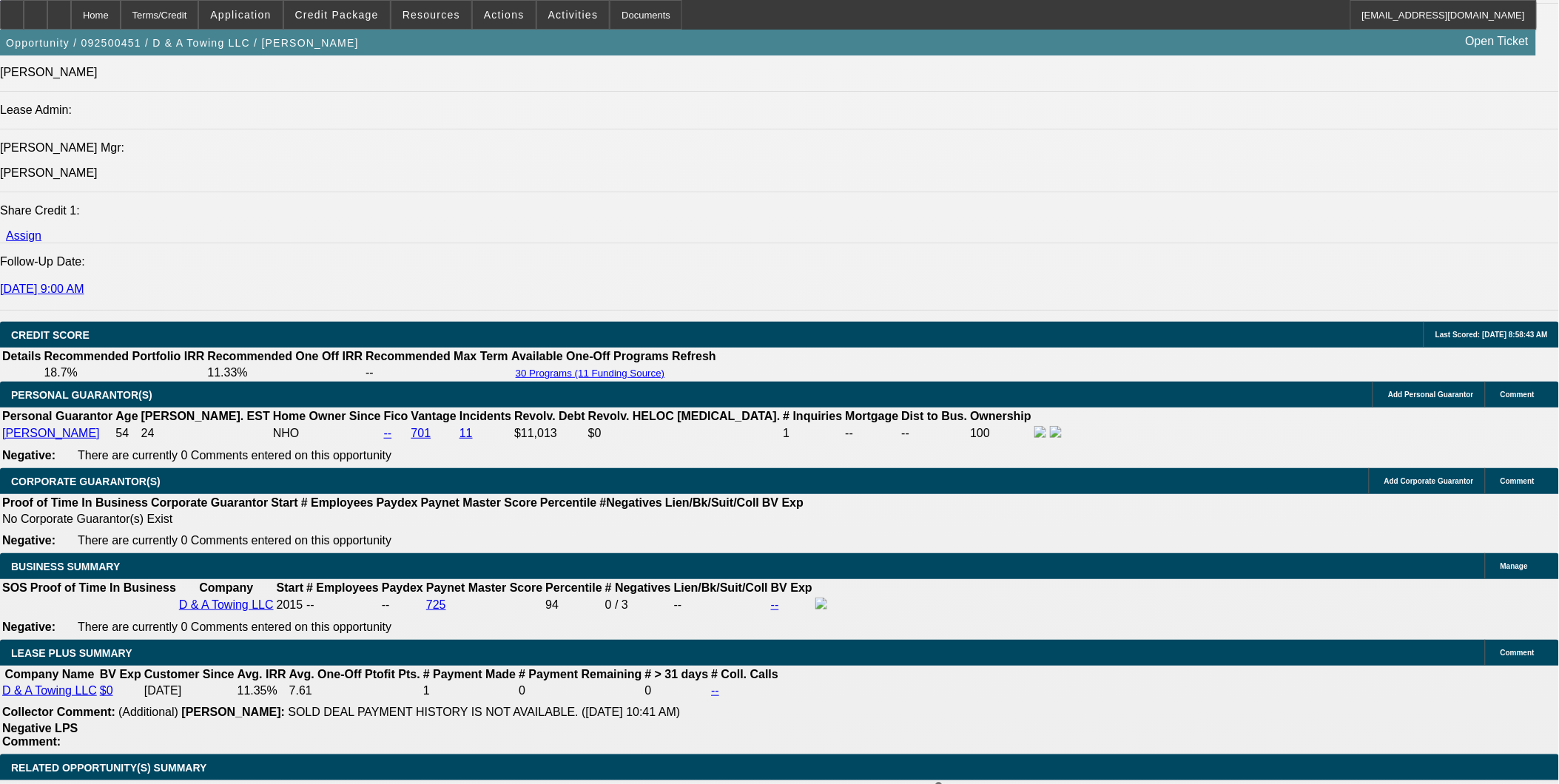
scroll to position [1930, 0]
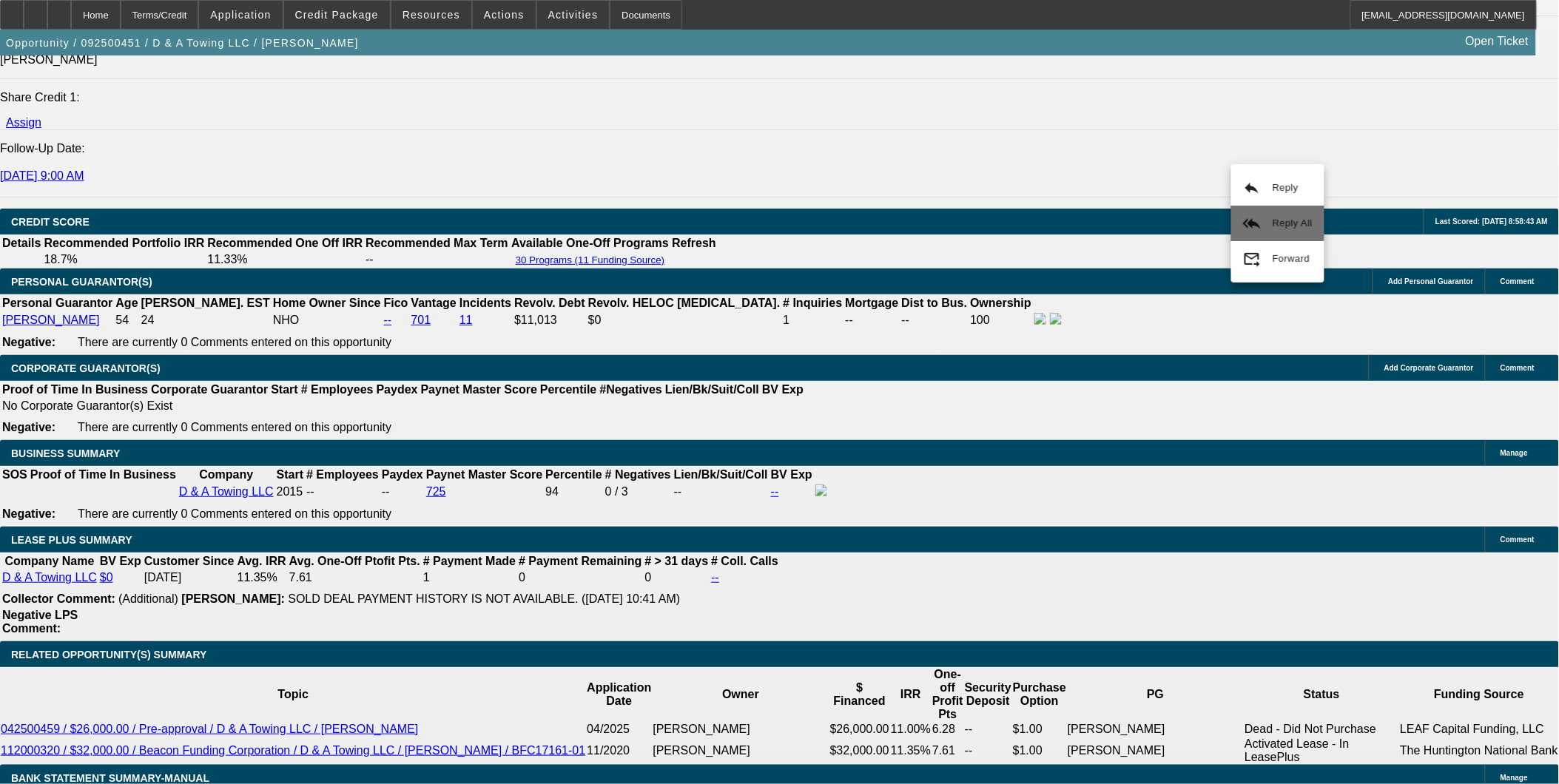
click at [1255, 213] on button "reply_all Reply All" at bounding box center [1278, 223] width 93 height 36
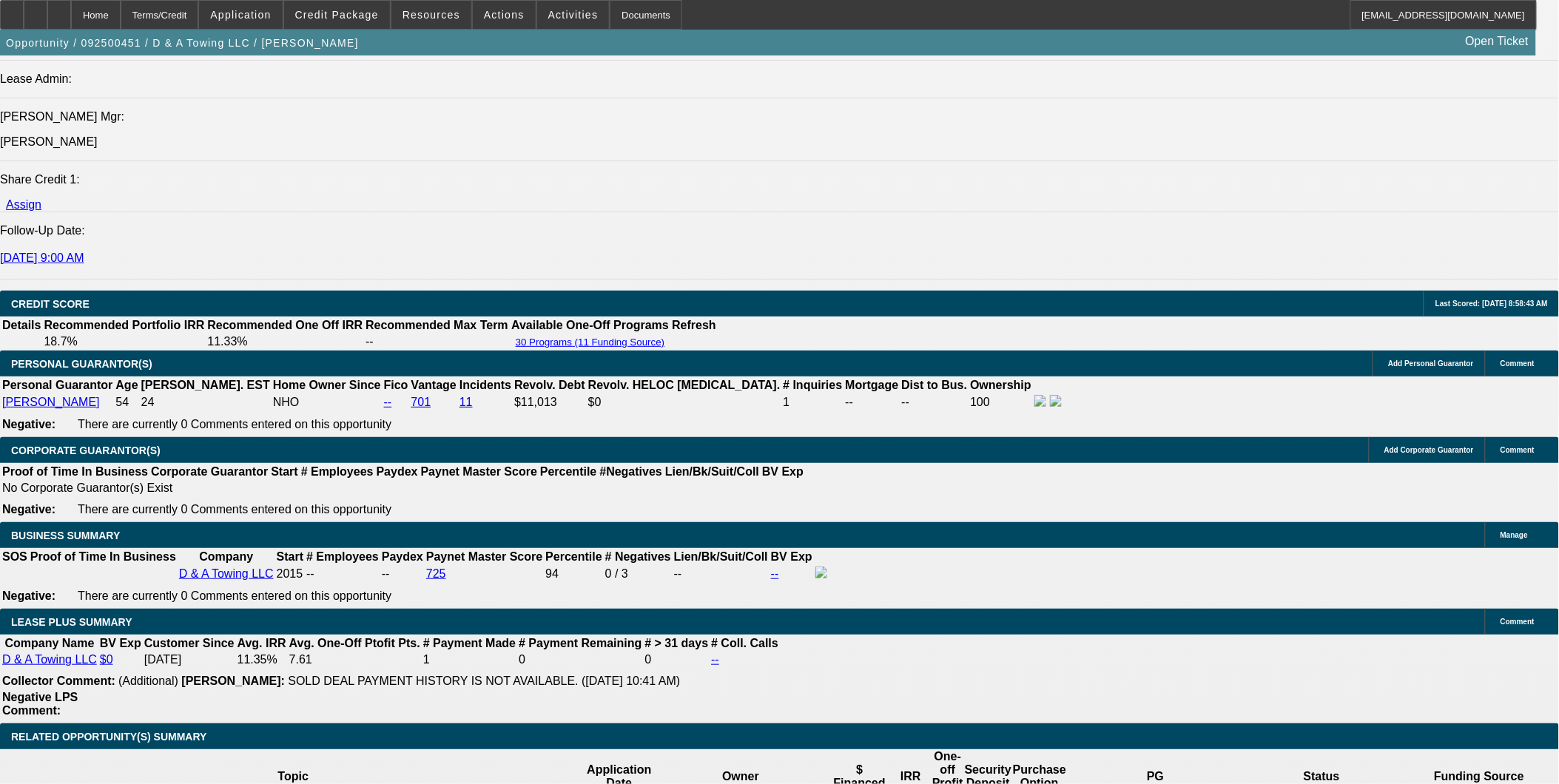
select select "0"
select select "2"
select select "0"
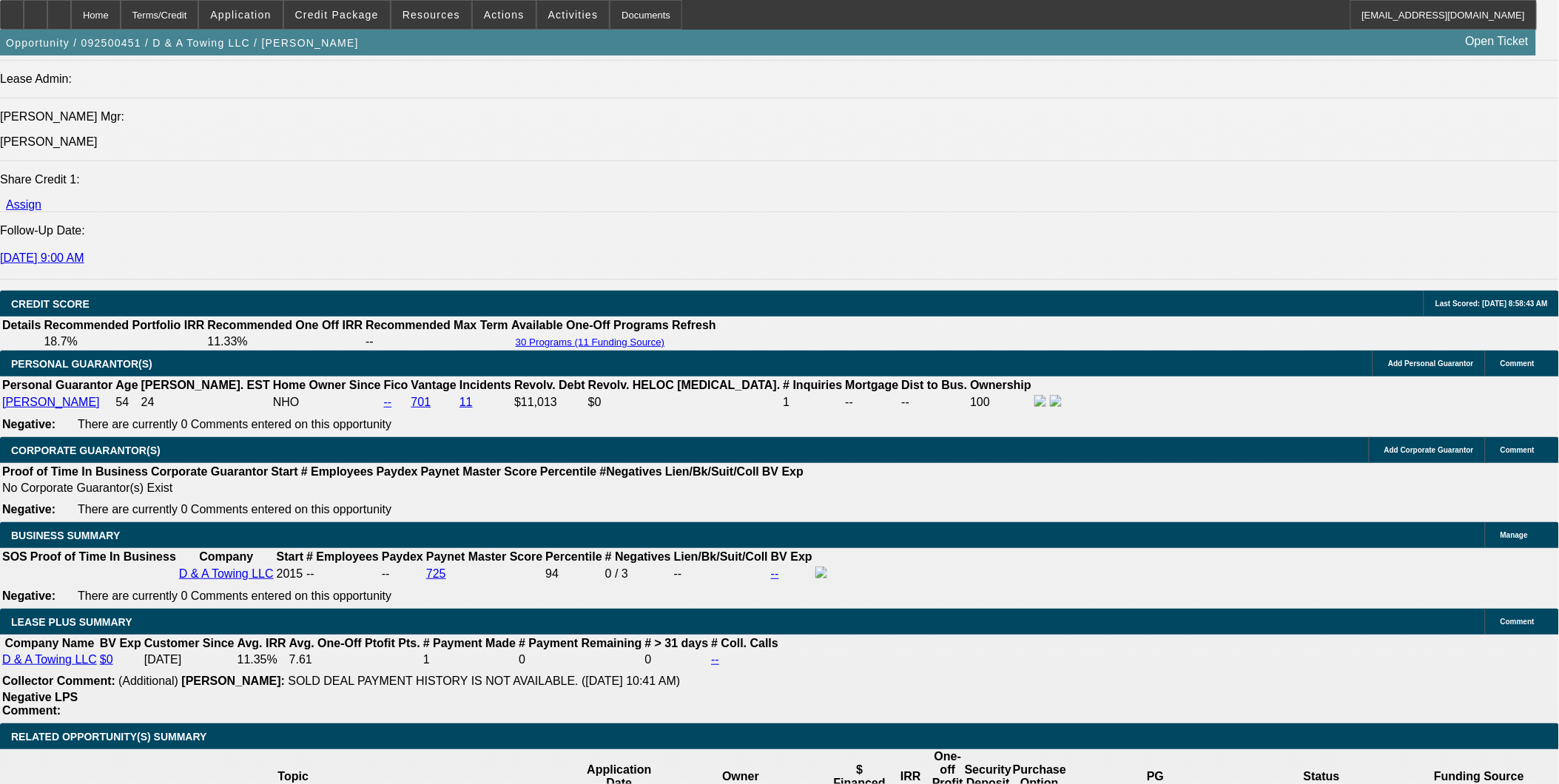
select select "6"
select select "0"
select select "3"
select select "0"
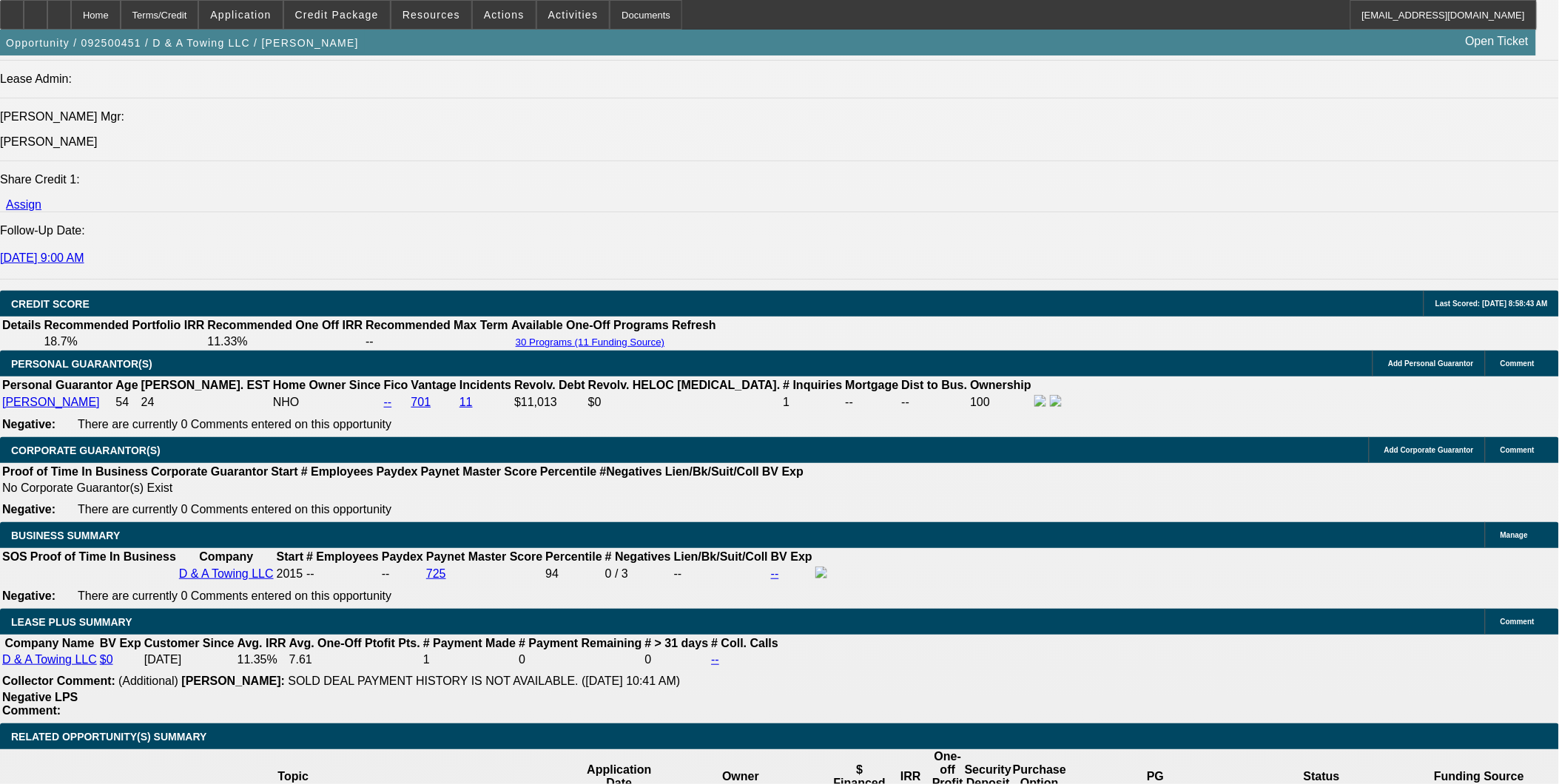
select select "6"
select select "0"
select select "3"
select select "0"
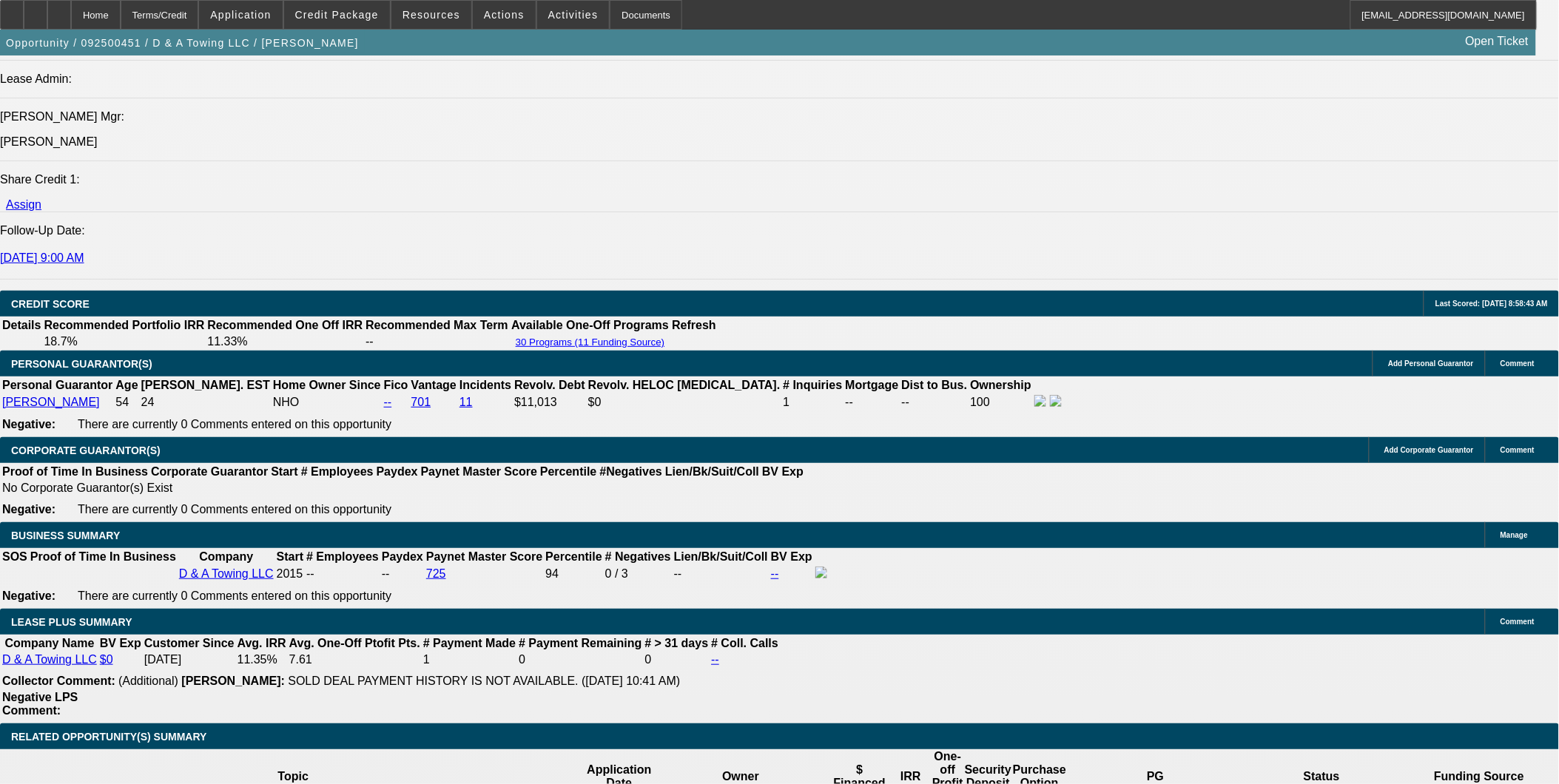
select select "2"
select select "0"
select select "3"
select select "0"
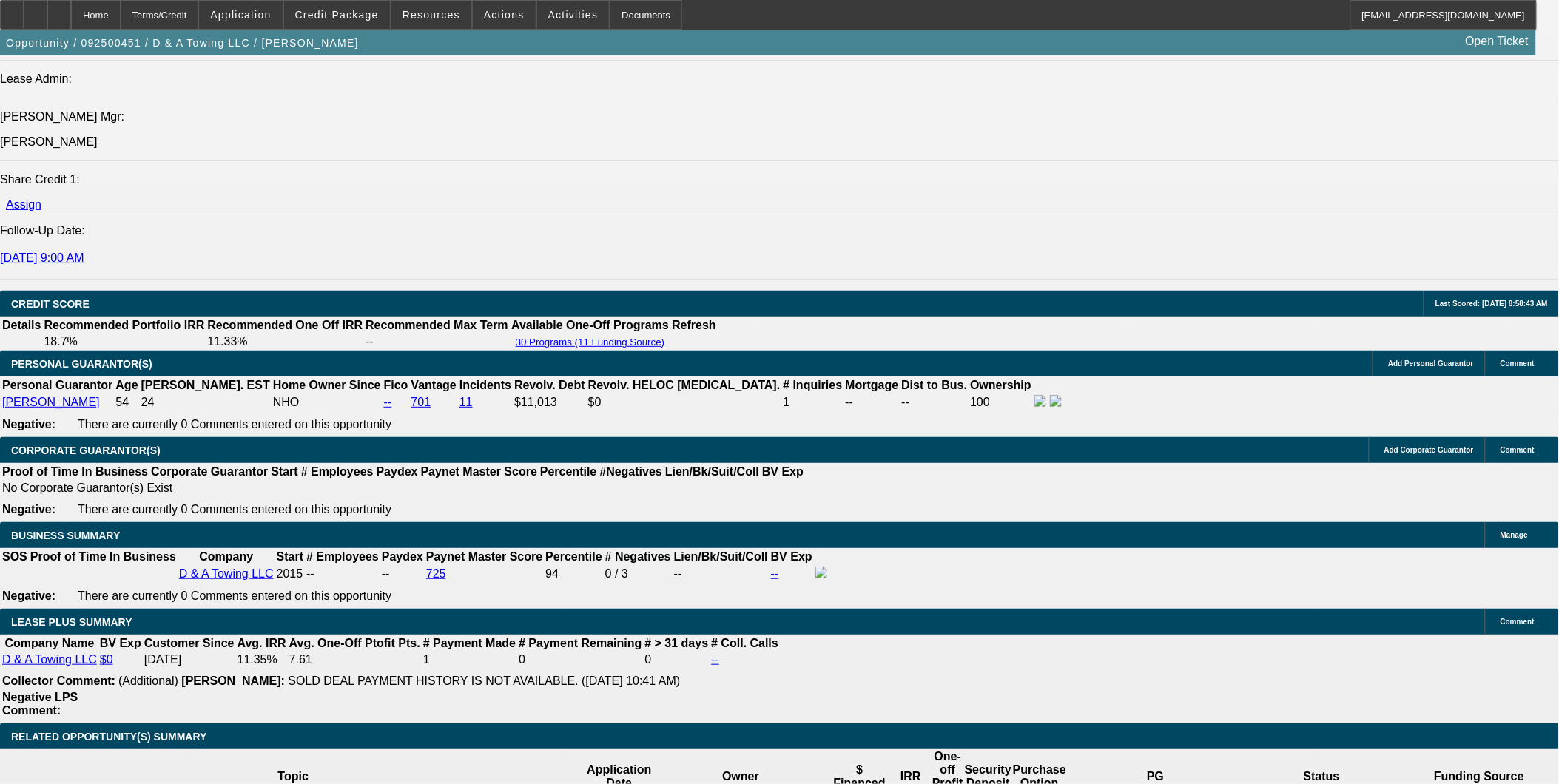
select select "2"
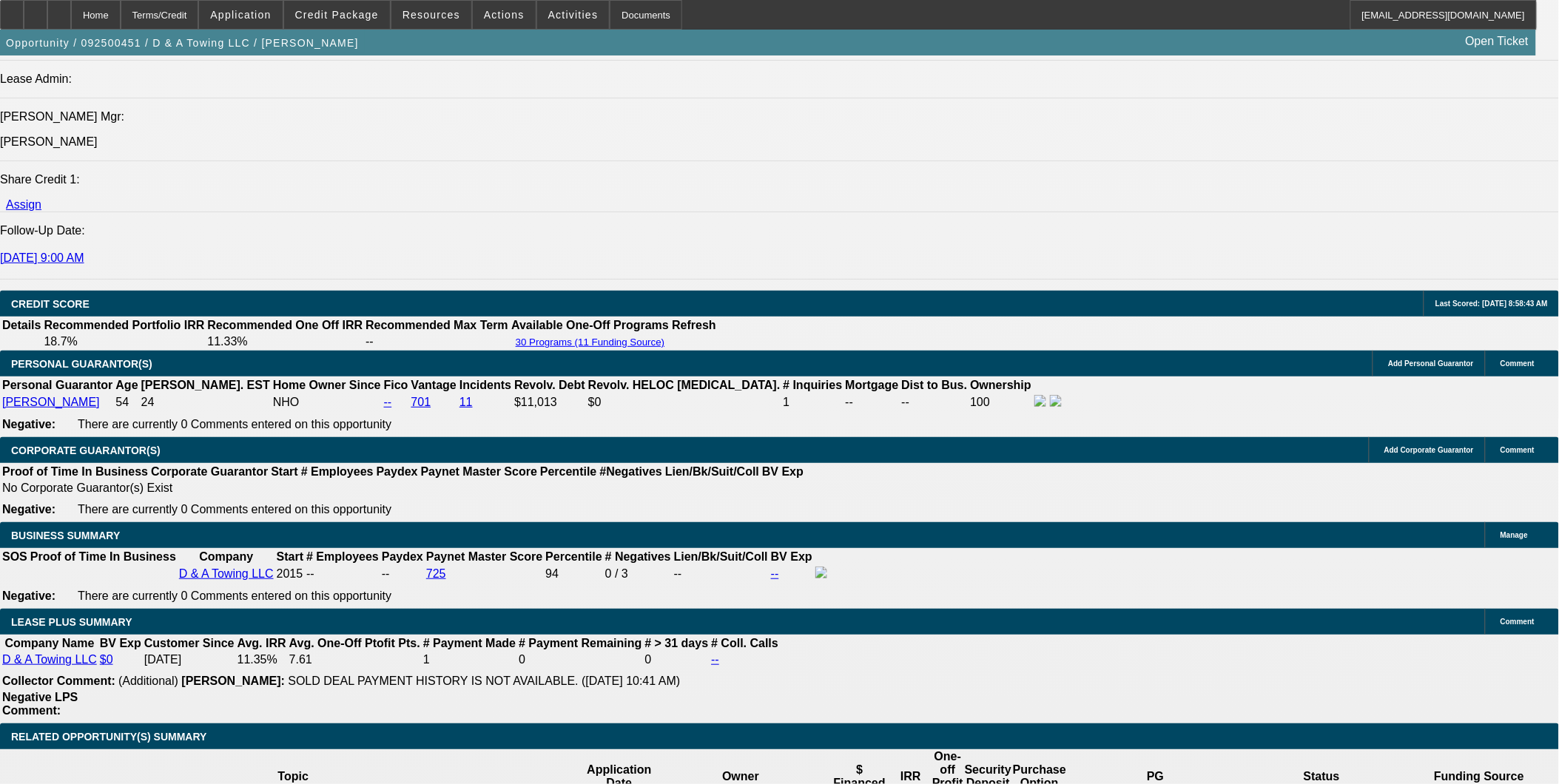
select select "0"
select select "3"
select select "0.2"
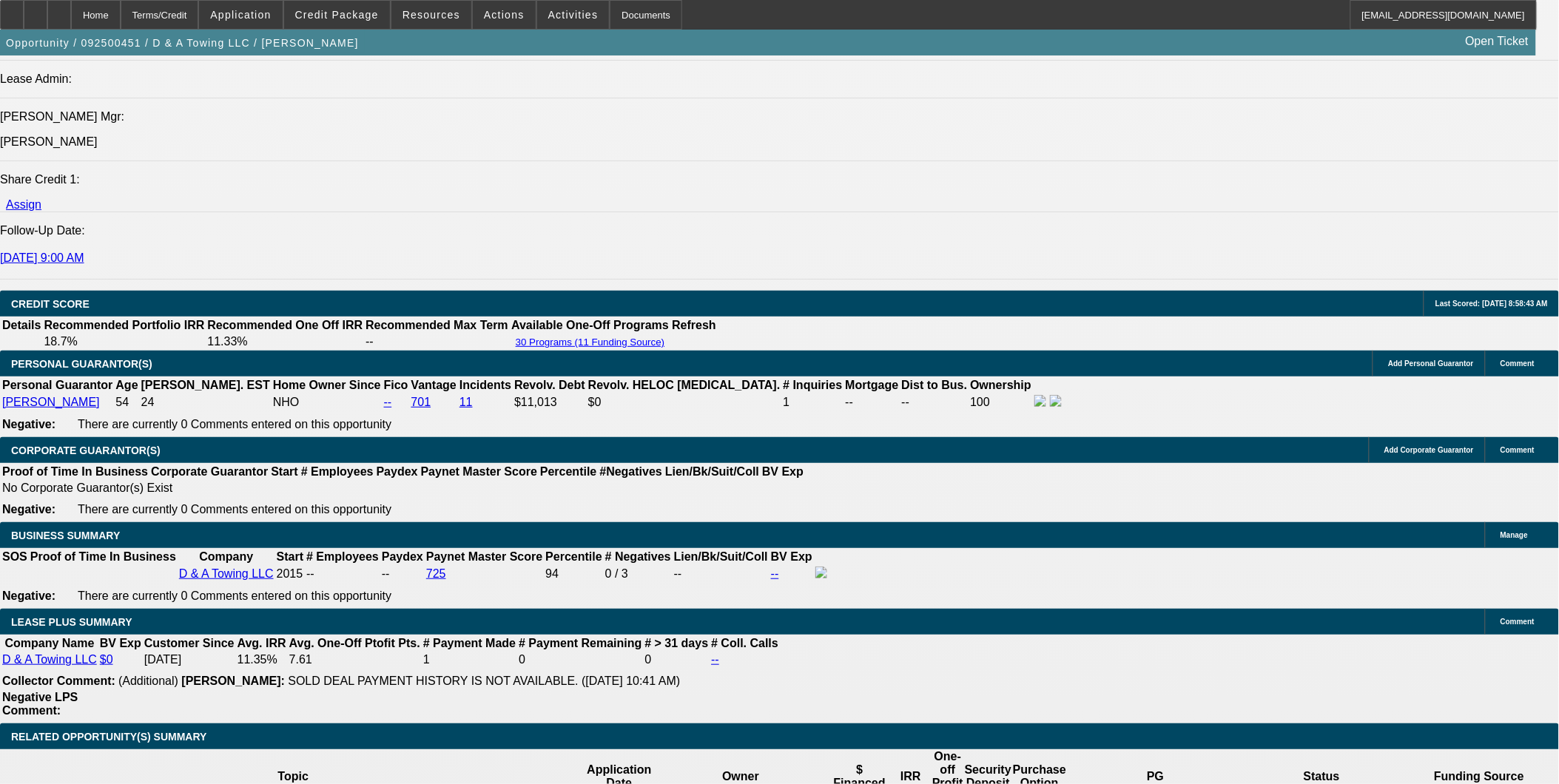
select select "17"
select select "0"
select select "3"
select select "0.15"
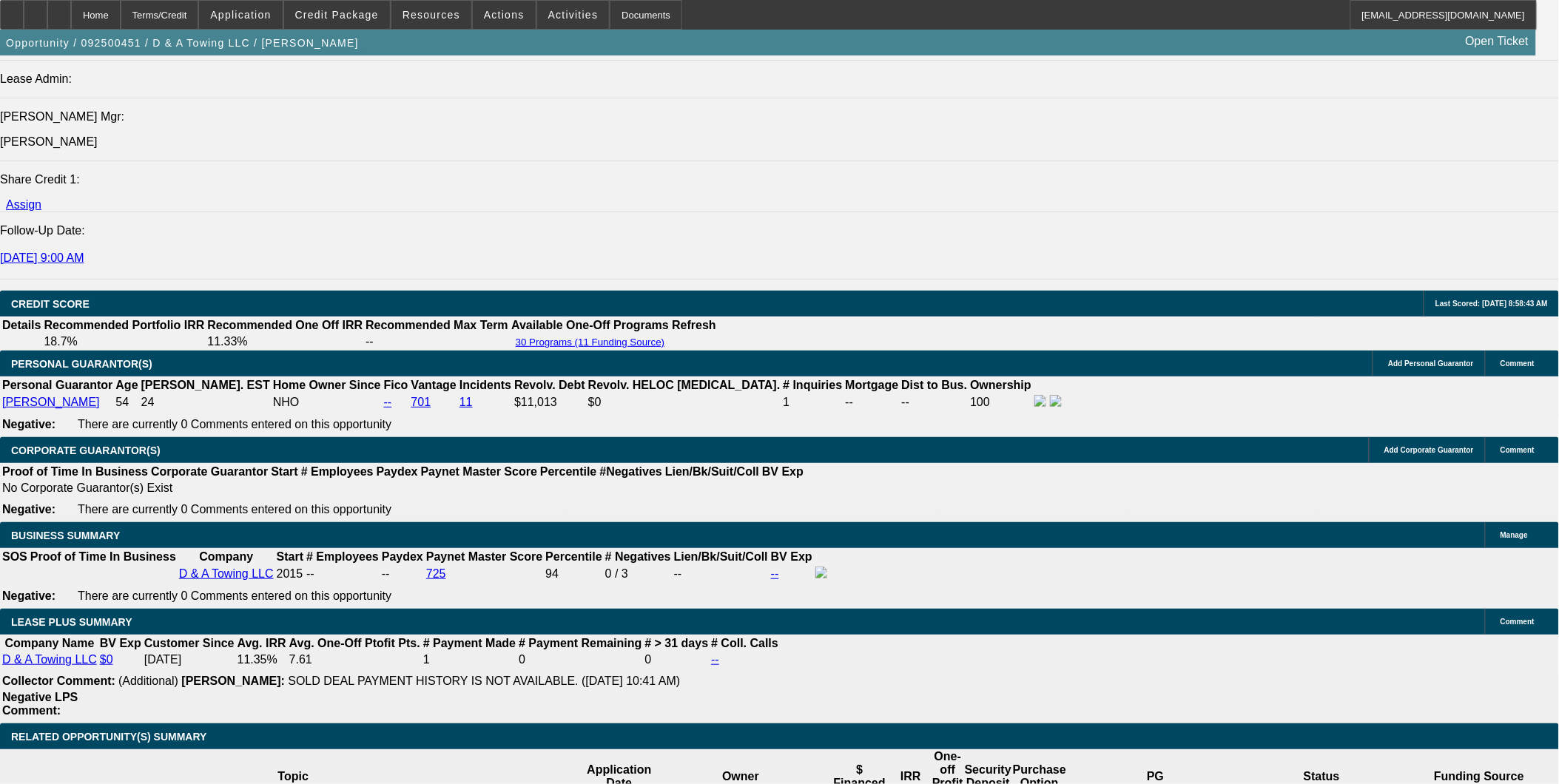
select select "16"
select select "0"
select select "3"
select select "0.1"
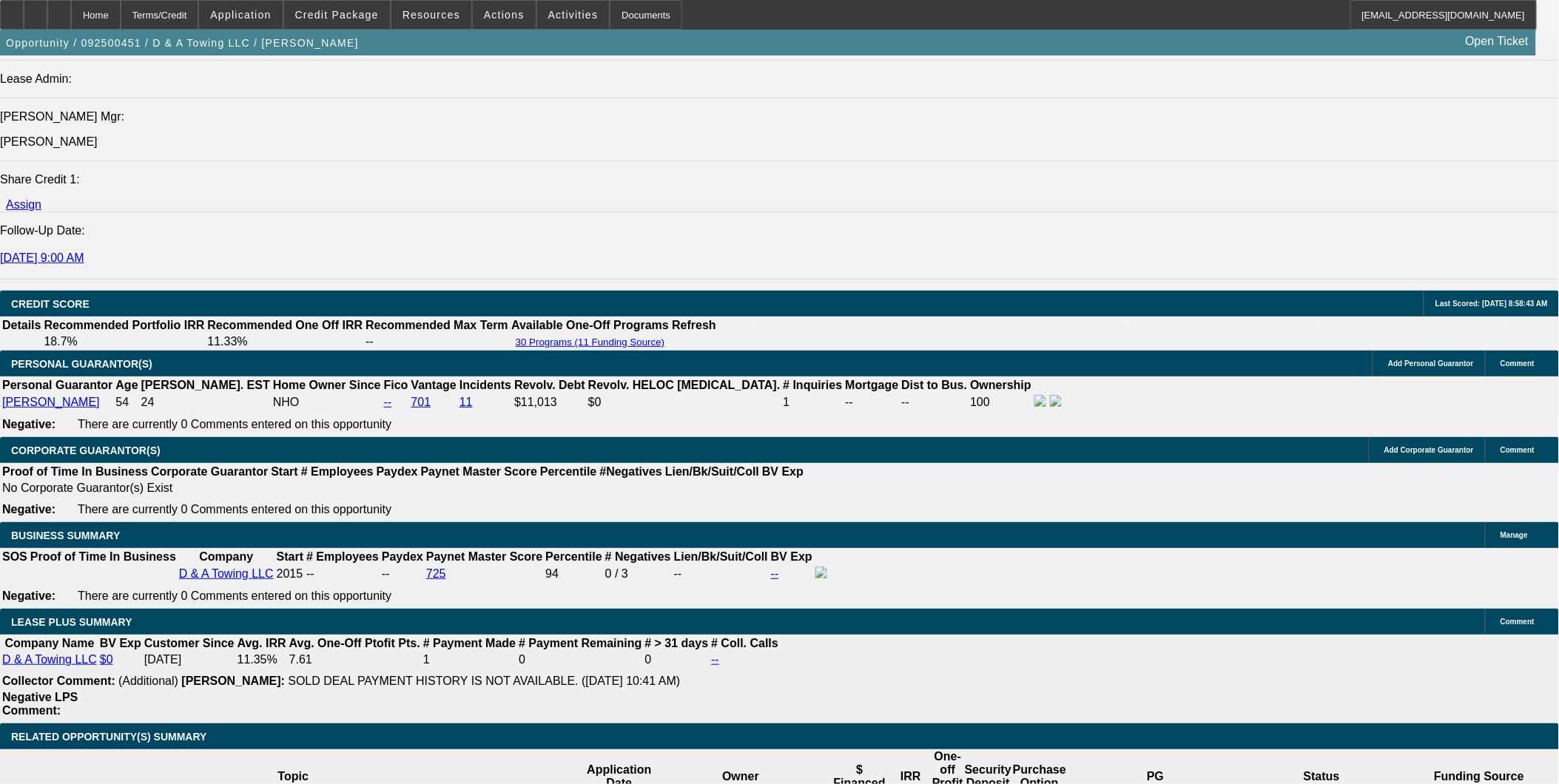
select select "4"
select select "0"
select select "2"
select select "0"
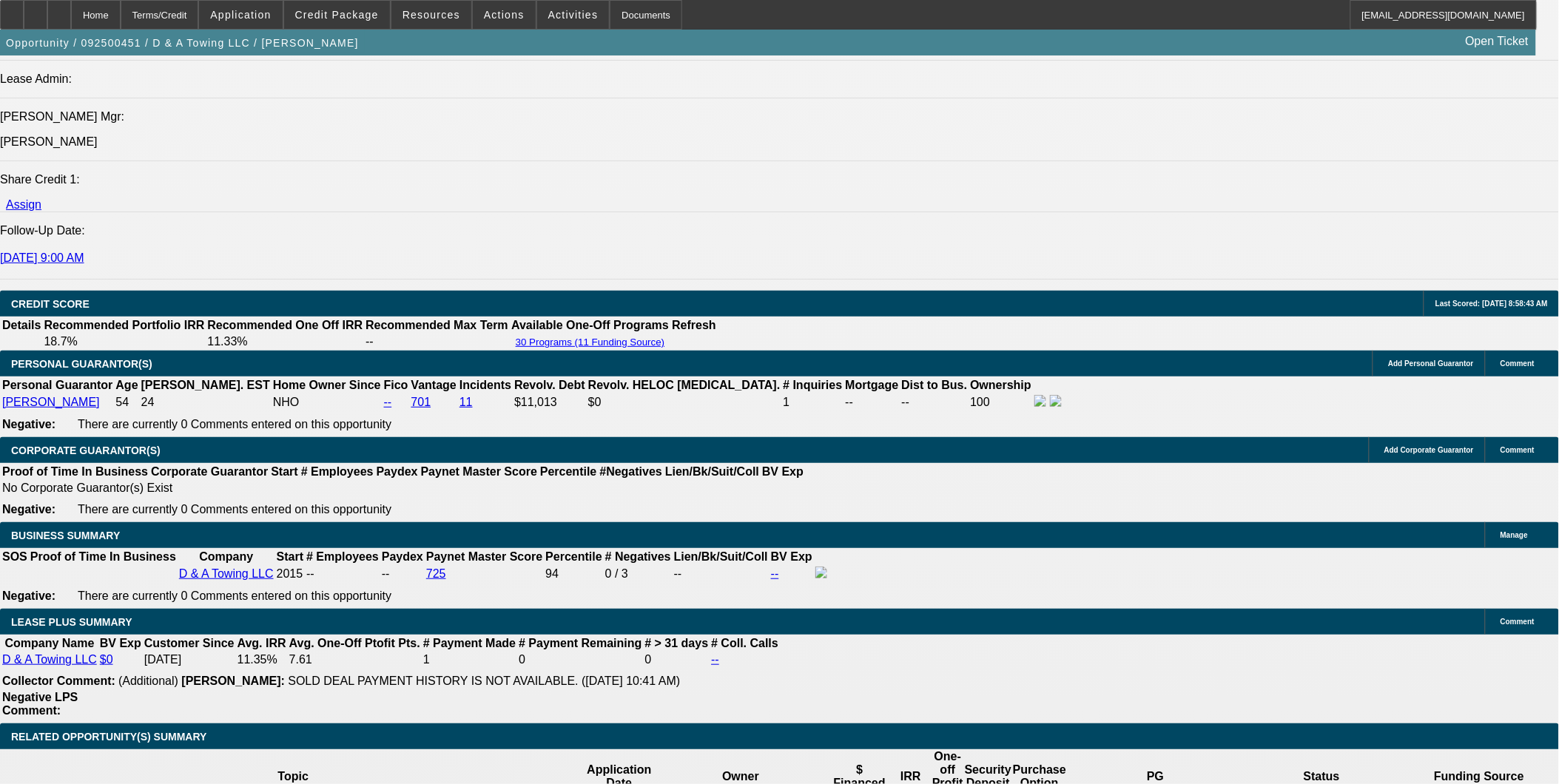
select select "6"
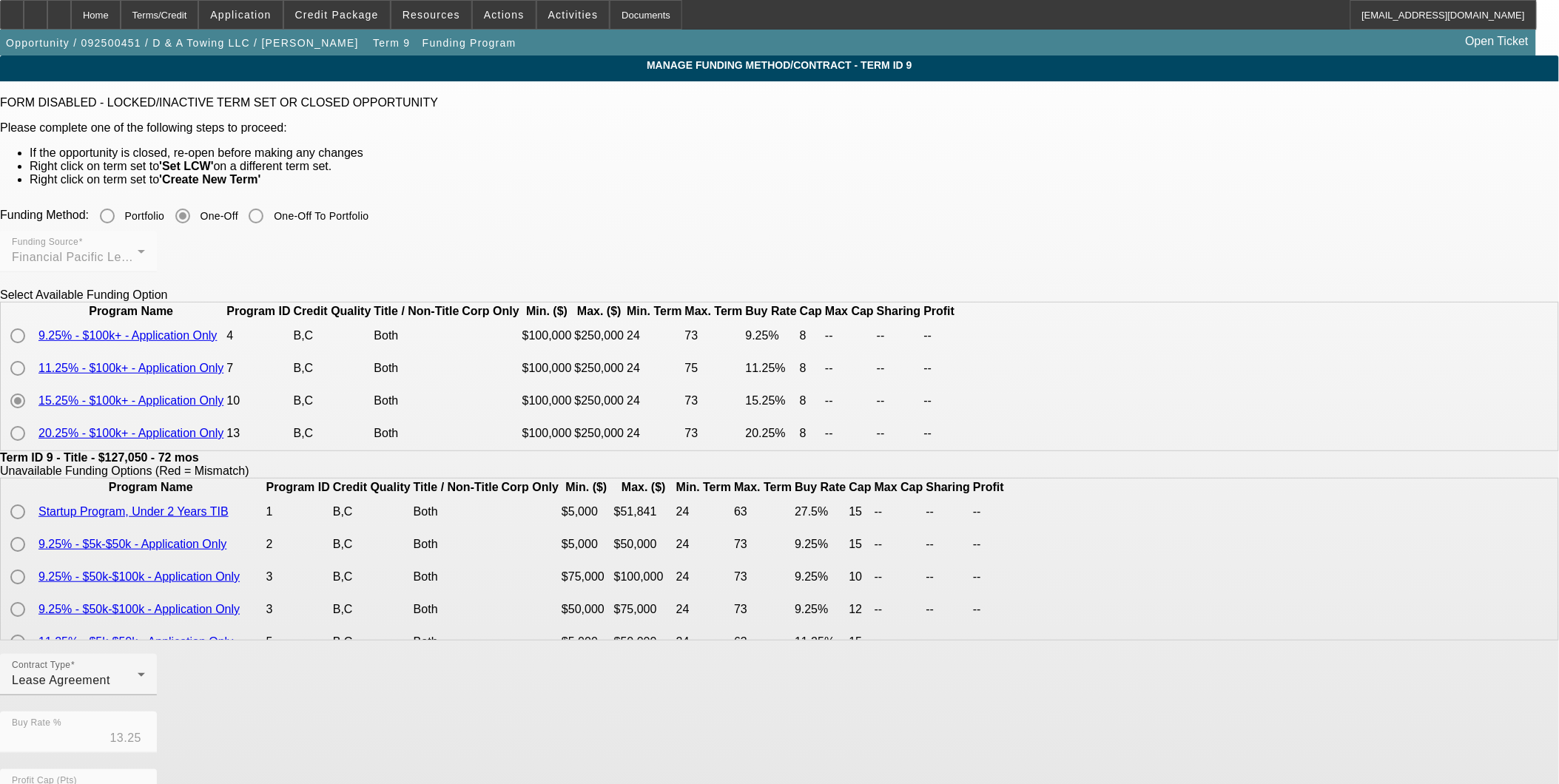
click at [37, 384] on td at bounding box center [19, 368] width 34 height 31
click at [1315, 216] on app-term-manage-funding "Manage Funding Method/Contract - Term ID 9 FORM DISABLED - LOCKED/INACTIVE TERM…" at bounding box center [779, 607] width 1559 height 1104
click at [188, 12] on div "Terms/Credit" at bounding box center [159, 15] width 78 height 30
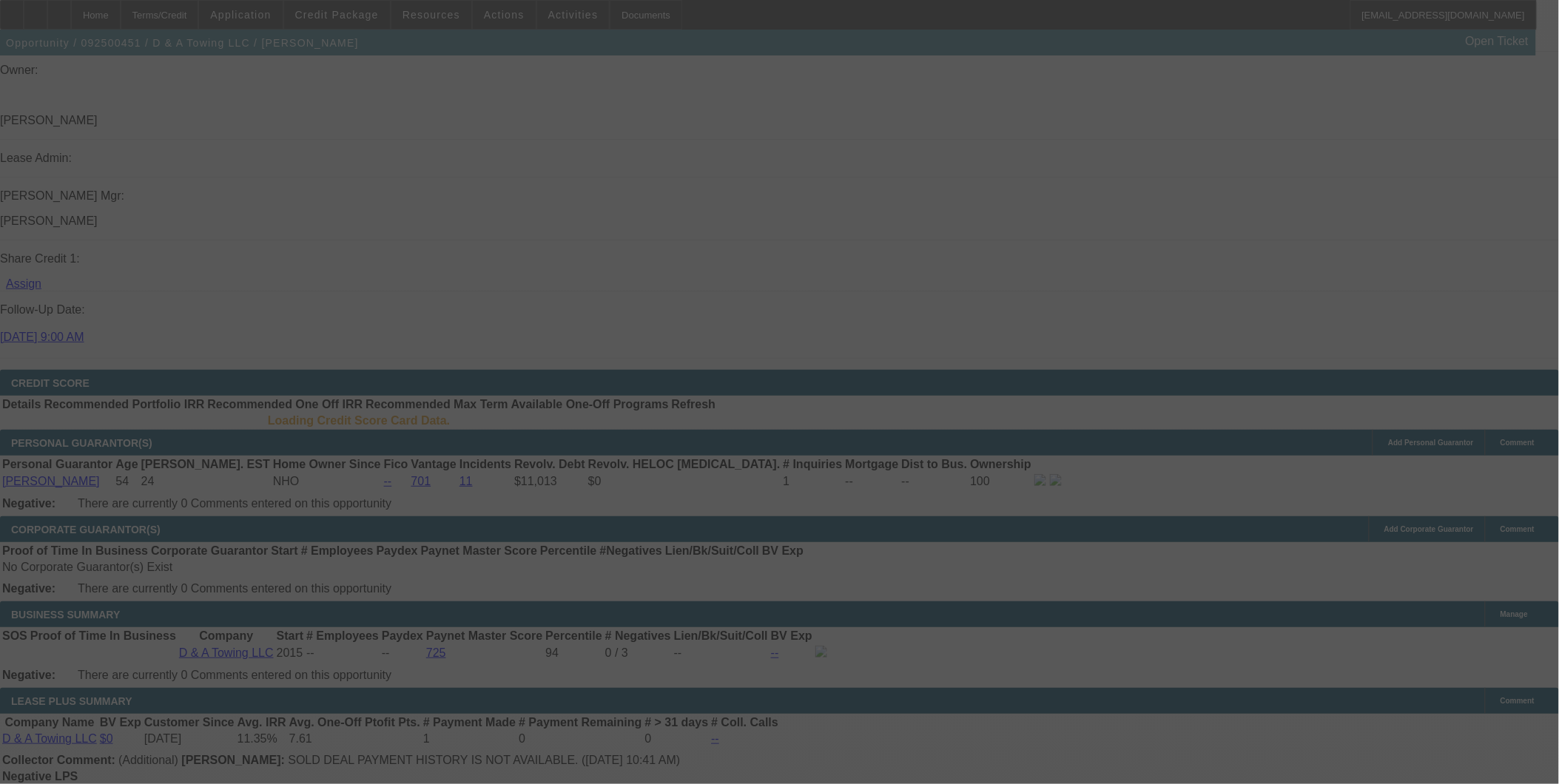
scroll to position [1848, 0]
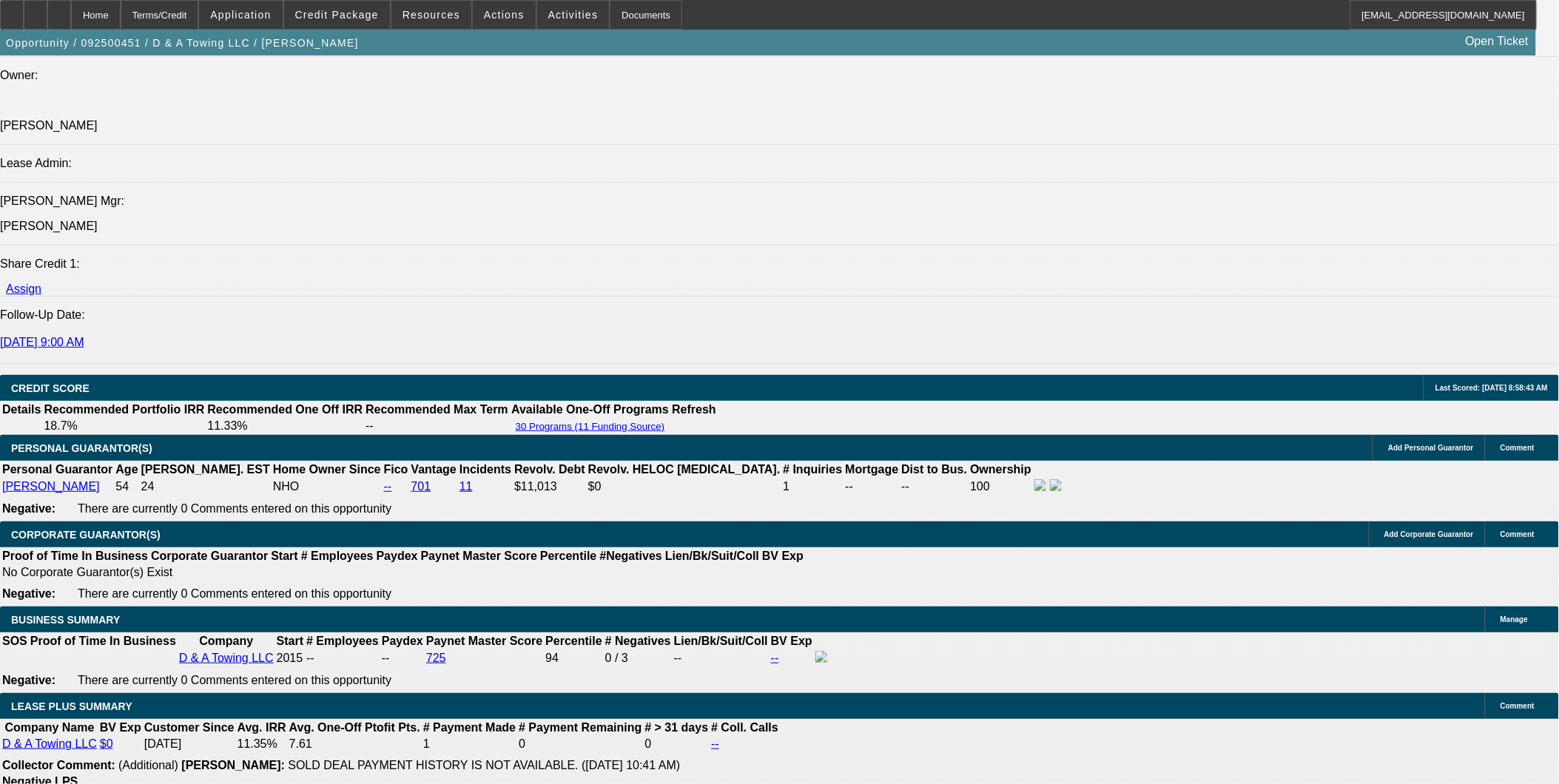
select select "0"
select select "3"
select select "0.2"
select select "17"
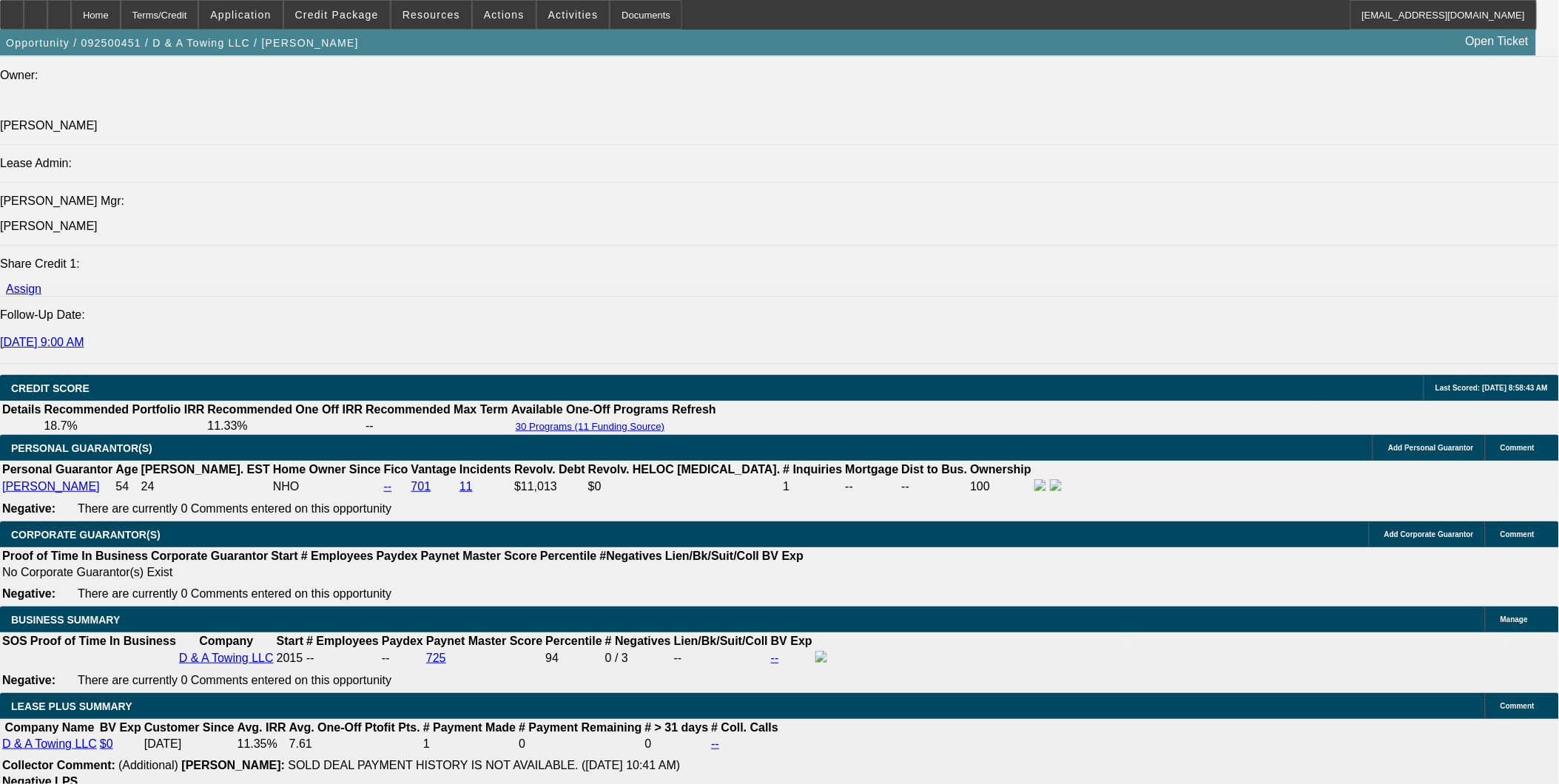
select select "0"
select select "3"
select select "0.15"
select select "16"
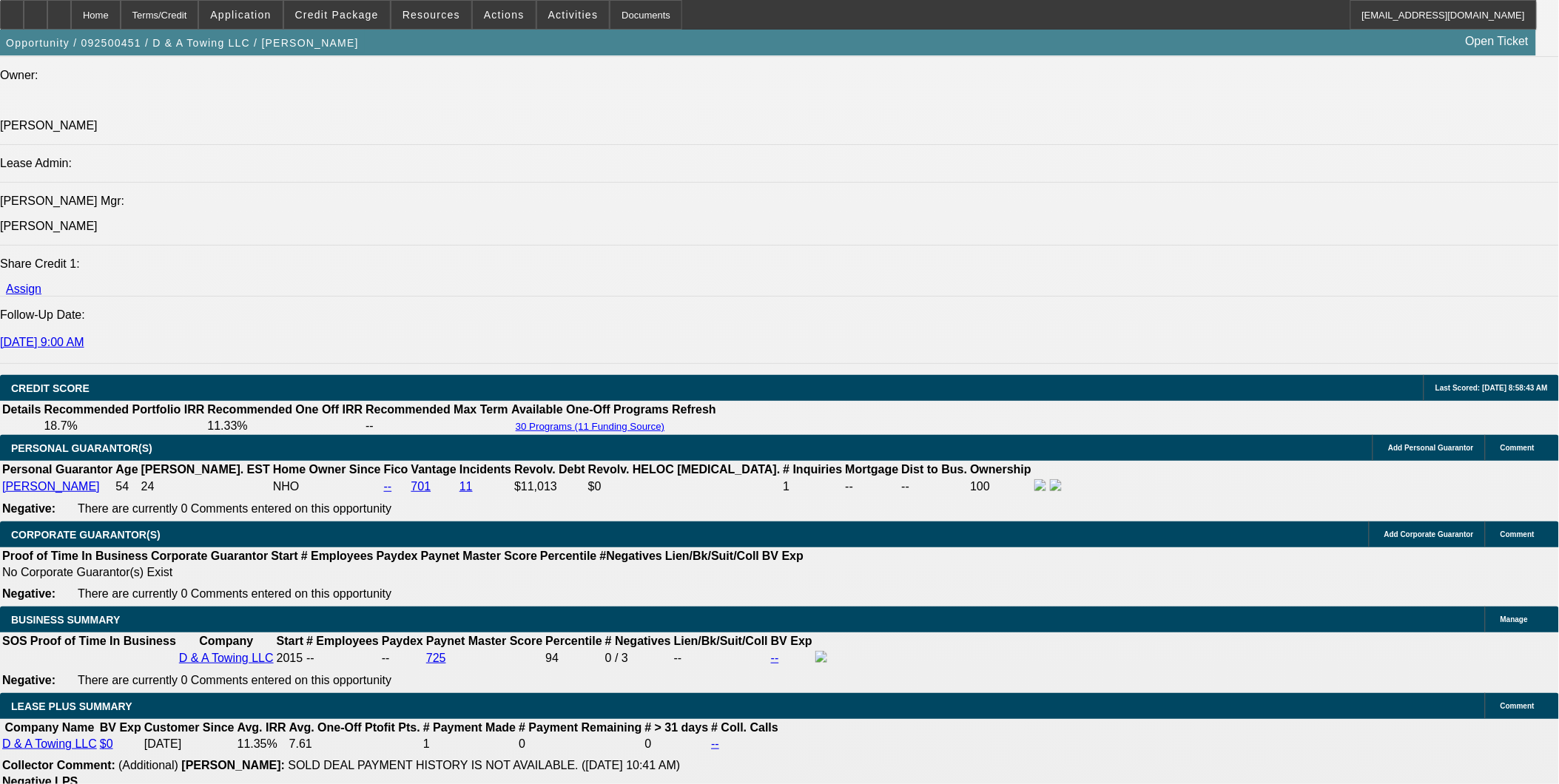
select select "0"
select select "3"
select select "0.1"
select select "4"
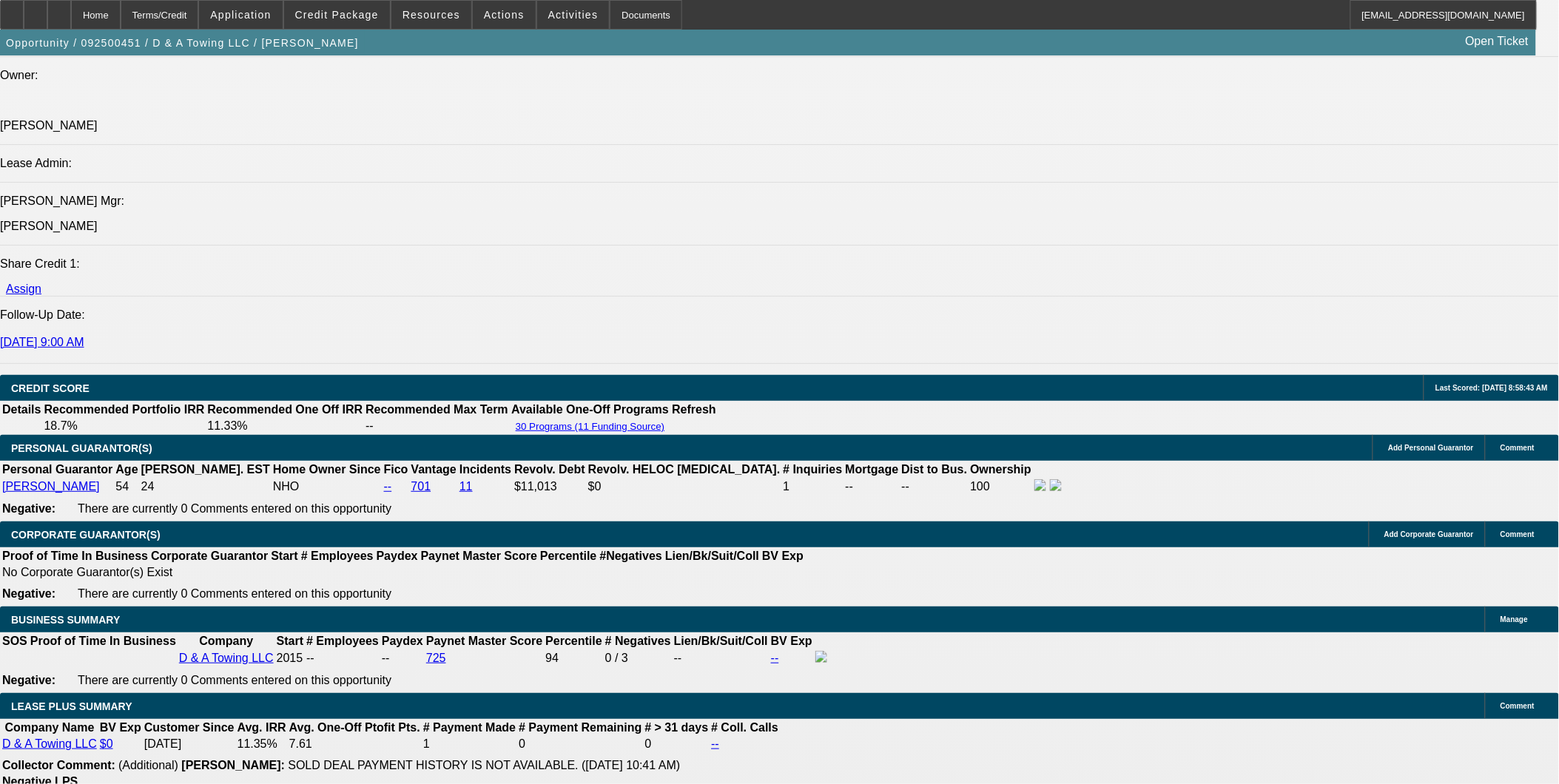
select select "0"
select select "2"
select select "0"
select select "6"
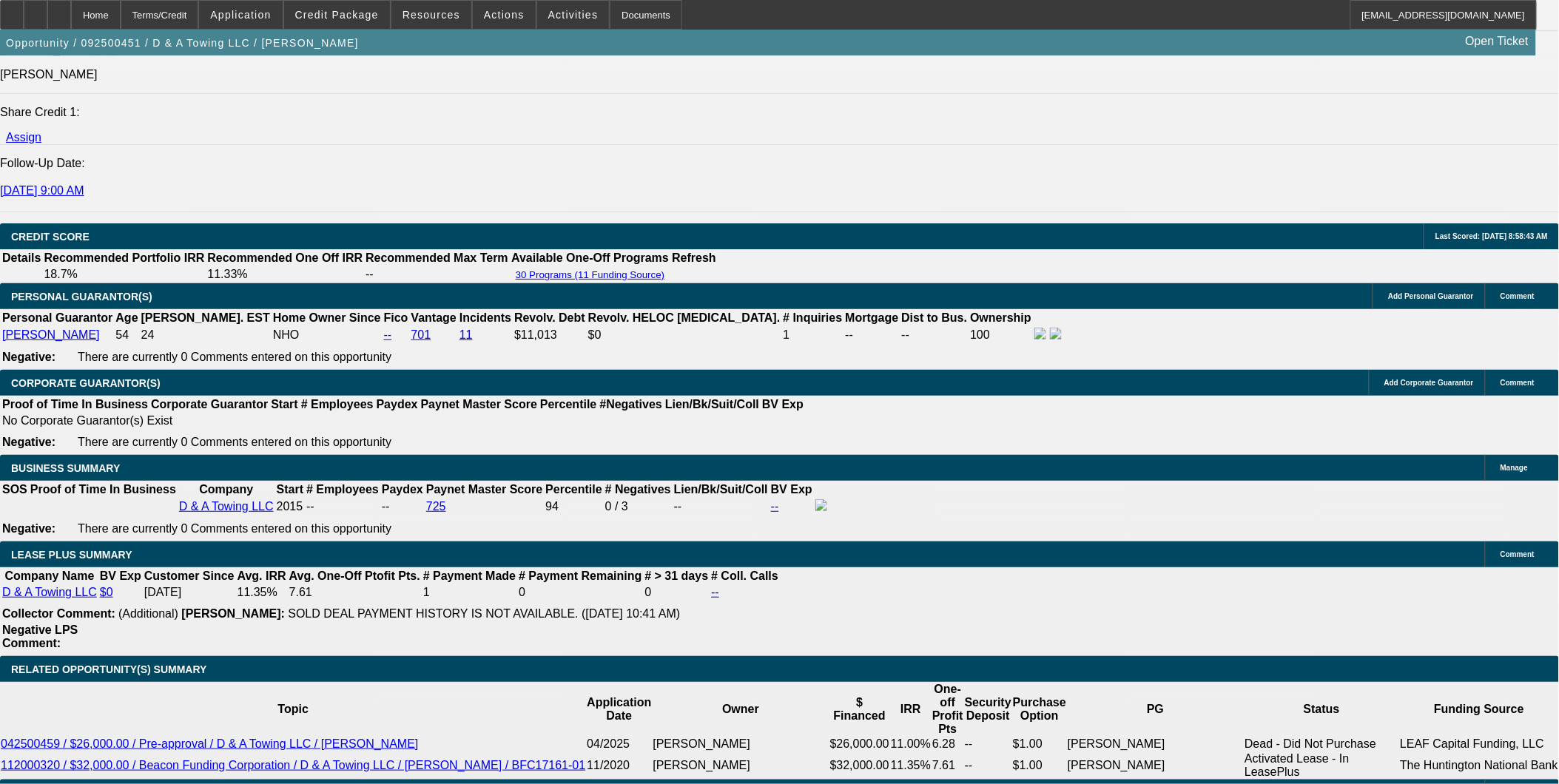
scroll to position [2098, 0]
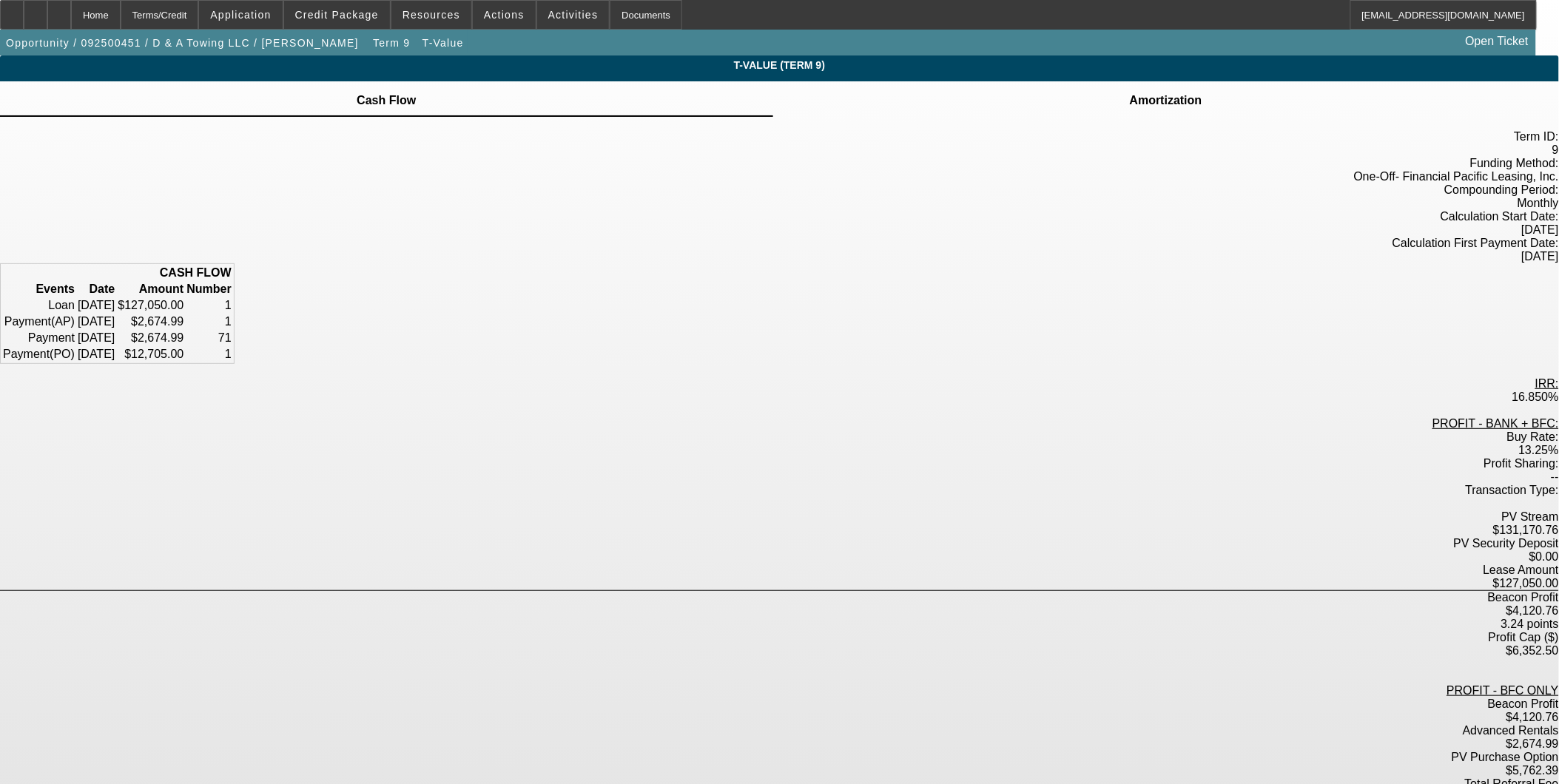
click at [319, 323] on div "T-Value (Term 9) Cash Flow Amortization Term ID: 9 Funding Method:" at bounding box center [779, 566] width 1559 height 1021
click at [301, 248] on div "T-Value (Term 9) Cash Flow Amortization Term ID: 9 Funding Method:" at bounding box center [779, 566] width 1559 height 1021
click at [199, 16] on div "Terms/Credit" at bounding box center [159, 15] width 78 height 30
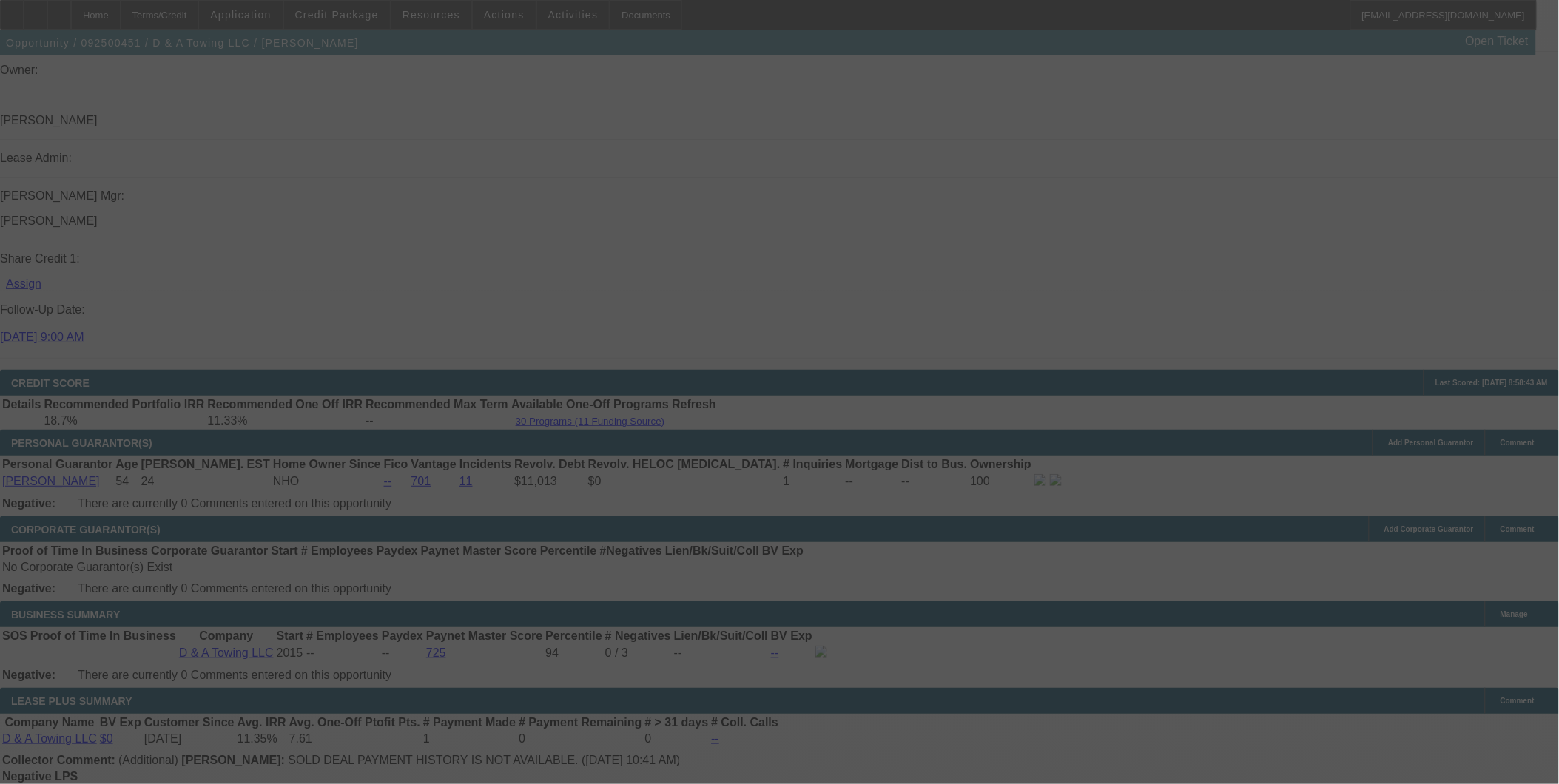
scroll to position [1848, 0]
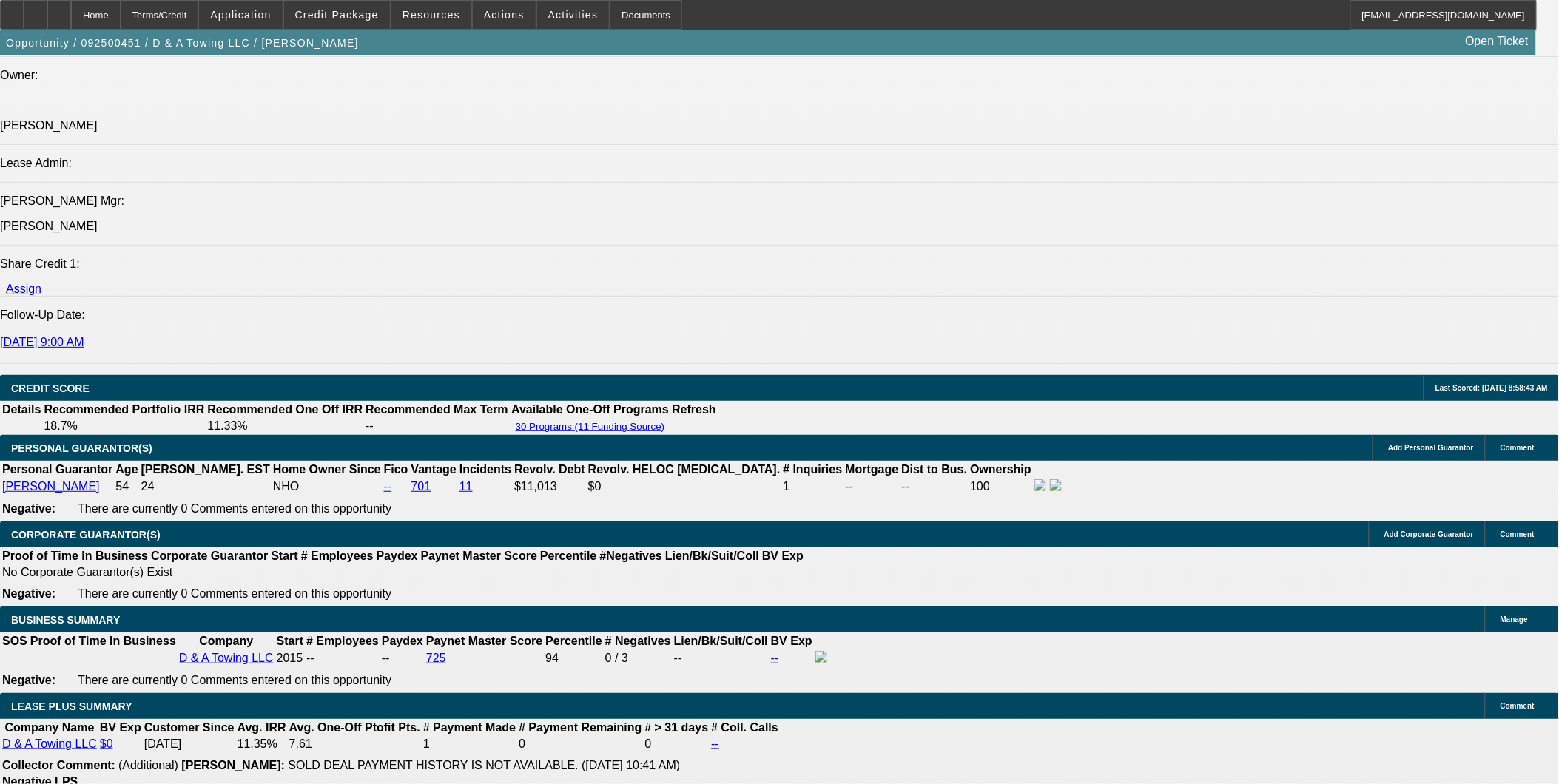
select select "0"
select select "3"
select select "0.2"
select select "17"
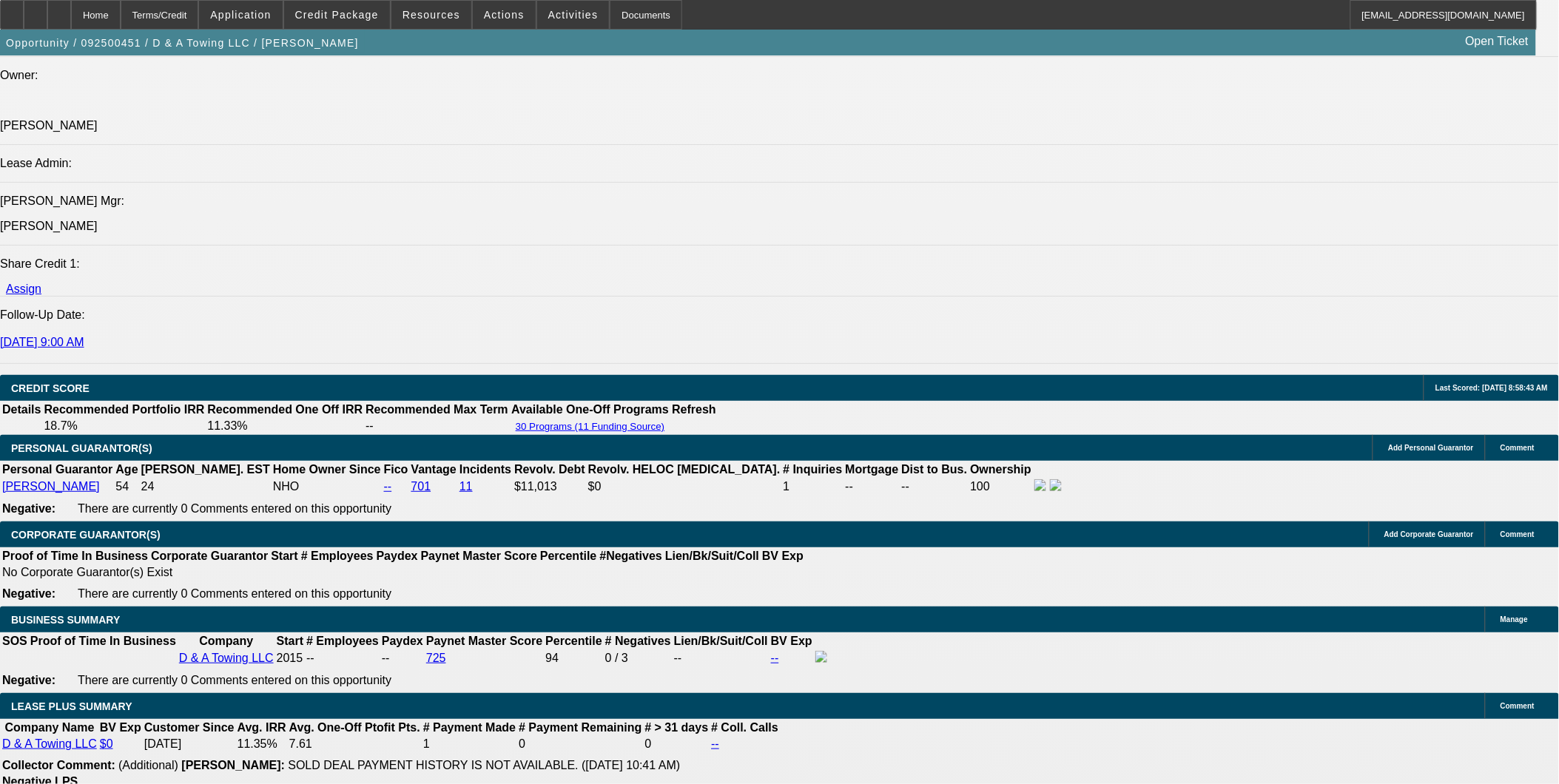
select select "0"
select select "3"
select select "0.15"
select select "16"
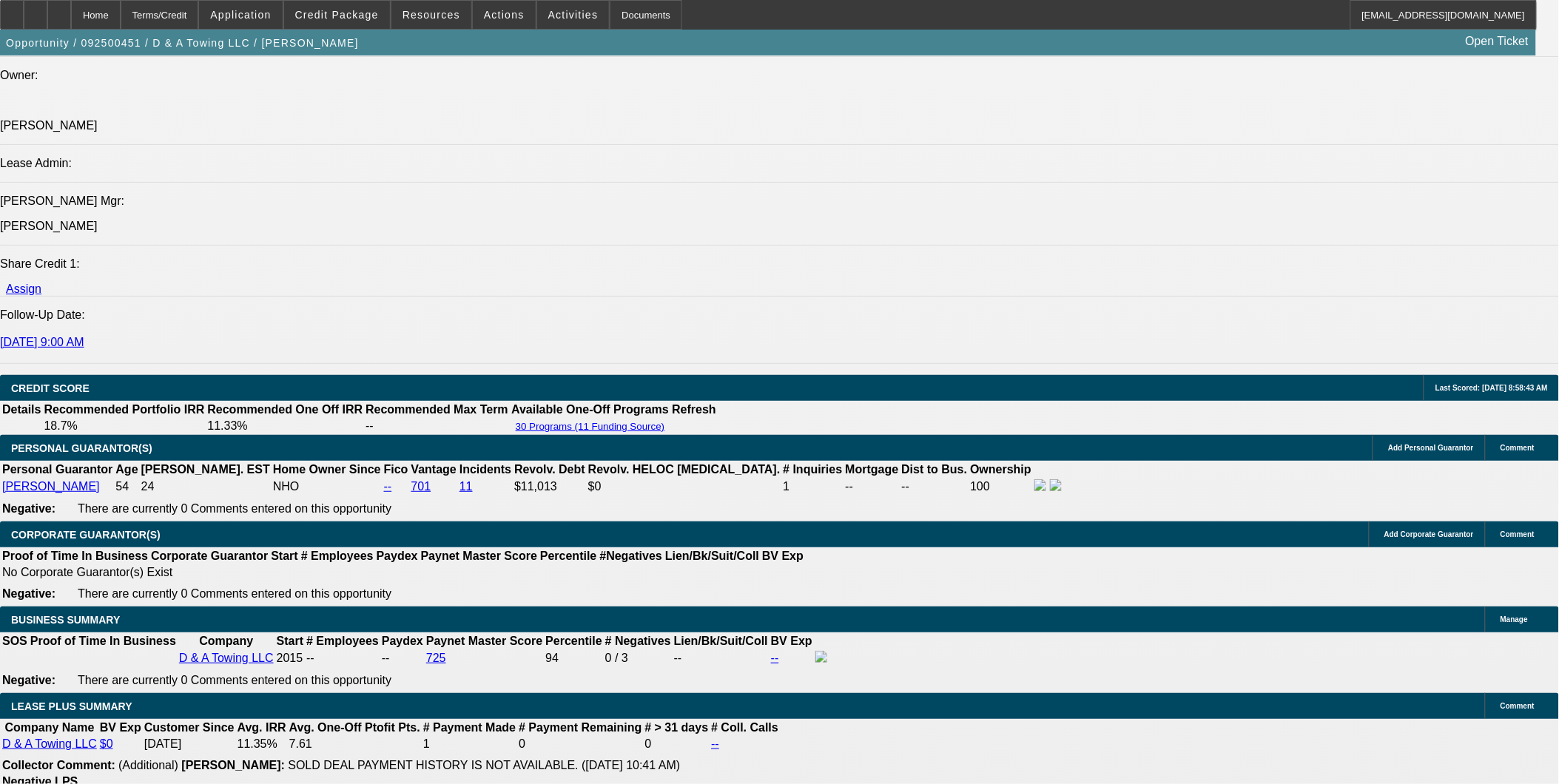
select select "0"
select select "3"
select select "0.1"
select select "4"
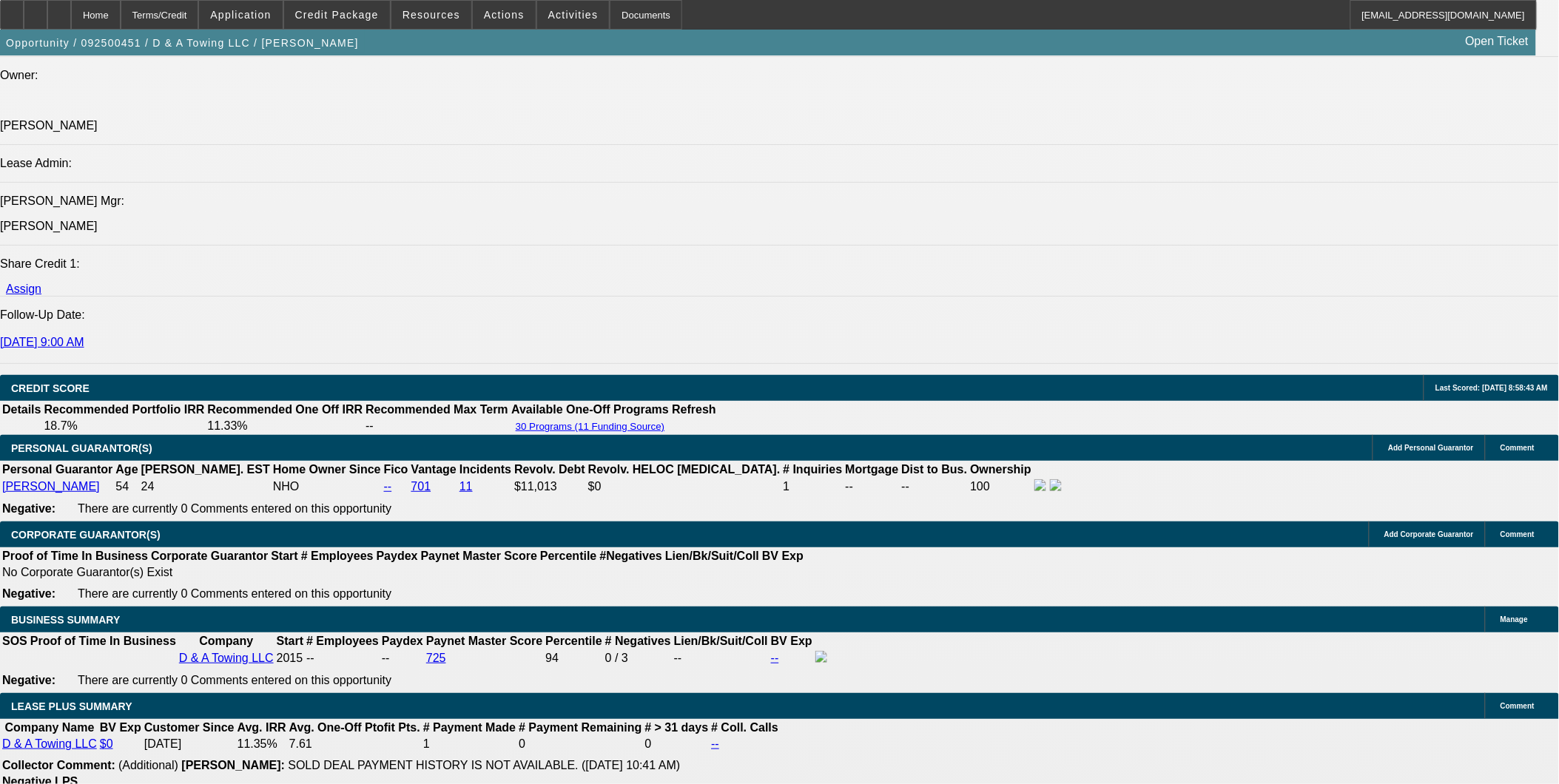
select select "0"
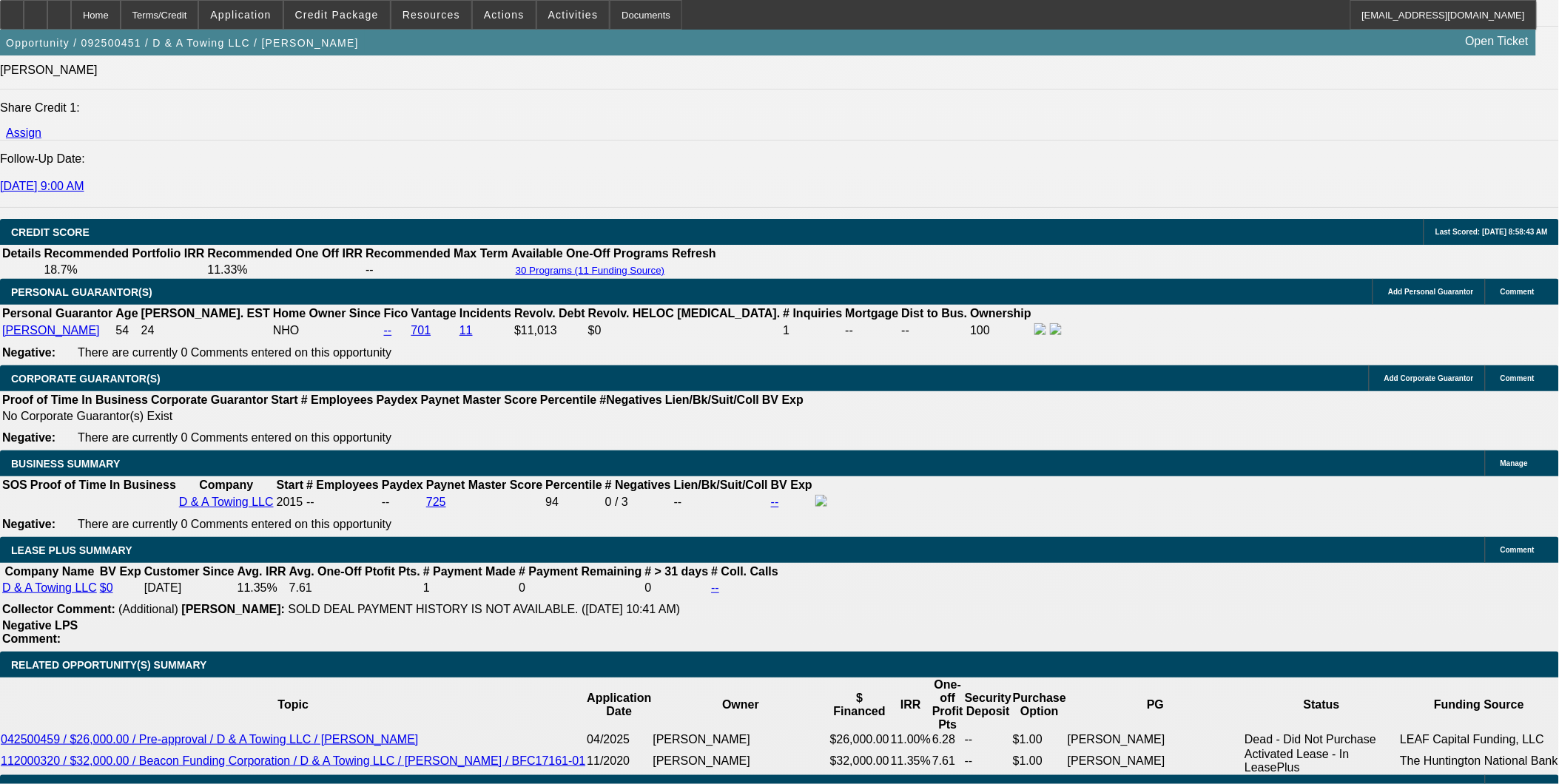
scroll to position [2097, 0]
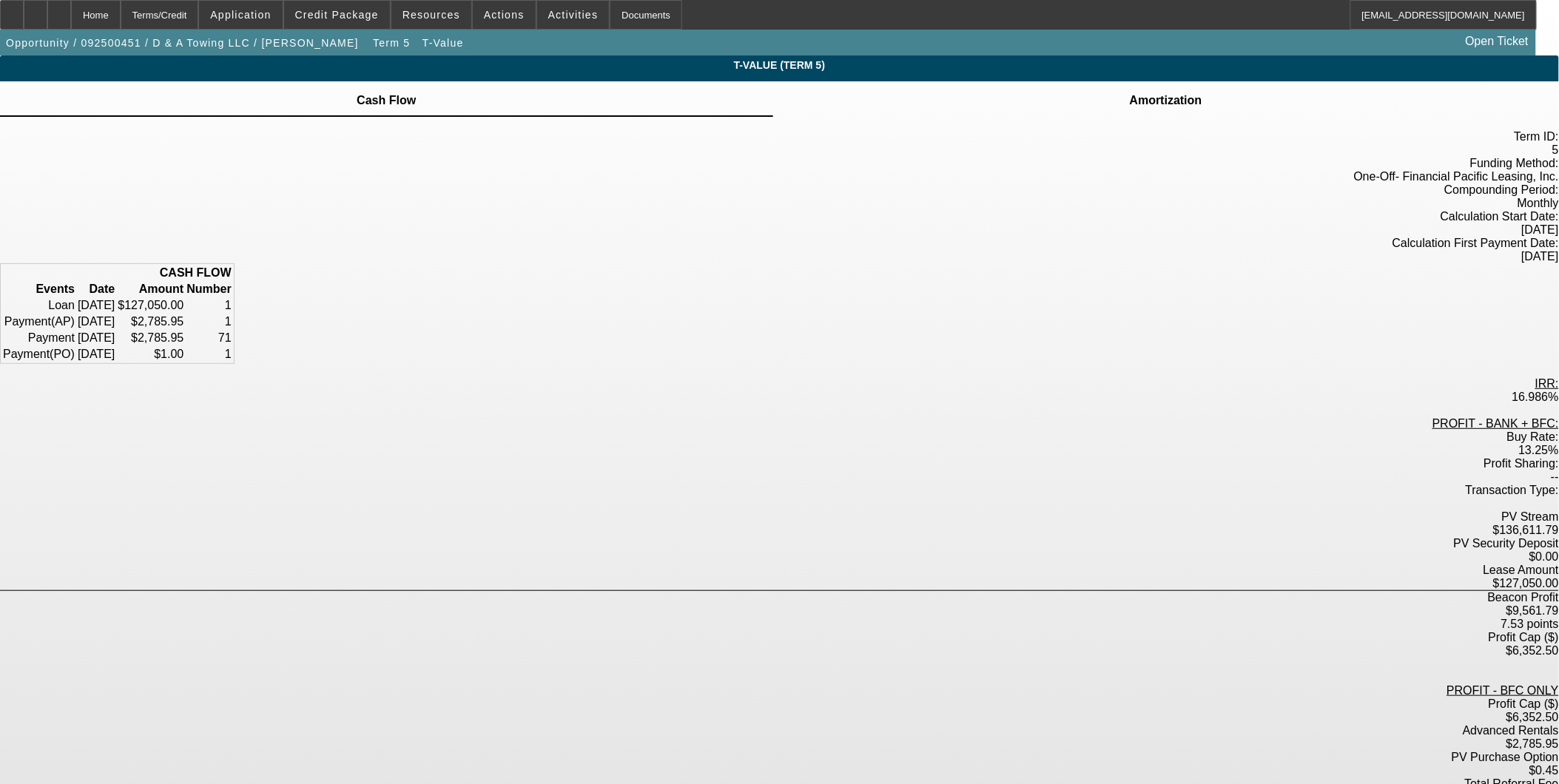
click at [803, 443] on div "13.25%" at bounding box center [779, 449] width 1559 height 13
drag, startPoint x: 810, startPoint y: 390, endPoint x: 764, endPoint y: 389, distance: 46.0
click at [764, 443] on div "13.25%" at bounding box center [779, 449] width 1559 height 13
click at [910, 457] on div "Profit Sharing: --" at bounding box center [779, 470] width 1559 height 27
click at [199, 17] on div "Terms/Credit" at bounding box center [159, 15] width 78 height 30
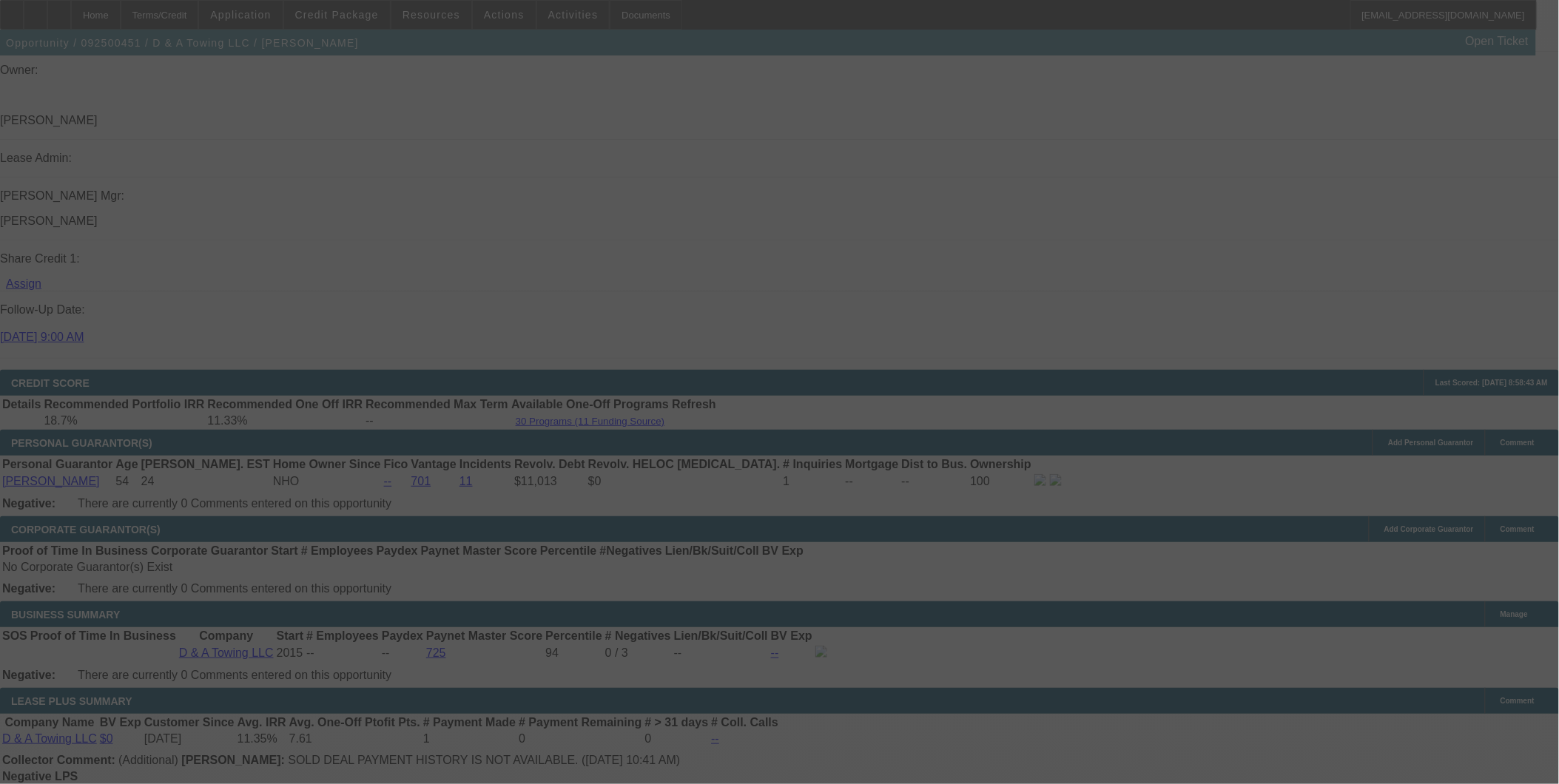
scroll to position [1848, 0]
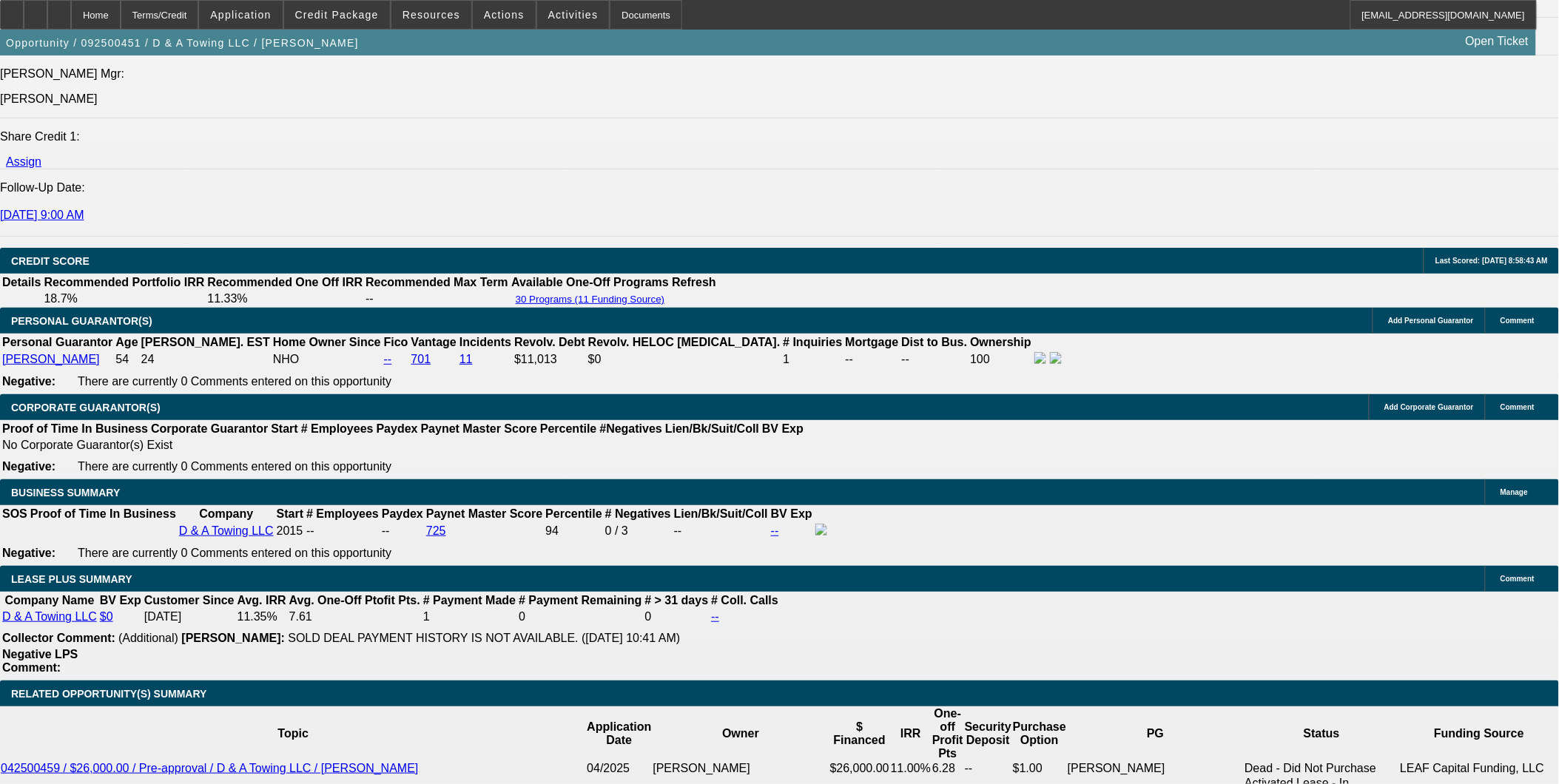
scroll to position [2097, 0]
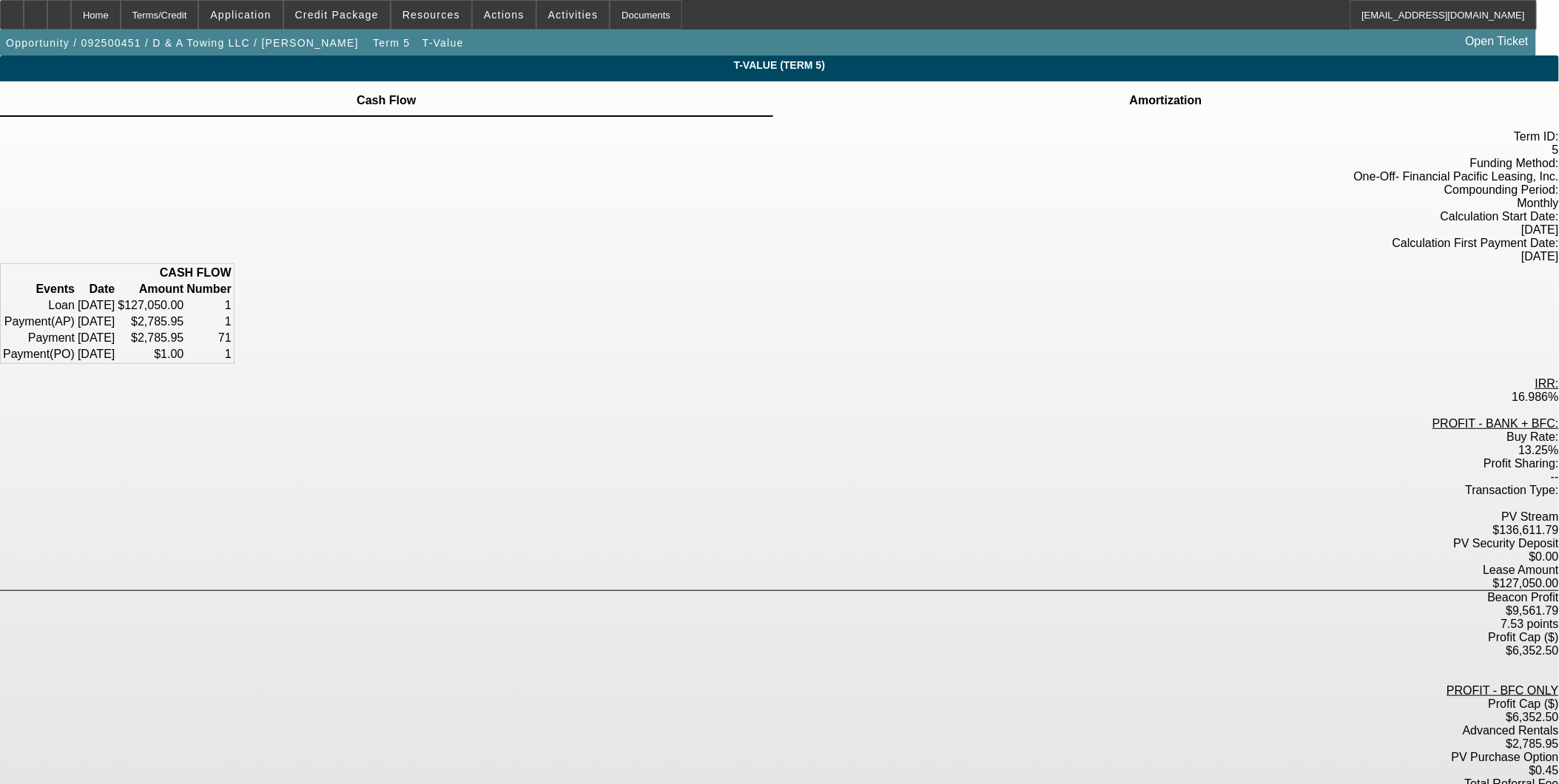
drag, startPoint x: 771, startPoint y: 390, endPoint x: 829, endPoint y: 395, distance: 58.2
click at [829, 430] on div "Buy Rate: 13.25%" at bounding box center [779, 443] width 1559 height 27
click at [199, 18] on div "Terms/Credit" at bounding box center [159, 15] width 78 height 30
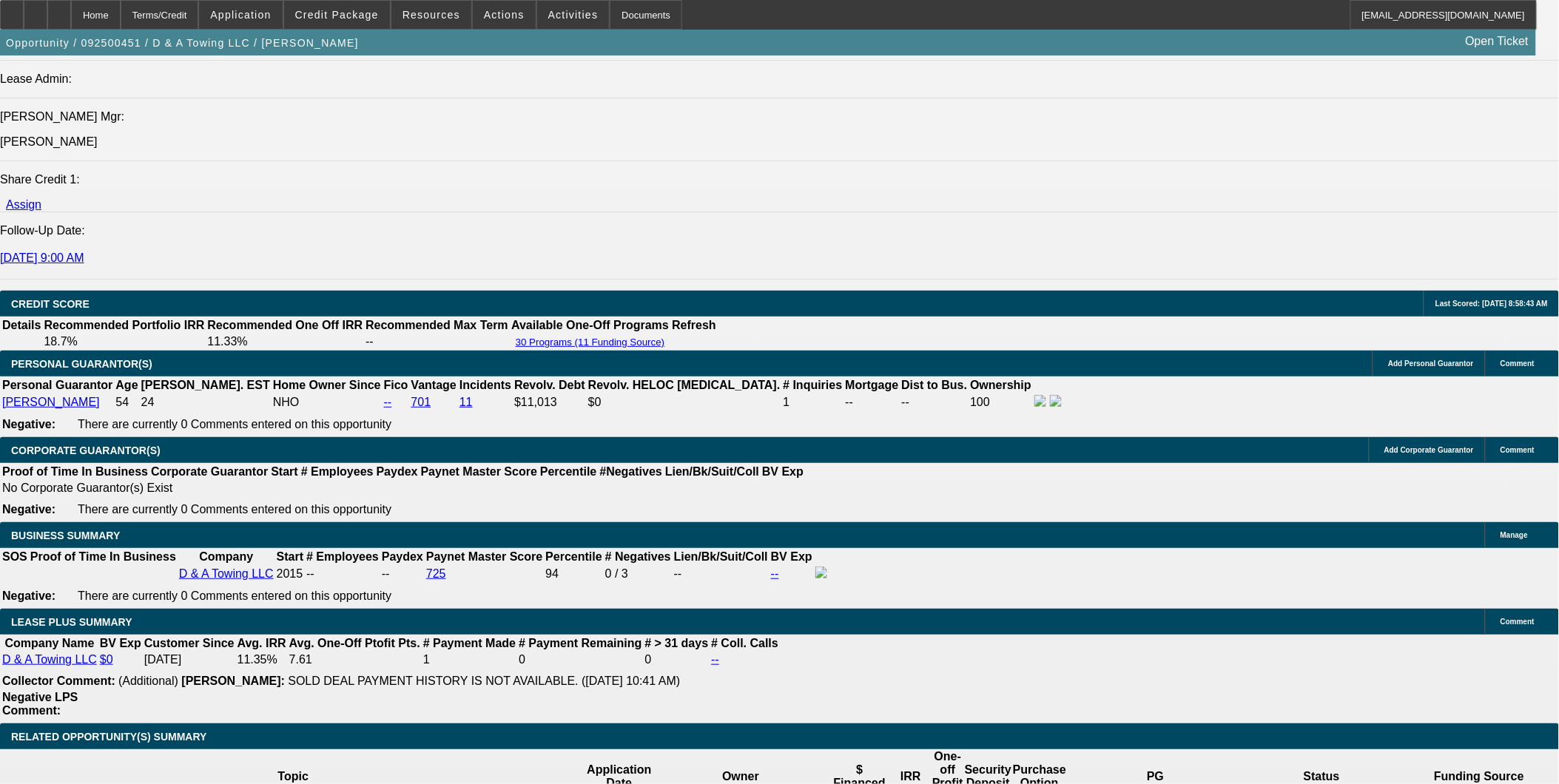
scroll to position [410, 0]
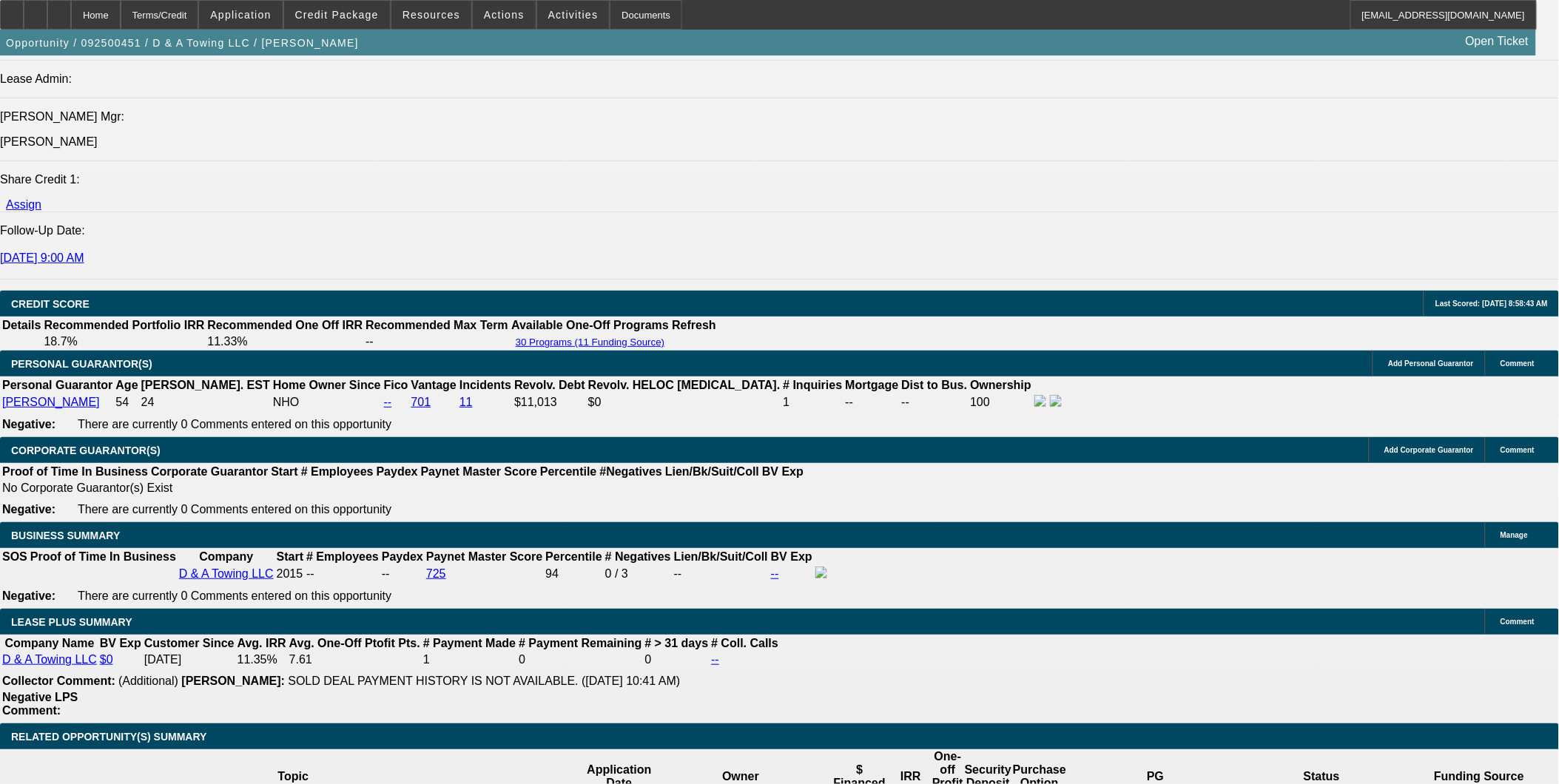
scroll to position [247, 0]
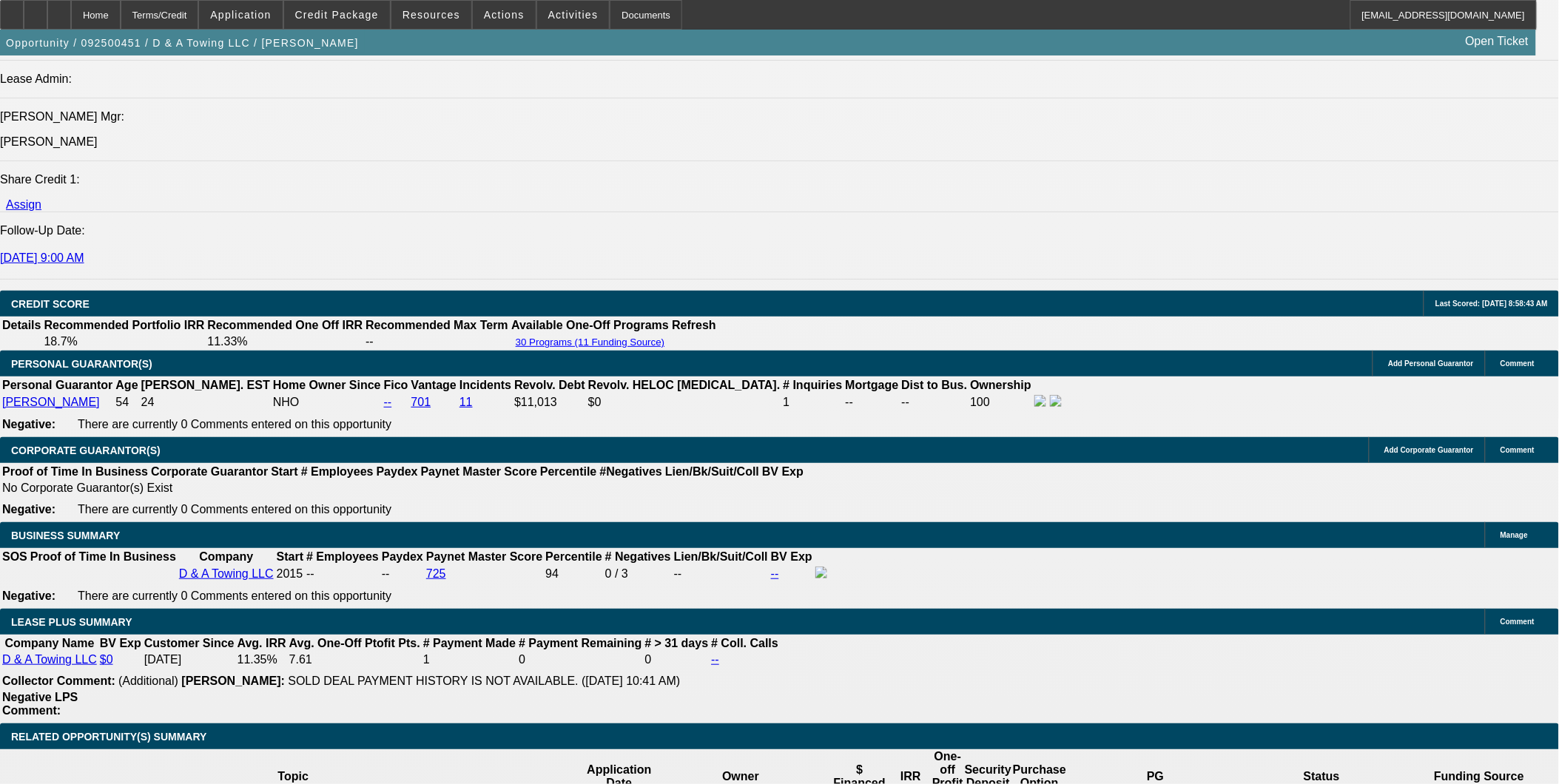
scroll to position [82, 0]
drag, startPoint x: 1393, startPoint y: 64, endPoint x: 1290, endPoint y: 68, distance: 103.1
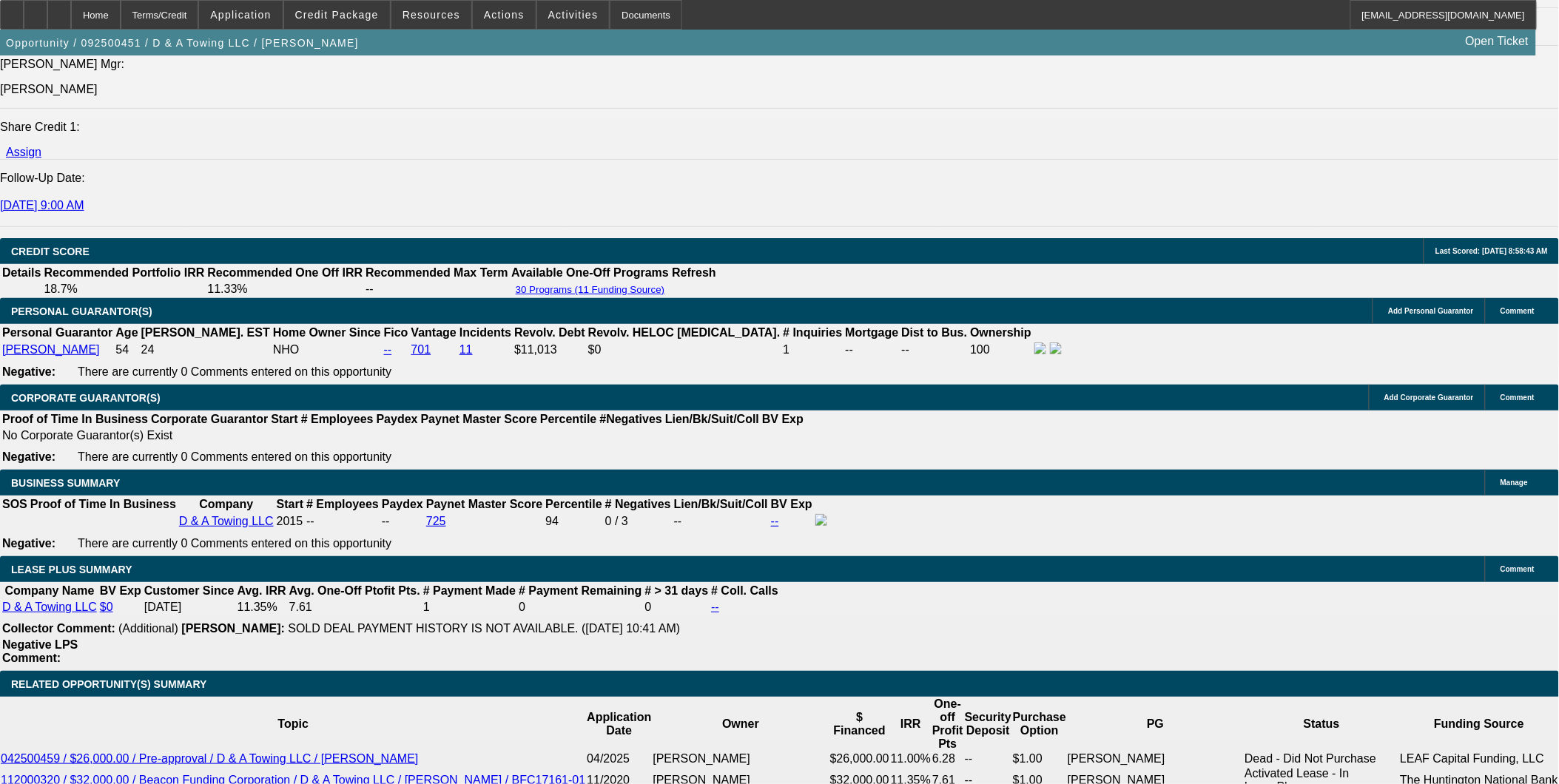
scroll to position [2015, 0]
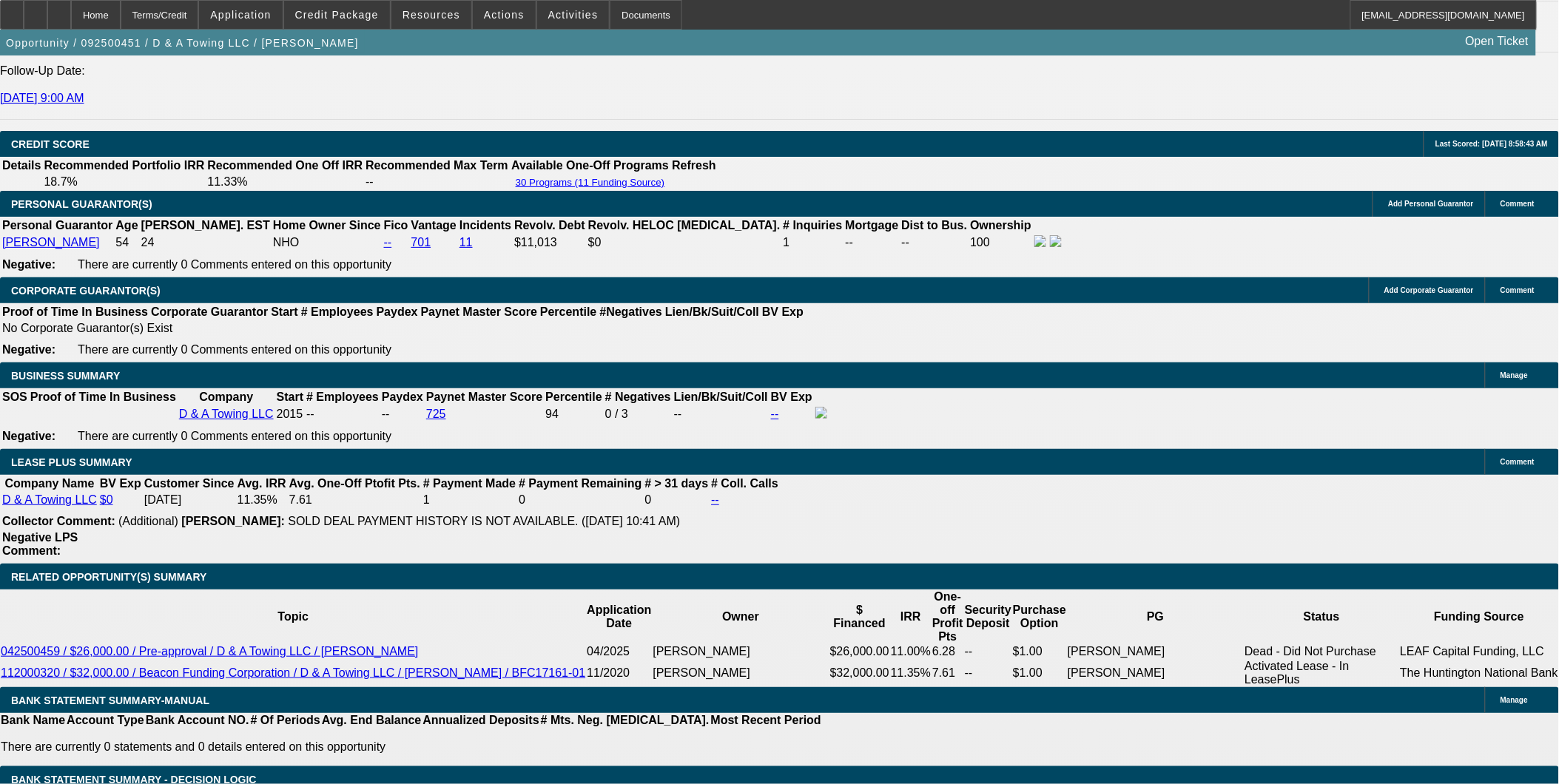
scroll to position [2180, 0]
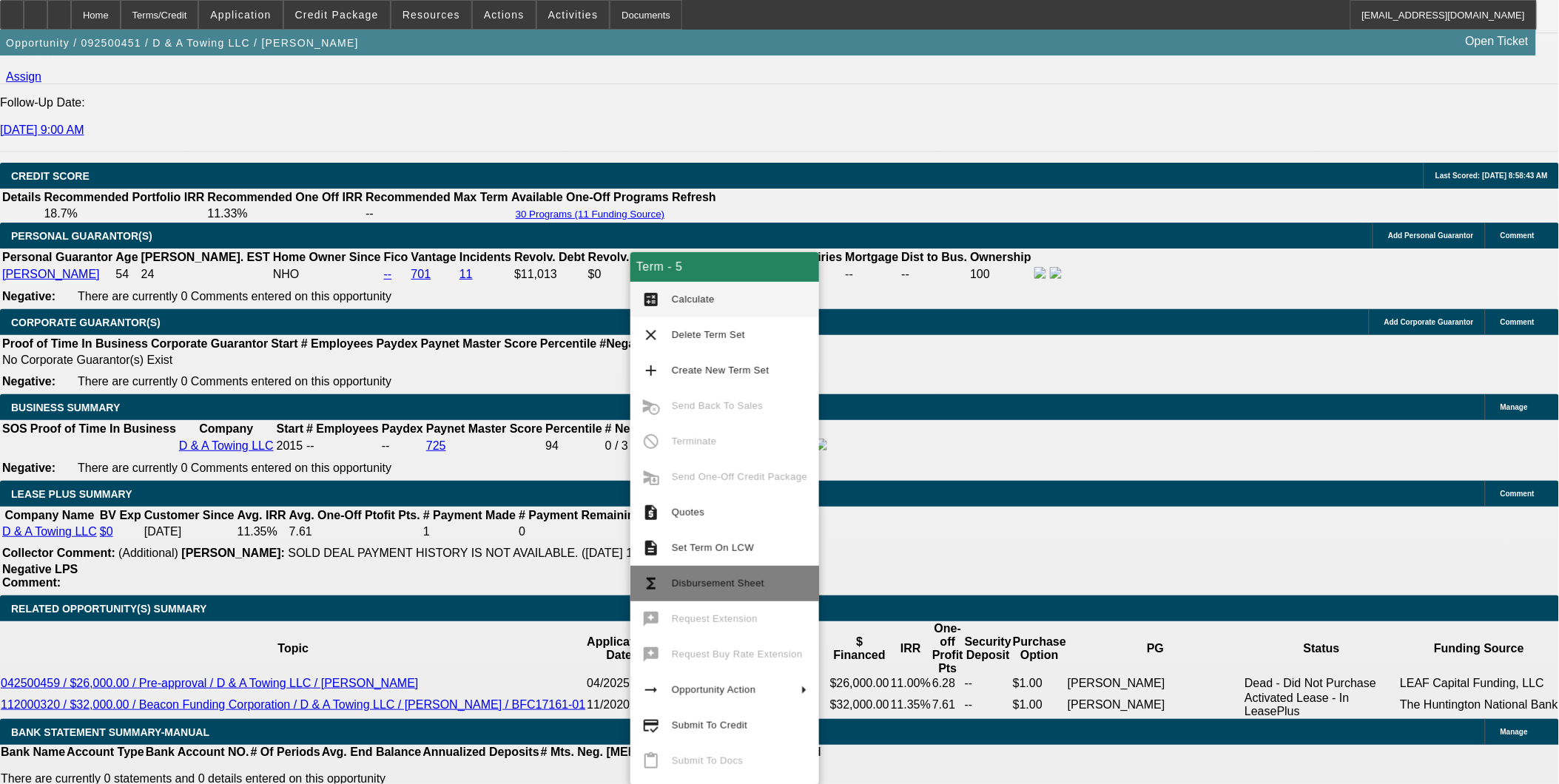
scroll to position [2097, 0]
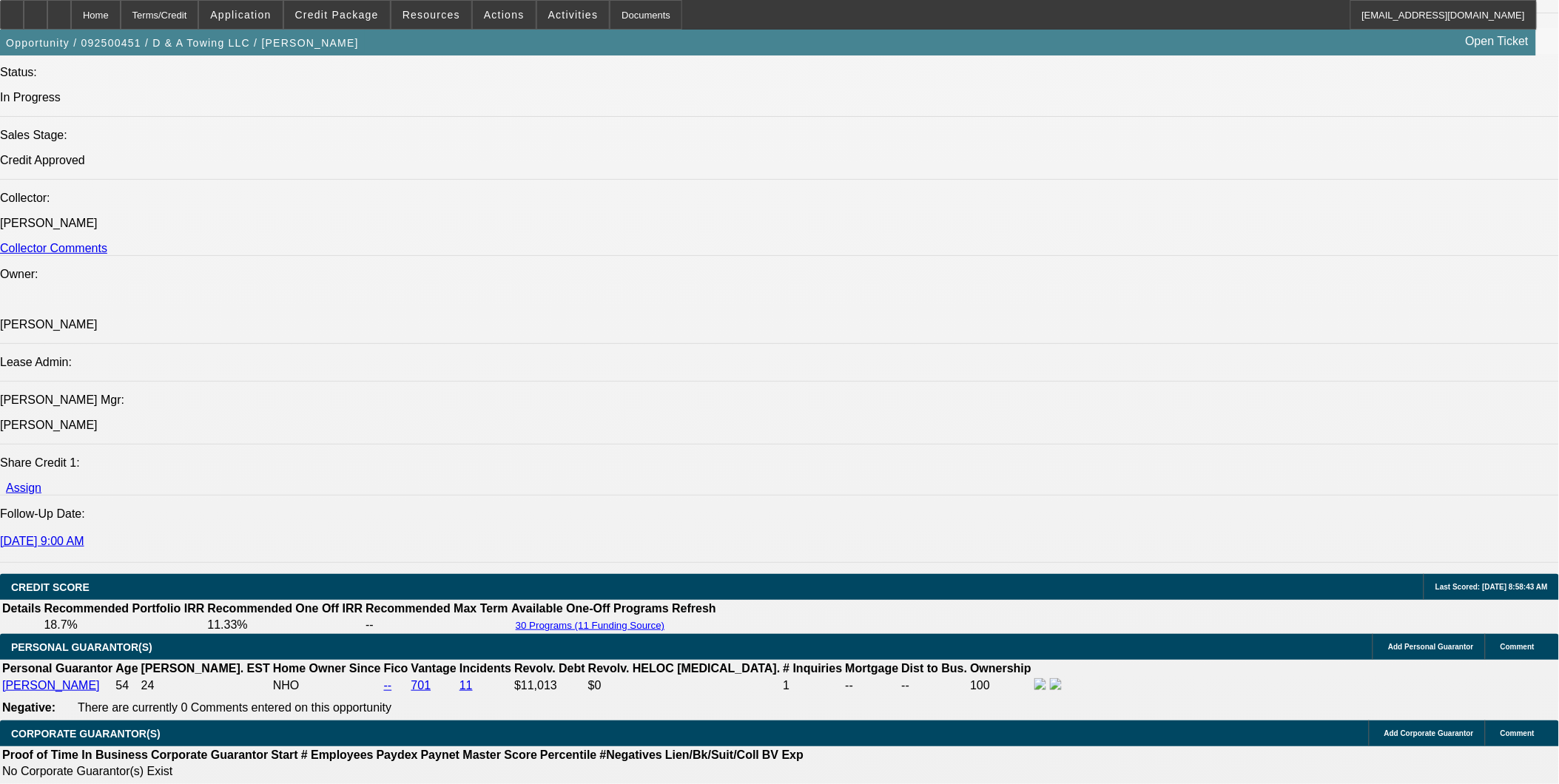
scroll to position [1440, 0]
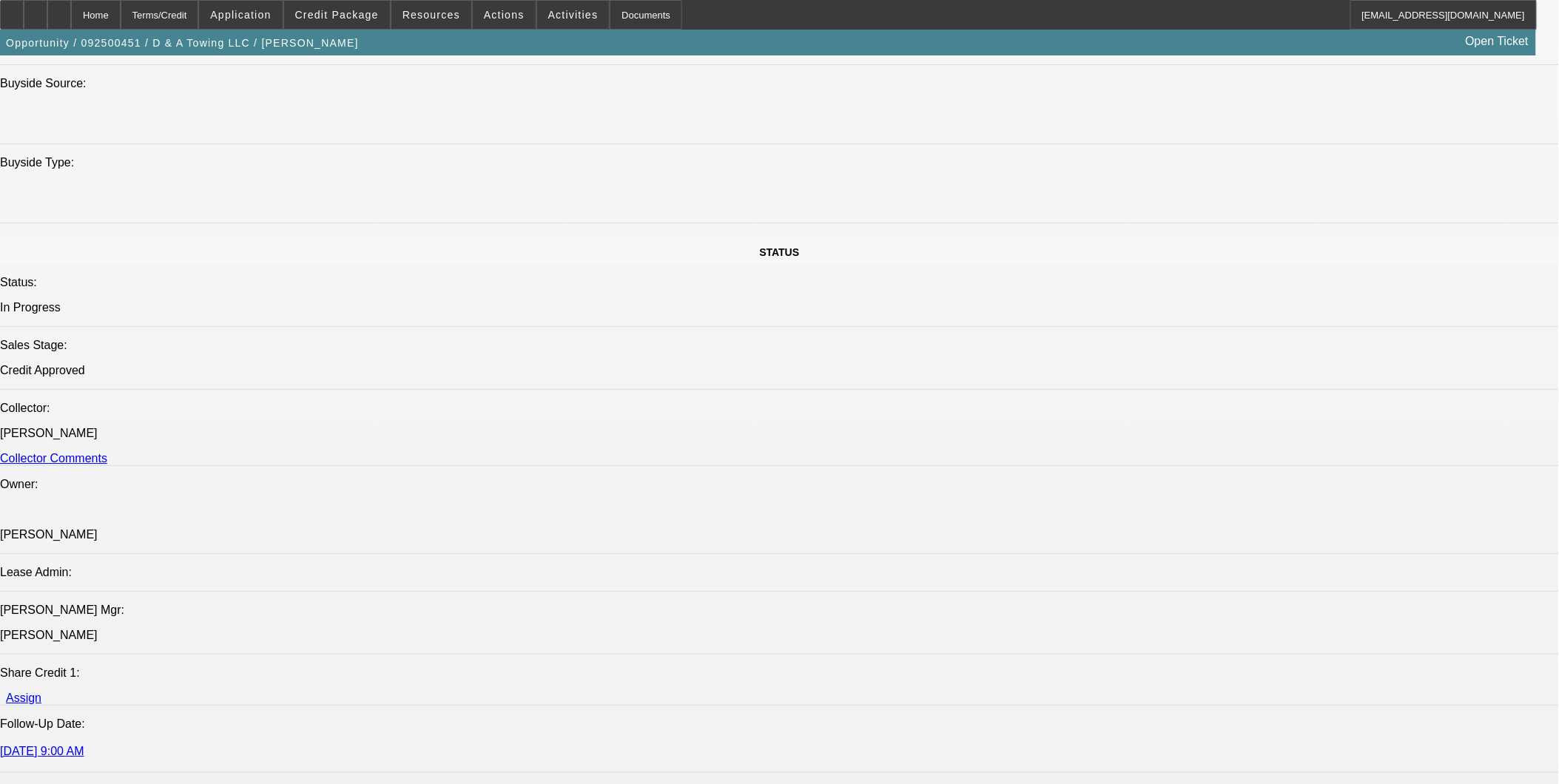
click at [1232, 214] on button "reply_all Reply All" at bounding box center [1238, 224] width 93 height 36
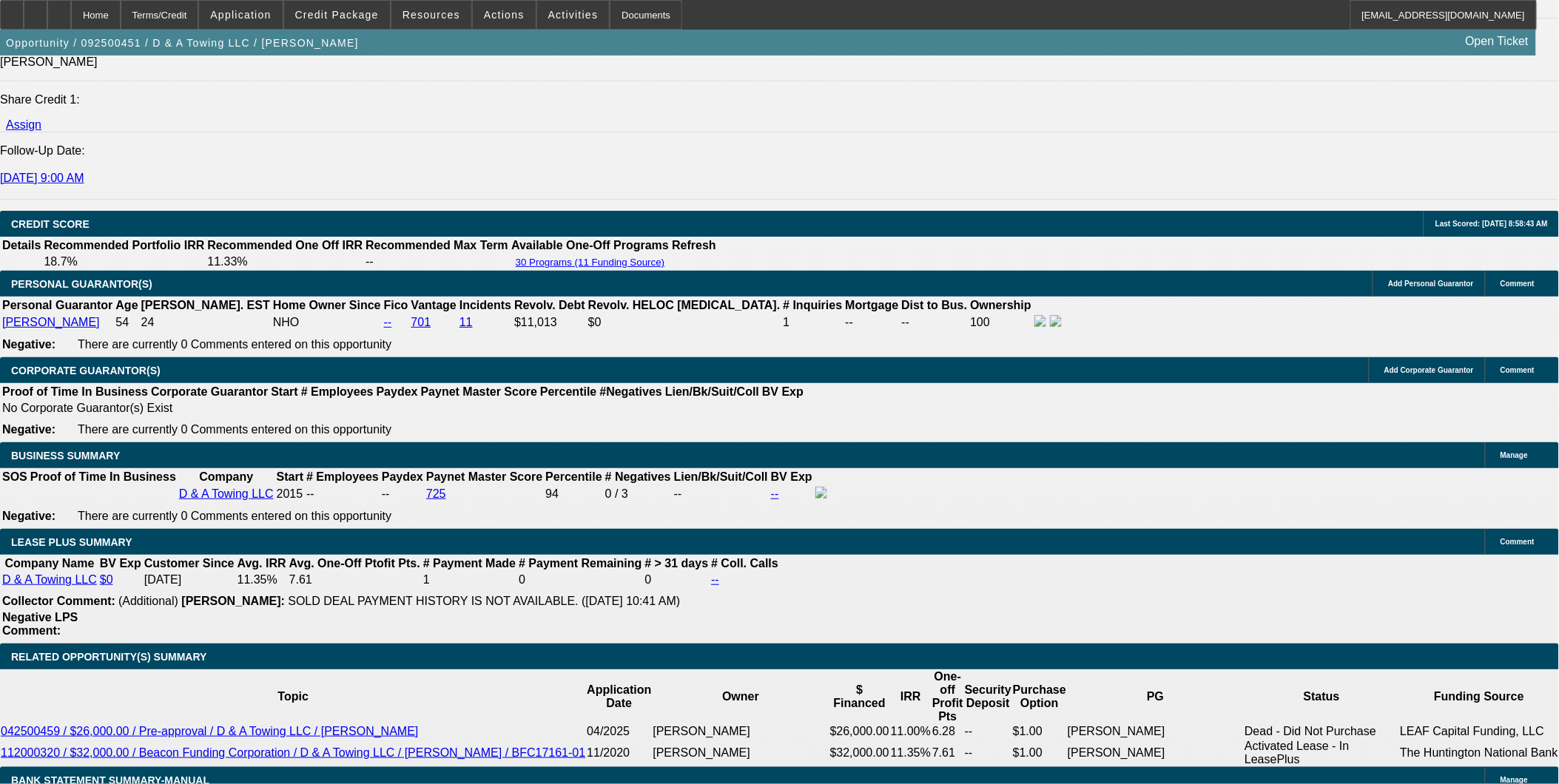
scroll to position [1933, 0]
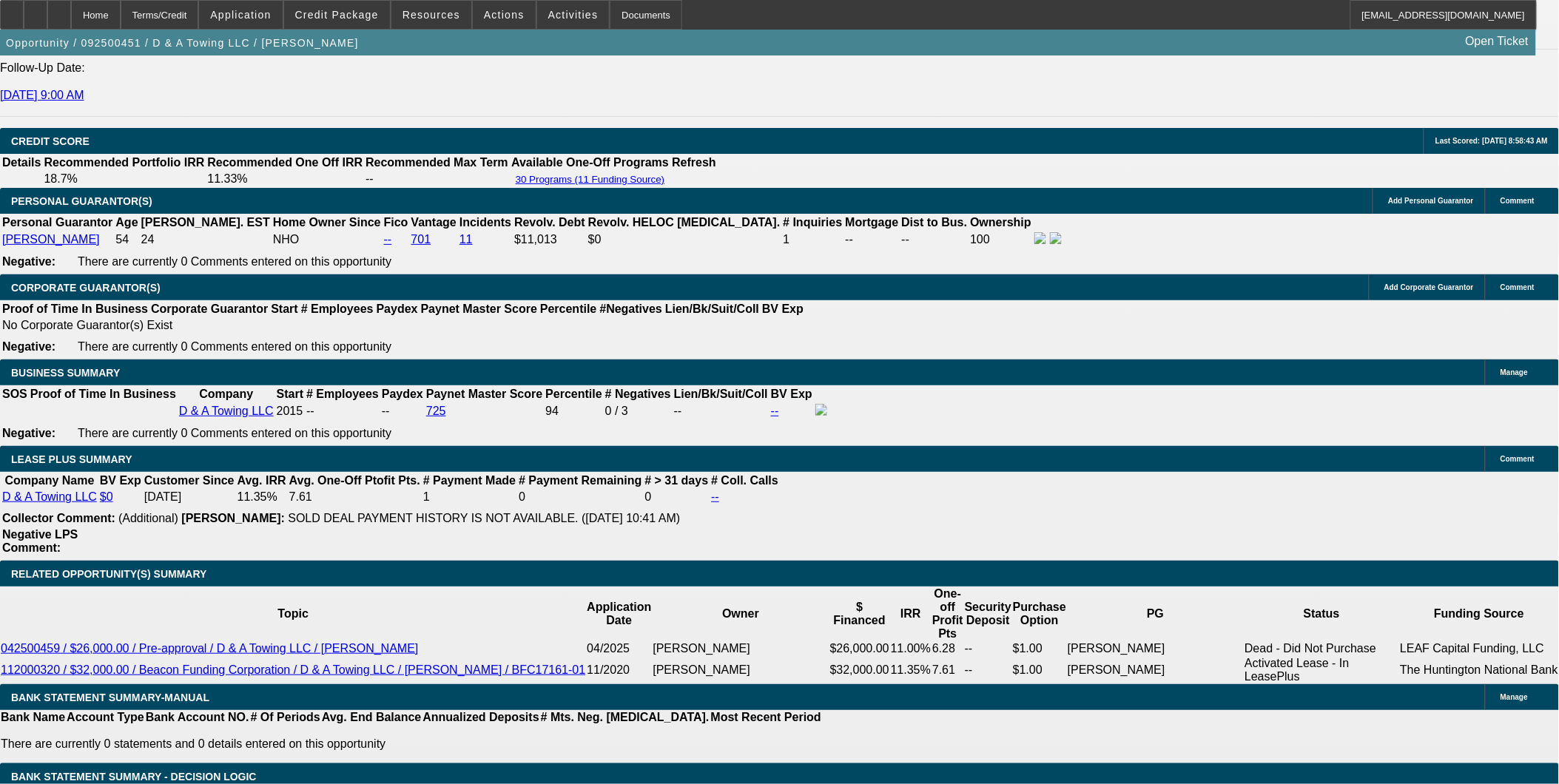
scroll to position [2097, 0]
